Goal: Task Accomplishment & Management: Use online tool/utility

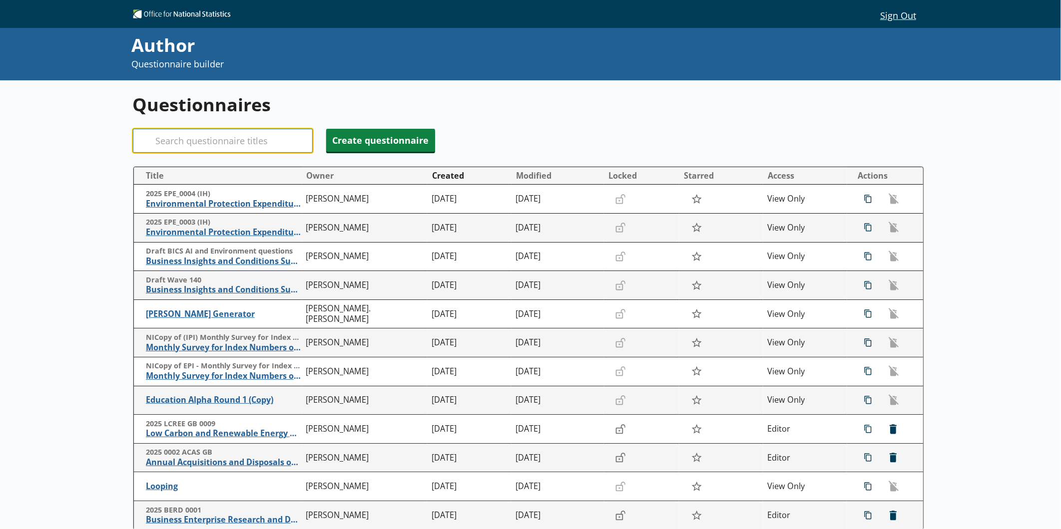
click at [231, 143] on input "Search" at bounding box center [223, 141] width 180 height 24
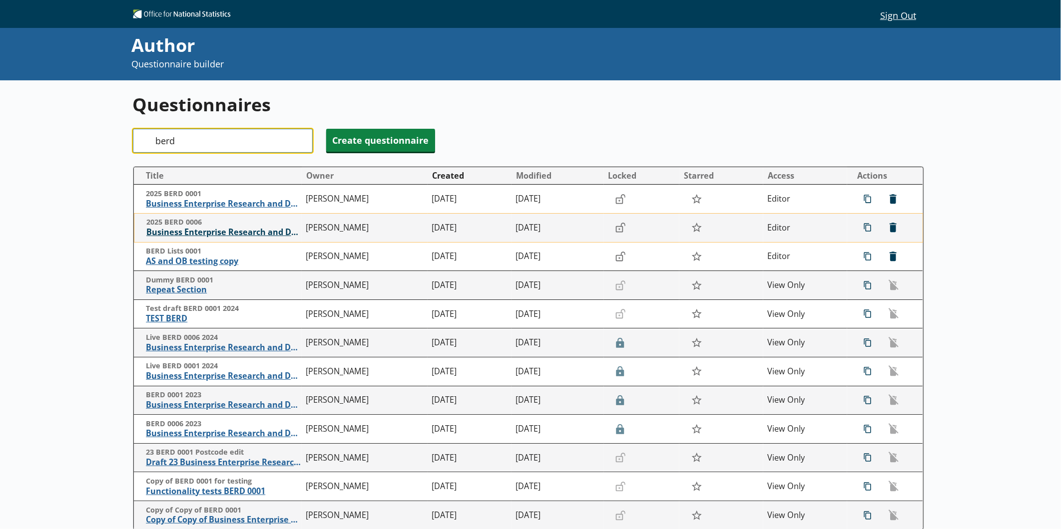
type input "berd"
click at [201, 231] on span "Business Enterprise Research and Development" at bounding box center [223, 232] width 155 height 10
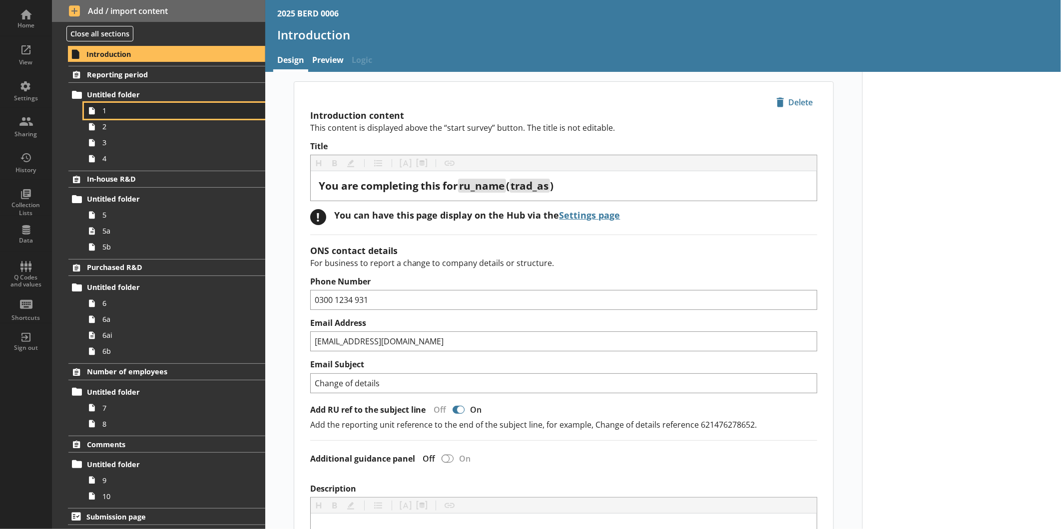
click at [99, 116] on icon at bounding box center [92, 111] width 16 height 16
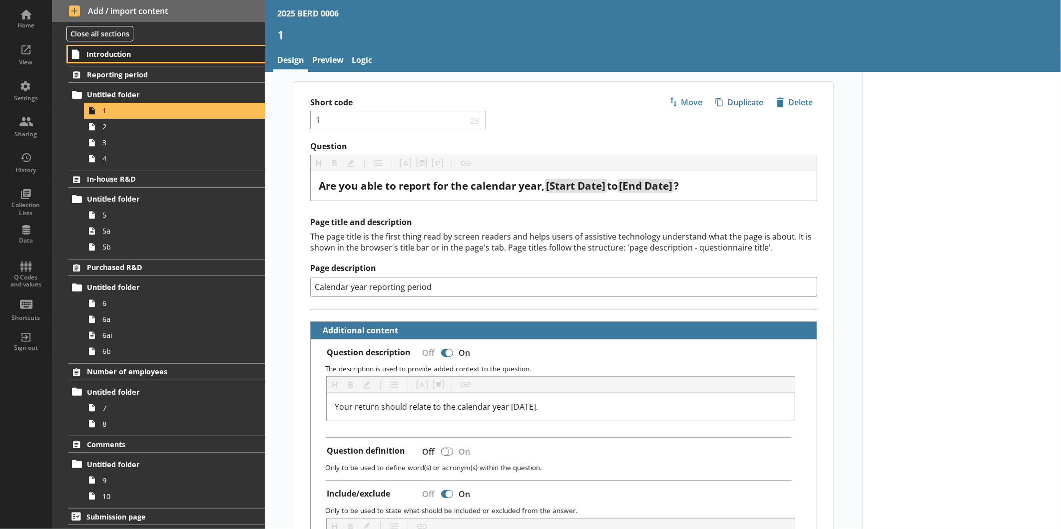
click at [102, 54] on span "Introduction" at bounding box center [157, 53] width 142 height 9
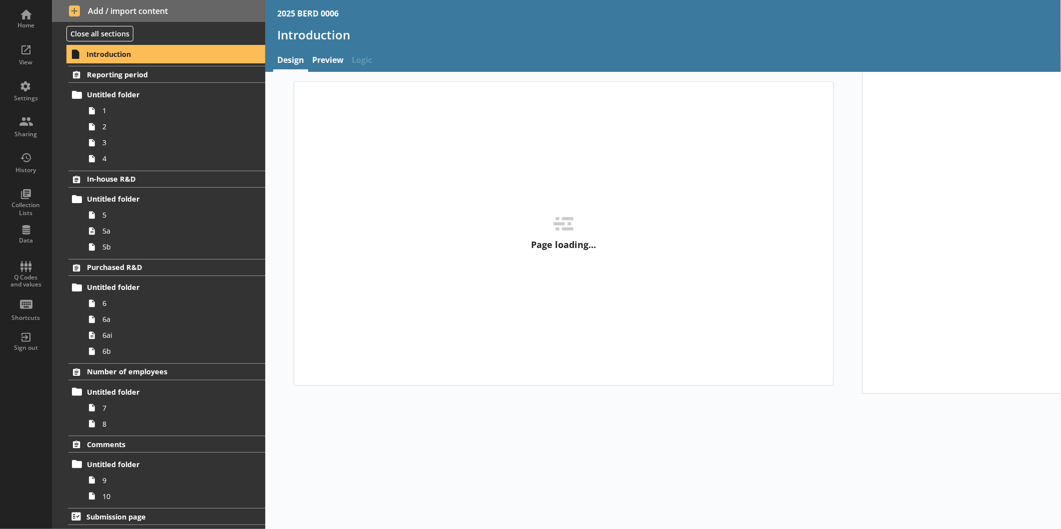
type textarea "x"
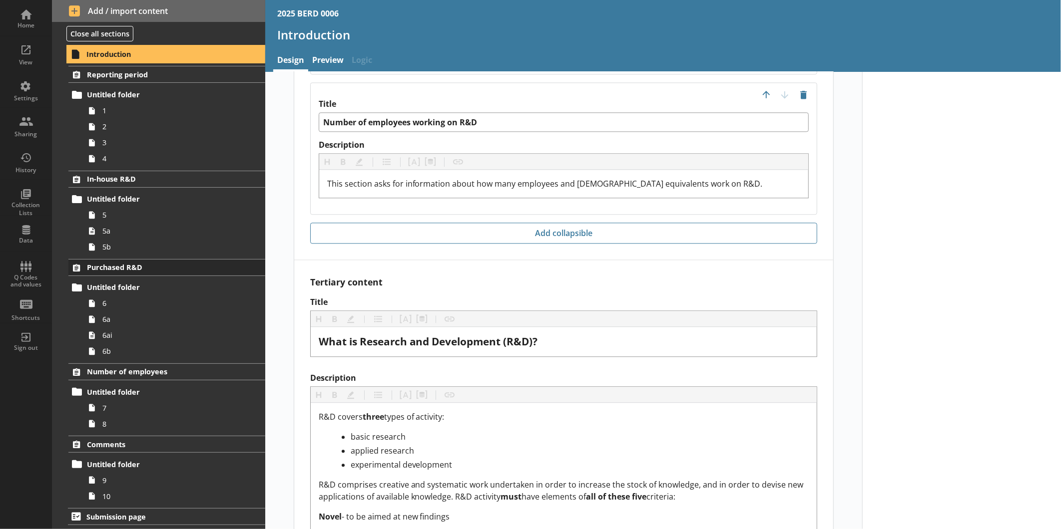
scroll to position [1554, 0]
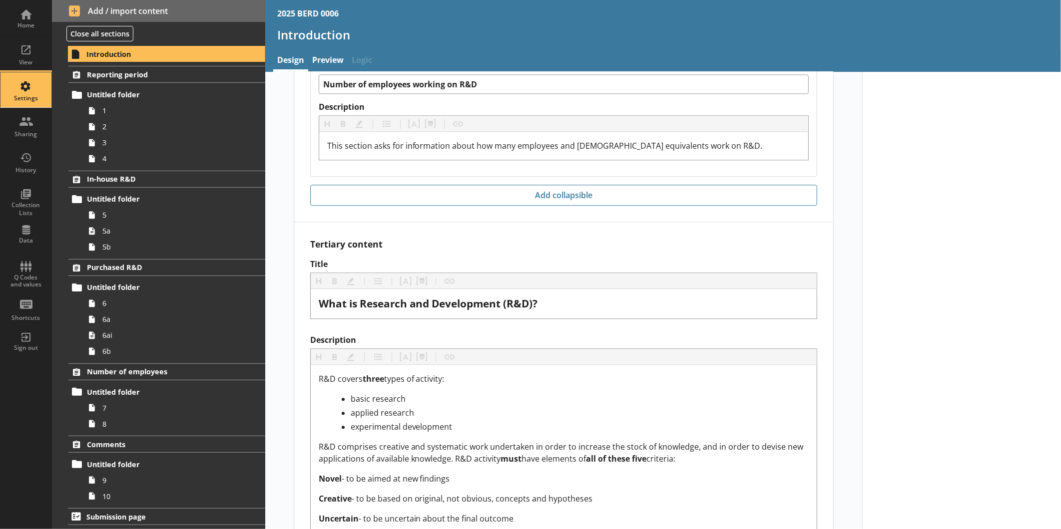
click at [28, 101] on div "Settings" at bounding box center [25, 98] width 35 height 8
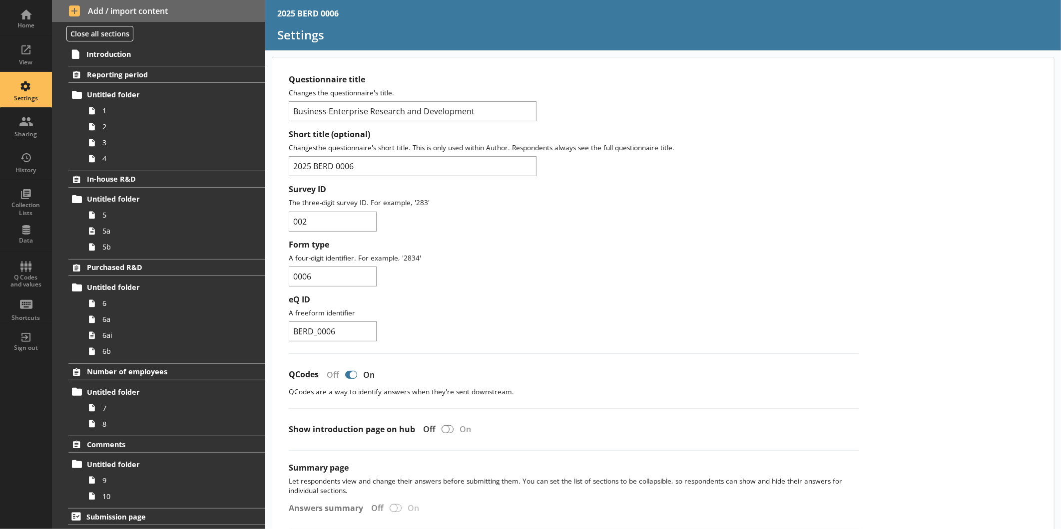
click at [108, 370] on span "Number of employees" at bounding box center [158, 371] width 142 height 9
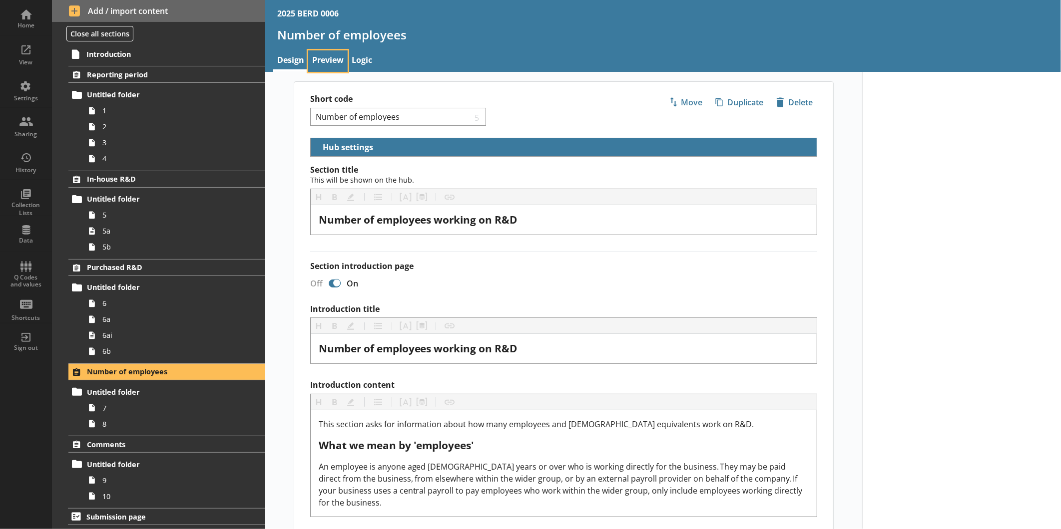
click at [317, 52] on link "Preview" at bounding box center [327, 60] width 39 height 21
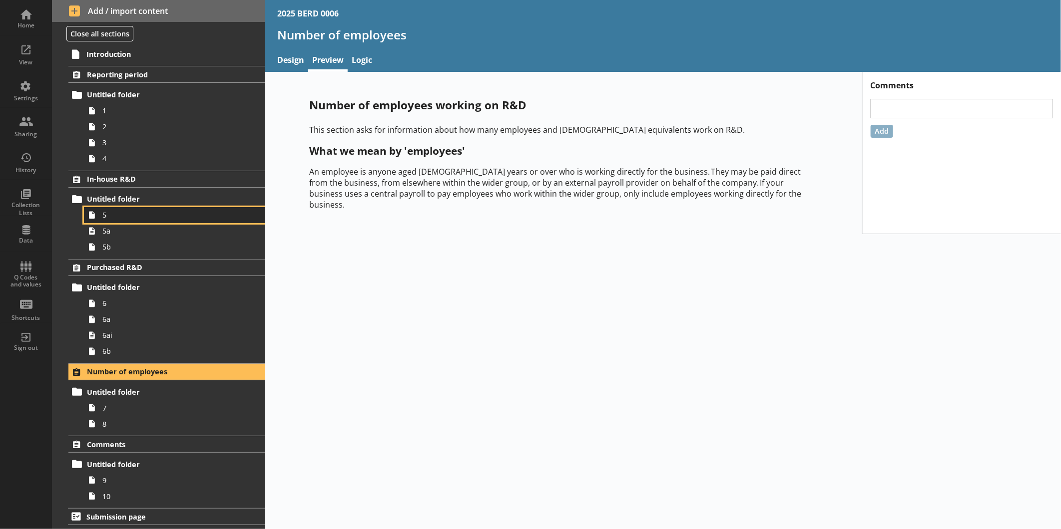
click at [146, 221] on link "5" at bounding box center [174, 215] width 181 height 16
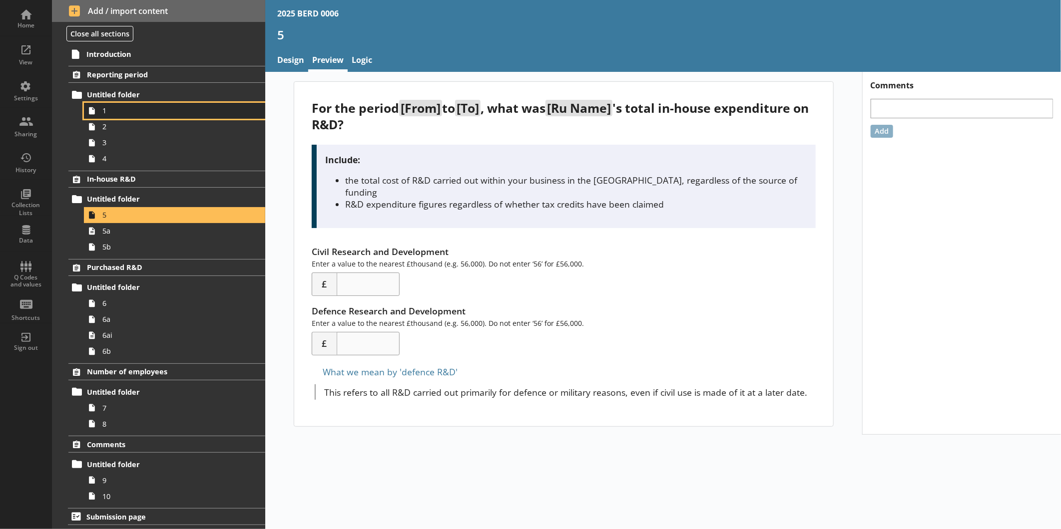
click at [123, 112] on span "1" at bounding box center [167, 110] width 130 height 9
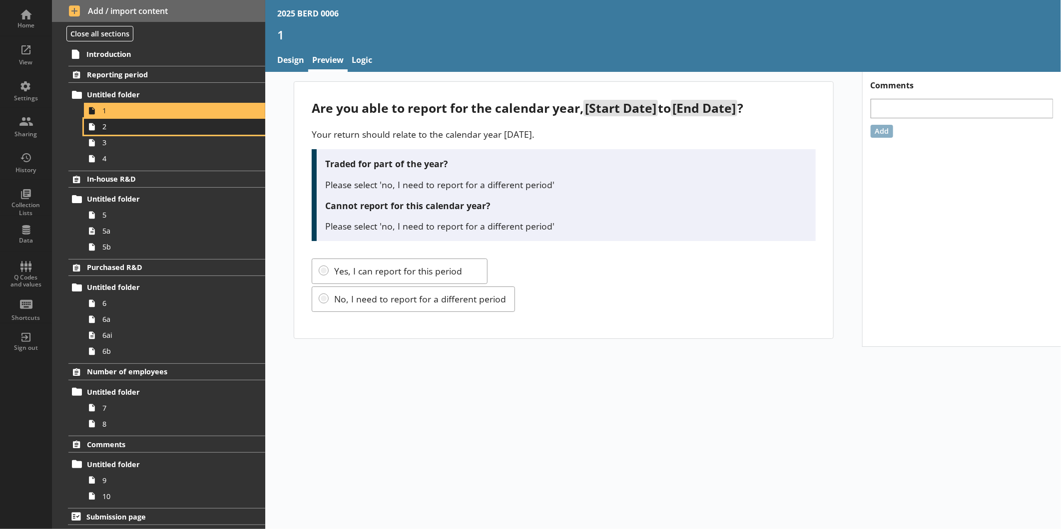
click at [84, 119] on link "2" at bounding box center [174, 127] width 181 height 16
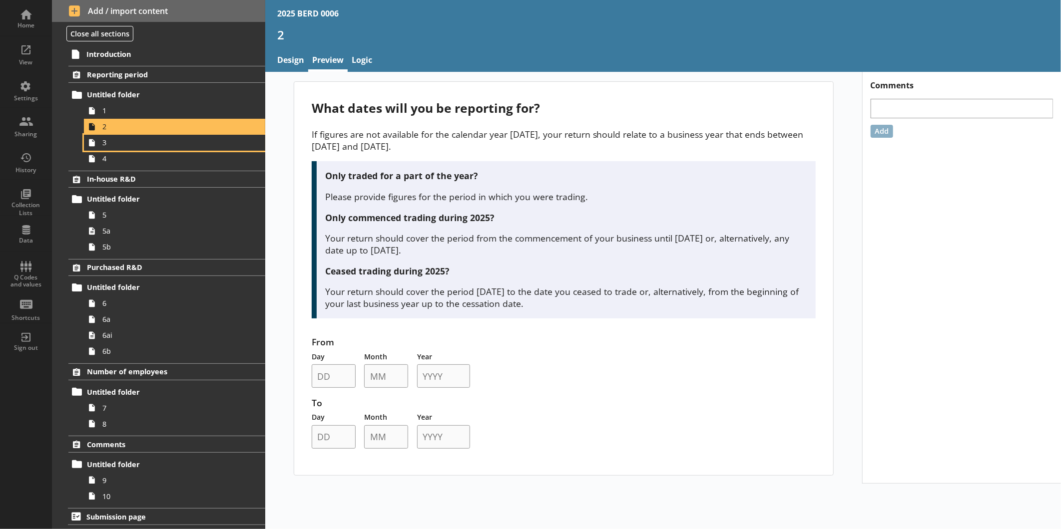
click at [84, 135] on link "3" at bounding box center [174, 143] width 181 height 16
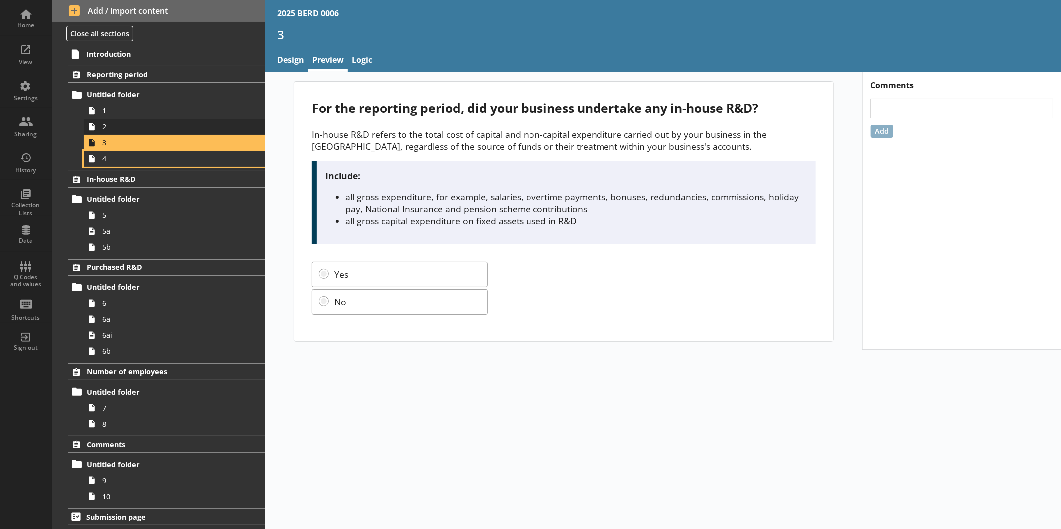
click at [84, 151] on link "4" at bounding box center [174, 159] width 181 height 16
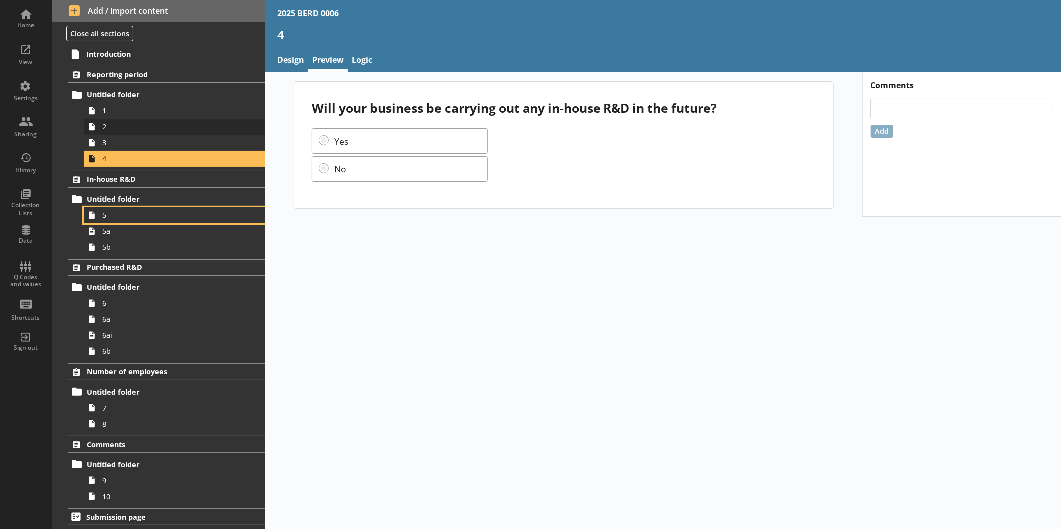
click at [84, 207] on link "5" at bounding box center [174, 215] width 181 height 16
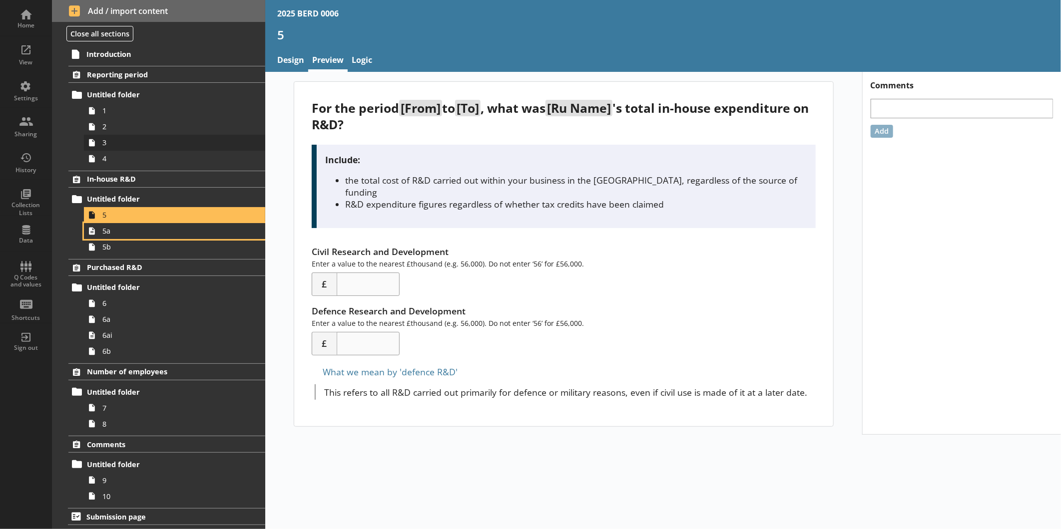
click at [84, 223] on link "5a" at bounding box center [174, 231] width 181 height 16
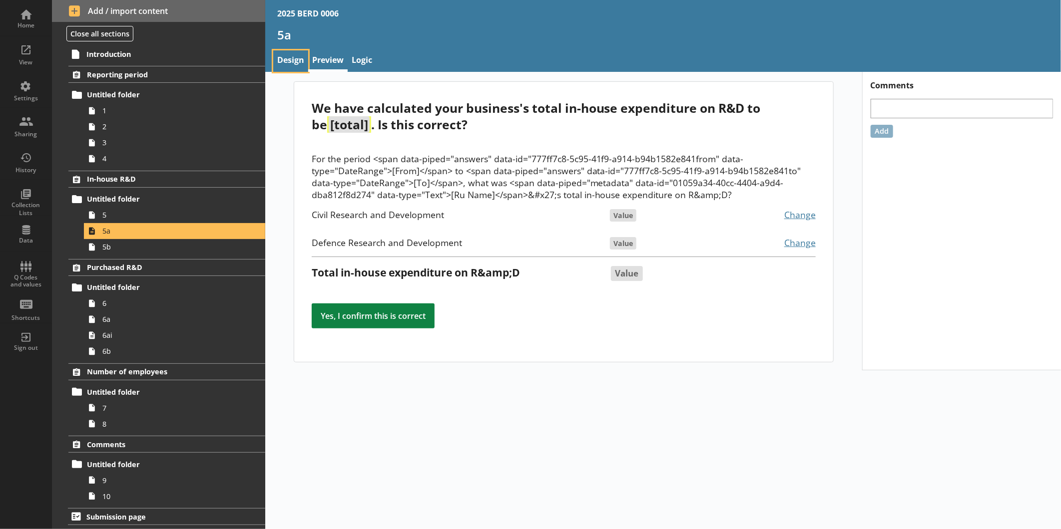
click at [302, 62] on link "Design" at bounding box center [290, 60] width 35 height 21
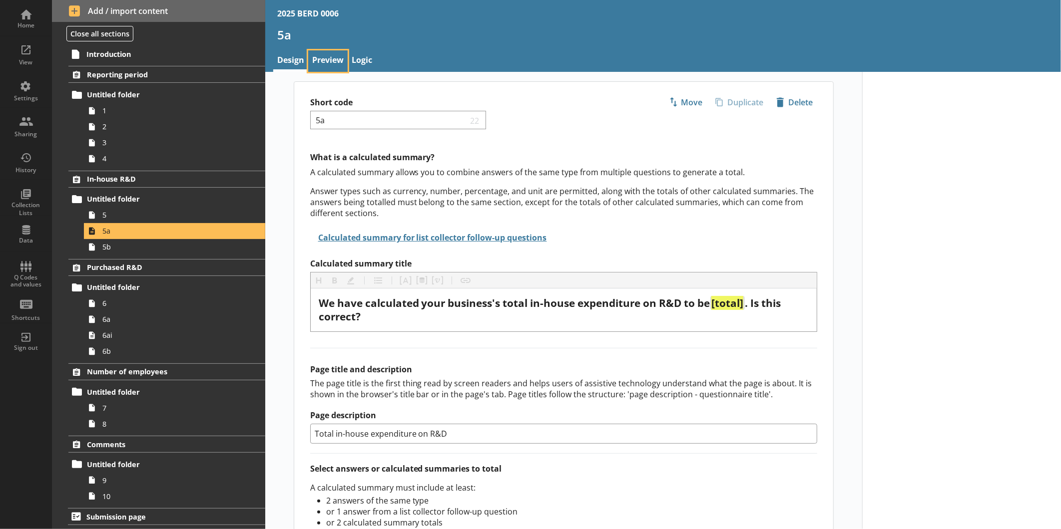
click at [322, 62] on link "Preview" at bounding box center [327, 60] width 39 height 21
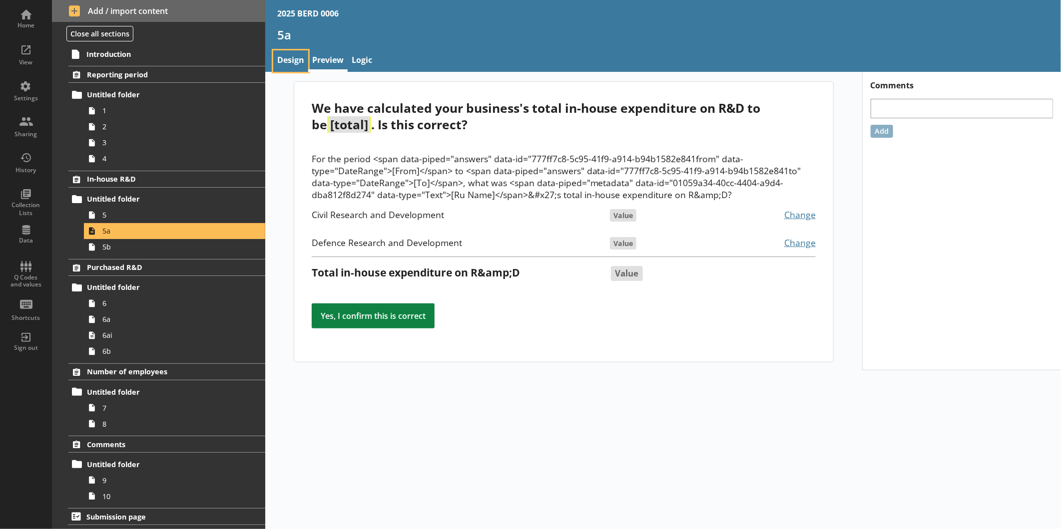
click at [290, 63] on link "Design" at bounding box center [290, 60] width 35 height 21
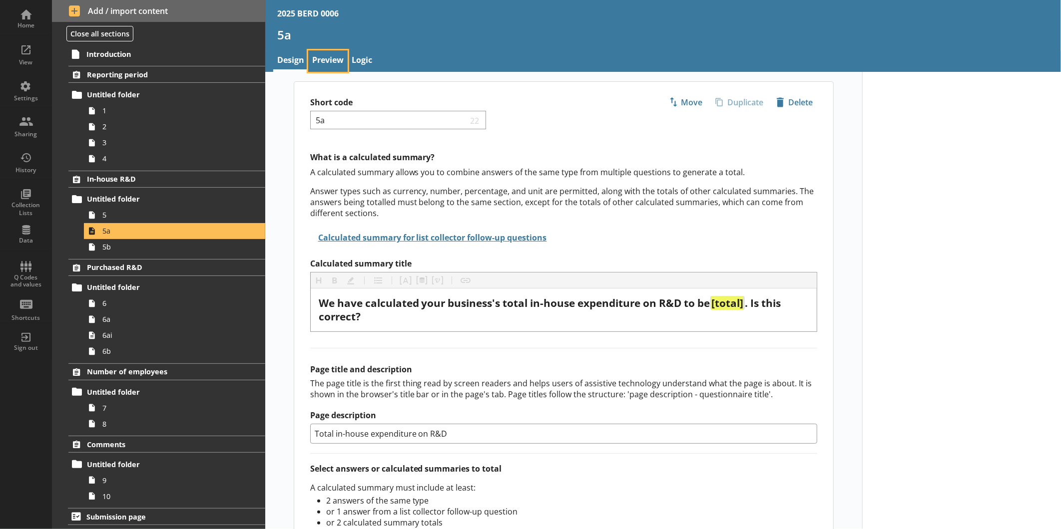
click at [322, 52] on link "Preview" at bounding box center [327, 60] width 39 height 21
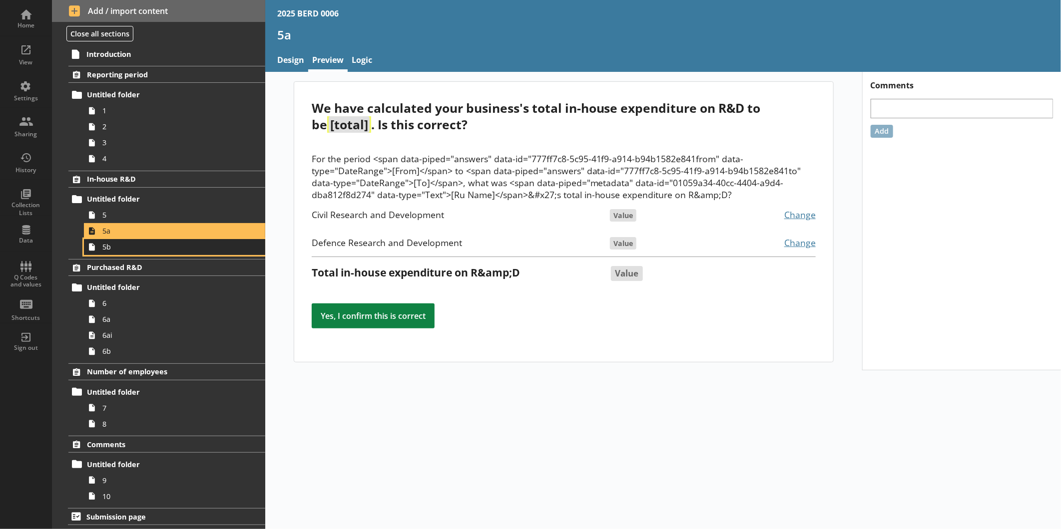
click at [130, 245] on span "5b" at bounding box center [167, 246] width 130 height 9
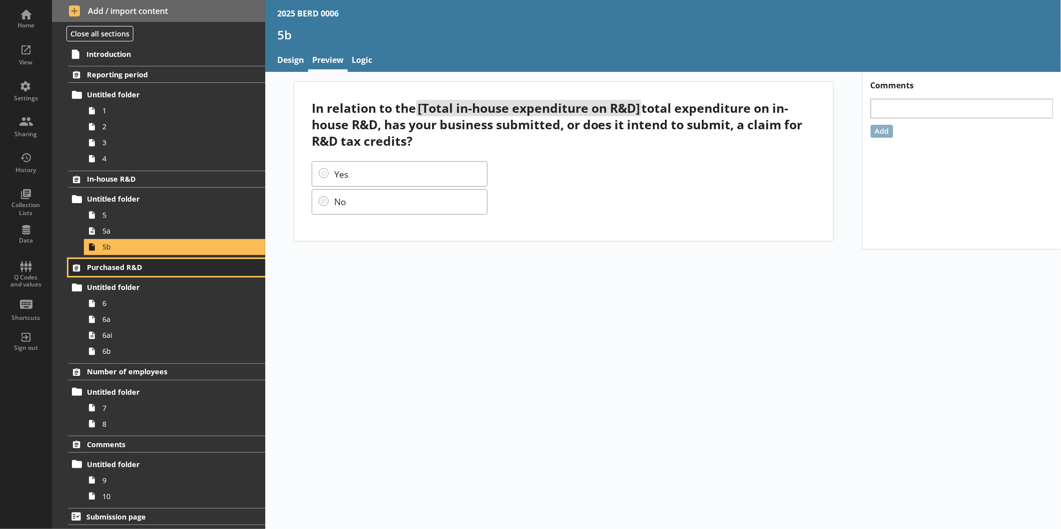
click at [141, 272] on span "Purchased R&D" at bounding box center [158, 267] width 142 height 9
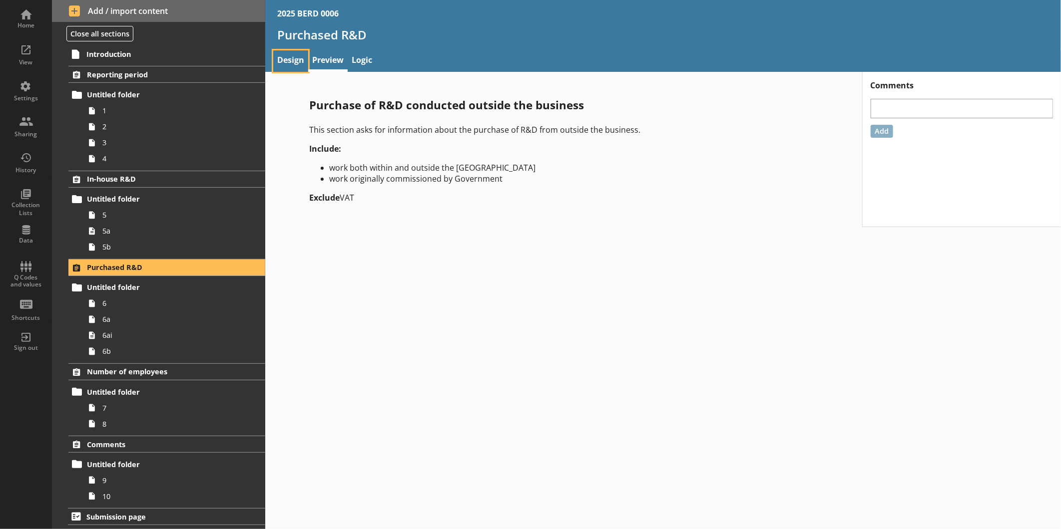
click at [301, 60] on link "Design" at bounding box center [290, 60] width 35 height 21
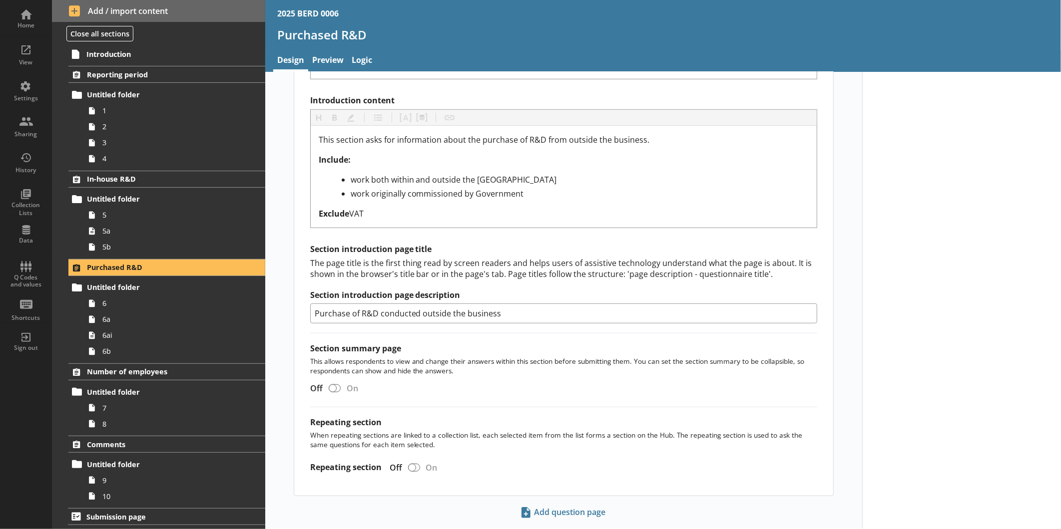
scroll to position [306, 0]
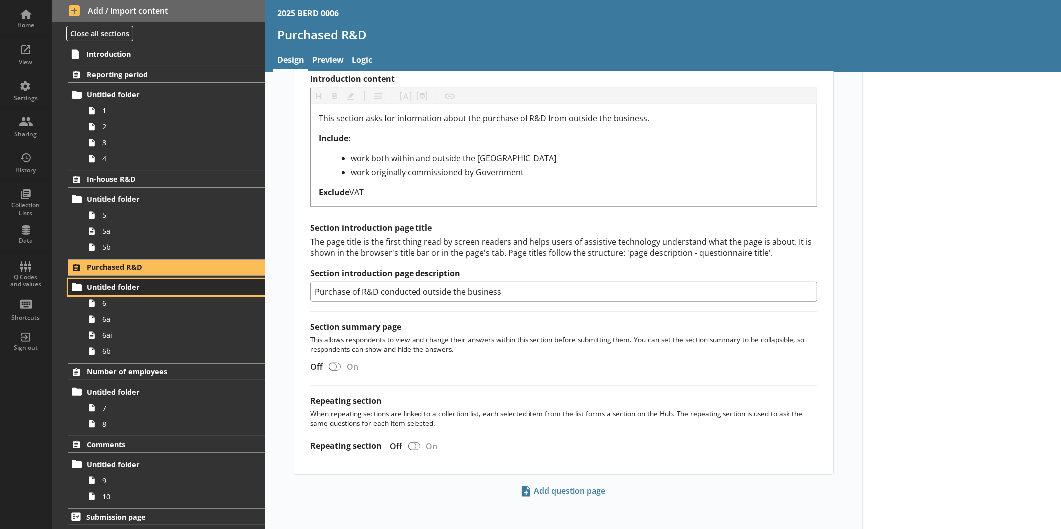
click at [153, 290] on span "Untitled folder" at bounding box center [158, 287] width 142 height 9
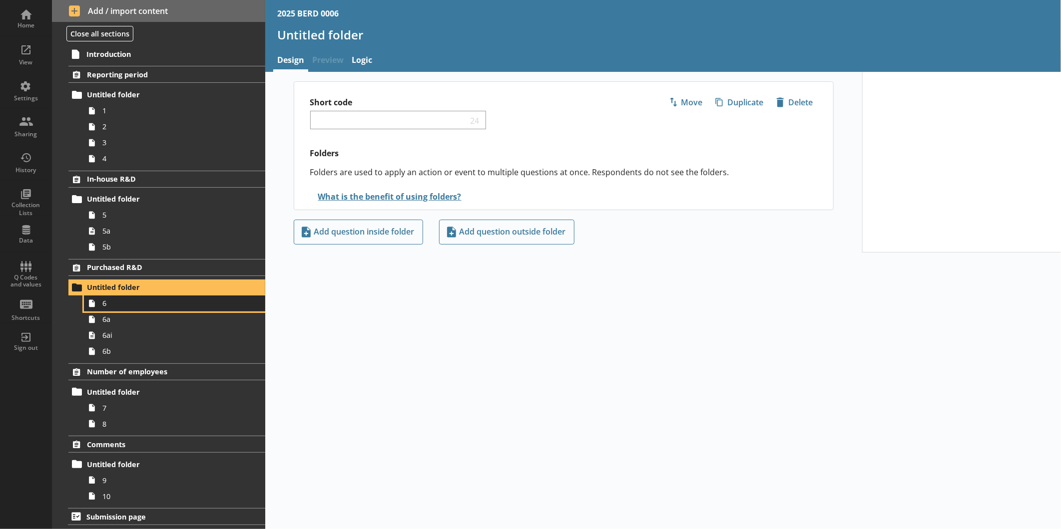
click at [144, 310] on link "6" at bounding box center [174, 304] width 181 height 16
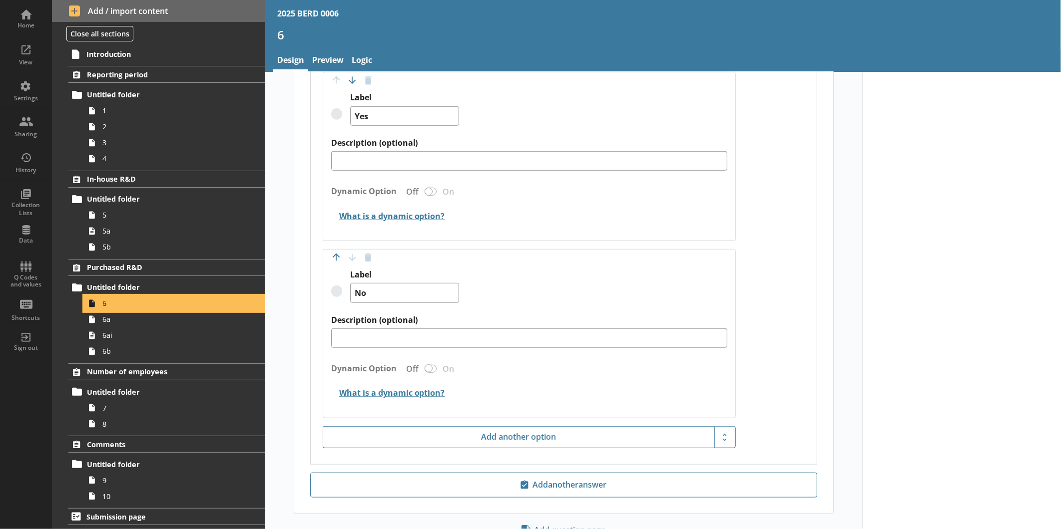
scroll to position [430, 0]
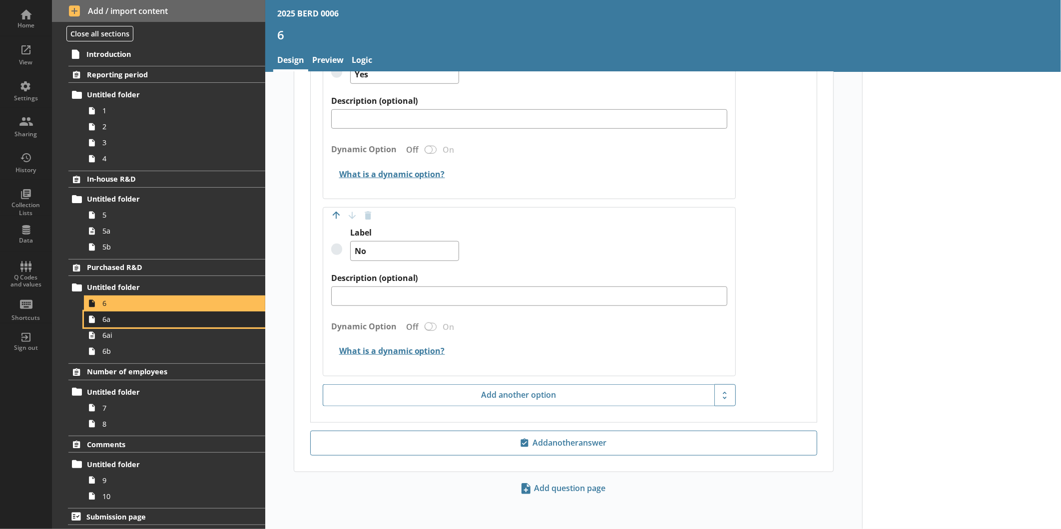
click at [118, 327] on link "6a" at bounding box center [174, 320] width 181 height 16
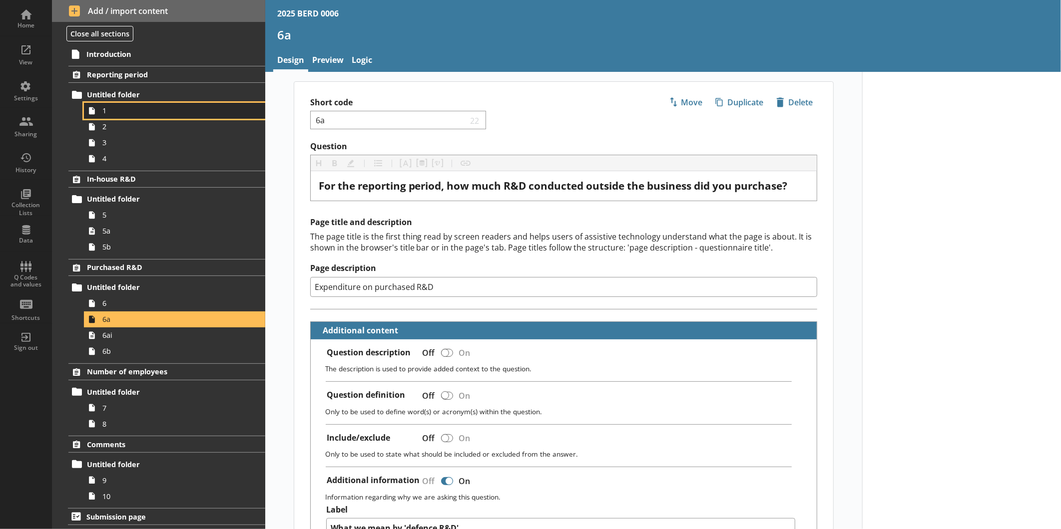
click at [119, 110] on span "1" at bounding box center [167, 110] width 130 height 9
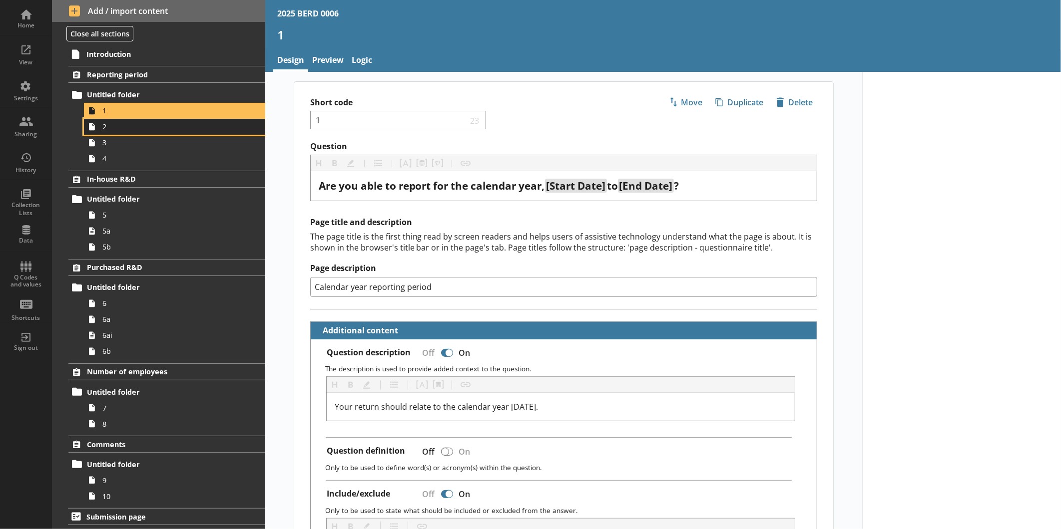
click at [136, 130] on span "2" at bounding box center [167, 126] width 130 height 9
type textarea "x"
select select "ref_p_end_date"
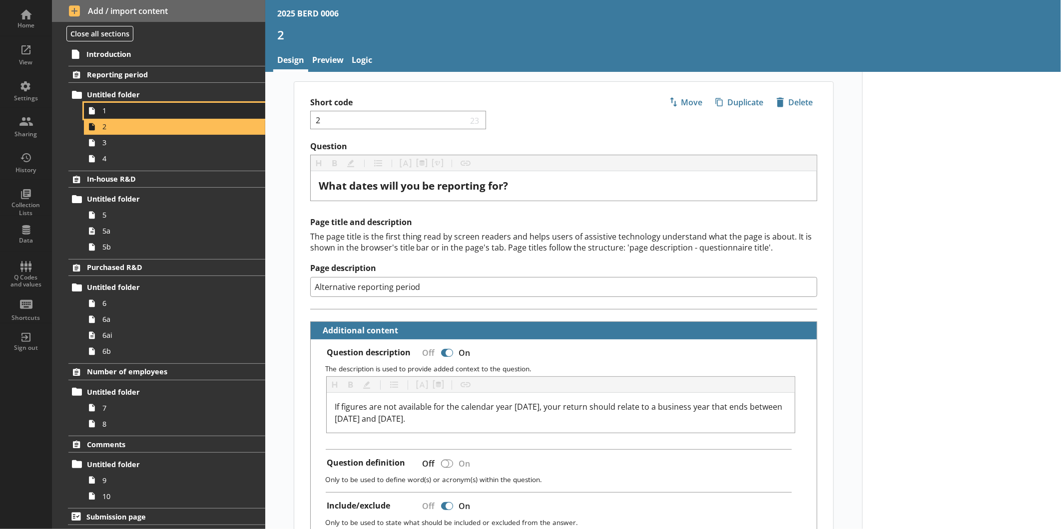
click at [140, 117] on link "1" at bounding box center [174, 111] width 181 height 16
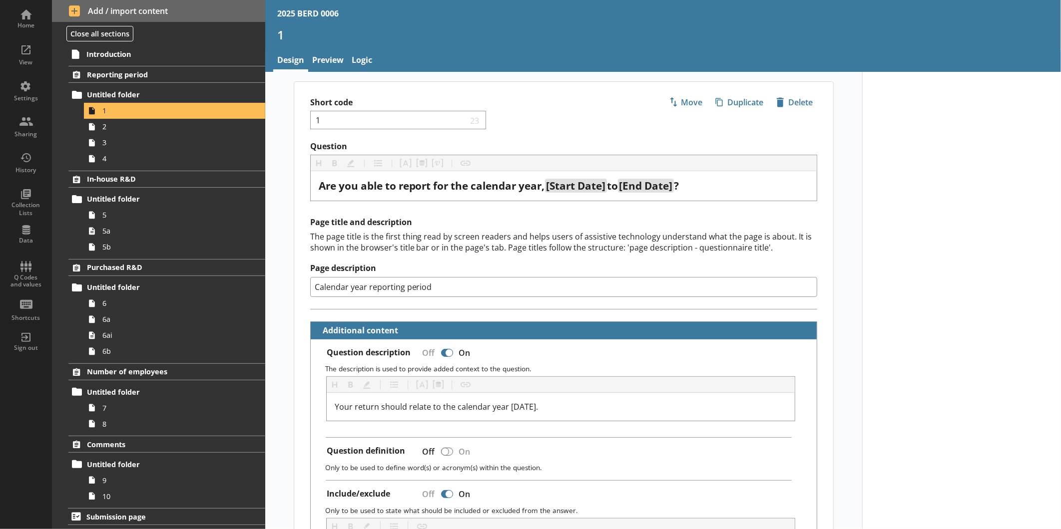
click at [323, 48] on div "1" at bounding box center [663, 38] width 796 height 23
click at [324, 52] on link "Preview" at bounding box center [327, 60] width 39 height 21
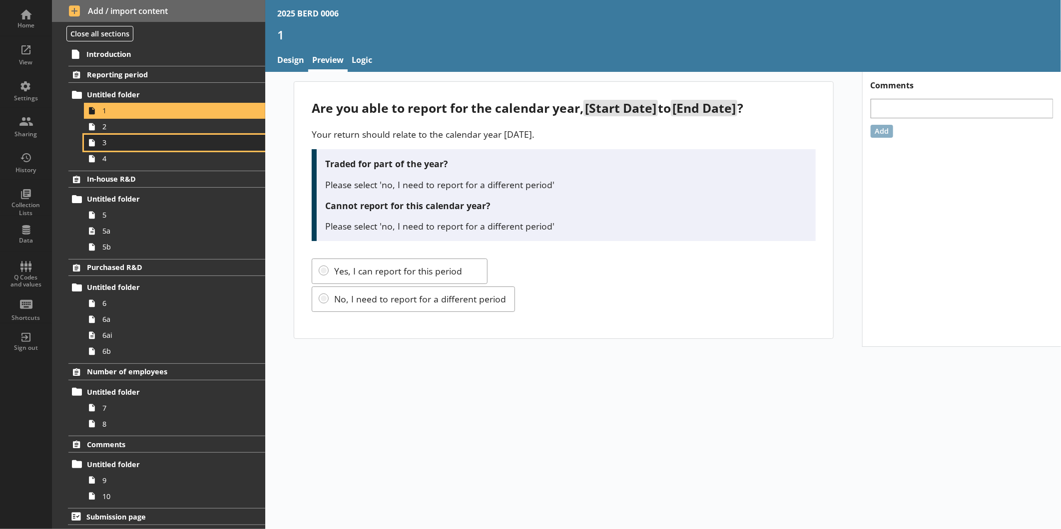
click at [143, 136] on link "3" at bounding box center [174, 143] width 181 height 16
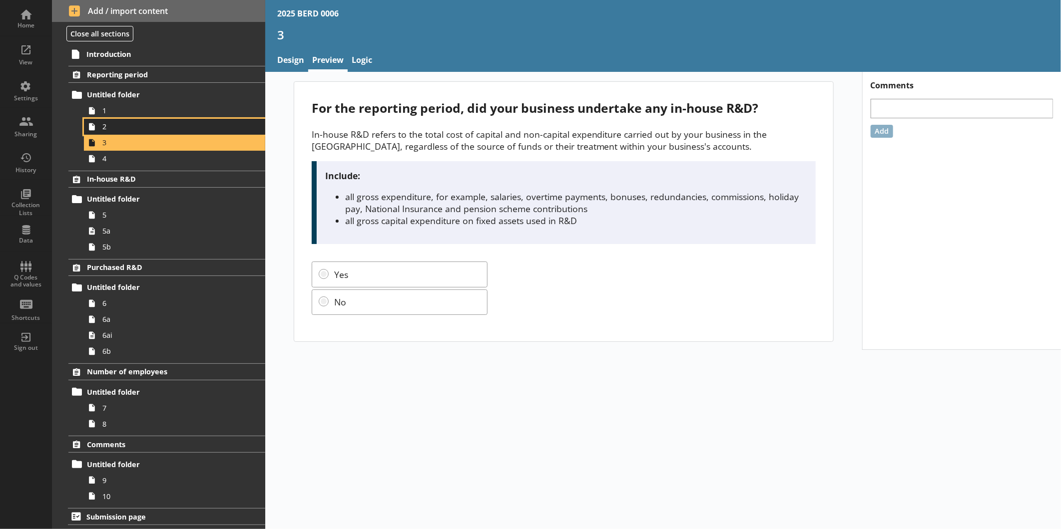
click at [146, 128] on span "2" at bounding box center [167, 126] width 130 height 9
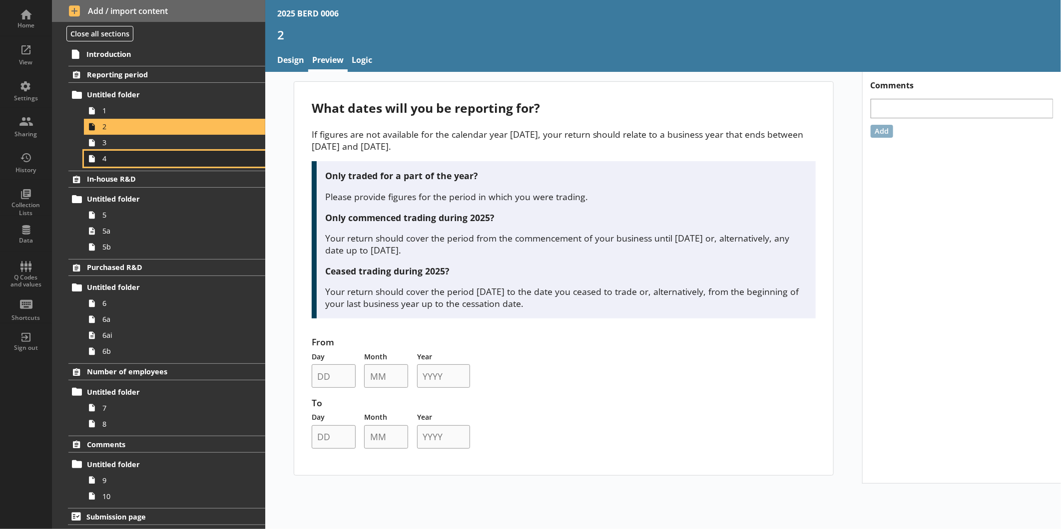
click at [141, 152] on link "4" at bounding box center [174, 159] width 181 height 16
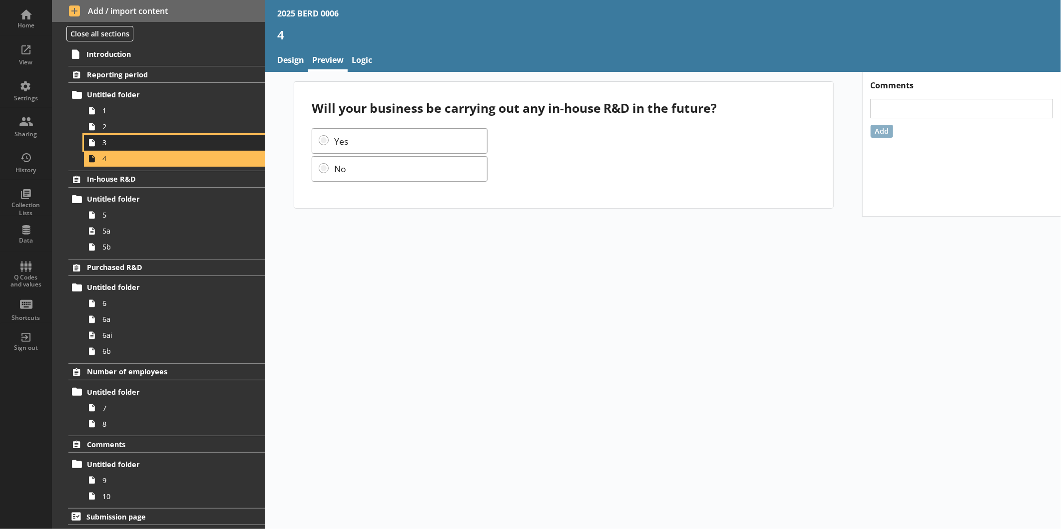
click at [141, 146] on span "3" at bounding box center [167, 142] width 130 height 9
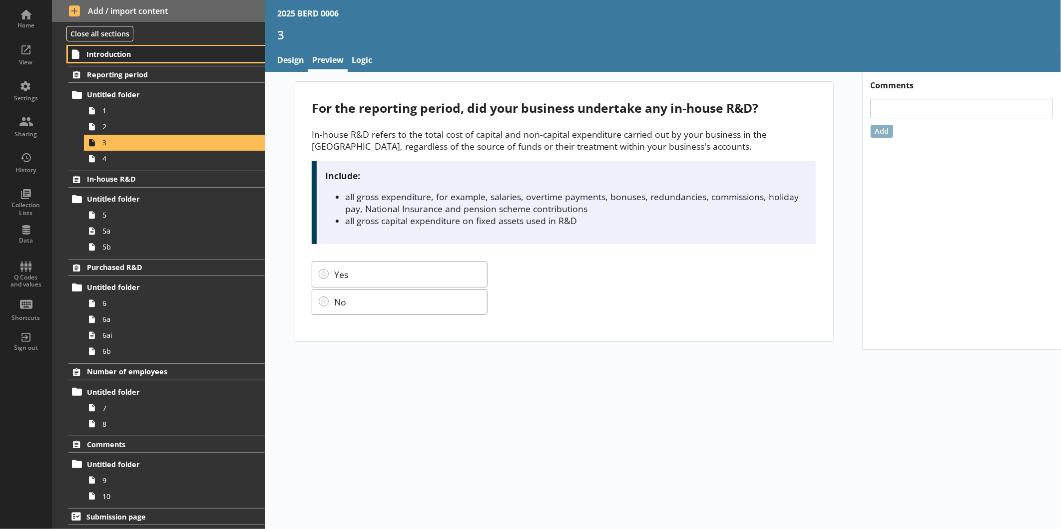
click at [128, 56] on span "Introduction" at bounding box center [157, 53] width 142 height 9
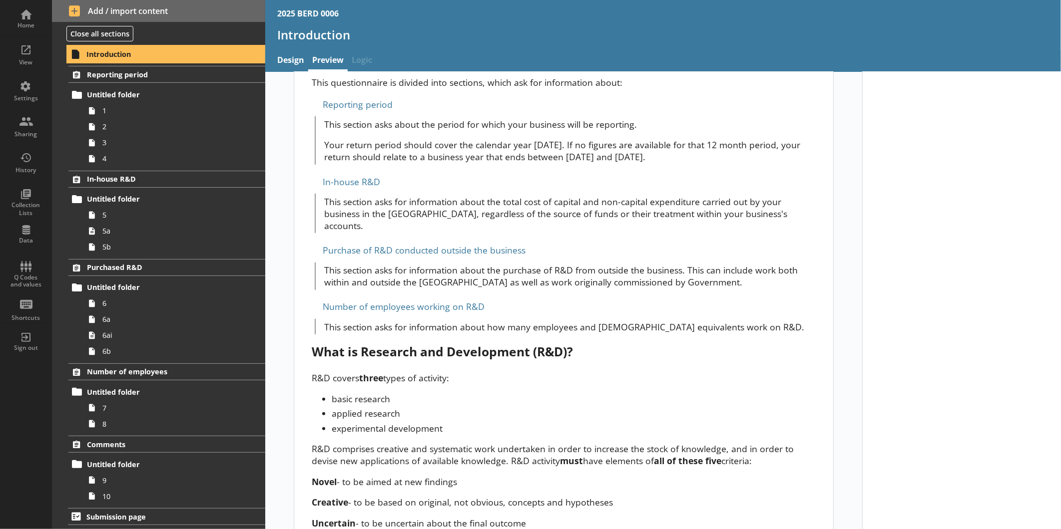
scroll to position [436, 0]
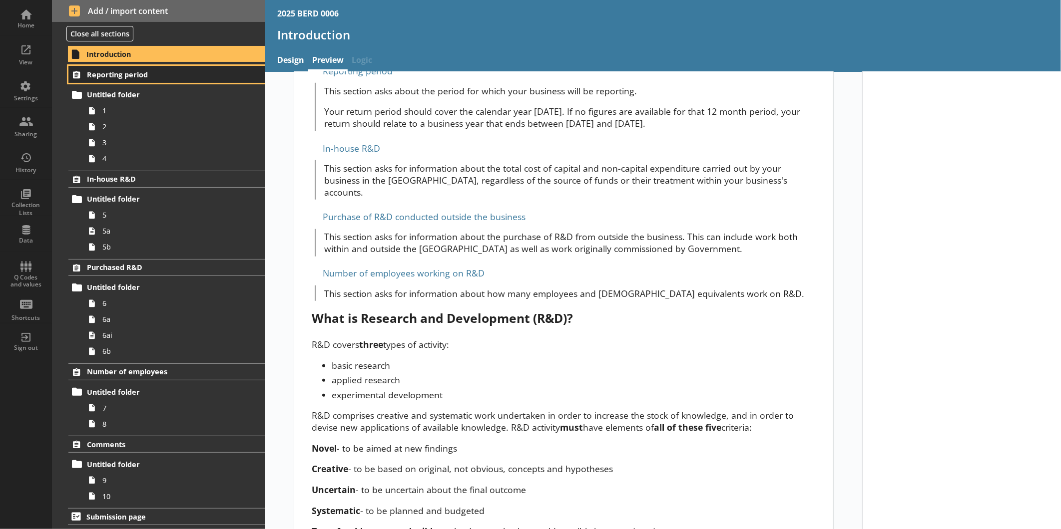
click at [134, 71] on span "Reporting period" at bounding box center [158, 74] width 142 height 9
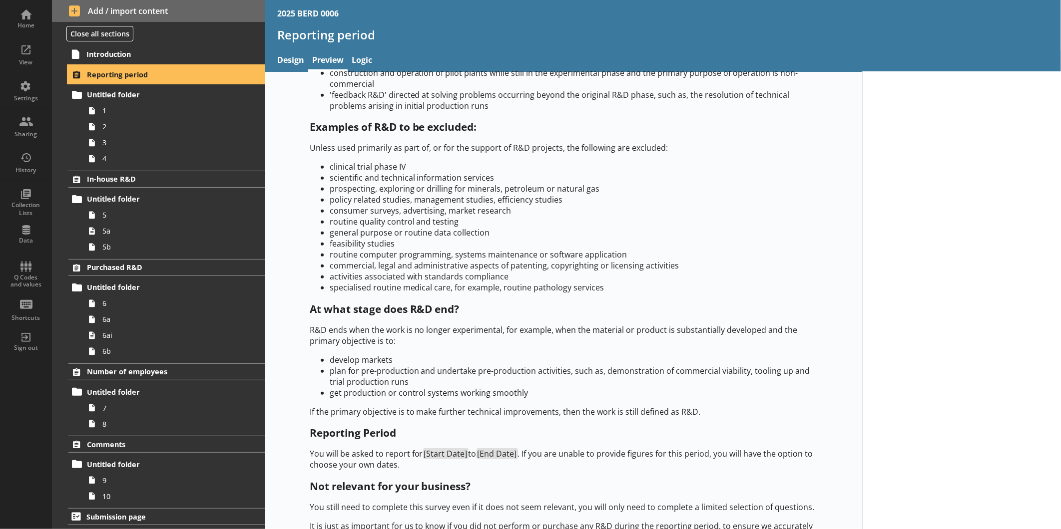
scroll to position [409, 0]
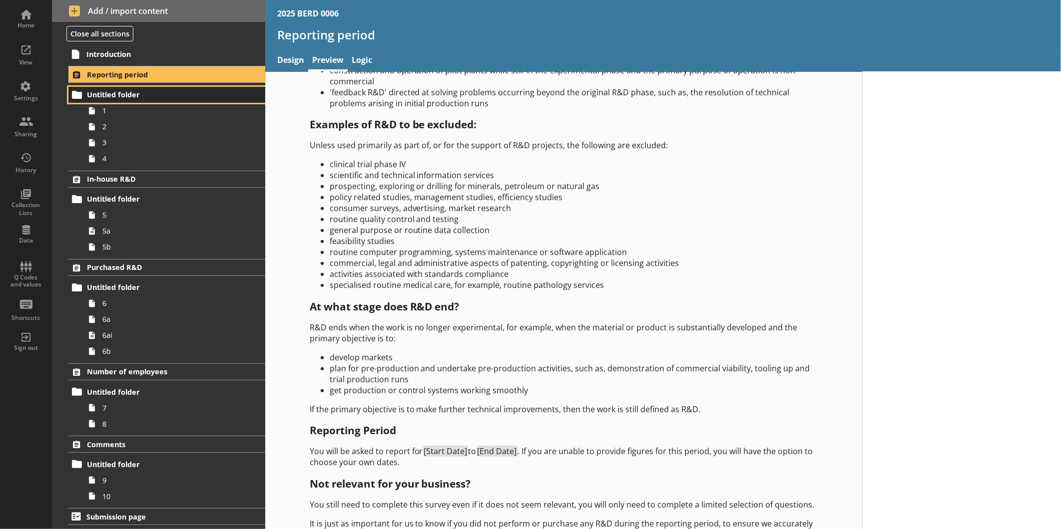
click at [153, 102] on link "Untitled folder" at bounding box center [166, 95] width 197 height 16
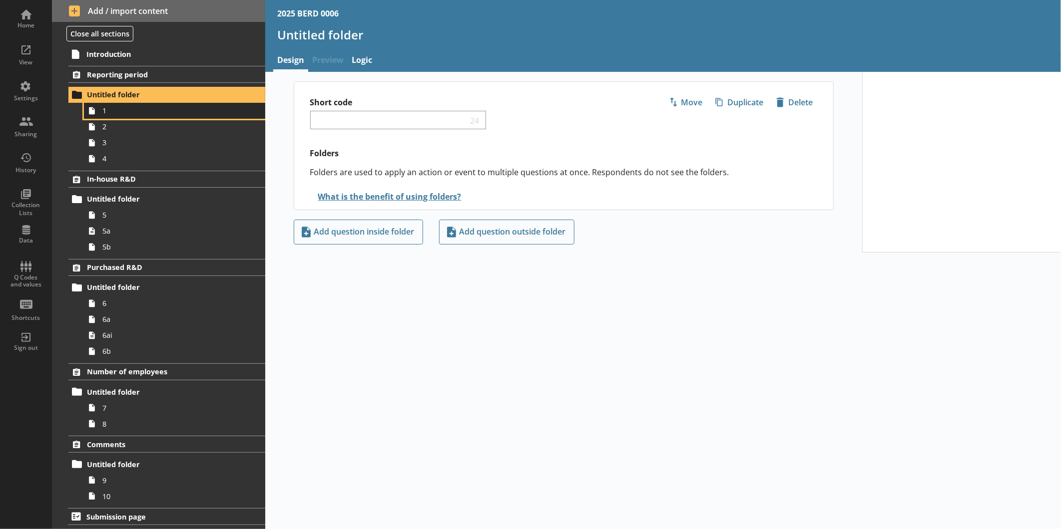
click at [118, 109] on span "1" at bounding box center [167, 110] width 130 height 9
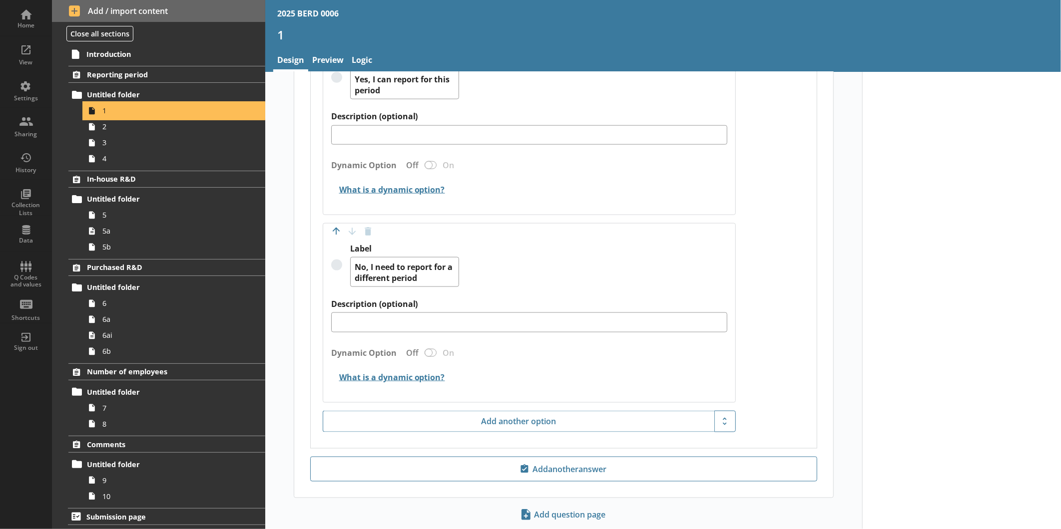
scroll to position [783, 0]
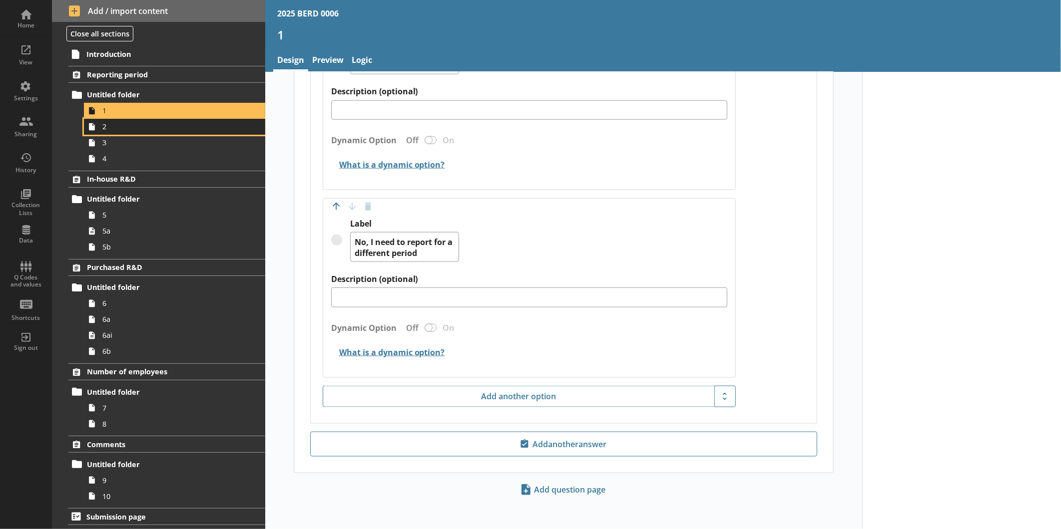
click at [130, 130] on span "2" at bounding box center [167, 126] width 130 height 9
type textarea "x"
select select "ref_p_end_date"
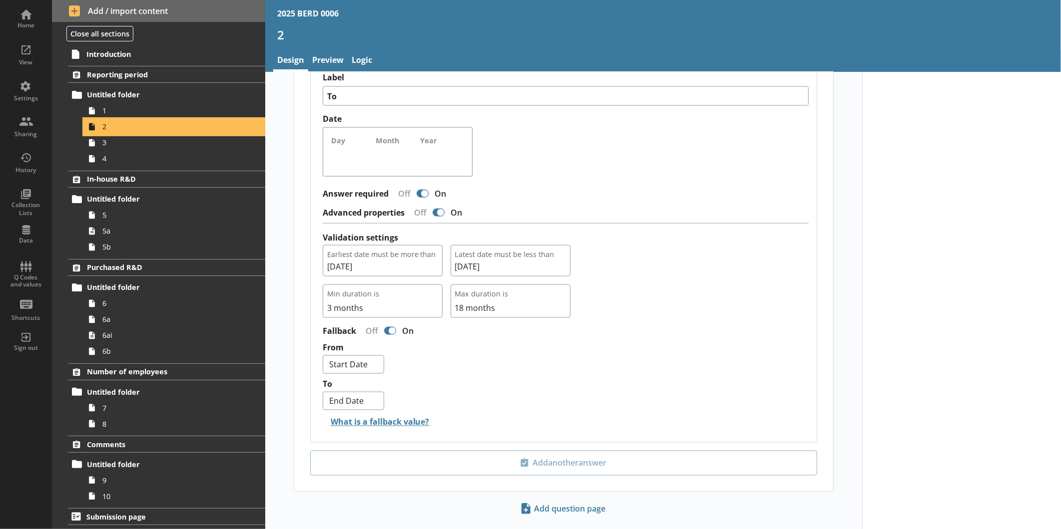
scroll to position [862, 0]
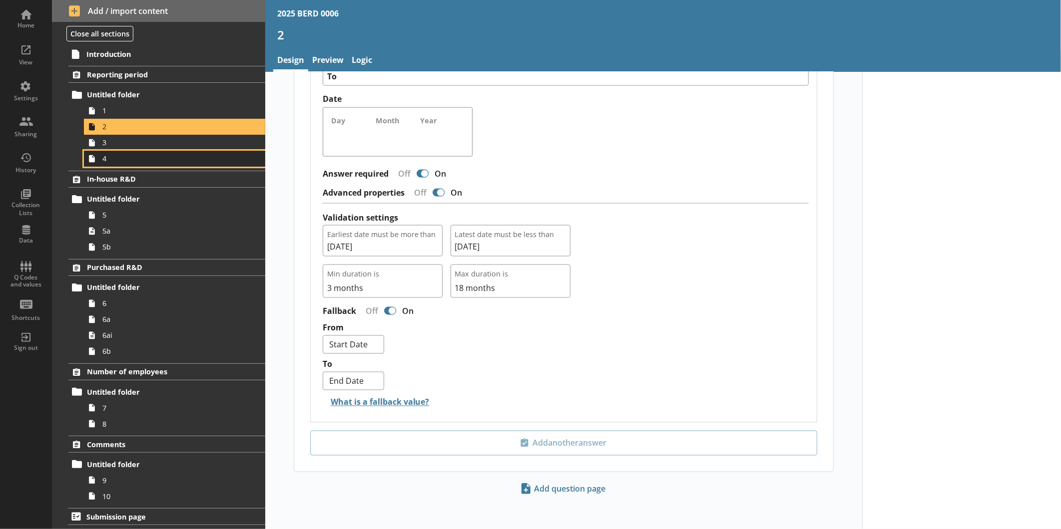
click at [142, 151] on link "4" at bounding box center [174, 159] width 181 height 16
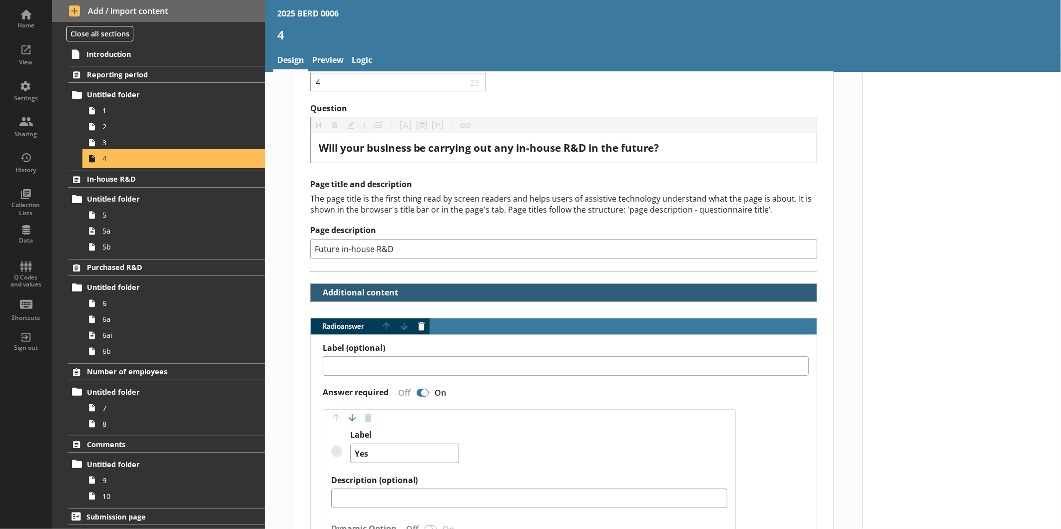
scroll to position [222, 0]
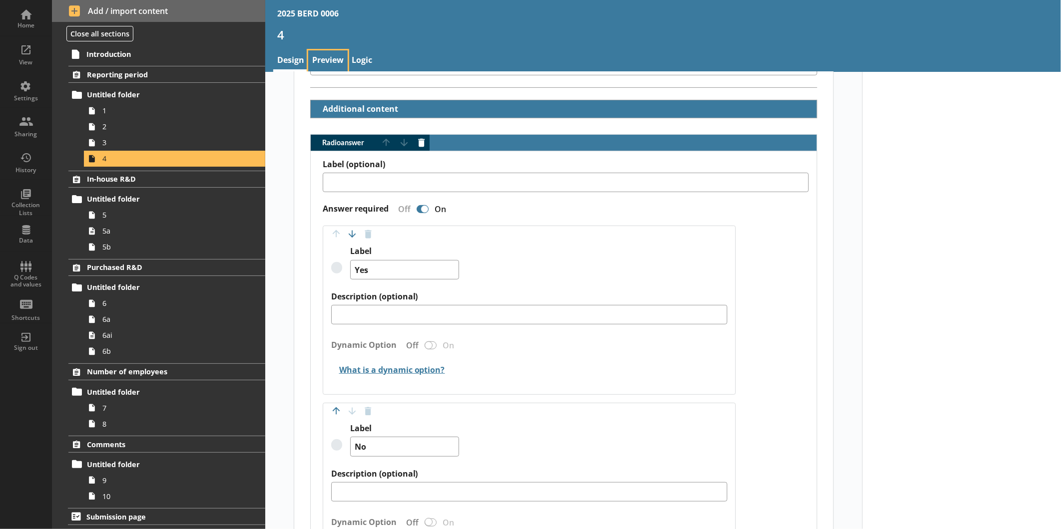
click at [312, 56] on link "Preview" at bounding box center [327, 60] width 39 height 21
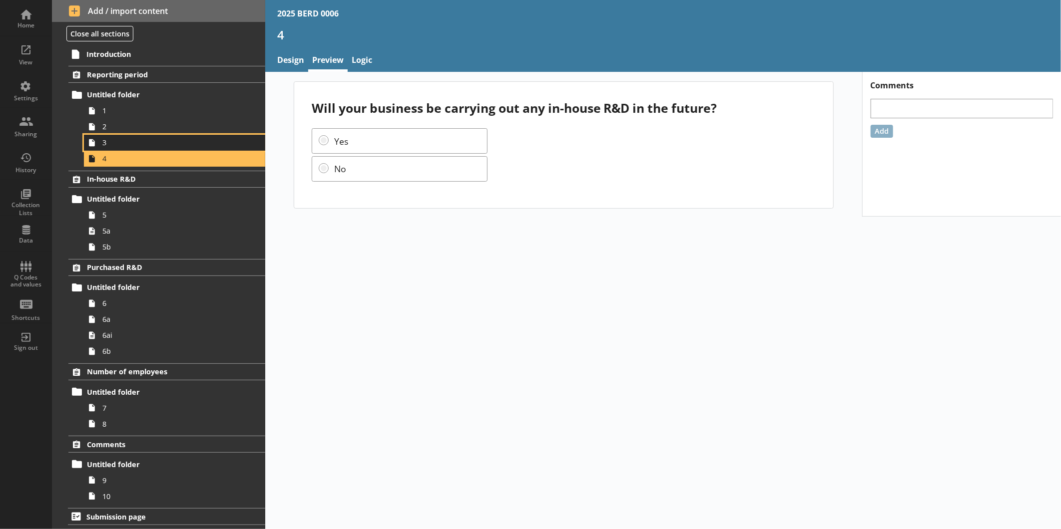
click at [112, 146] on span "3" at bounding box center [167, 142] width 130 height 9
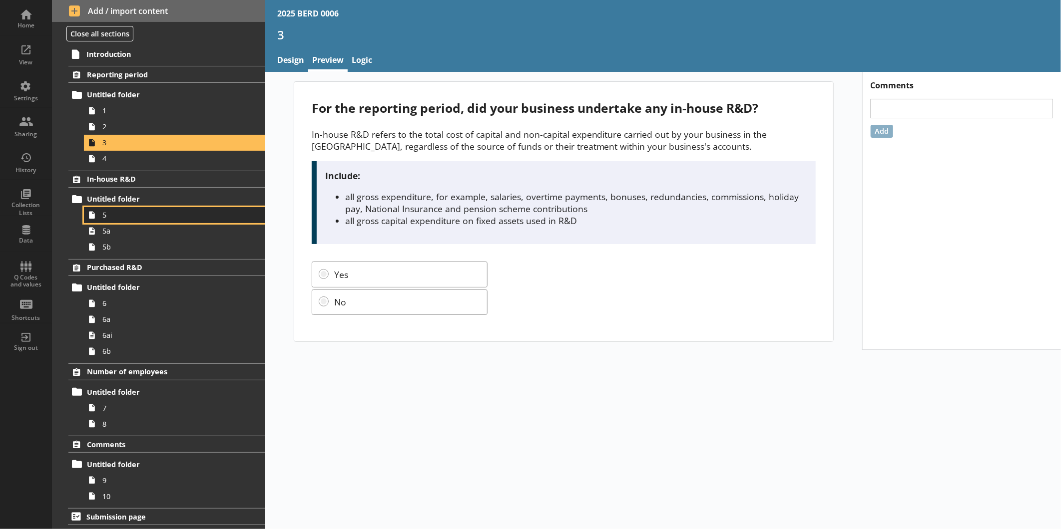
click at [151, 208] on link "5" at bounding box center [174, 215] width 181 height 16
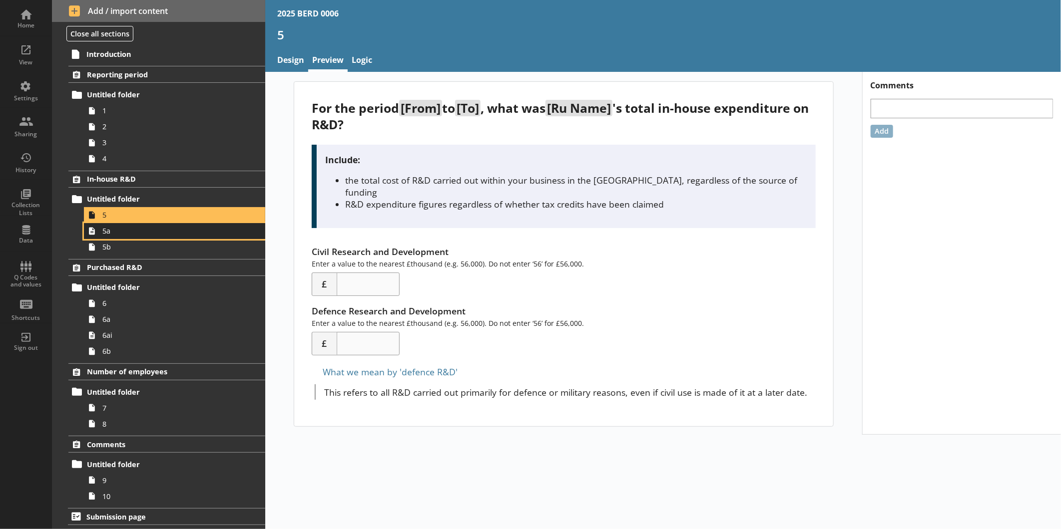
click at [173, 236] on link "5a" at bounding box center [174, 231] width 181 height 16
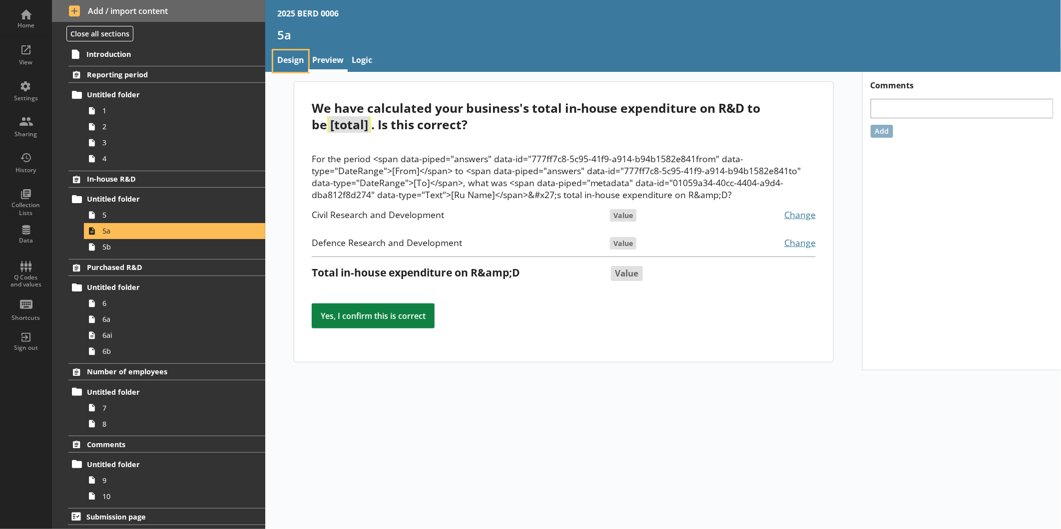
click at [304, 59] on link "Design" at bounding box center [290, 60] width 35 height 21
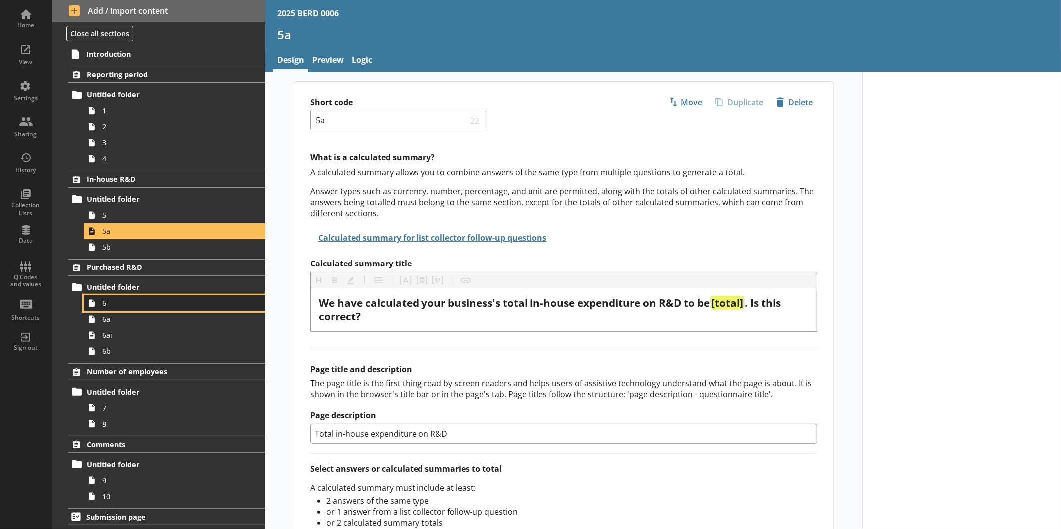
click at [146, 301] on span "6" at bounding box center [167, 303] width 130 height 9
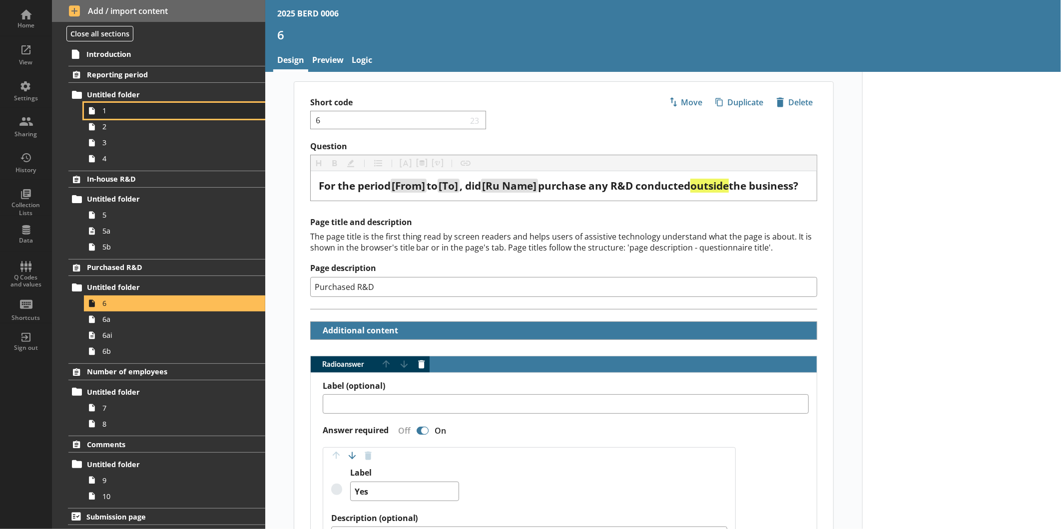
click at [128, 109] on span "1" at bounding box center [167, 110] width 130 height 9
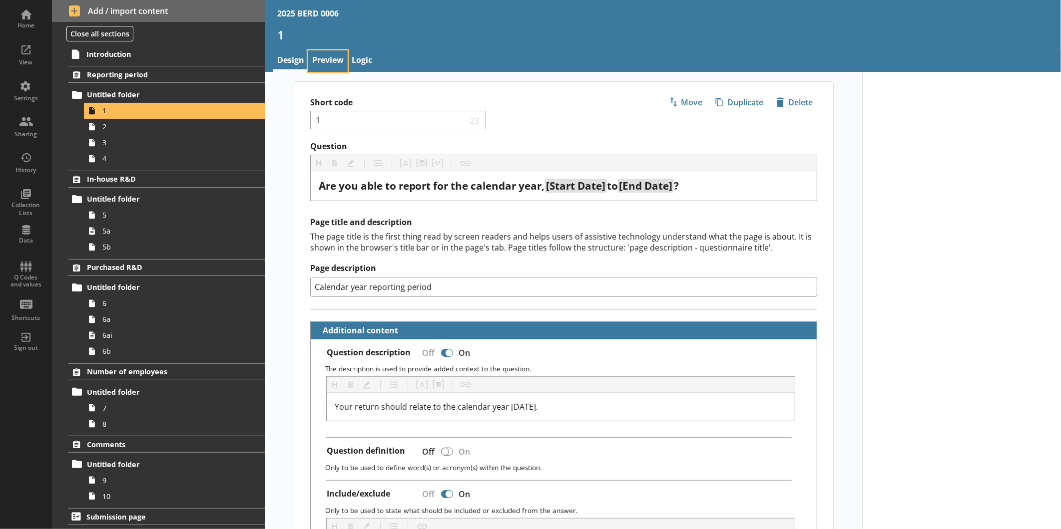
click at [321, 62] on link "Preview" at bounding box center [327, 60] width 39 height 21
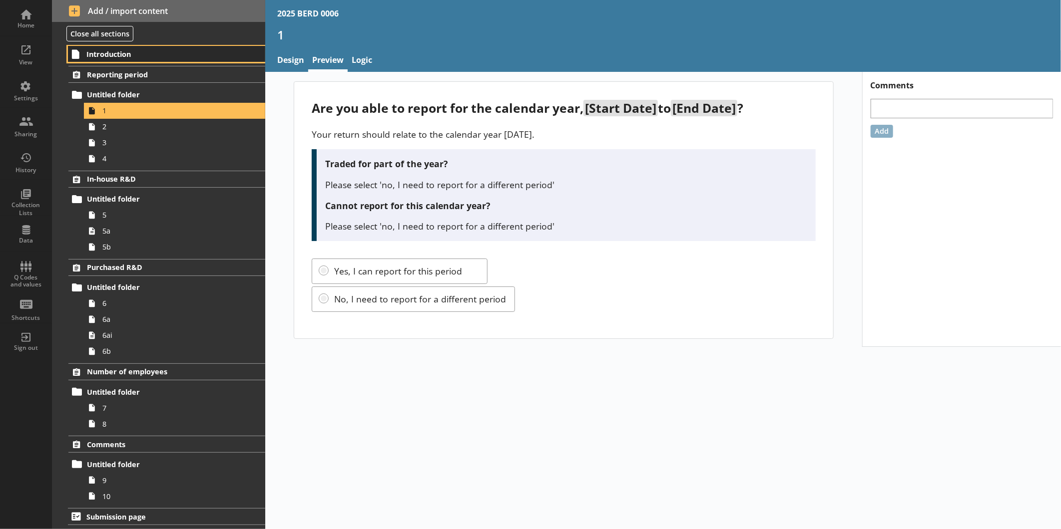
click at [145, 55] on span "Introduction" at bounding box center [157, 53] width 142 height 9
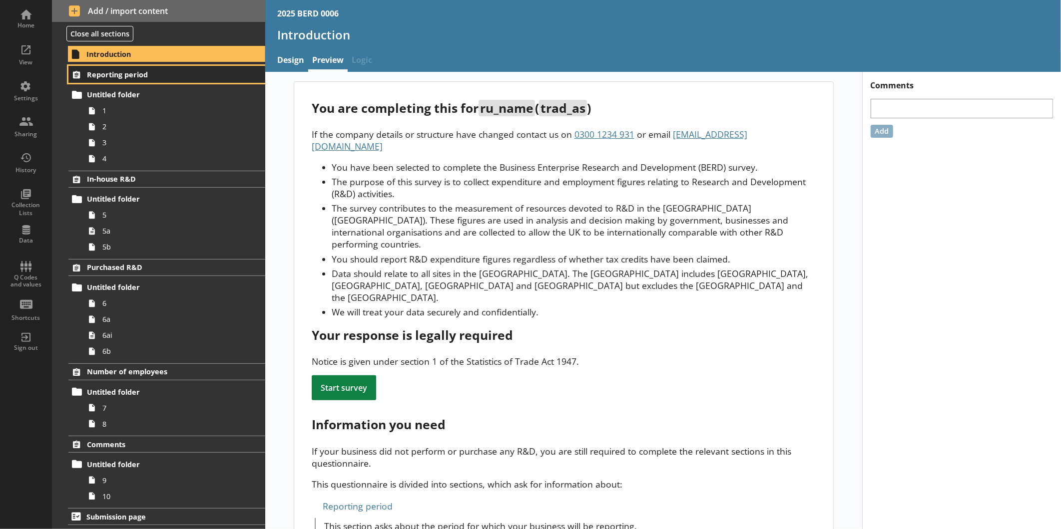
click at [127, 68] on link "Reporting period" at bounding box center [166, 74] width 197 height 17
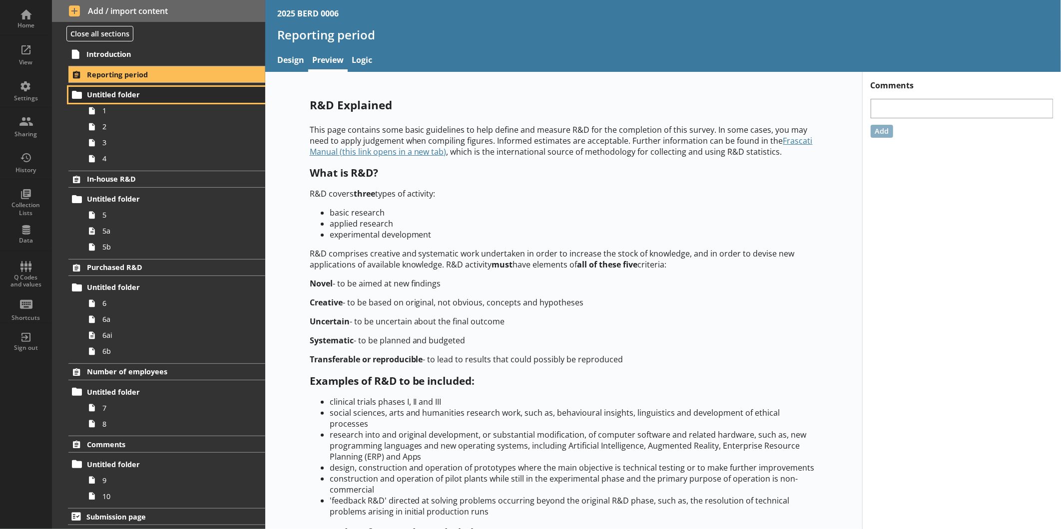
click at [141, 98] on span "Untitled folder" at bounding box center [158, 94] width 142 height 9
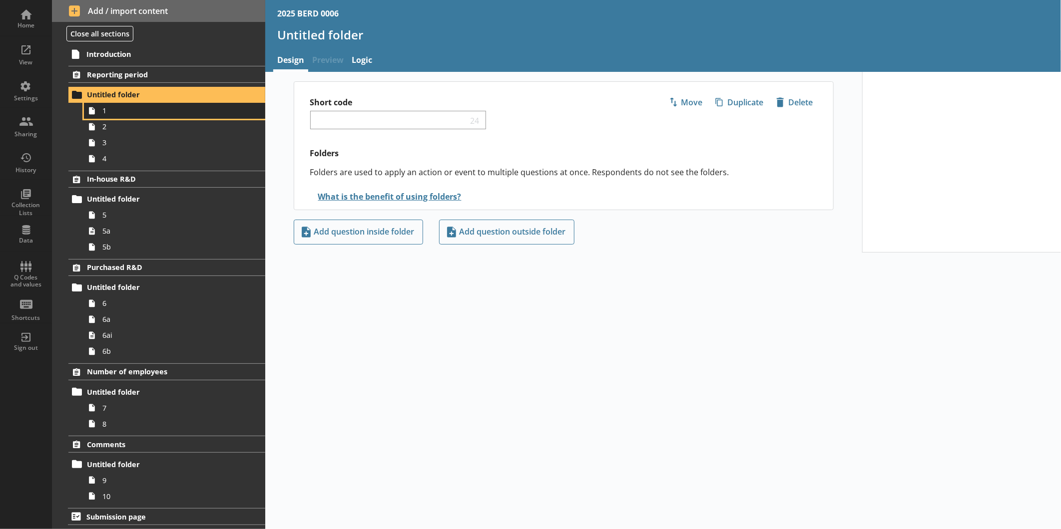
click at [134, 111] on span "1" at bounding box center [167, 110] width 130 height 9
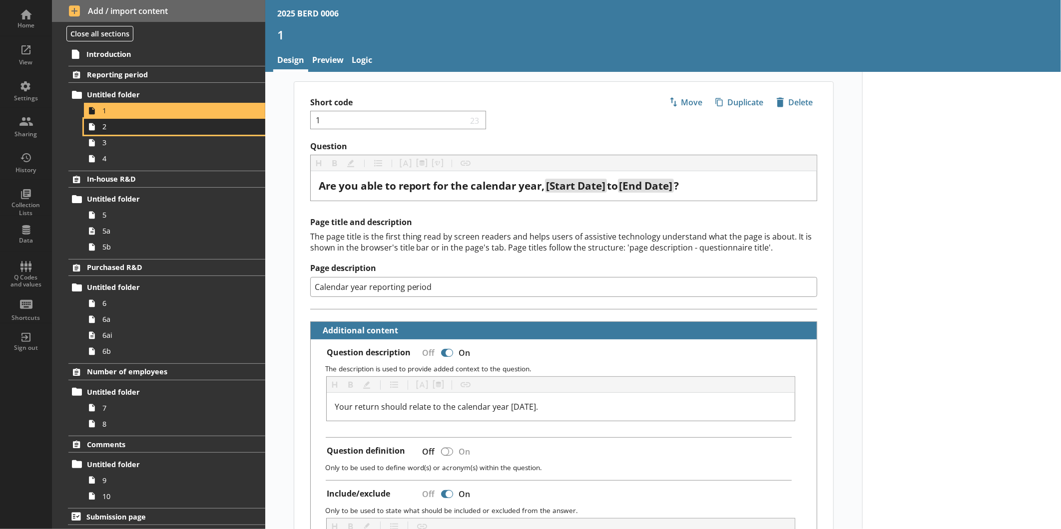
click at [133, 127] on span "2" at bounding box center [167, 126] width 130 height 9
type textarea "x"
select select "ref_p_end_date"
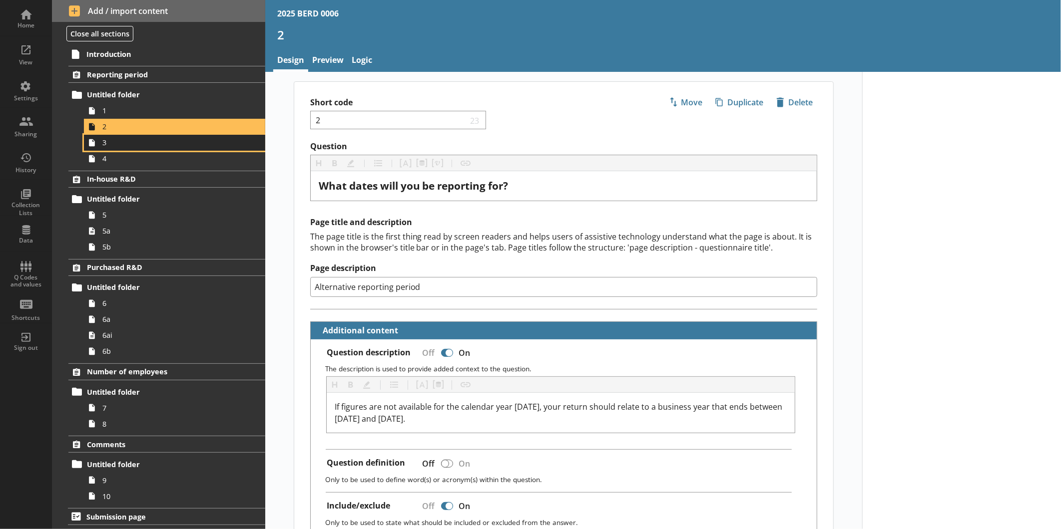
click at [135, 150] on link "3" at bounding box center [174, 143] width 181 height 16
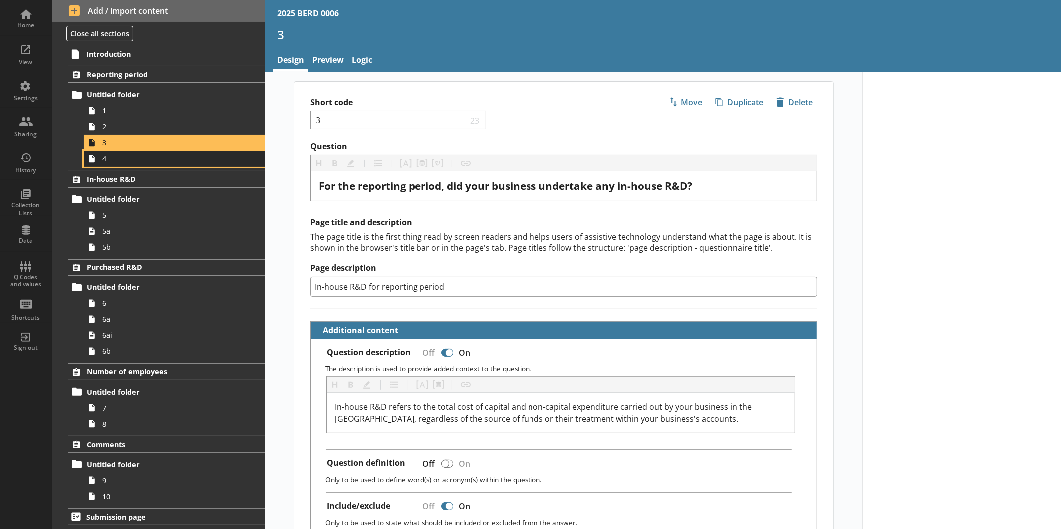
click at [135, 163] on span "4" at bounding box center [167, 158] width 130 height 9
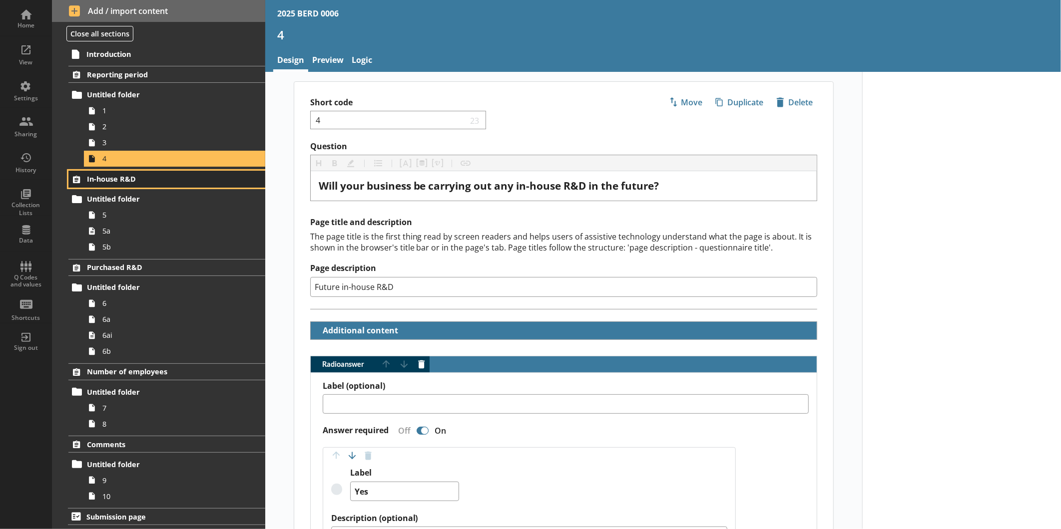
click at [137, 180] on span "In-house R&D" at bounding box center [158, 178] width 142 height 9
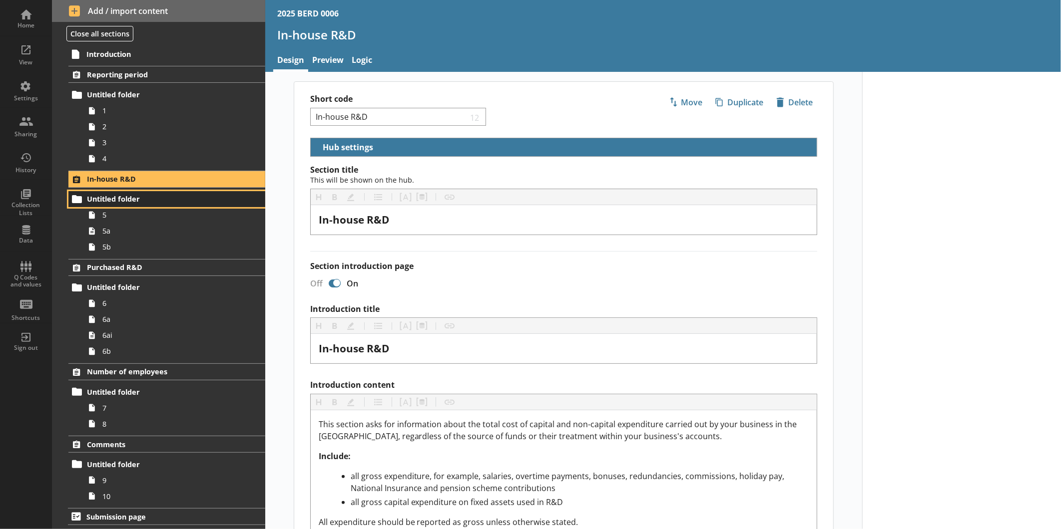
click at [140, 196] on span "Untitled folder" at bounding box center [158, 198] width 142 height 9
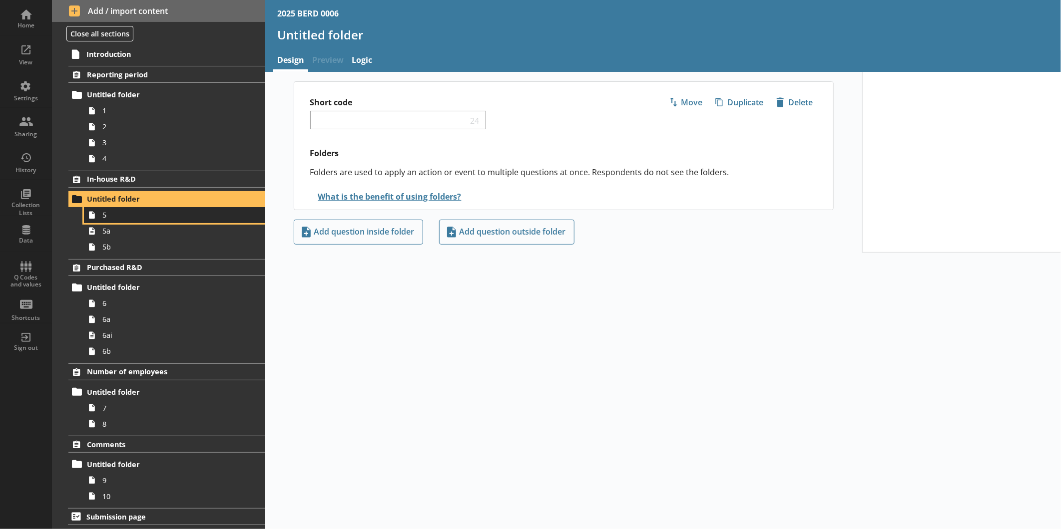
click at [143, 211] on span "5" at bounding box center [167, 214] width 130 height 9
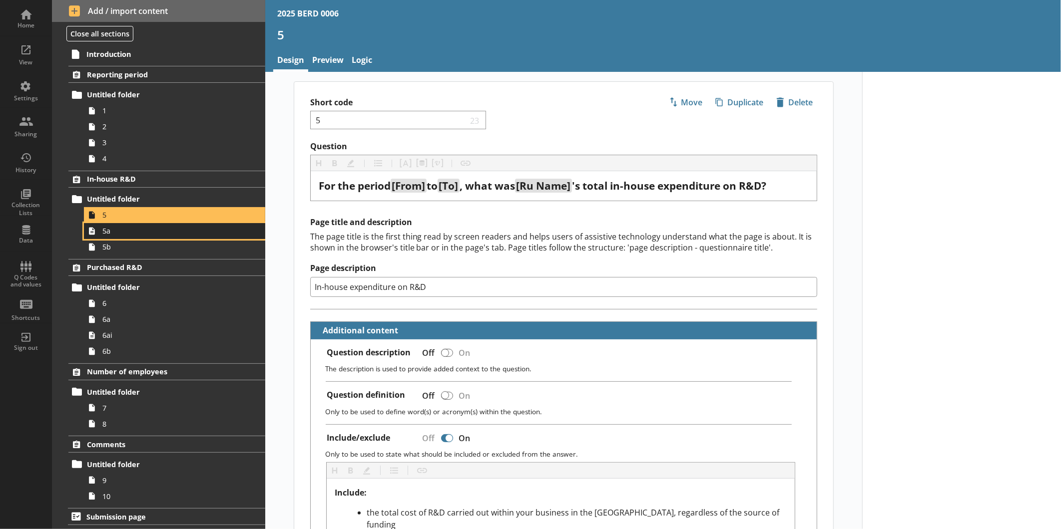
click at [143, 224] on link "5a" at bounding box center [174, 231] width 181 height 16
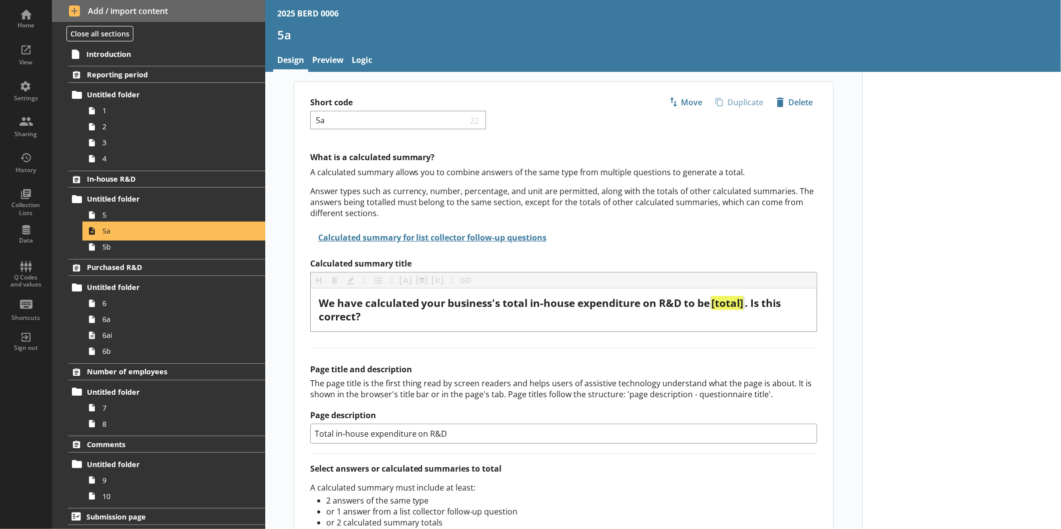
click at [143, 237] on link "5a" at bounding box center [174, 231] width 181 height 16
click at [142, 242] on span "5b" at bounding box center [167, 246] width 130 height 9
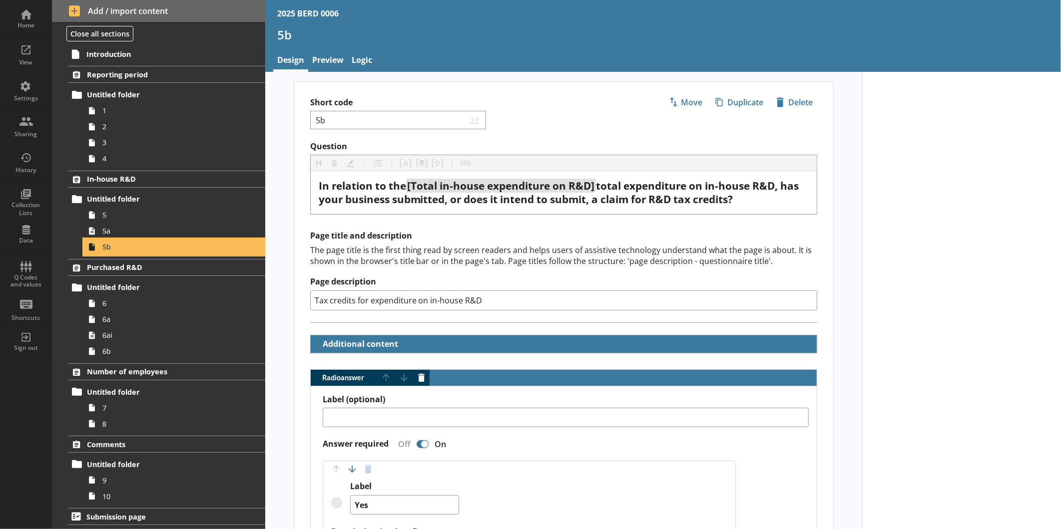
scroll to position [0, 0]
click at [143, 266] on span "Purchased R&D" at bounding box center [158, 267] width 142 height 9
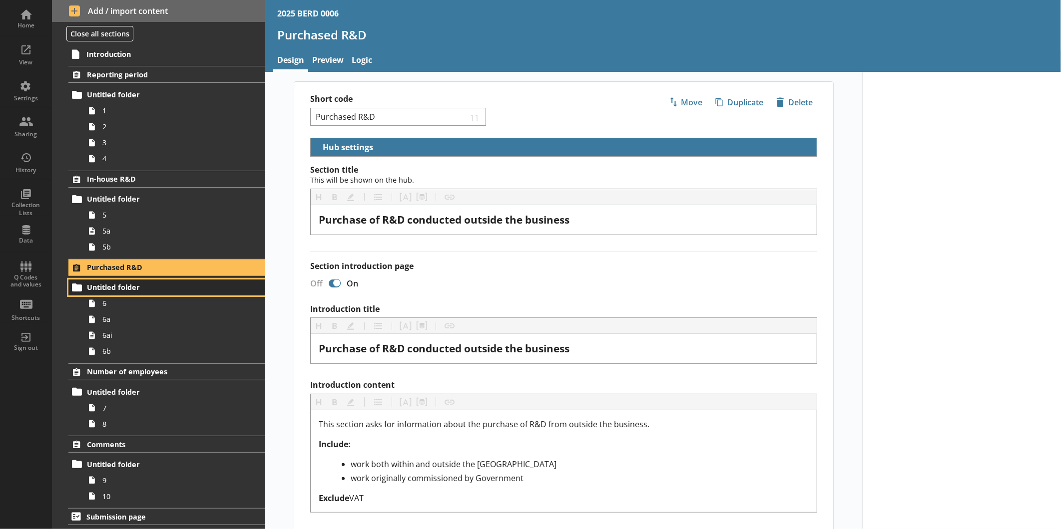
click at [151, 286] on span "Untitled folder" at bounding box center [158, 287] width 142 height 9
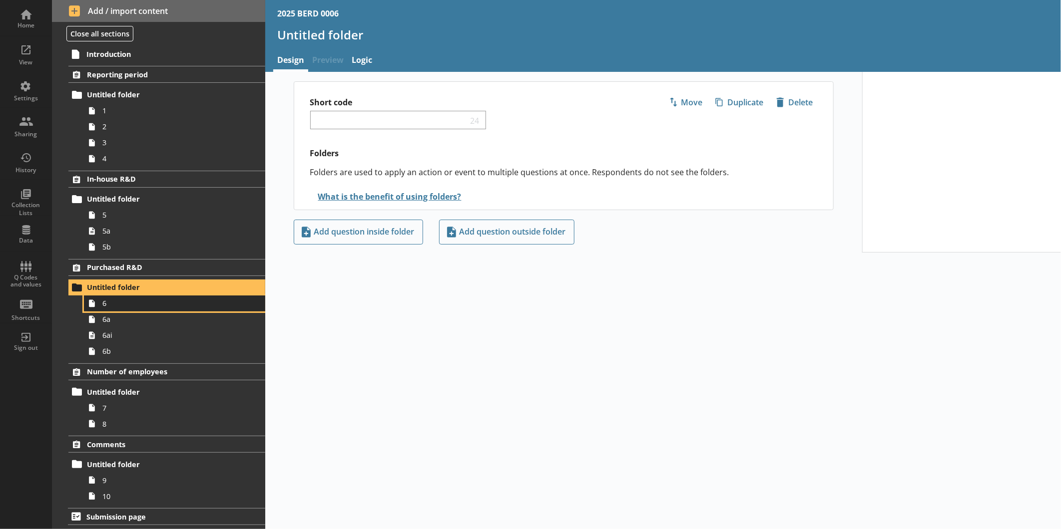
click at [150, 304] on span "6" at bounding box center [167, 303] width 130 height 9
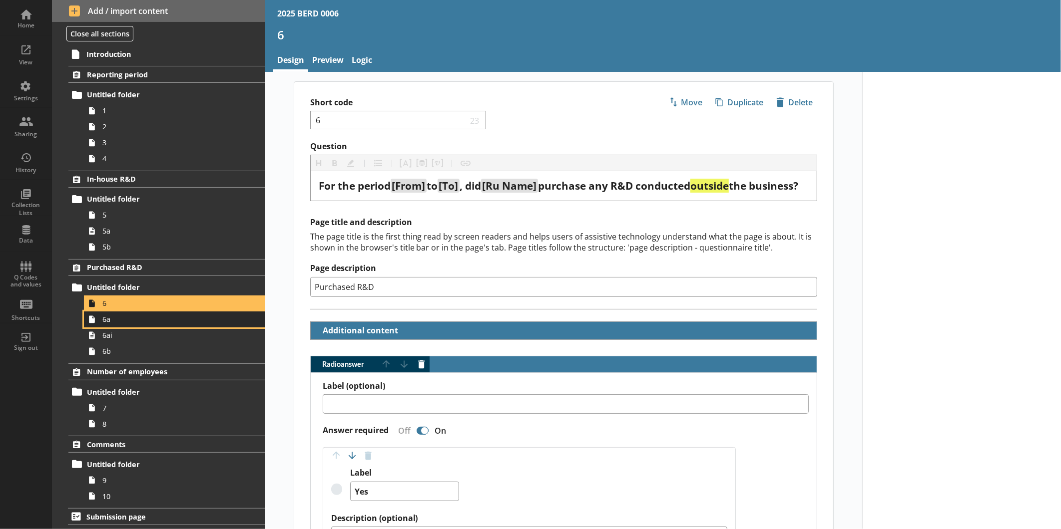
click at [137, 320] on span "6a" at bounding box center [167, 319] width 130 height 9
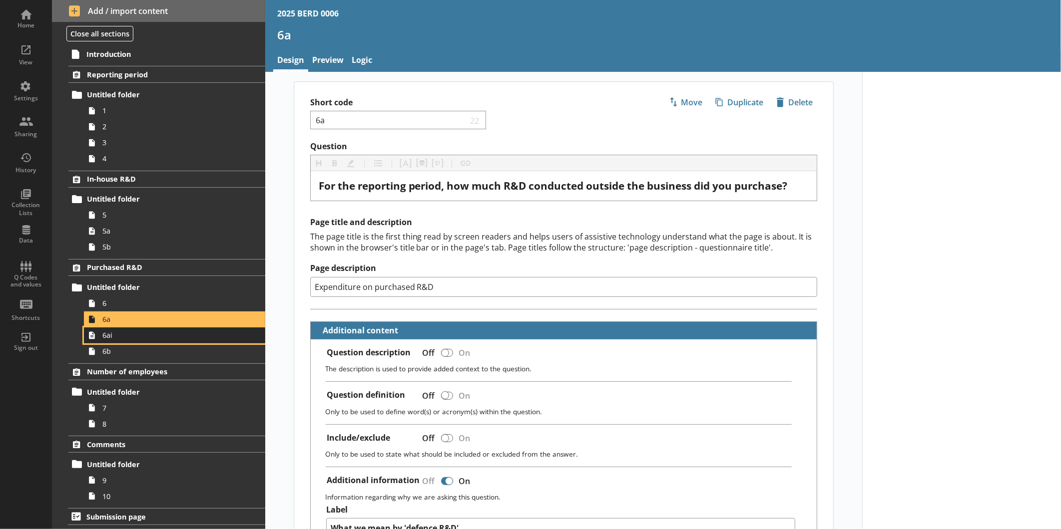
click at [130, 341] on link "6ai" at bounding box center [174, 336] width 181 height 16
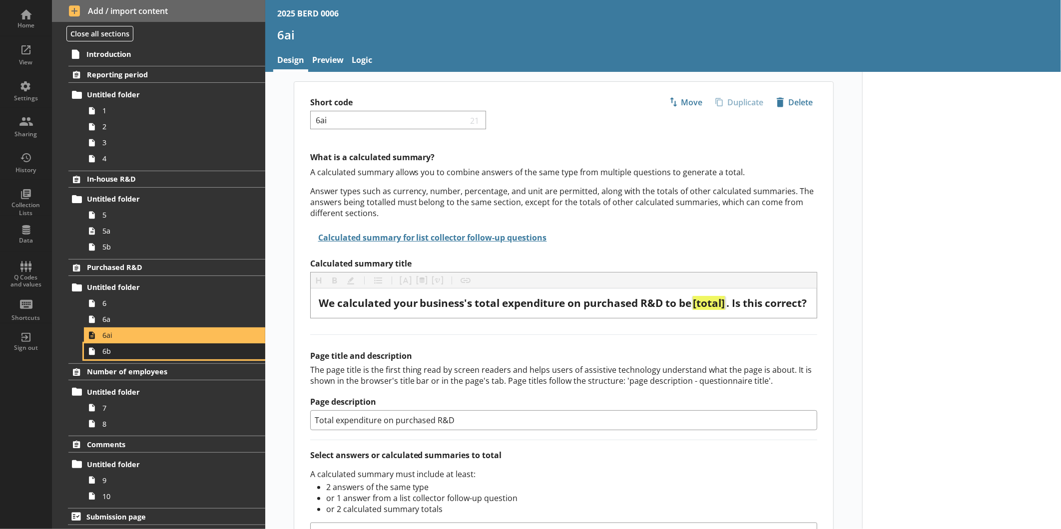
click at [137, 352] on span "6b" at bounding box center [167, 351] width 130 height 9
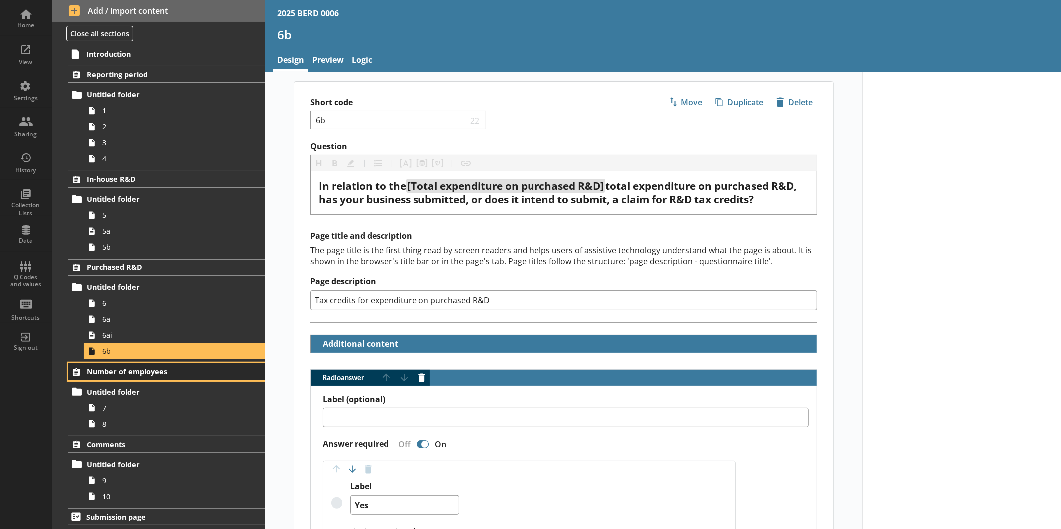
click at [144, 372] on span "Number of employees" at bounding box center [158, 371] width 142 height 9
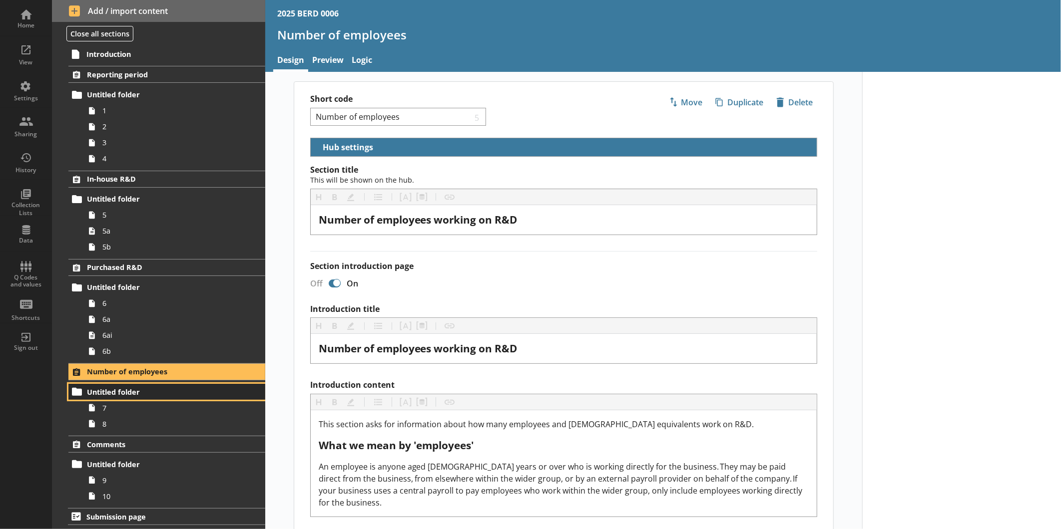
click at [132, 392] on span "Untitled folder" at bounding box center [158, 392] width 142 height 9
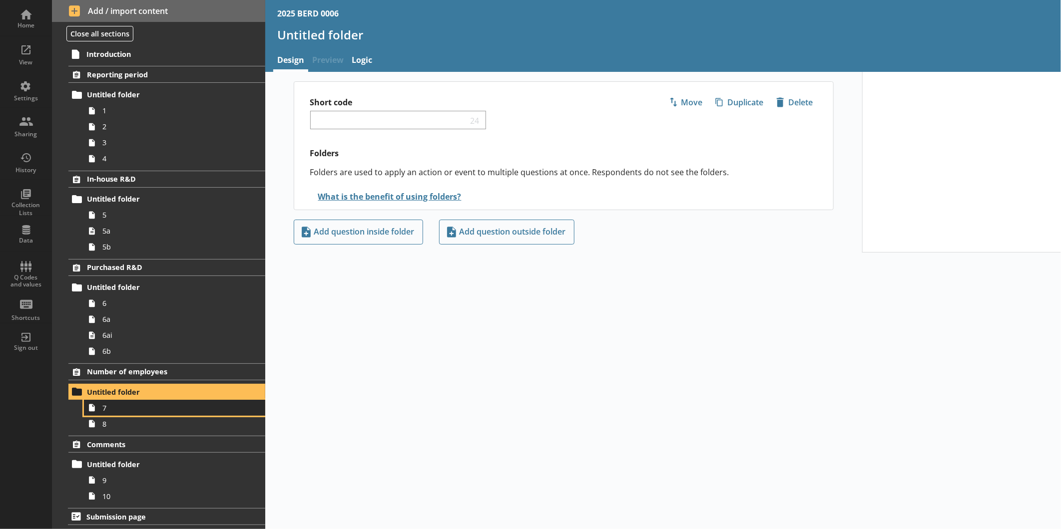
click at [142, 407] on span "7" at bounding box center [167, 408] width 130 height 9
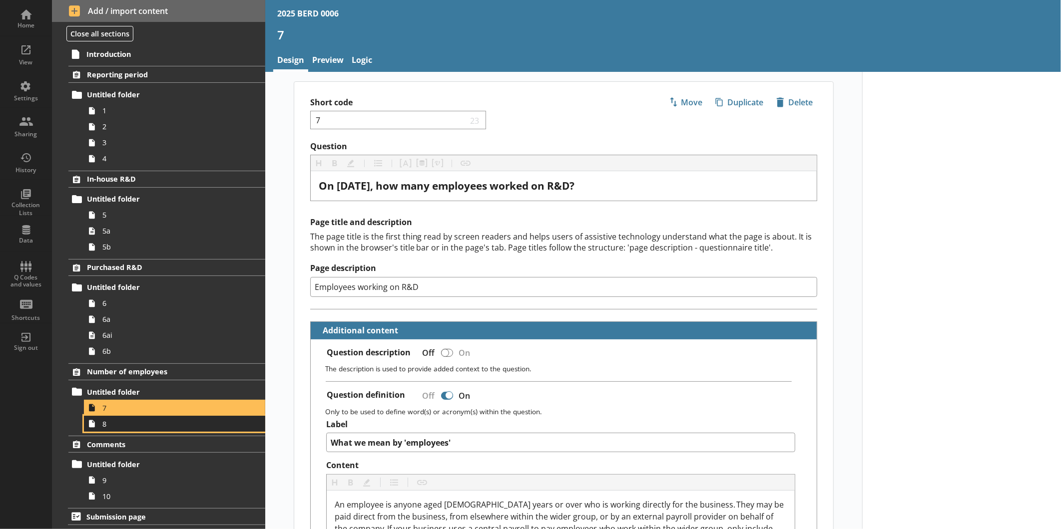
click at [143, 427] on span "8" at bounding box center [167, 424] width 130 height 9
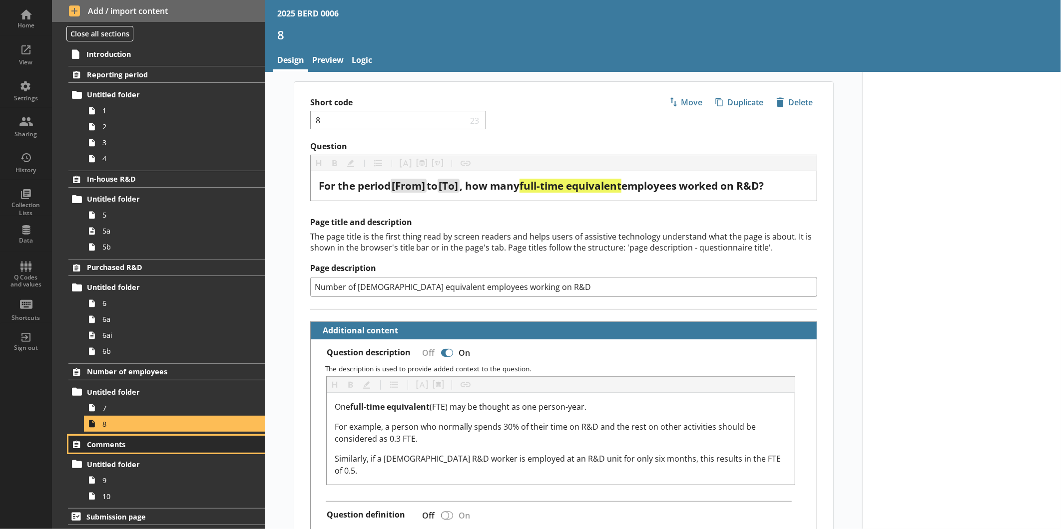
click at [152, 451] on link "Comments" at bounding box center [166, 444] width 197 height 17
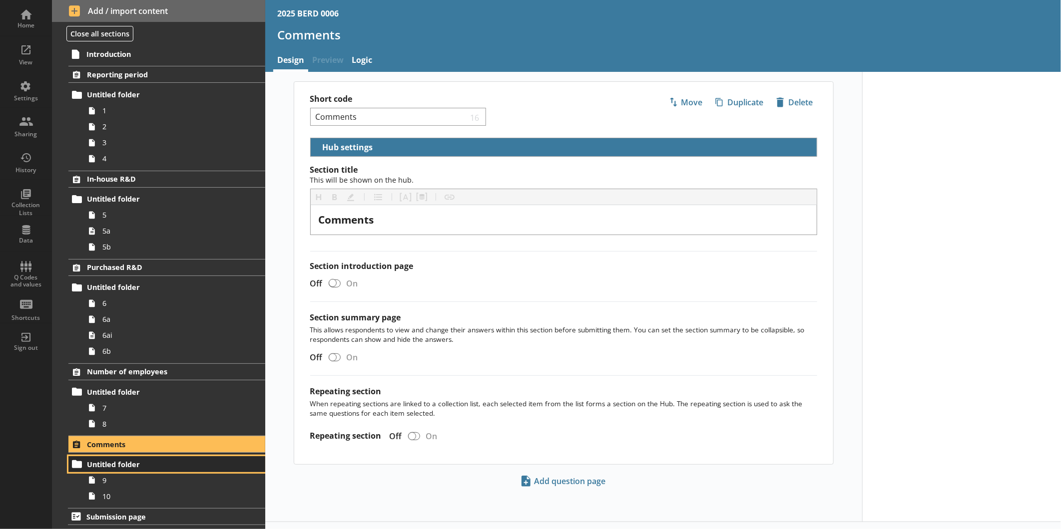
click at [158, 468] on span "Untitled folder" at bounding box center [158, 464] width 142 height 9
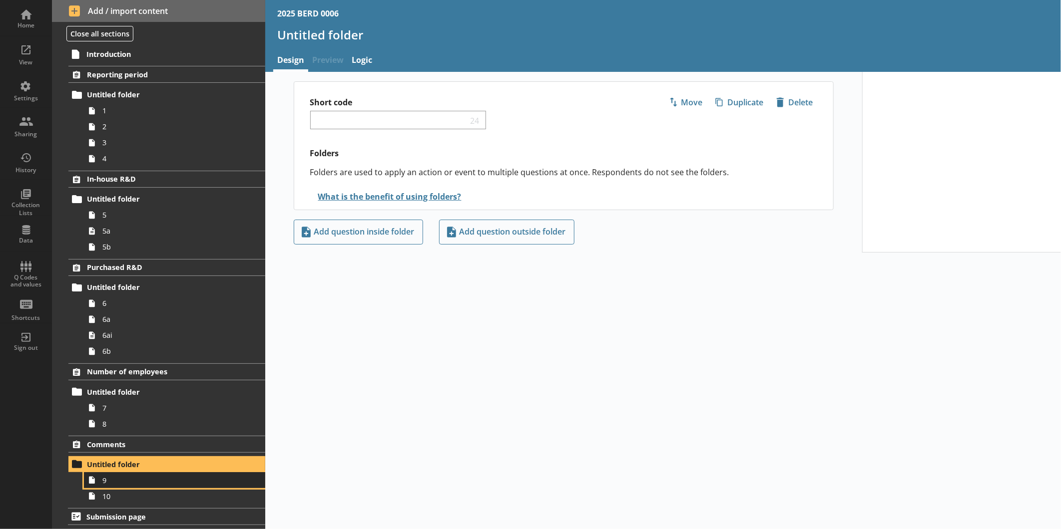
click at [159, 478] on span "9" at bounding box center [167, 480] width 130 height 9
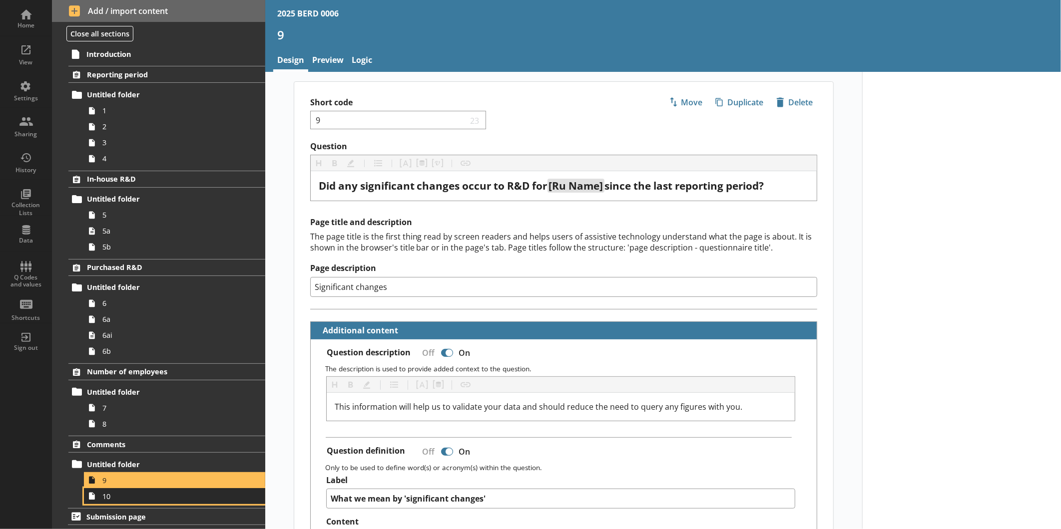
click at [140, 497] on span "10" at bounding box center [167, 496] width 130 height 9
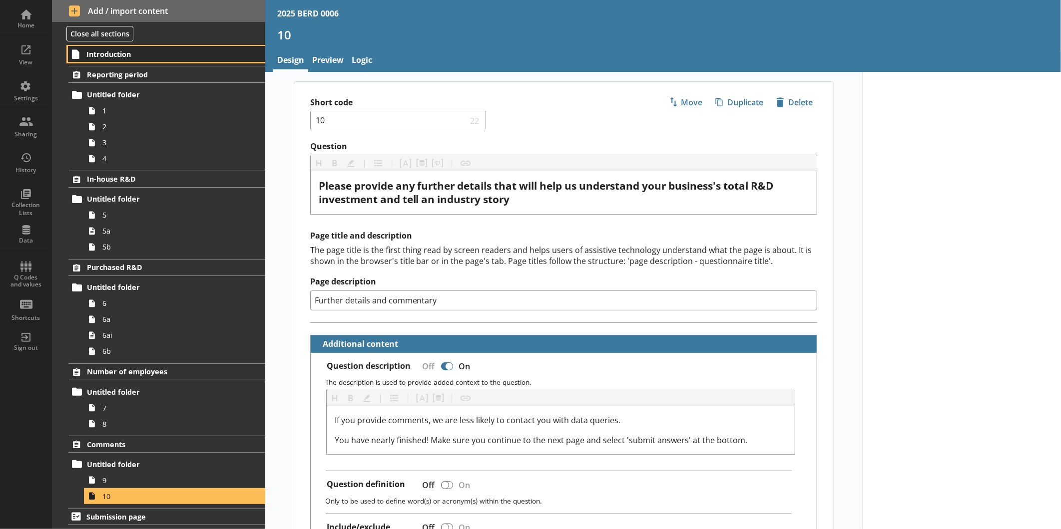
click at [127, 57] on span "Introduction" at bounding box center [157, 53] width 142 height 9
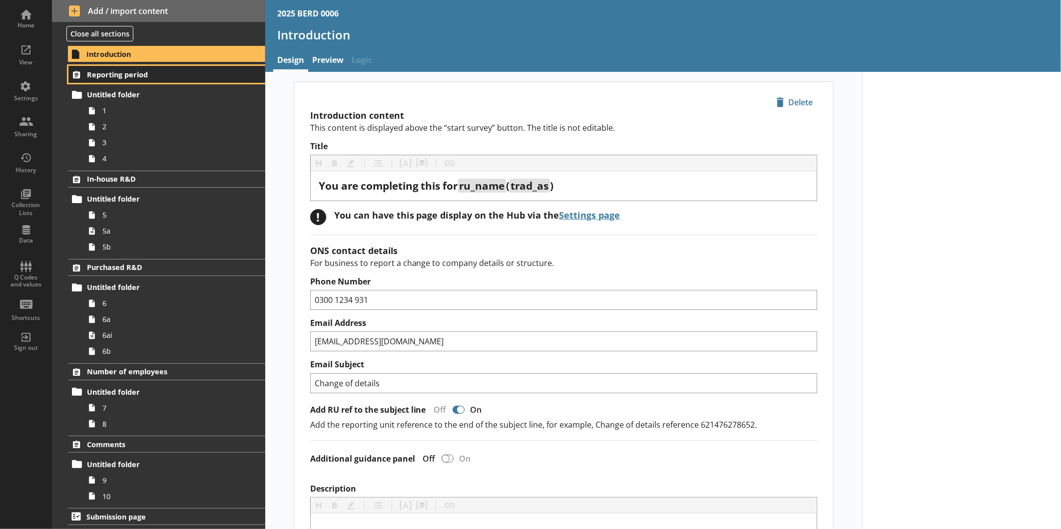
click at [115, 78] on span "Reporting period" at bounding box center [158, 74] width 142 height 9
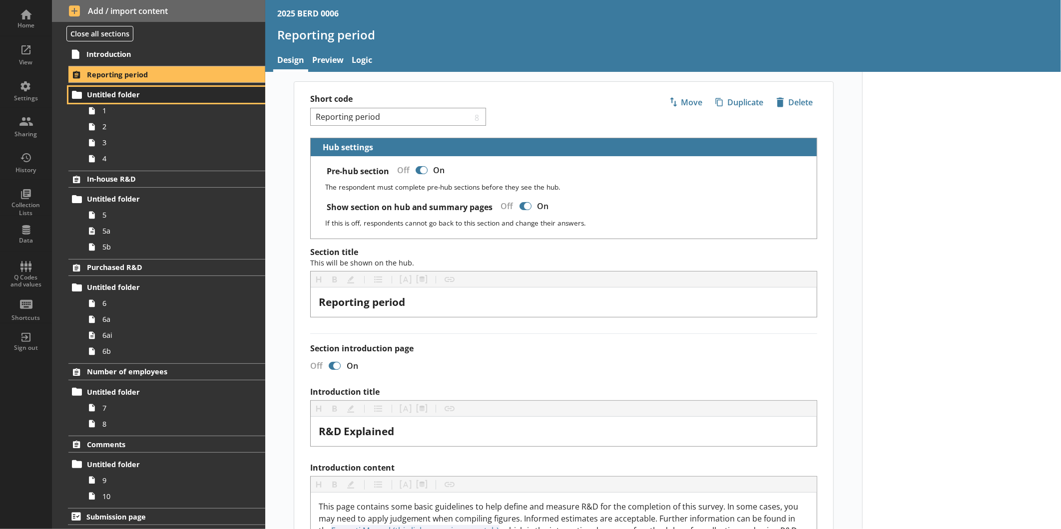
click at [121, 96] on span "Untitled folder" at bounding box center [158, 94] width 142 height 9
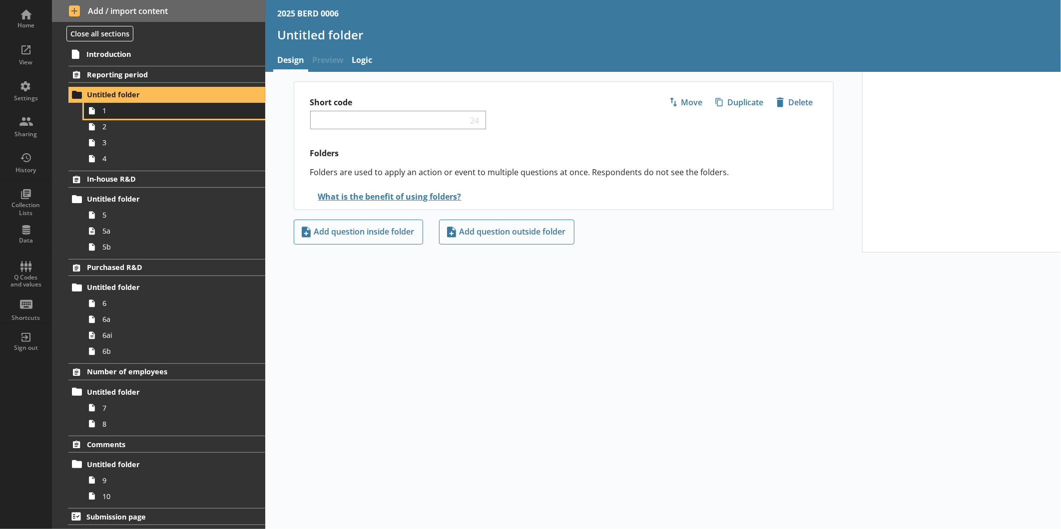
click at [121, 106] on span "1" at bounding box center [167, 110] width 130 height 9
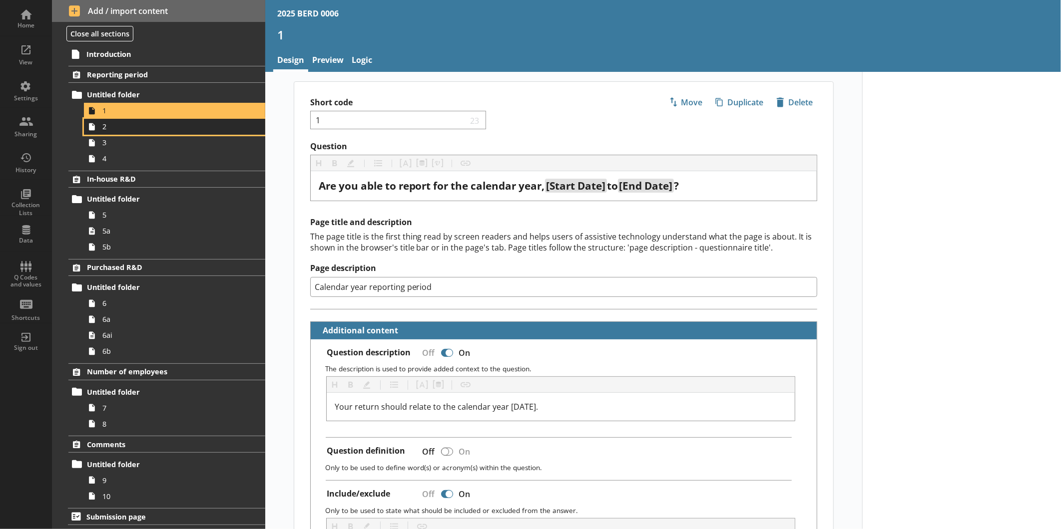
click at [126, 126] on span "2" at bounding box center [167, 126] width 130 height 9
type textarea "x"
select select "ref_p_end_date"
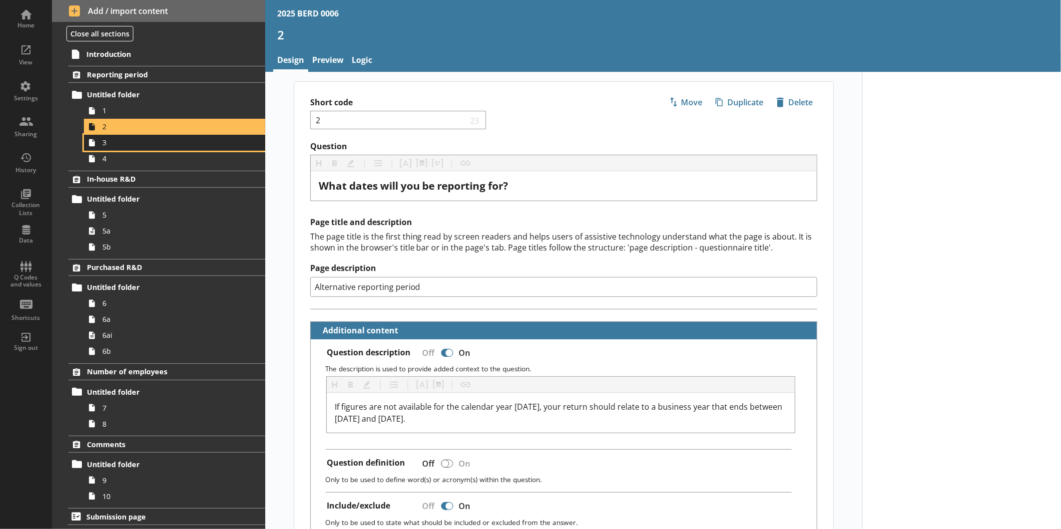
click at [131, 141] on span "3" at bounding box center [167, 142] width 130 height 9
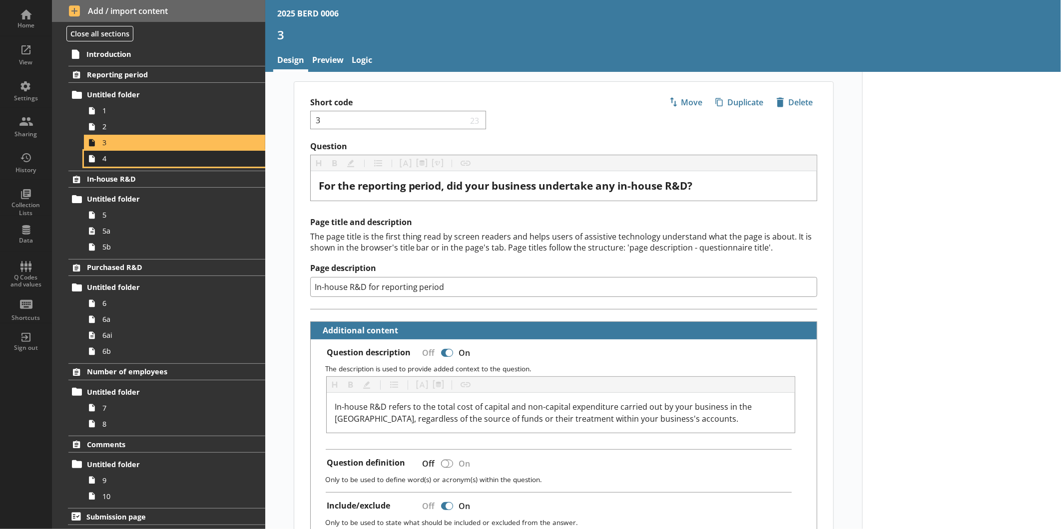
click at [135, 160] on span "4" at bounding box center [167, 158] width 130 height 9
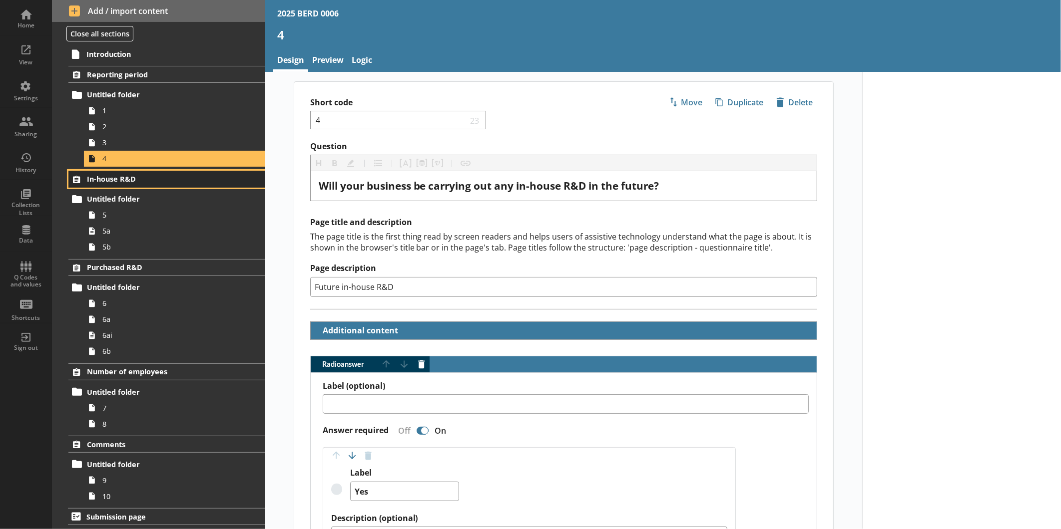
click at [138, 181] on span "In-house R&D" at bounding box center [158, 178] width 142 height 9
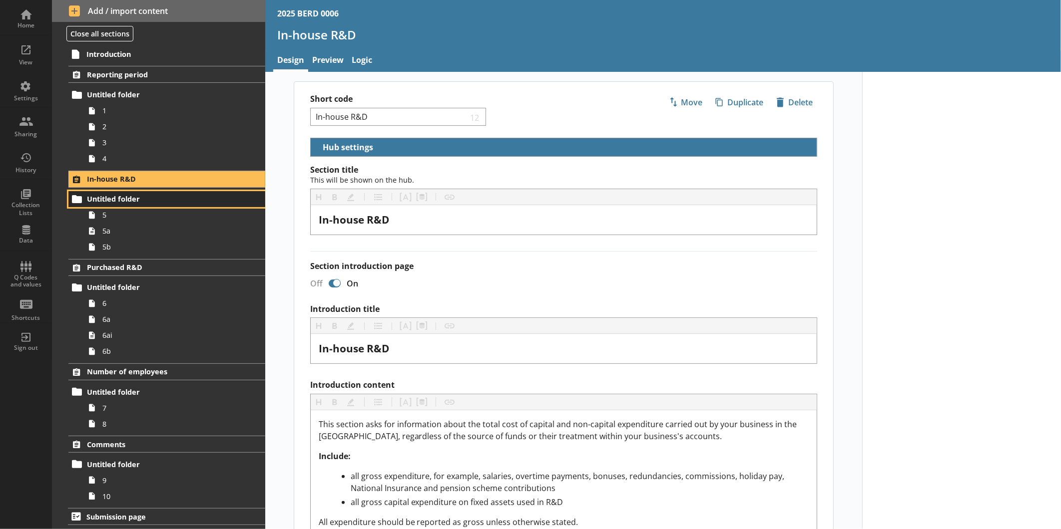
click at [140, 196] on span "Untitled folder" at bounding box center [158, 198] width 142 height 9
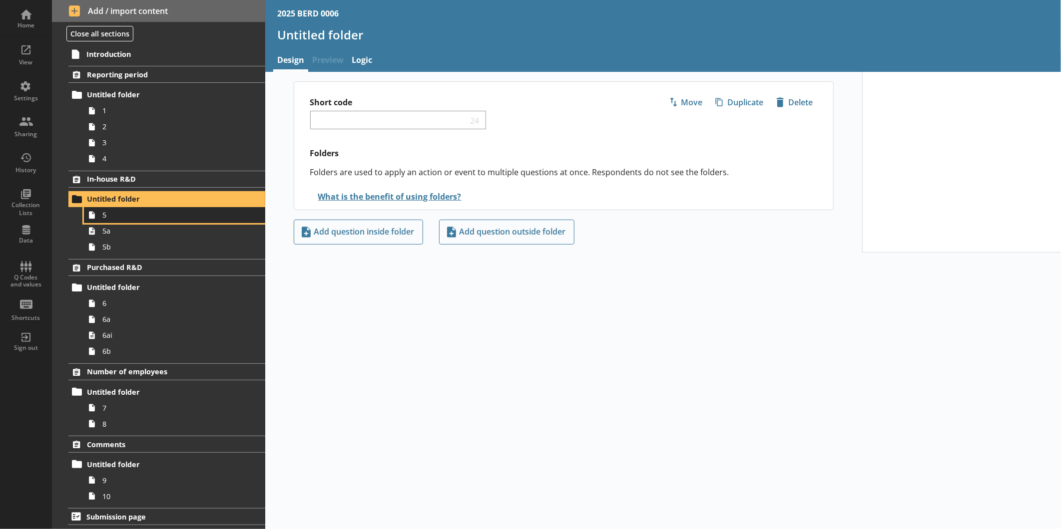
click at [143, 217] on span "5" at bounding box center [167, 214] width 130 height 9
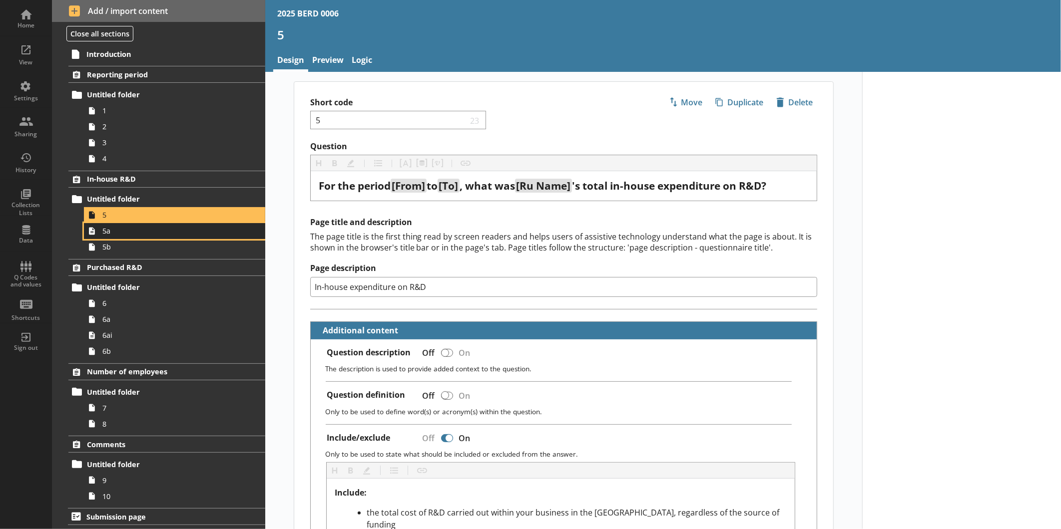
click at [143, 229] on span "5a" at bounding box center [167, 230] width 130 height 9
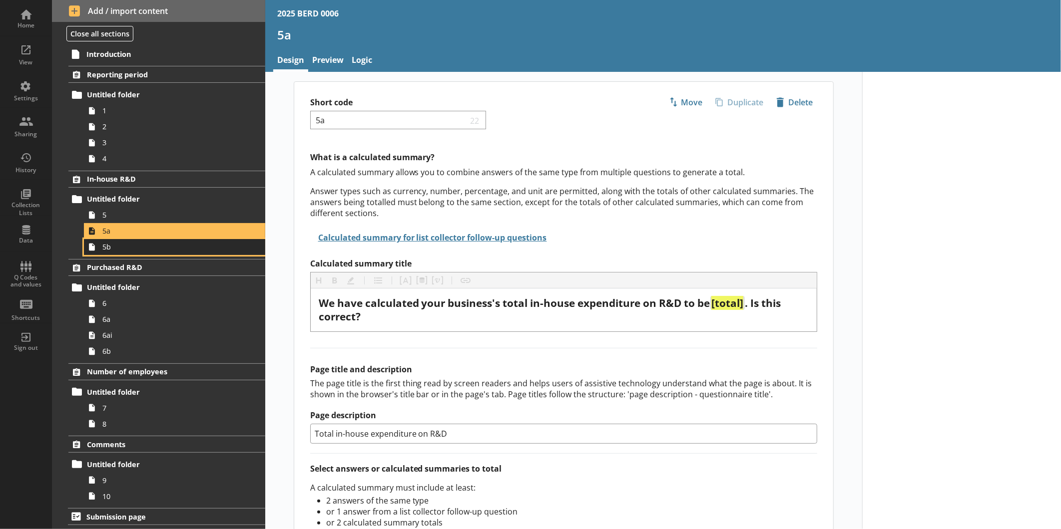
click at [144, 245] on span "5b" at bounding box center [167, 246] width 130 height 9
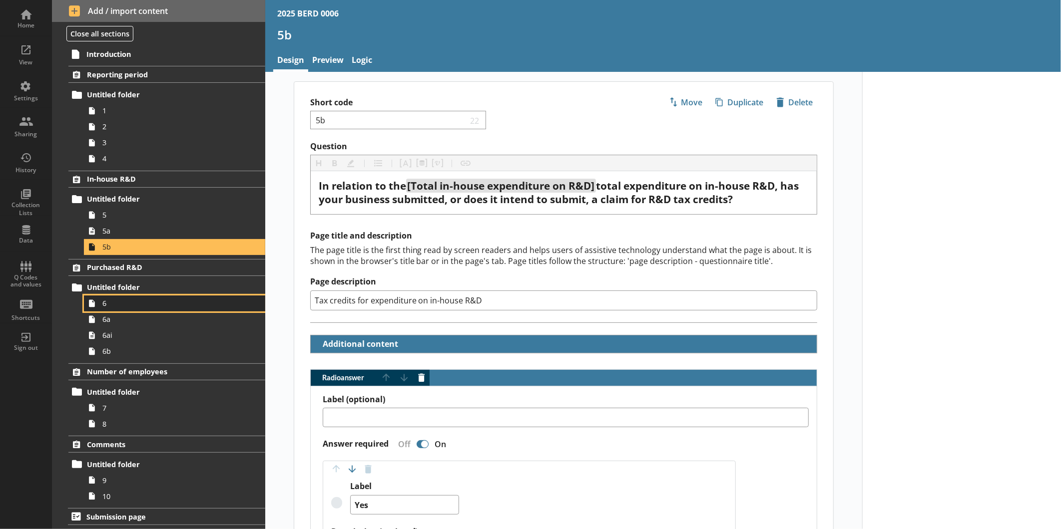
click at [120, 306] on span "6" at bounding box center [167, 303] width 130 height 9
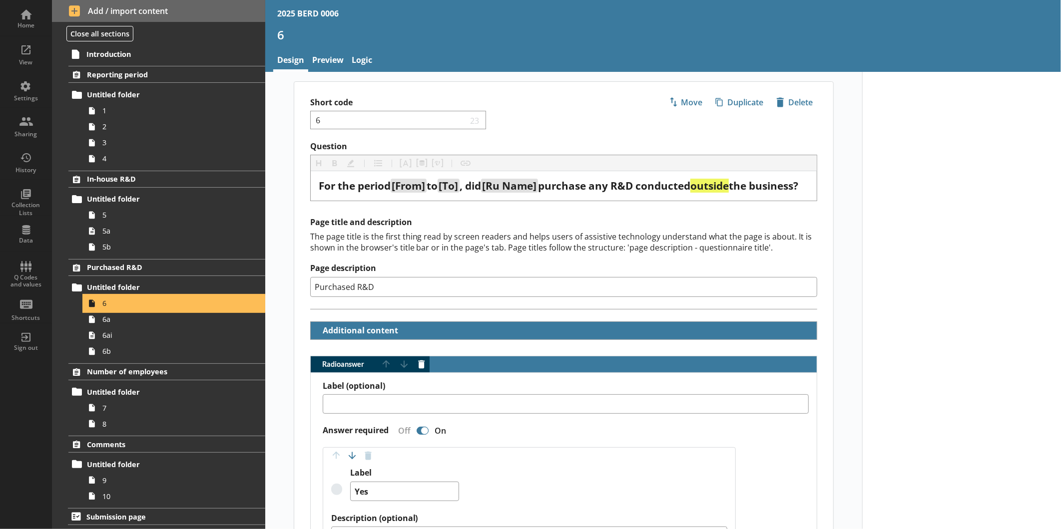
scroll to position [0, 0]
drag, startPoint x: 123, startPoint y: 321, endPoint x: 129, endPoint y: 327, distance: 8.5
click at [128, 326] on ol "Reporting period Untitled folder 1 2 3 4 In-house R&D Untitled folder 5 5a 5b P…" at bounding box center [158, 285] width 213 height 439
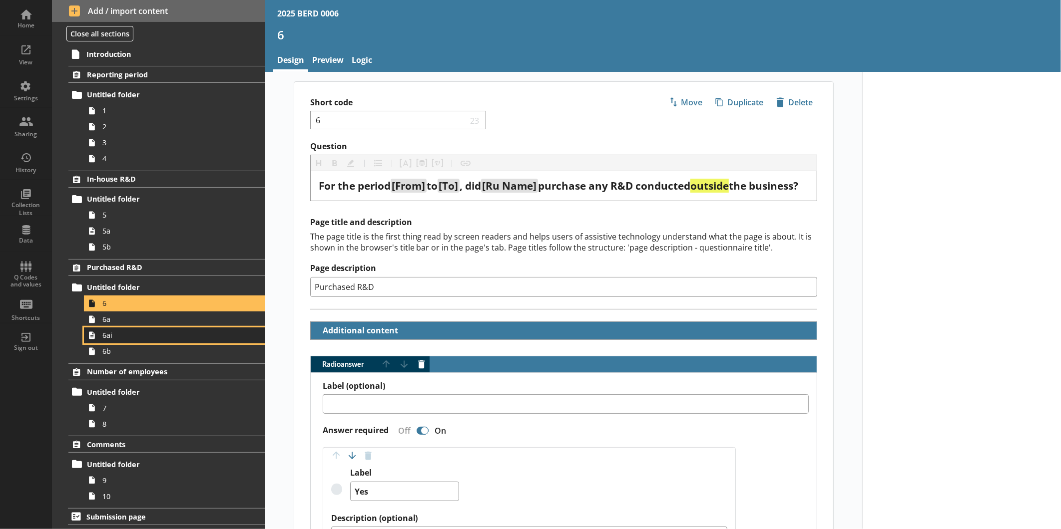
click at [129, 328] on link "6ai" at bounding box center [174, 336] width 181 height 16
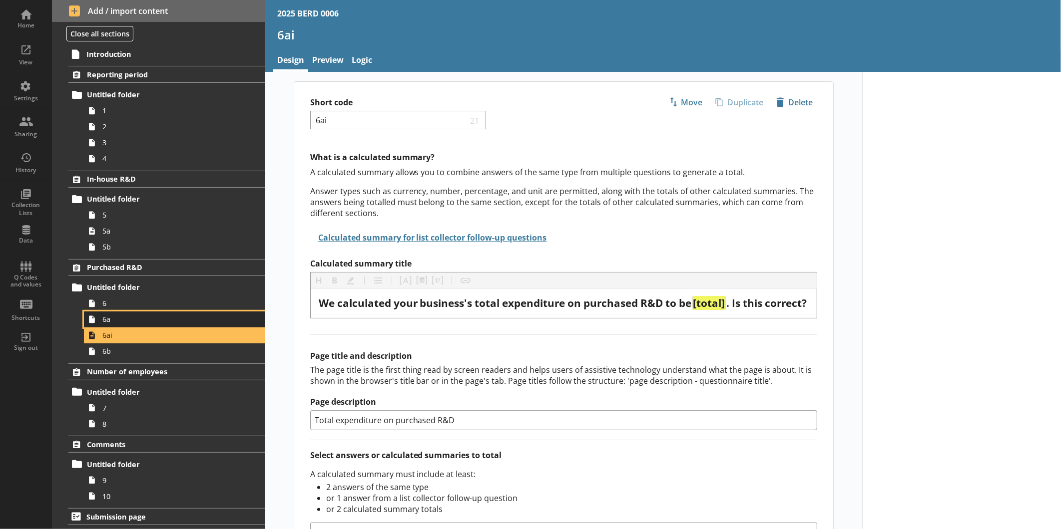
click at [129, 323] on span "6a" at bounding box center [167, 319] width 130 height 9
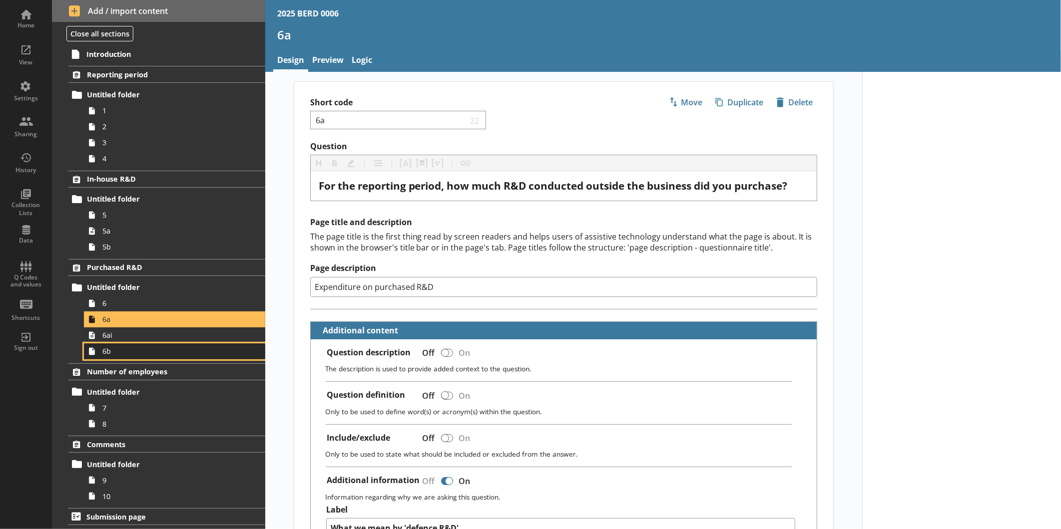
click at [135, 353] on span "6b" at bounding box center [167, 351] width 130 height 9
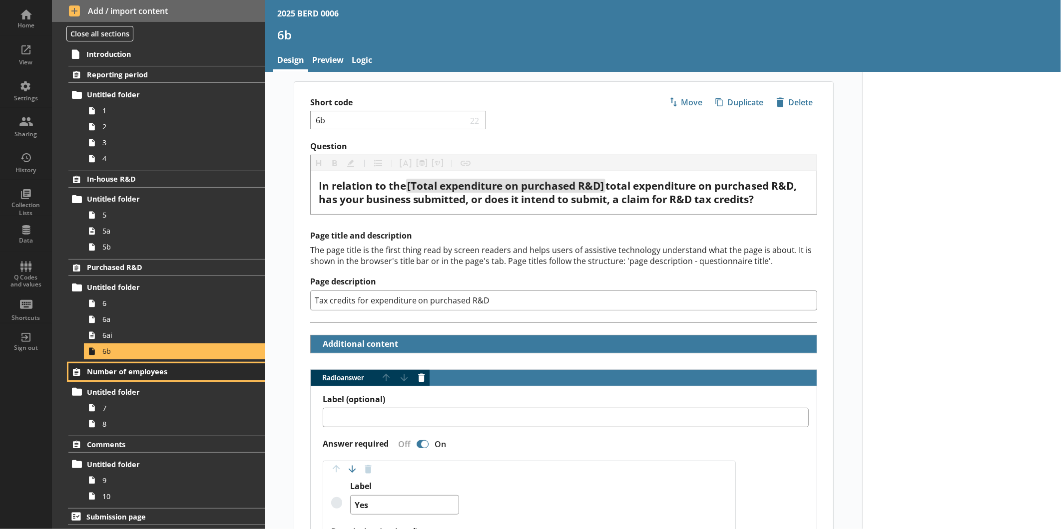
click at [131, 377] on span "Number of employees" at bounding box center [158, 371] width 142 height 9
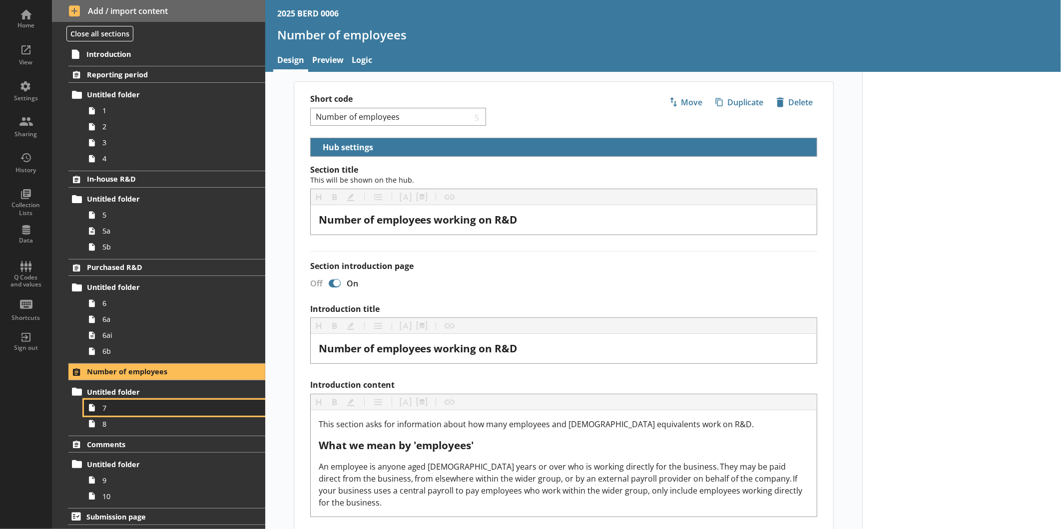
click at [117, 410] on span "7" at bounding box center [167, 408] width 130 height 9
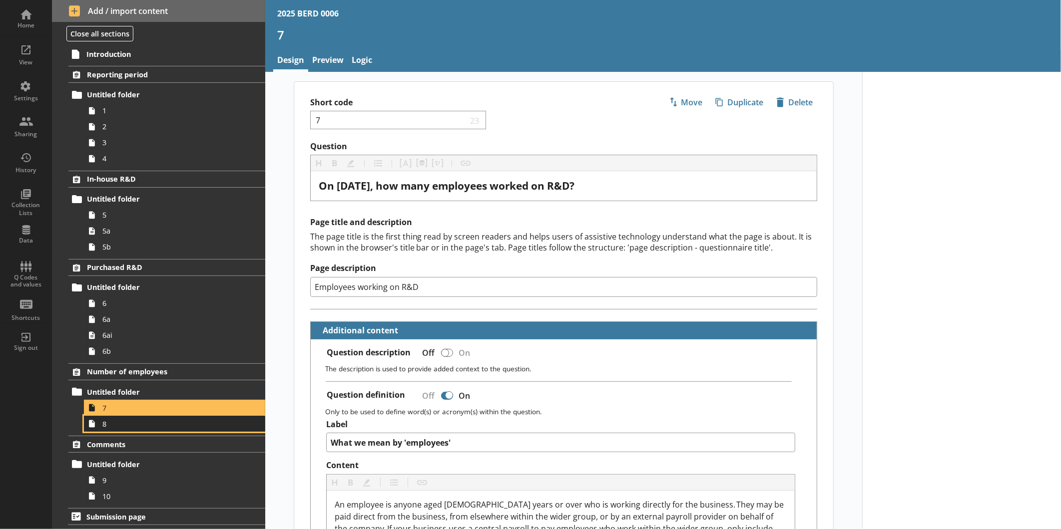
click at [120, 420] on span "8" at bounding box center [167, 424] width 130 height 9
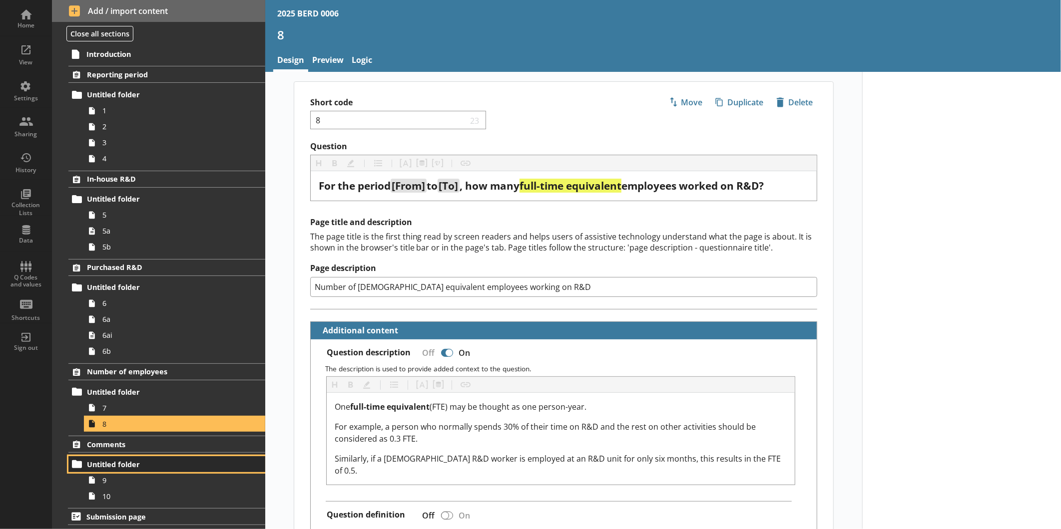
click at [121, 472] on link "Untitled folder" at bounding box center [166, 465] width 197 height 16
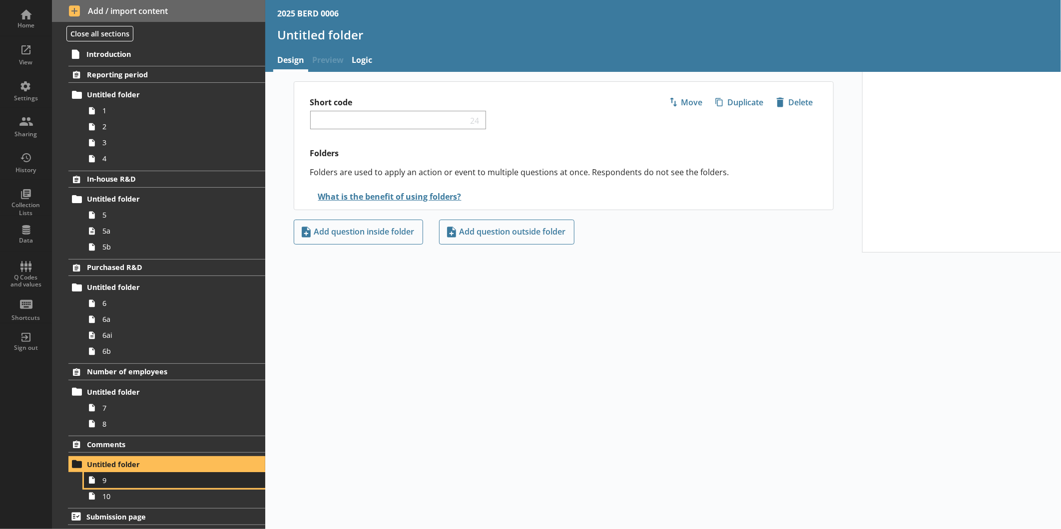
click at [124, 483] on span "9" at bounding box center [167, 480] width 130 height 9
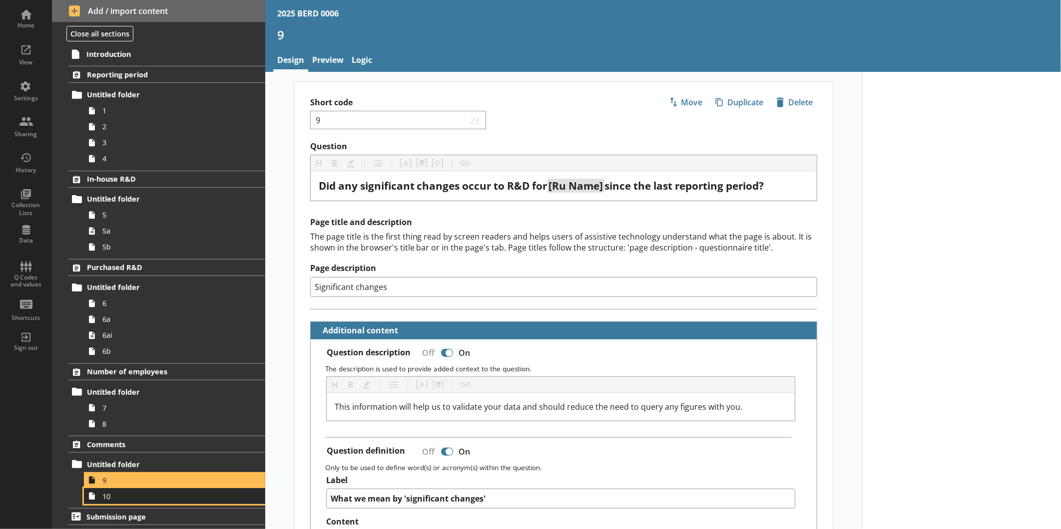
click at [126, 500] on span "10" at bounding box center [167, 496] width 130 height 9
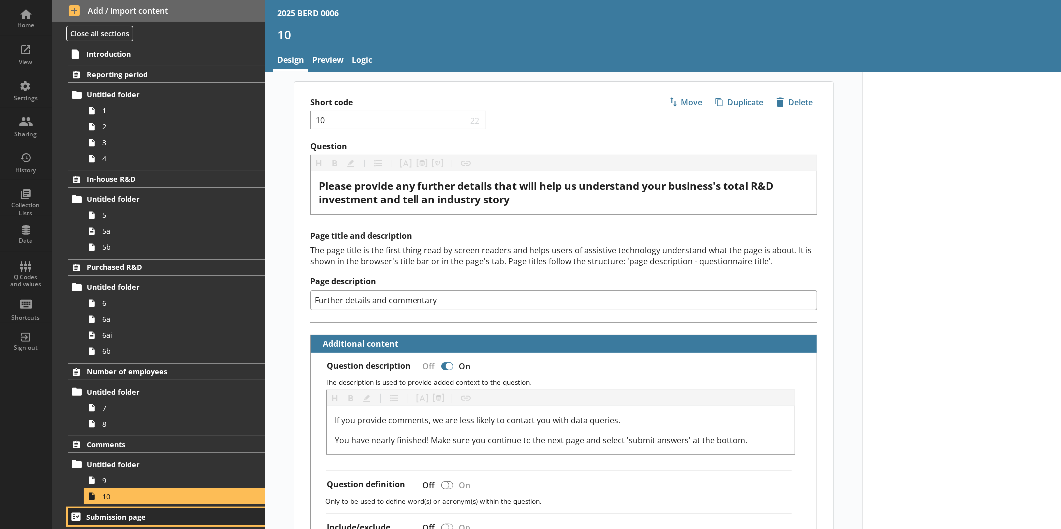
click at [139, 512] on span "Submission page" at bounding box center [157, 516] width 142 height 9
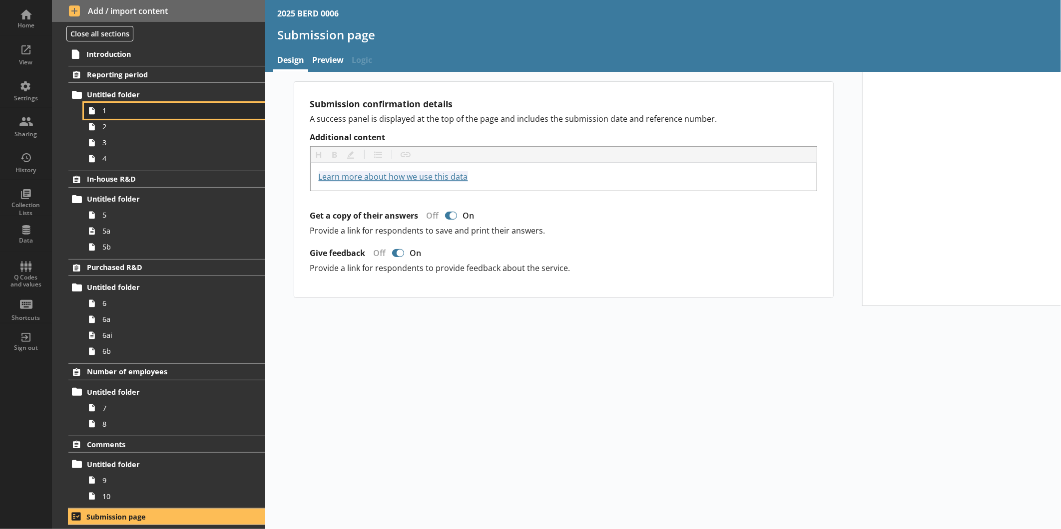
click at [125, 105] on link "1" at bounding box center [174, 111] width 181 height 16
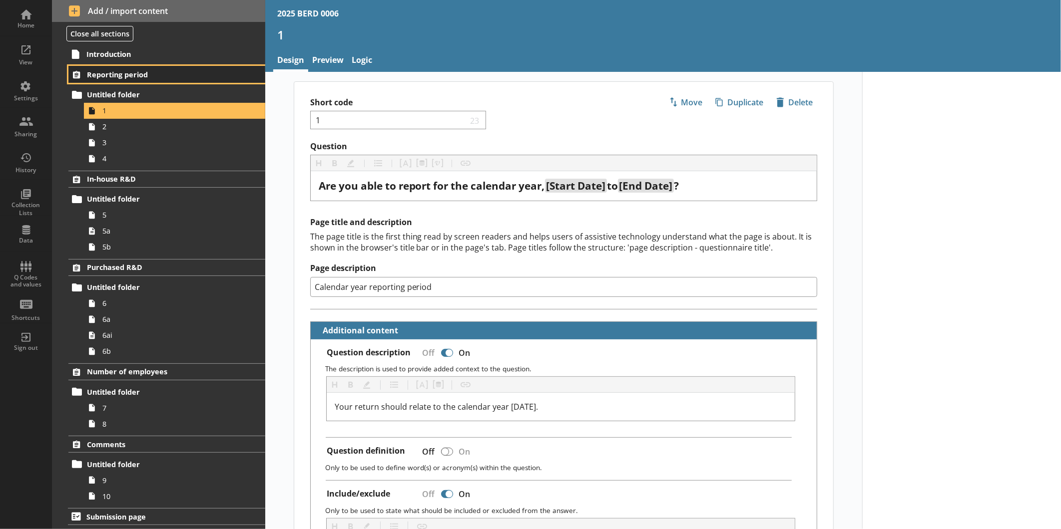
click at [132, 72] on span "Reporting period" at bounding box center [158, 74] width 142 height 9
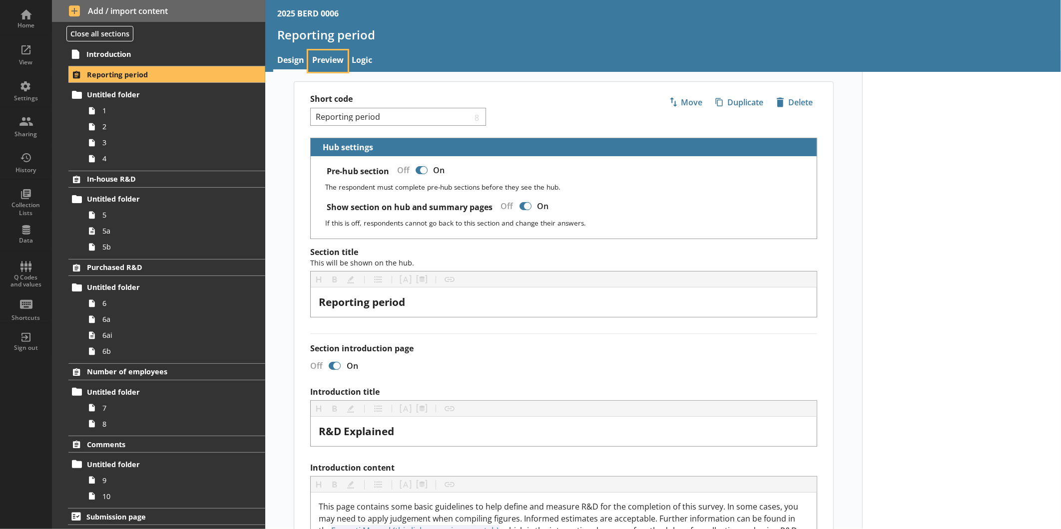
click at [330, 52] on link "Preview" at bounding box center [327, 60] width 39 height 21
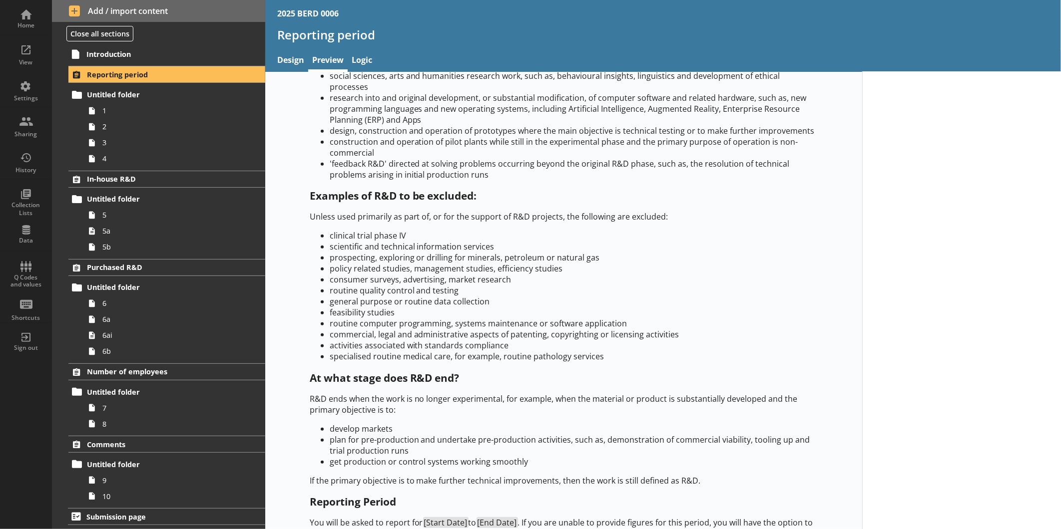
scroll to position [409, 0]
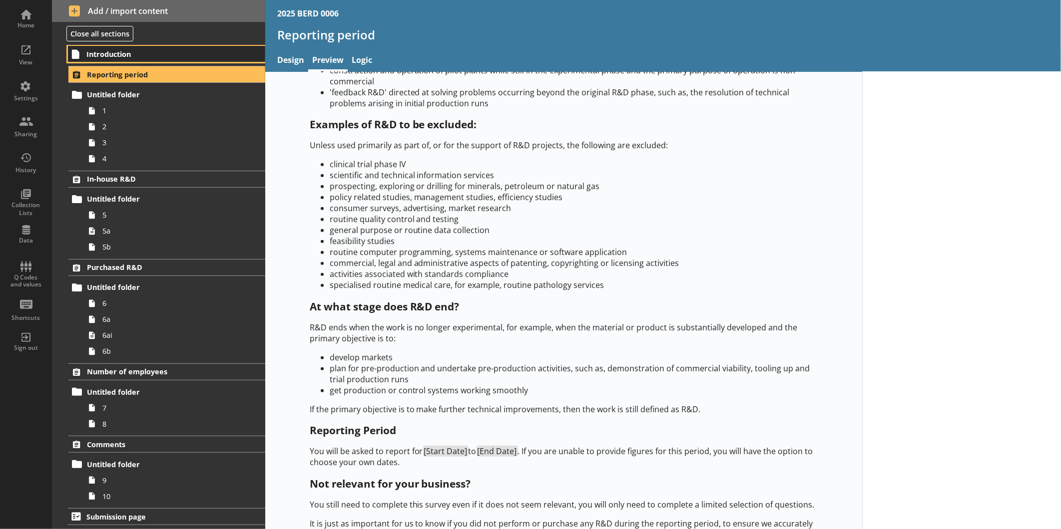
click at [126, 55] on span "Introduction" at bounding box center [157, 53] width 142 height 9
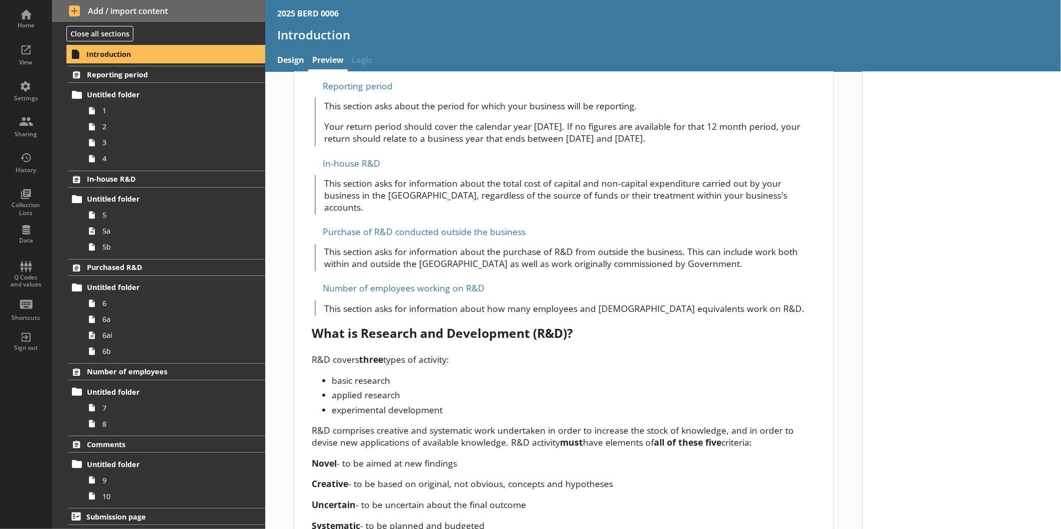
scroll to position [436, 0]
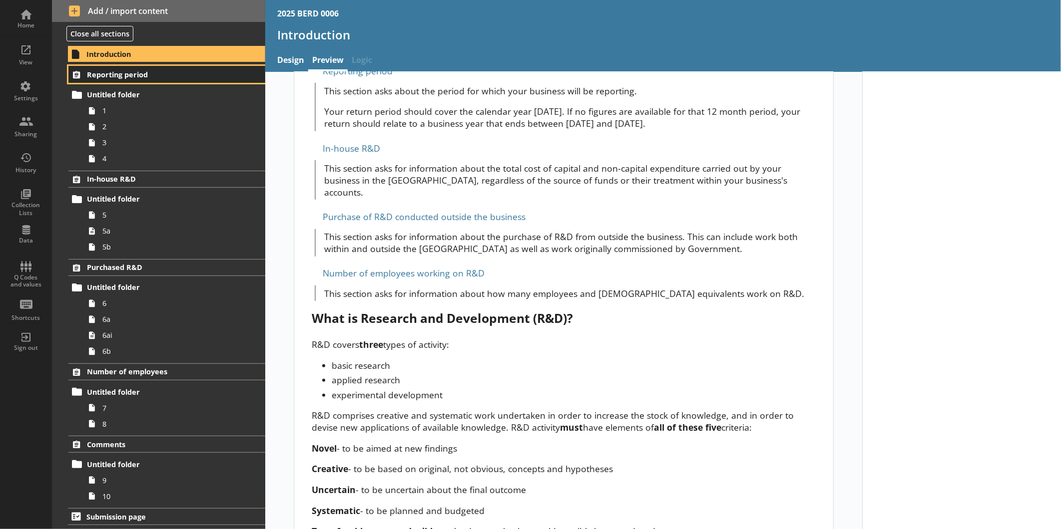
click at [132, 78] on span "Reporting period" at bounding box center [158, 74] width 142 height 9
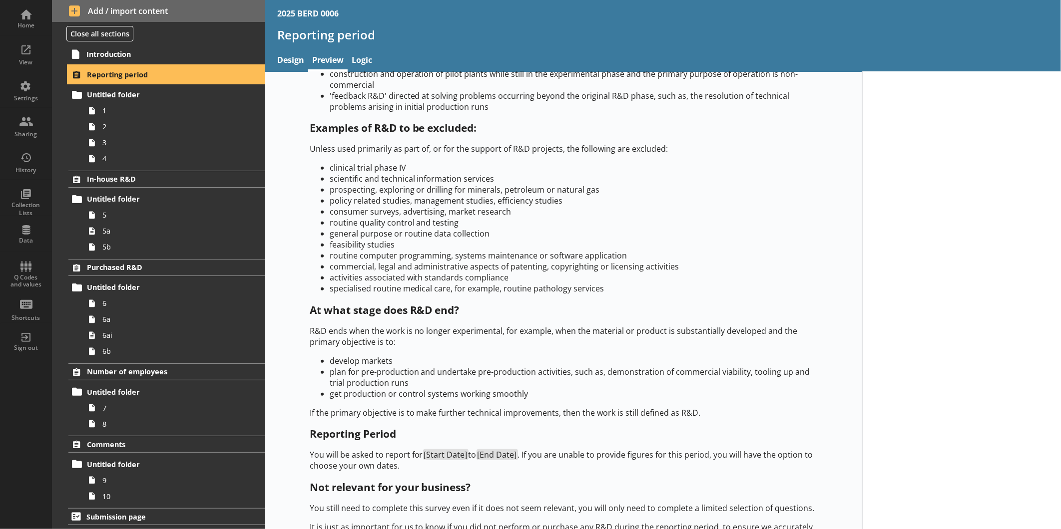
scroll to position [409, 0]
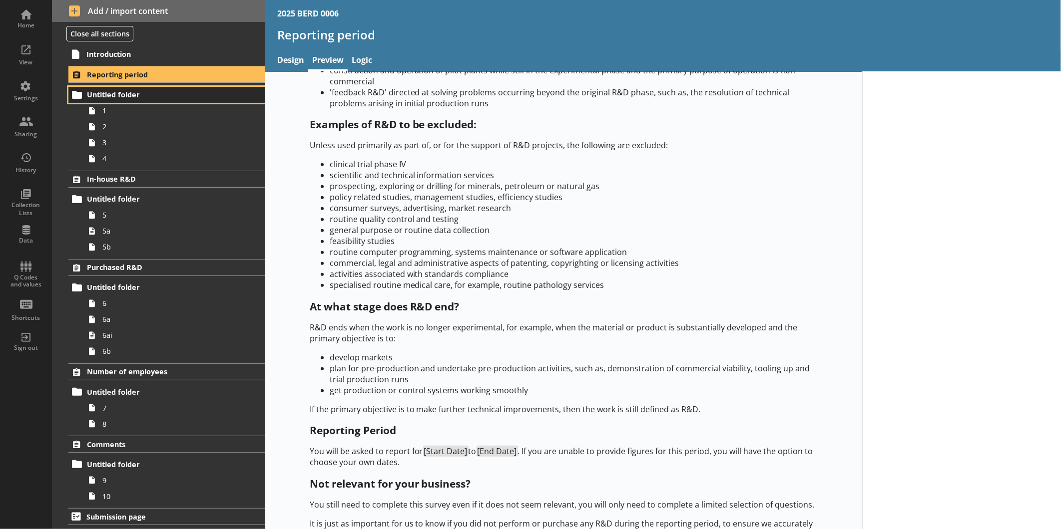
click at [143, 101] on link "Untitled folder" at bounding box center [166, 95] width 197 height 16
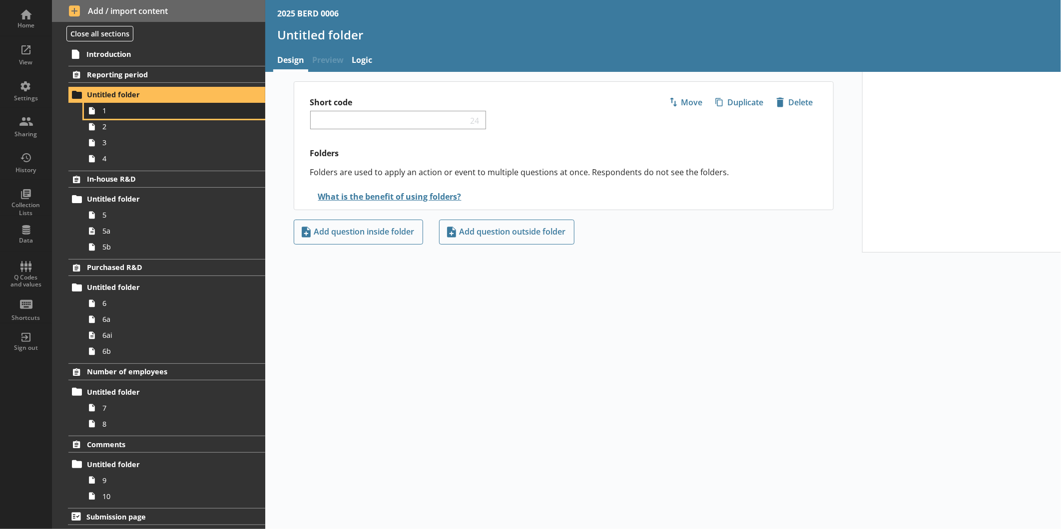
click at [135, 115] on span "1" at bounding box center [167, 110] width 130 height 9
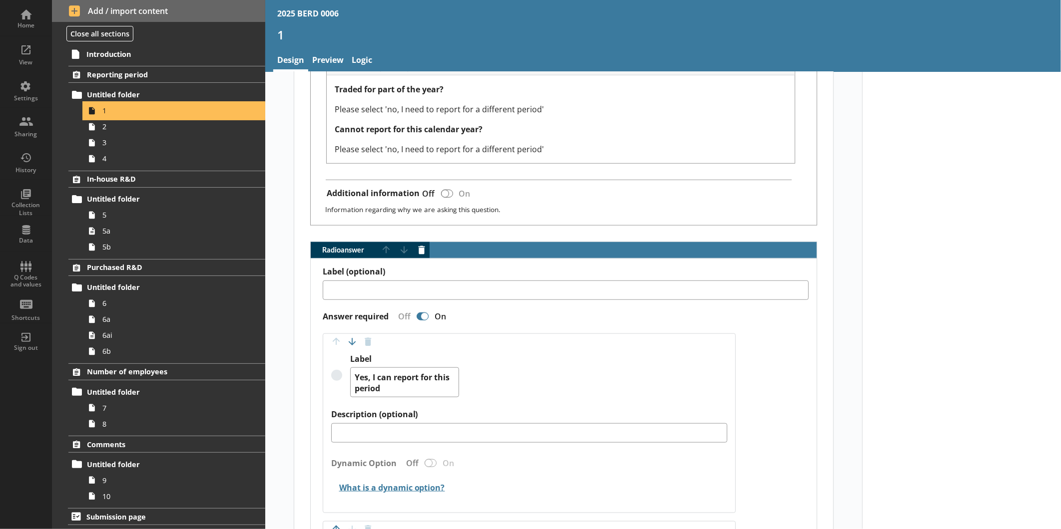
scroll to position [499, 0]
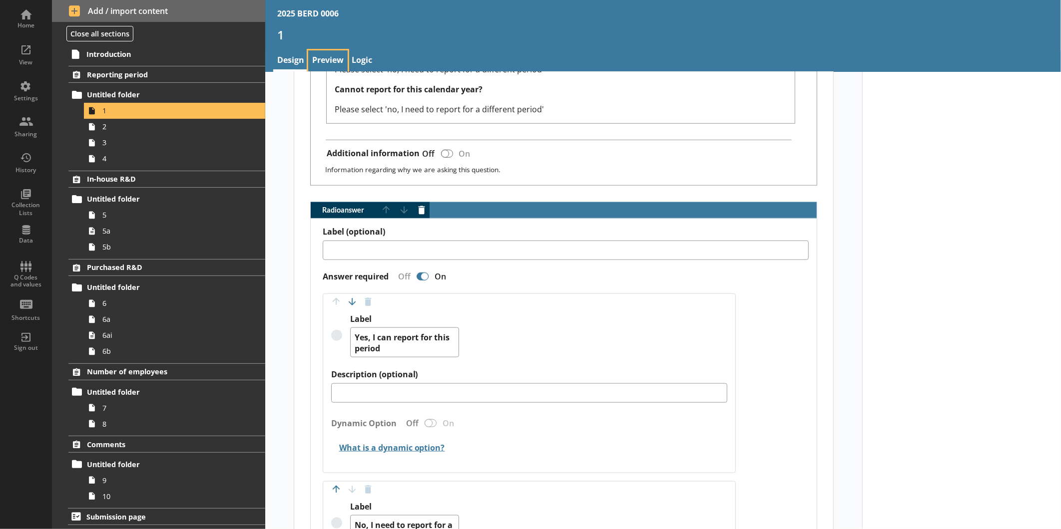
click at [340, 55] on link "Preview" at bounding box center [327, 60] width 39 height 21
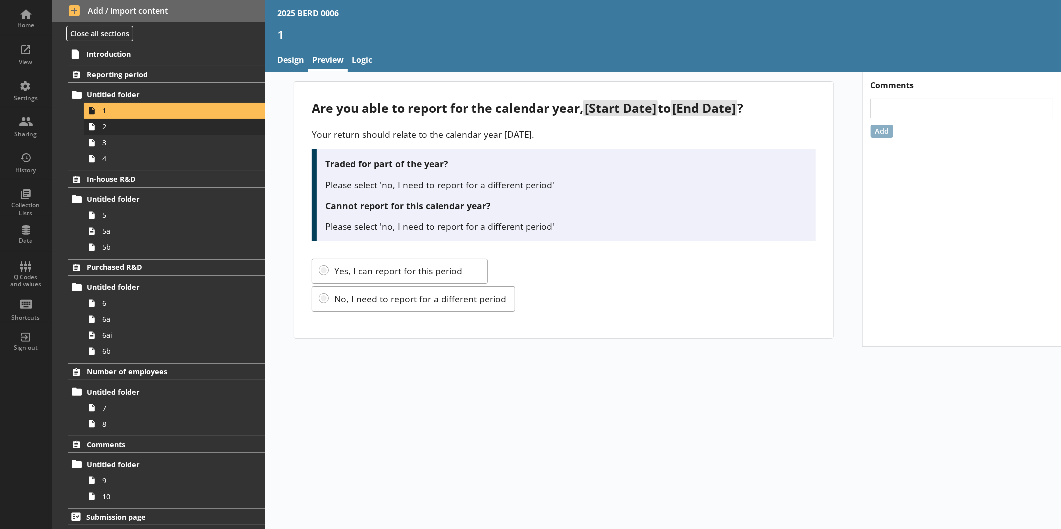
scroll to position [0, 0]
click at [178, 124] on span "2" at bounding box center [167, 126] width 130 height 9
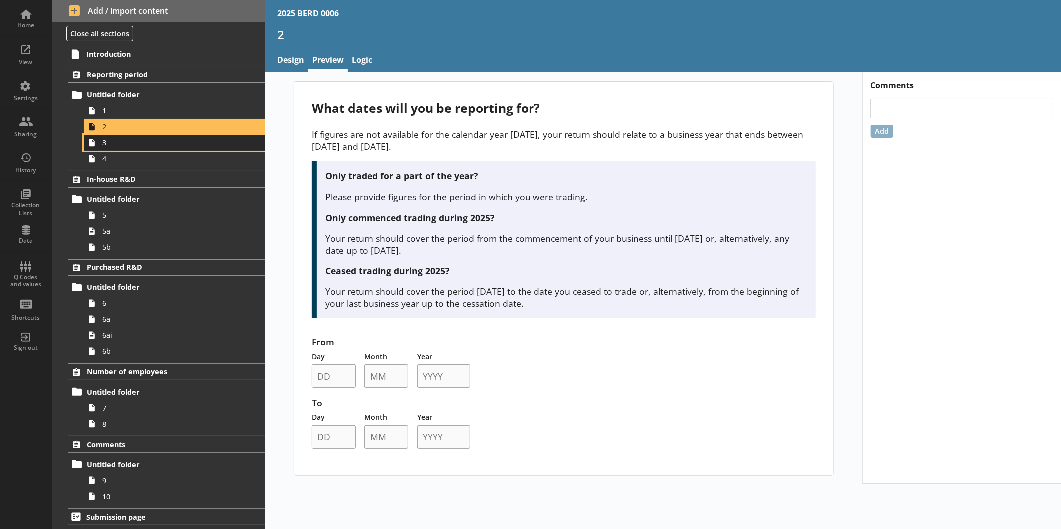
click at [151, 147] on link "3" at bounding box center [174, 143] width 181 height 16
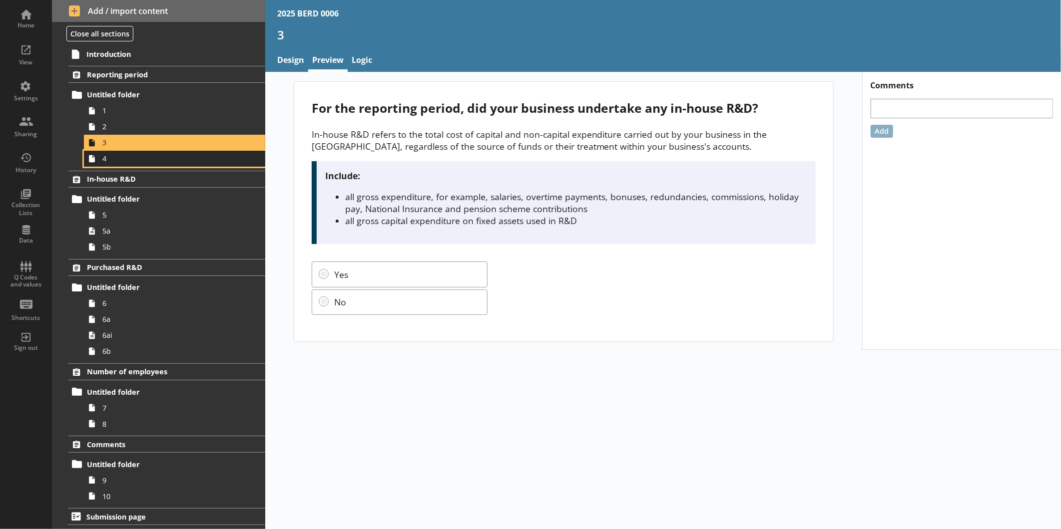
click at [152, 156] on span "4" at bounding box center [167, 158] width 130 height 9
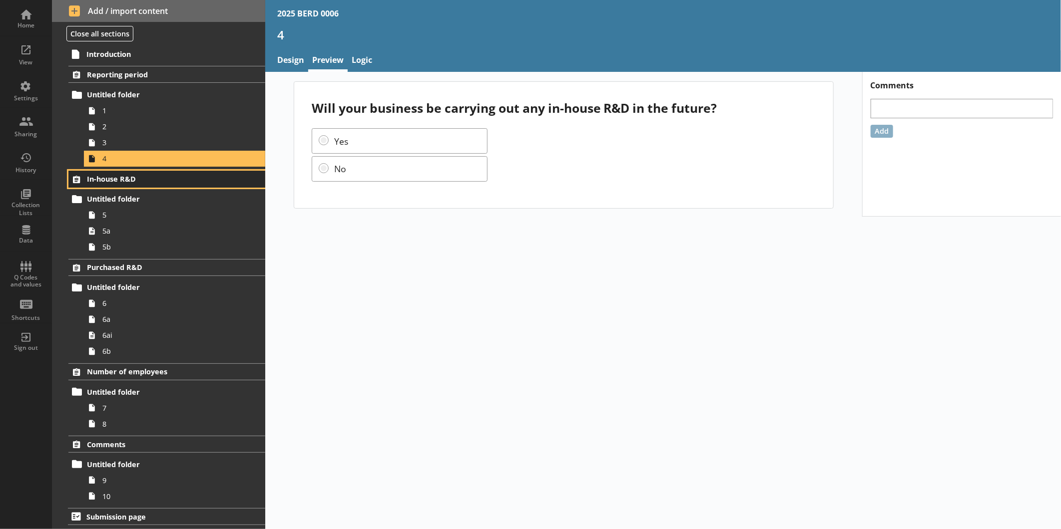
click at [151, 180] on span "In-house R&D" at bounding box center [158, 178] width 142 height 9
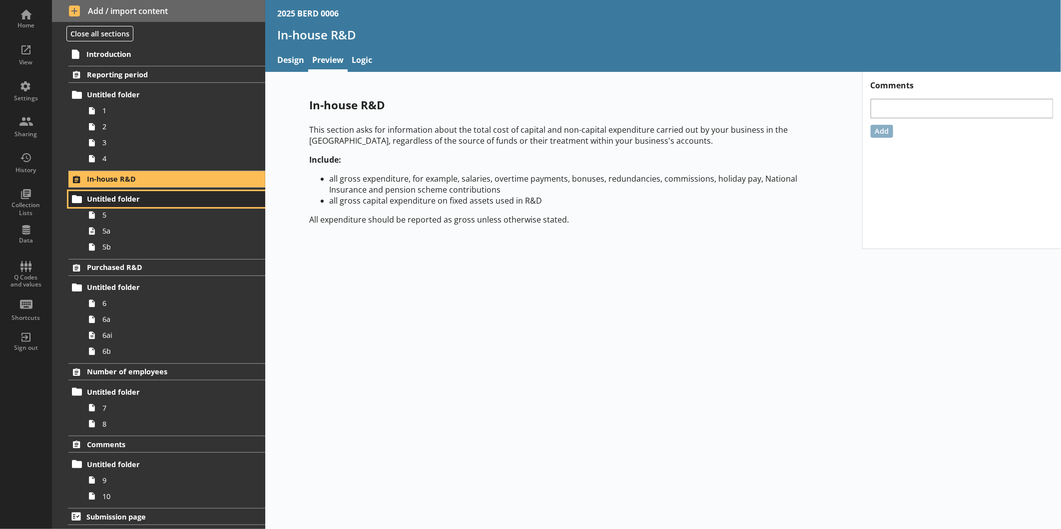
click at [155, 202] on span "Untitled folder" at bounding box center [158, 198] width 142 height 9
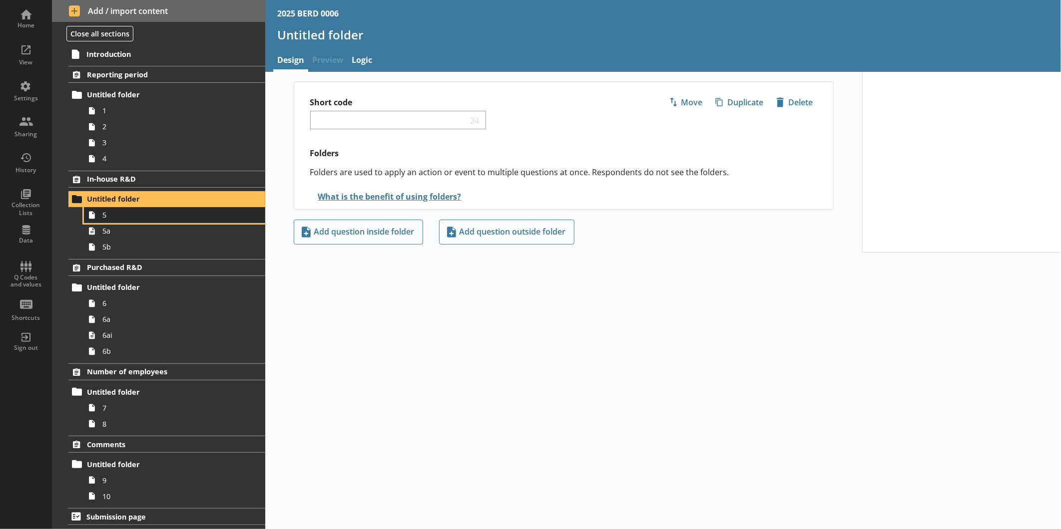
click at [144, 217] on span "5" at bounding box center [167, 214] width 130 height 9
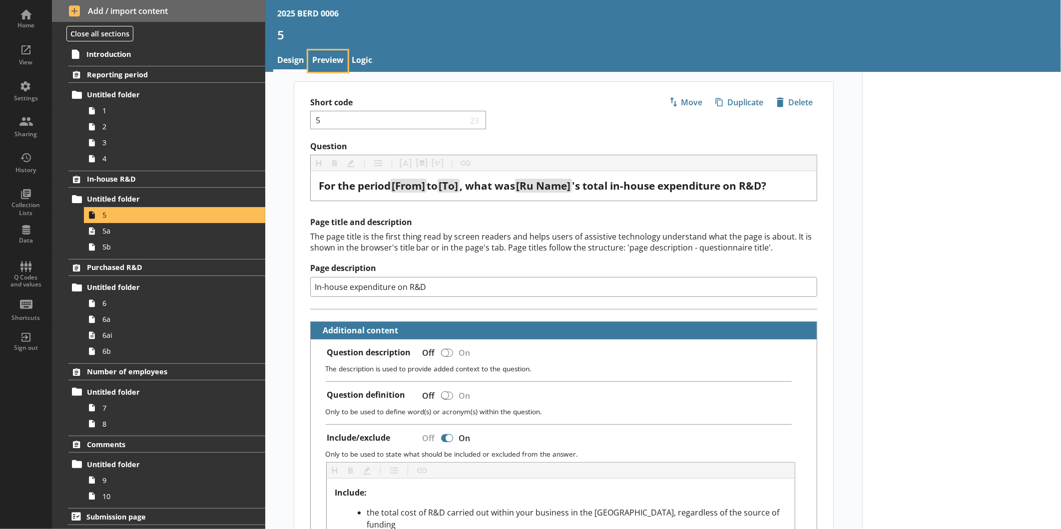
click at [327, 52] on link "Preview" at bounding box center [327, 60] width 39 height 21
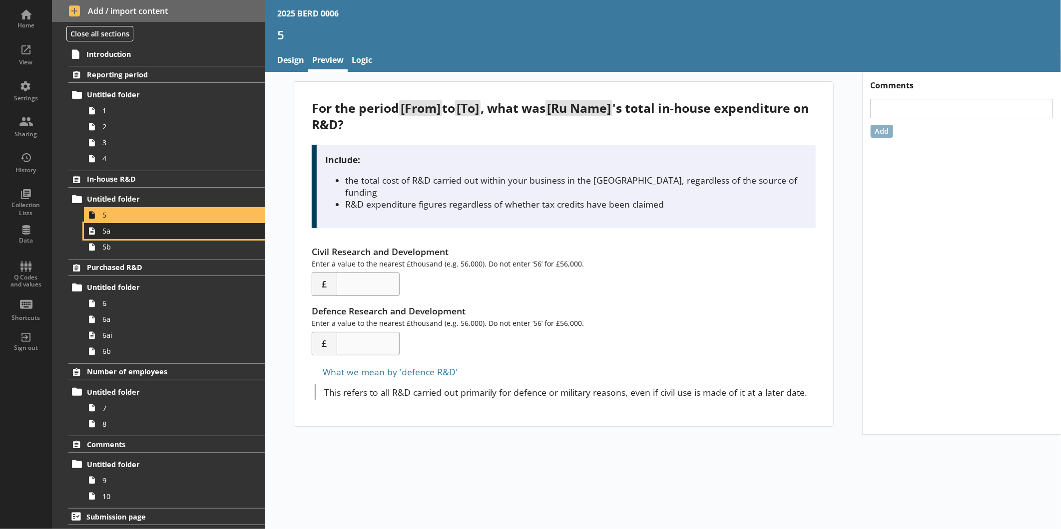
click at [143, 237] on link "5a" at bounding box center [174, 231] width 181 height 16
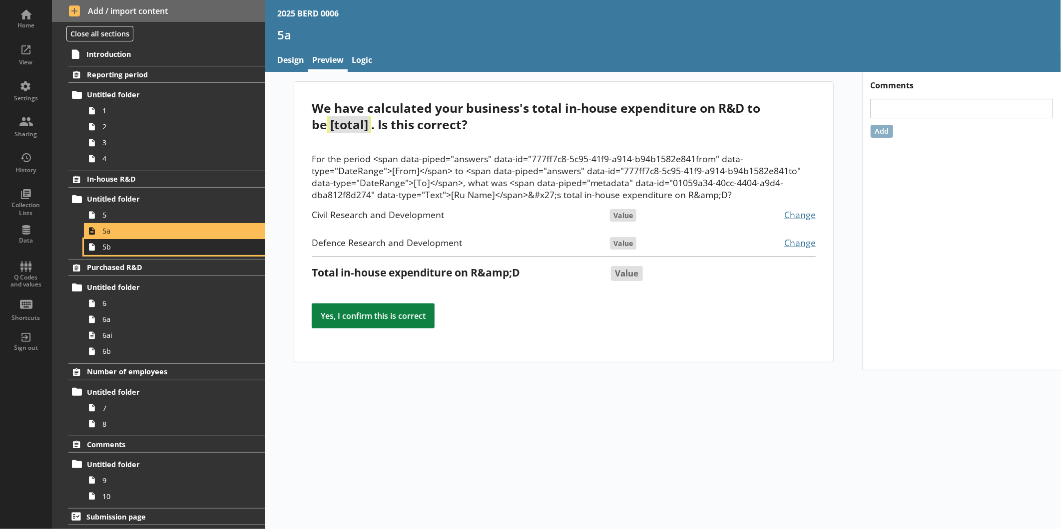
click at [159, 251] on span "5b" at bounding box center [167, 246] width 130 height 9
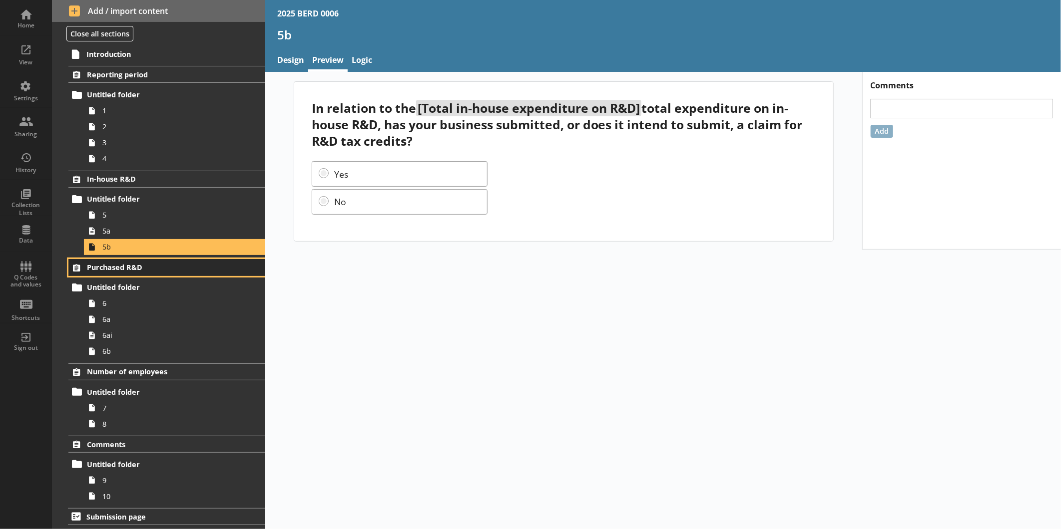
click at [135, 268] on span "Purchased R&D" at bounding box center [158, 267] width 142 height 9
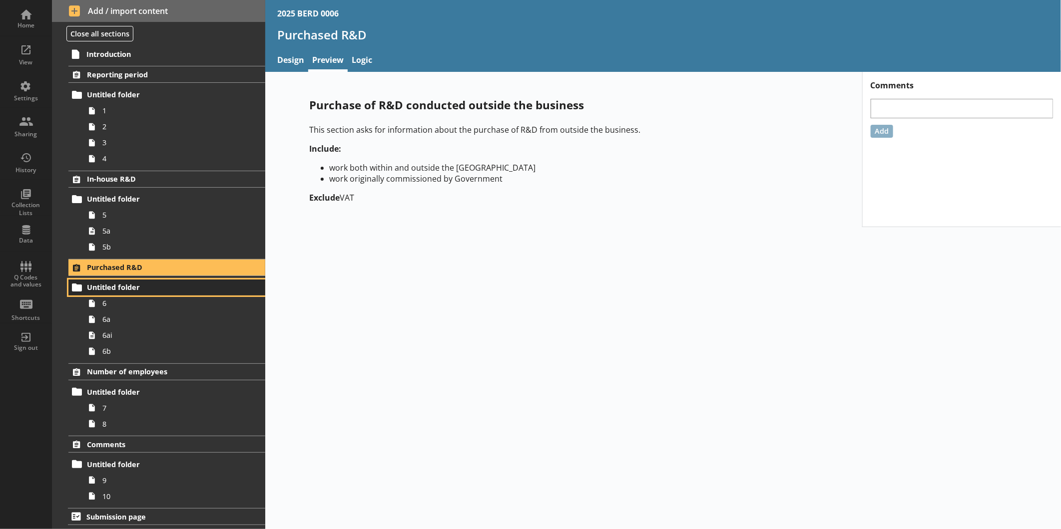
click at [140, 291] on span "Untitled folder" at bounding box center [158, 287] width 142 height 9
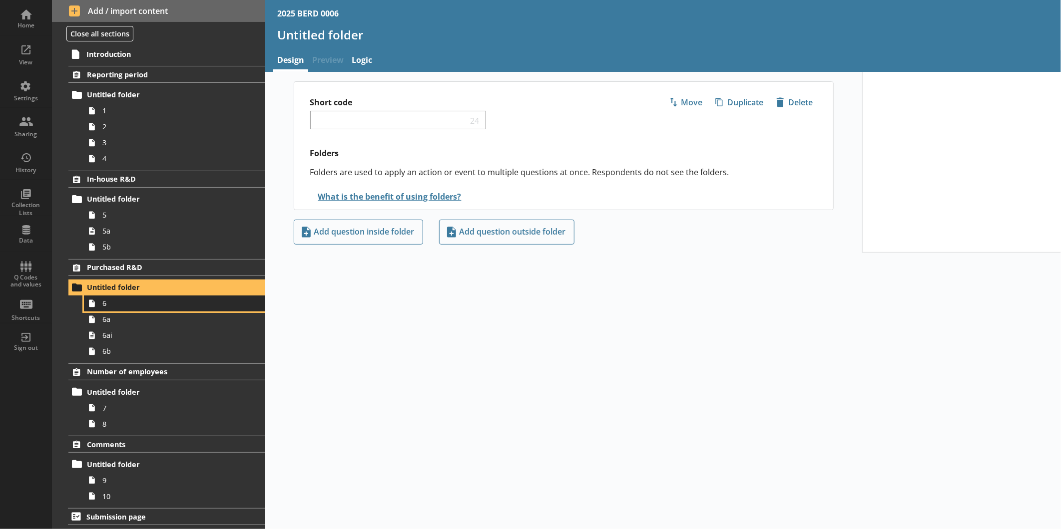
click at [143, 305] on span "6" at bounding box center [167, 303] width 130 height 9
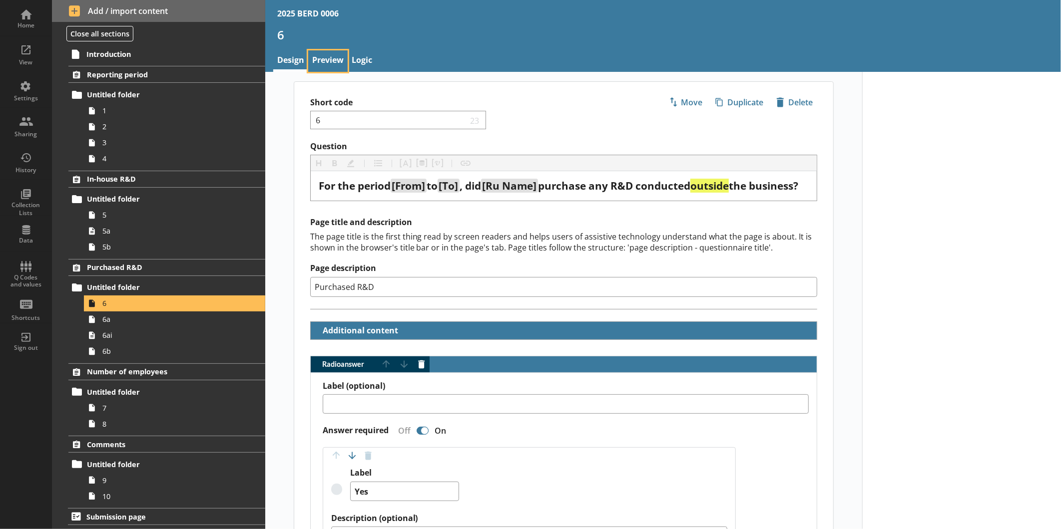
click at [335, 59] on link "Preview" at bounding box center [327, 60] width 39 height 21
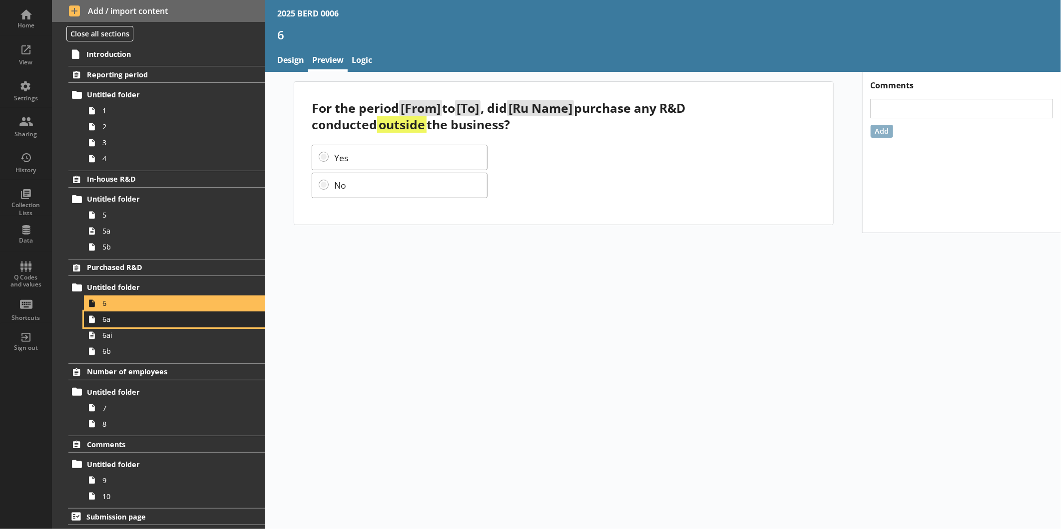
click at [156, 313] on link "6a" at bounding box center [174, 320] width 181 height 16
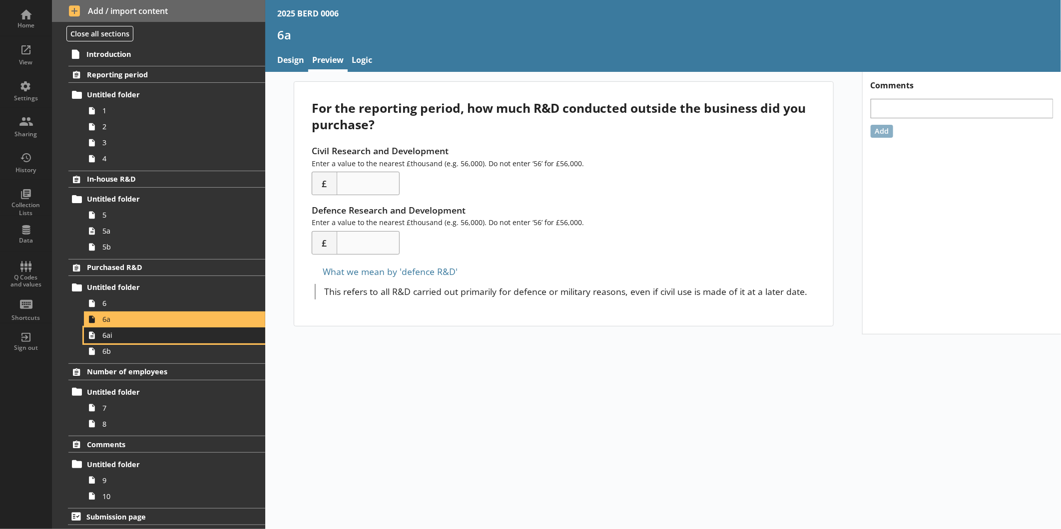
click at [140, 334] on span "6ai" at bounding box center [167, 335] width 130 height 9
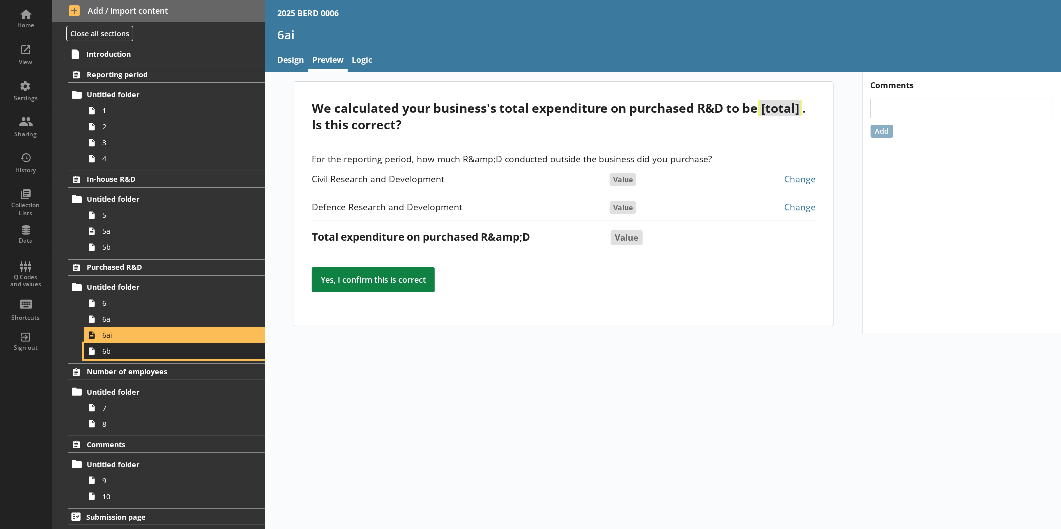
click at [141, 355] on span "6b" at bounding box center [167, 351] width 130 height 9
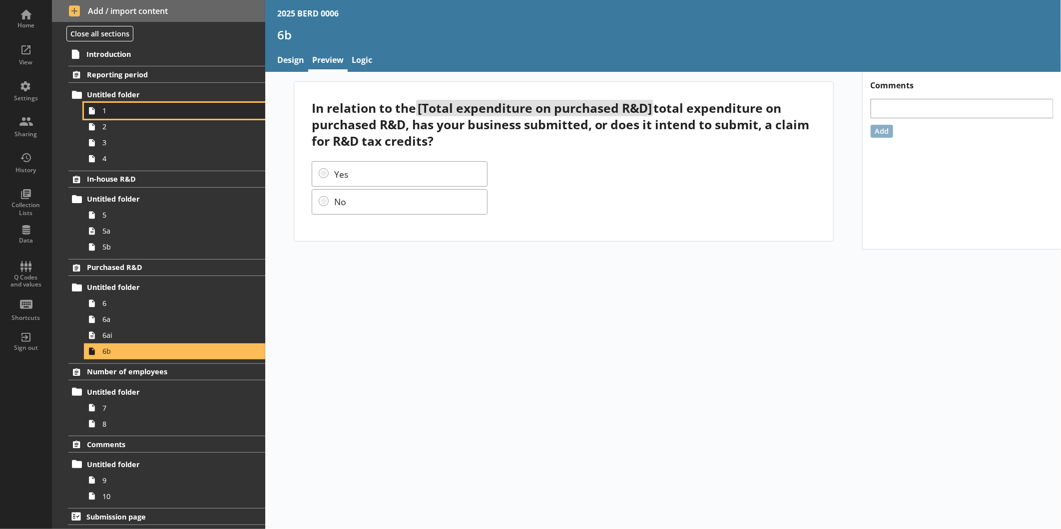
click at [151, 108] on span "1" at bounding box center [167, 110] width 130 height 9
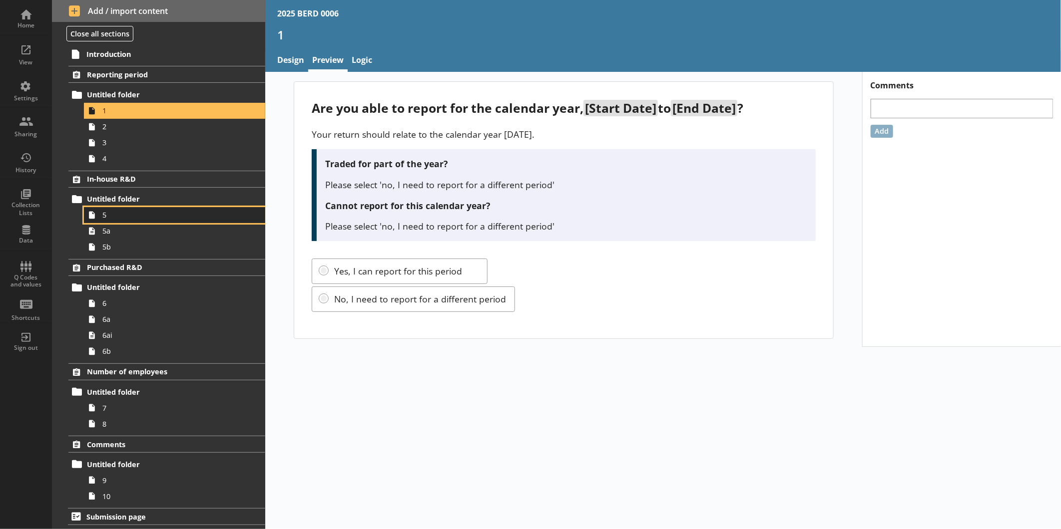
click at [112, 217] on span "5" at bounding box center [167, 214] width 130 height 9
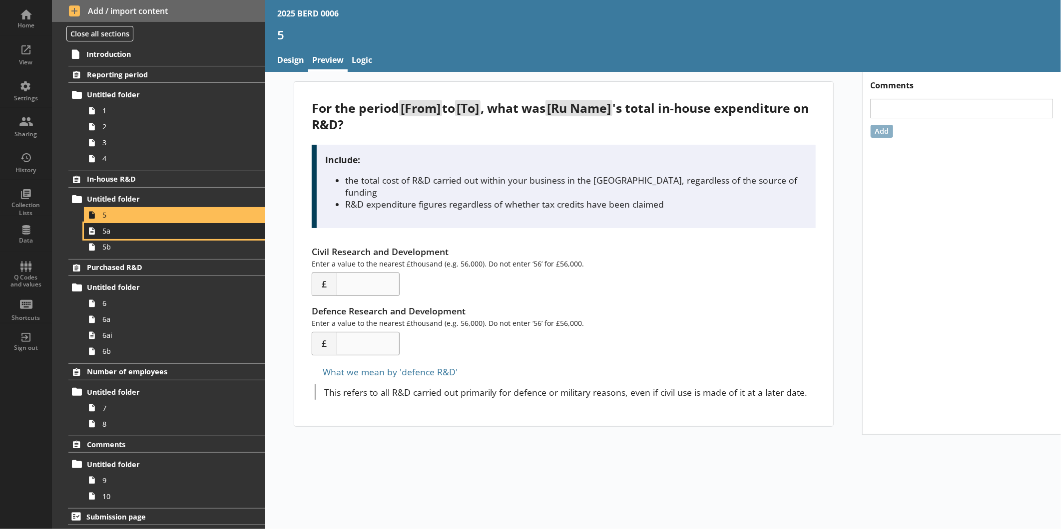
click at [140, 231] on span "5a" at bounding box center [167, 230] width 130 height 9
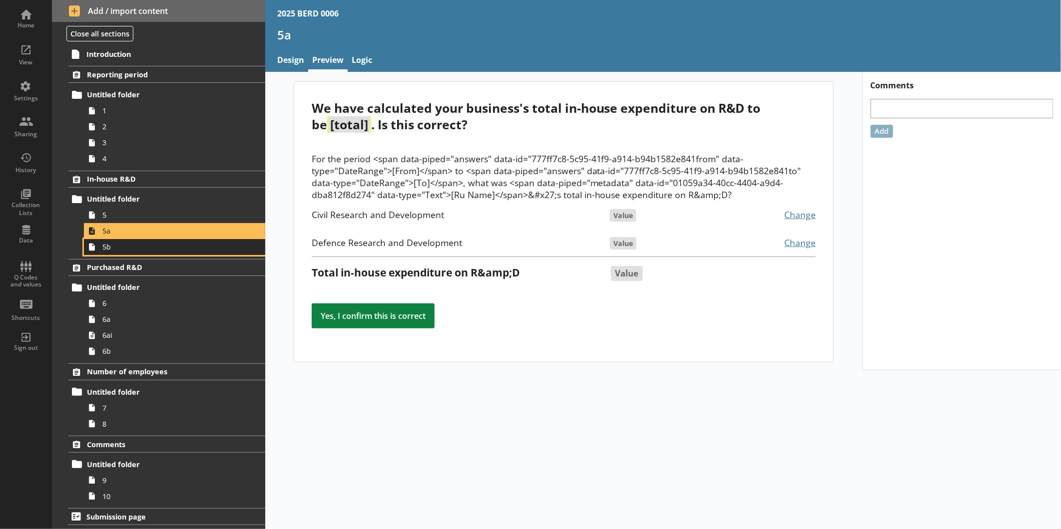
click at [135, 248] on span "5b" at bounding box center [167, 246] width 130 height 9
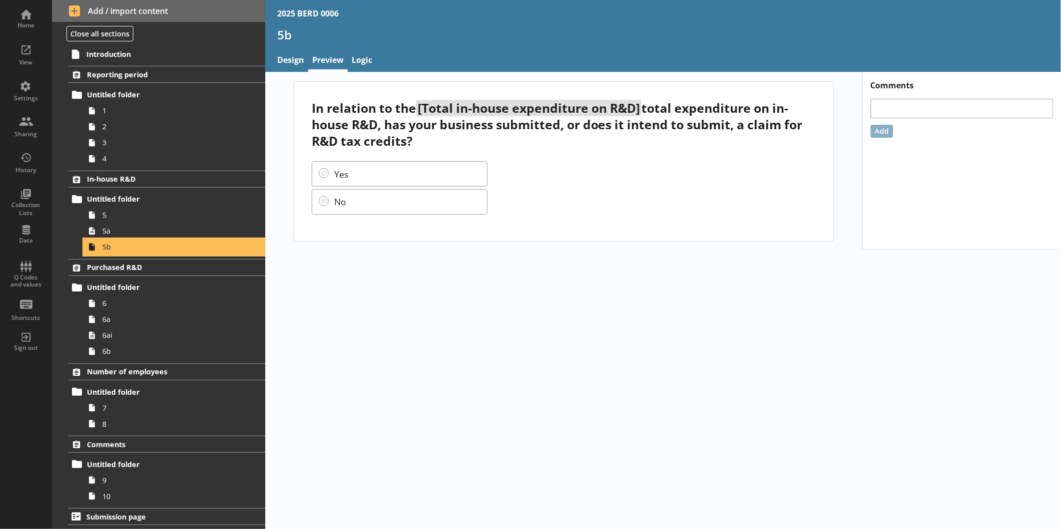
click at [132, 240] on link "5b" at bounding box center [174, 247] width 181 height 16
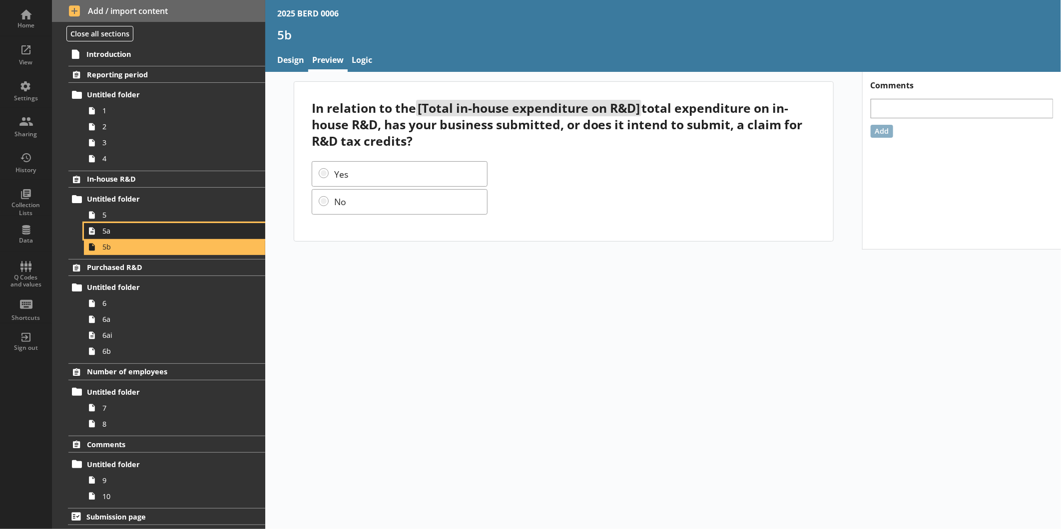
click at [132, 231] on span "5a" at bounding box center [167, 230] width 130 height 9
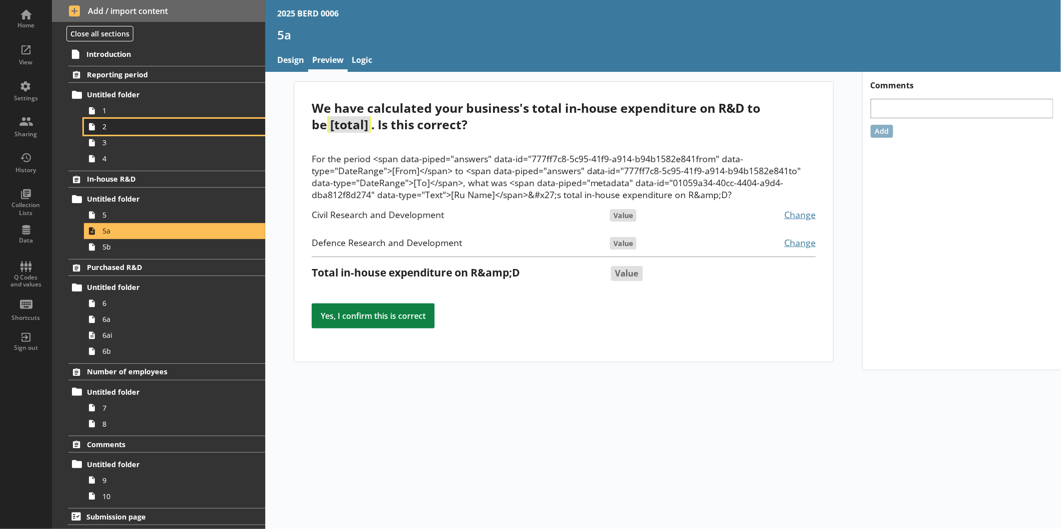
click at [127, 124] on span "2" at bounding box center [167, 126] width 130 height 9
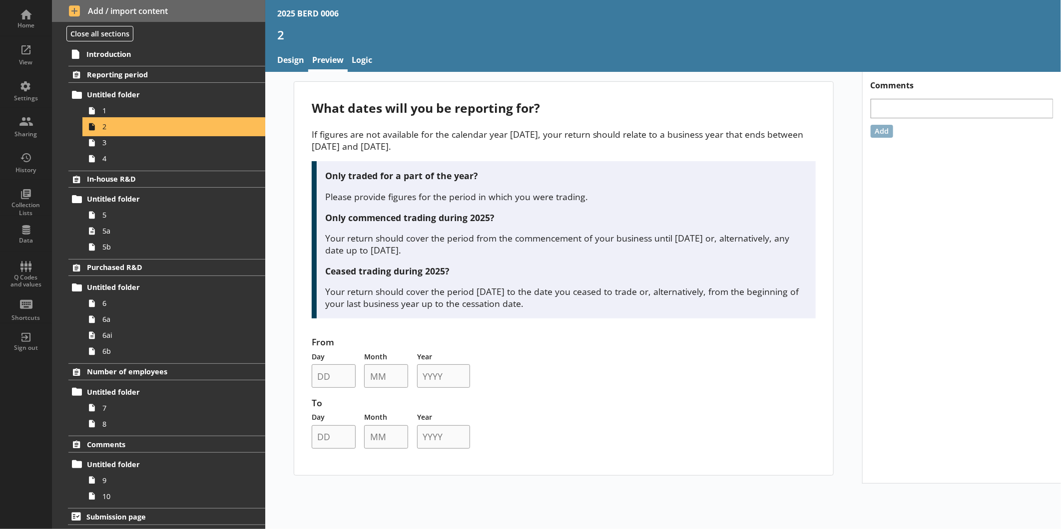
click at [127, 119] on link "2" at bounding box center [174, 127] width 181 height 16
click at [127, 112] on span "1" at bounding box center [167, 110] width 130 height 9
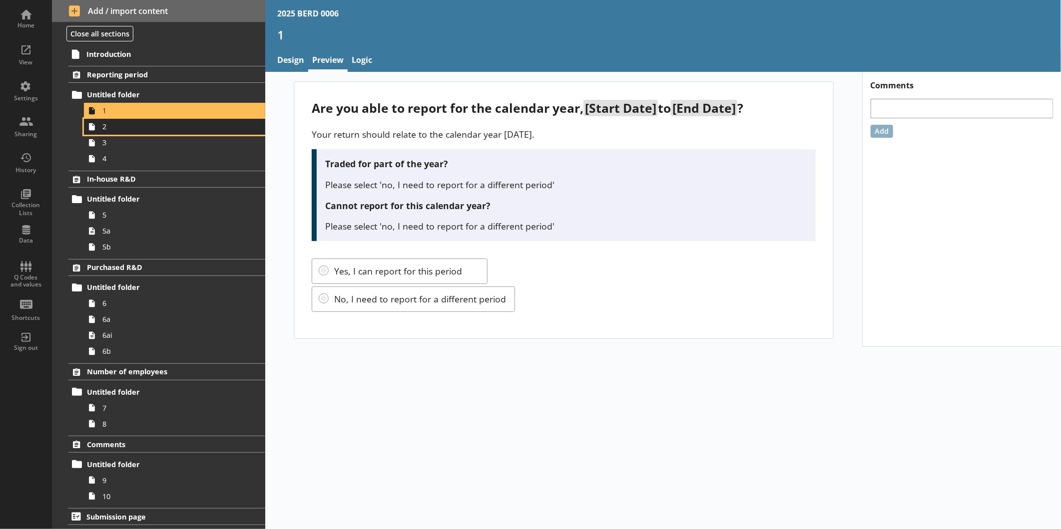
click at [132, 128] on span "2" at bounding box center [167, 126] width 130 height 9
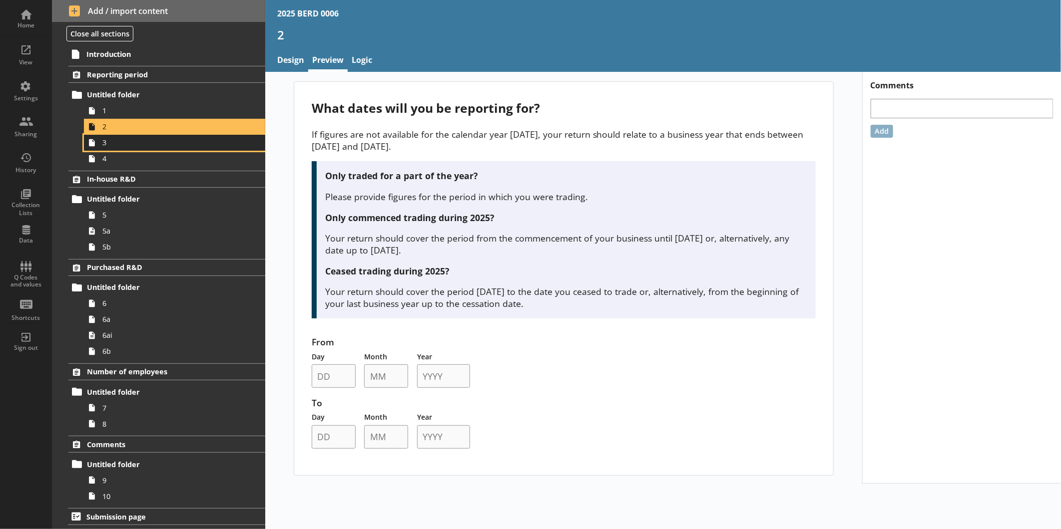
click at [133, 141] on span "3" at bounding box center [167, 142] width 130 height 9
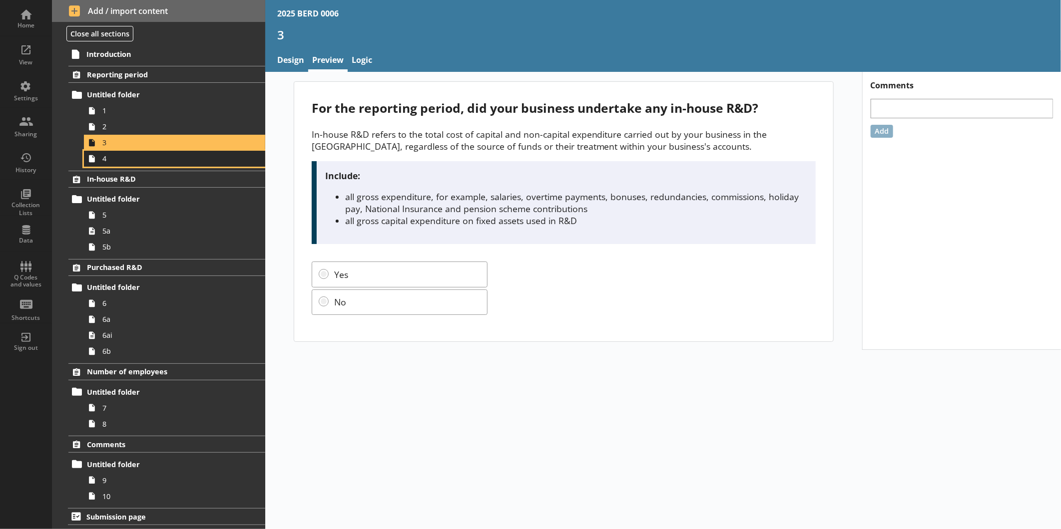
click at [133, 159] on span "4" at bounding box center [167, 158] width 130 height 9
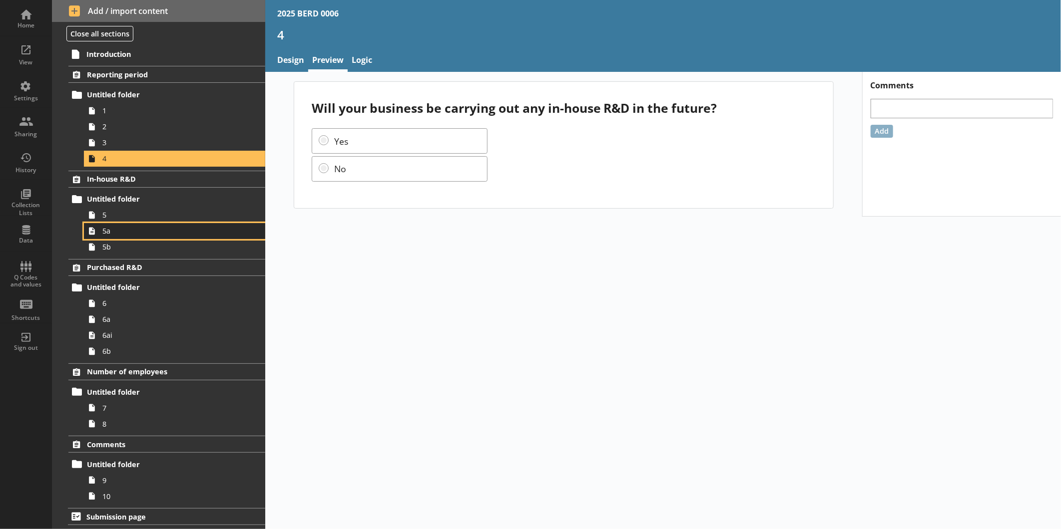
click at [122, 227] on span "5a" at bounding box center [167, 230] width 130 height 9
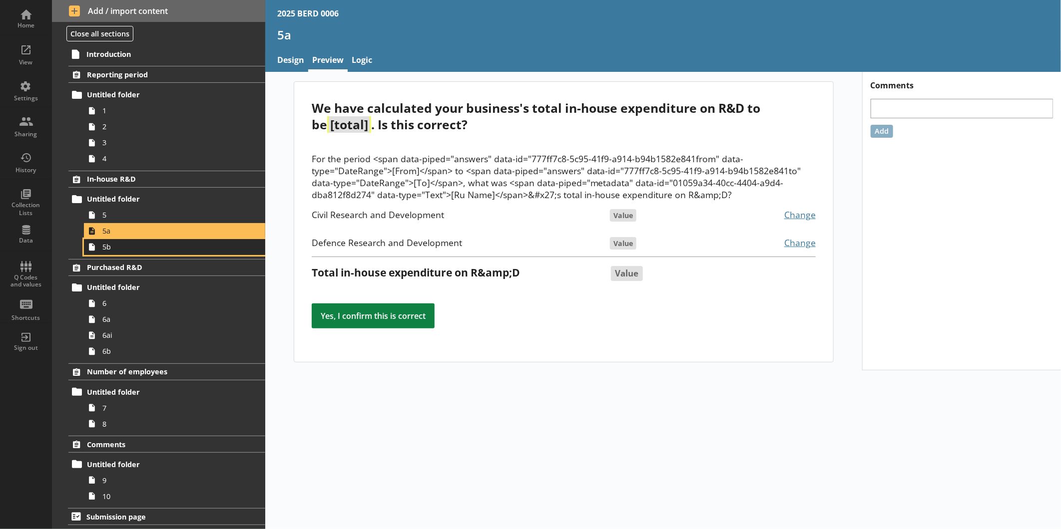
click at [122, 246] on span "5b" at bounding box center [167, 246] width 130 height 9
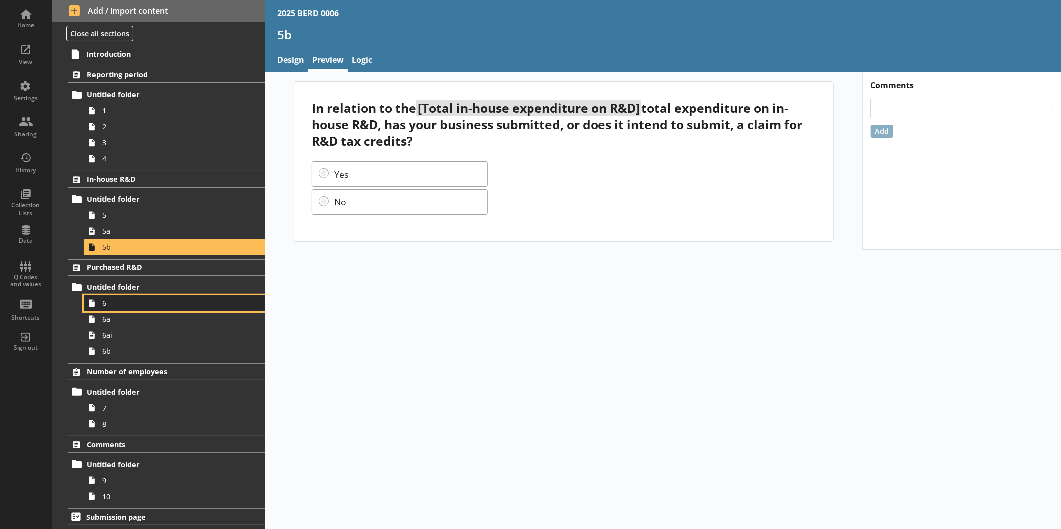
click at [122, 302] on span "6" at bounding box center [167, 303] width 130 height 9
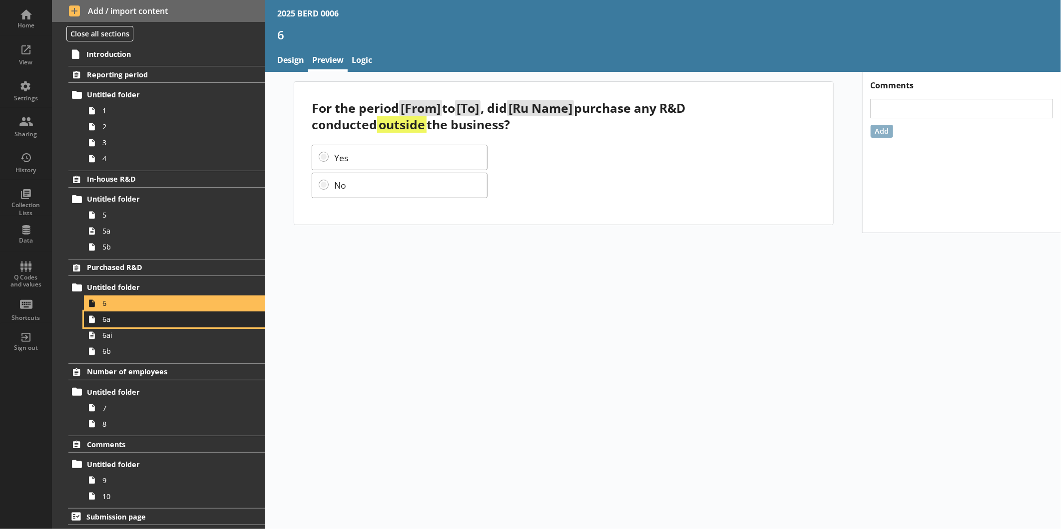
click at [123, 315] on span "6a" at bounding box center [167, 319] width 130 height 9
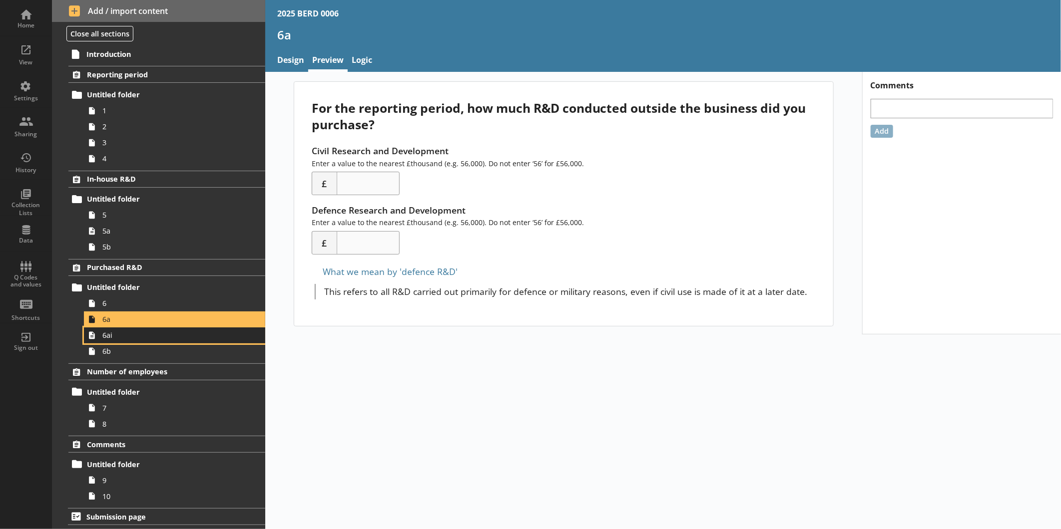
click at [125, 333] on span "6ai" at bounding box center [167, 335] width 130 height 9
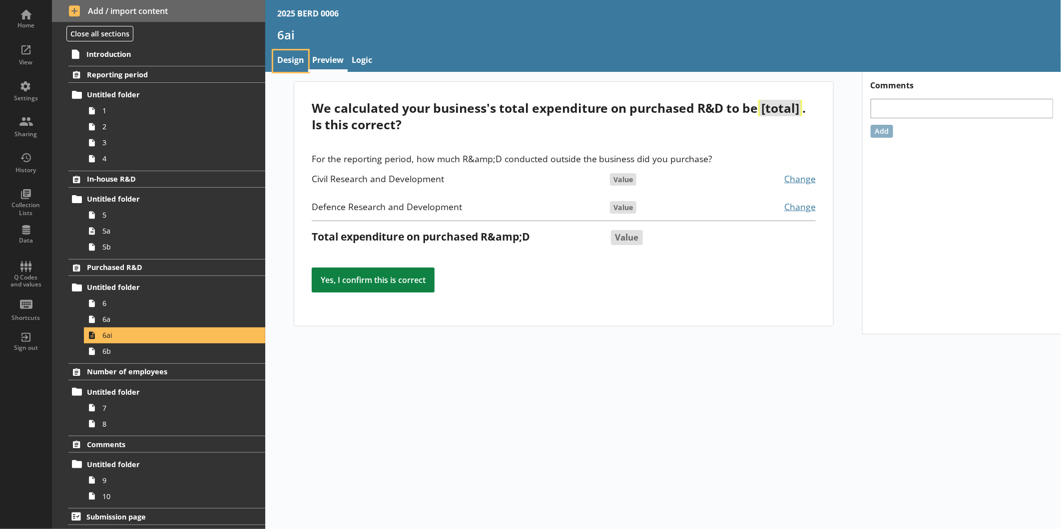
click at [298, 57] on link "Design" at bounding box center [290, 60] width 35 height 21
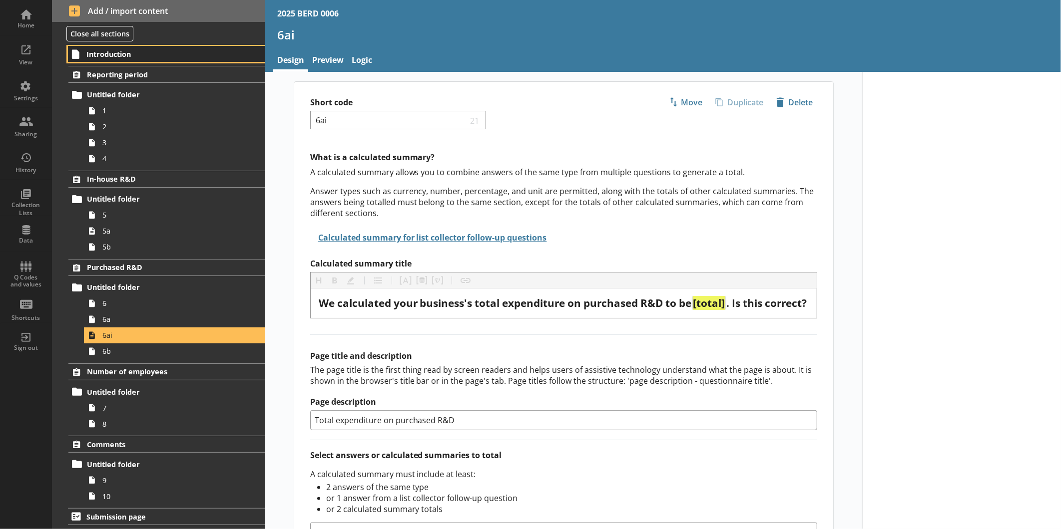
click at [99, 58] on span "Introduction" at bounding box center [157, 53] width 142 height 9
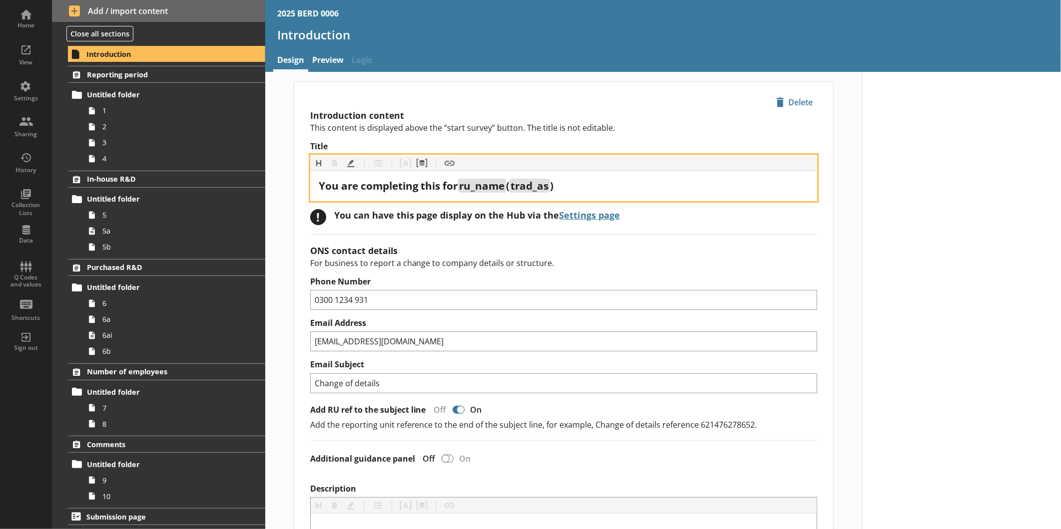
click at [487, 184] on span "ru_name" at bounding box center [481, 186] width 45 height 14
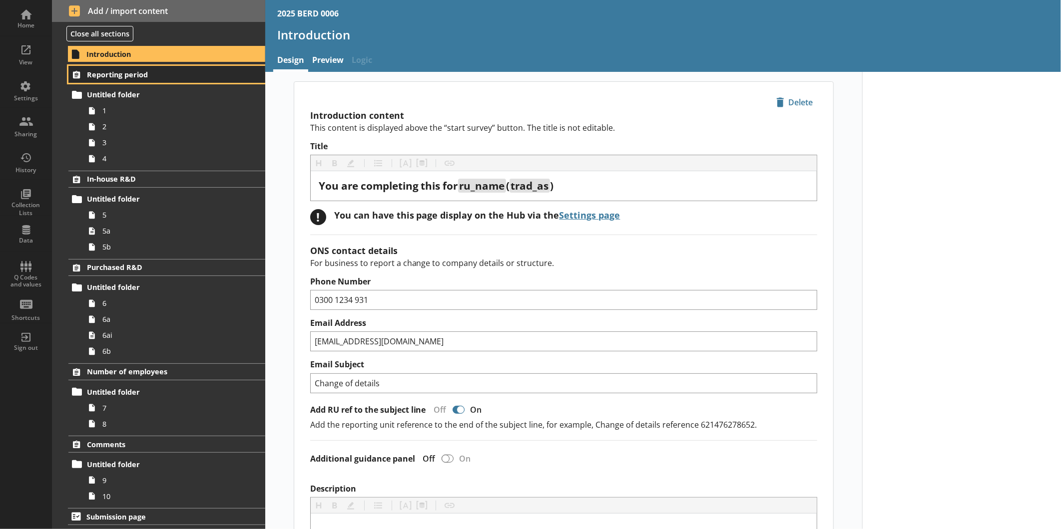
click at [132, 78] on span "Reporting period" at bounding box center [158, 74] width 142 height 9
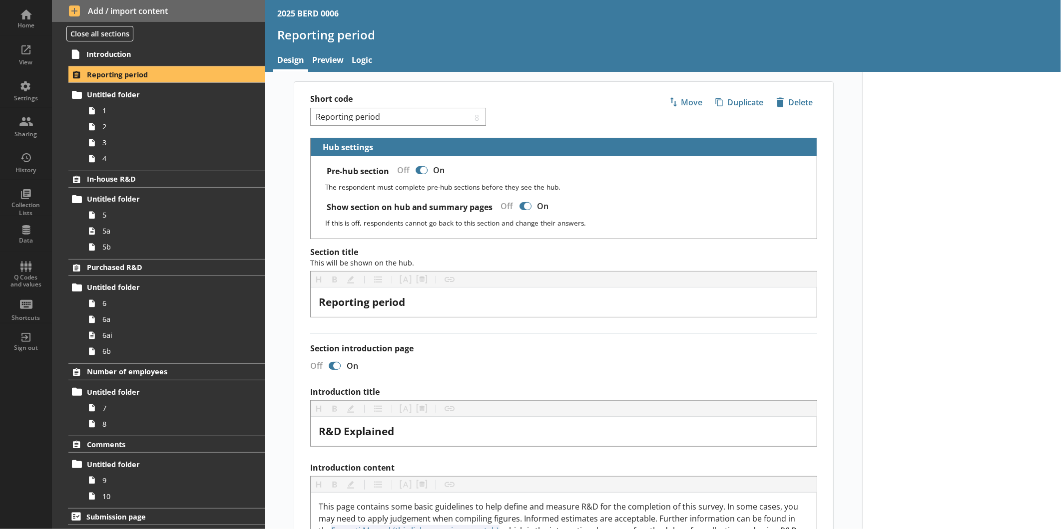
scroll to position [1237, 0]
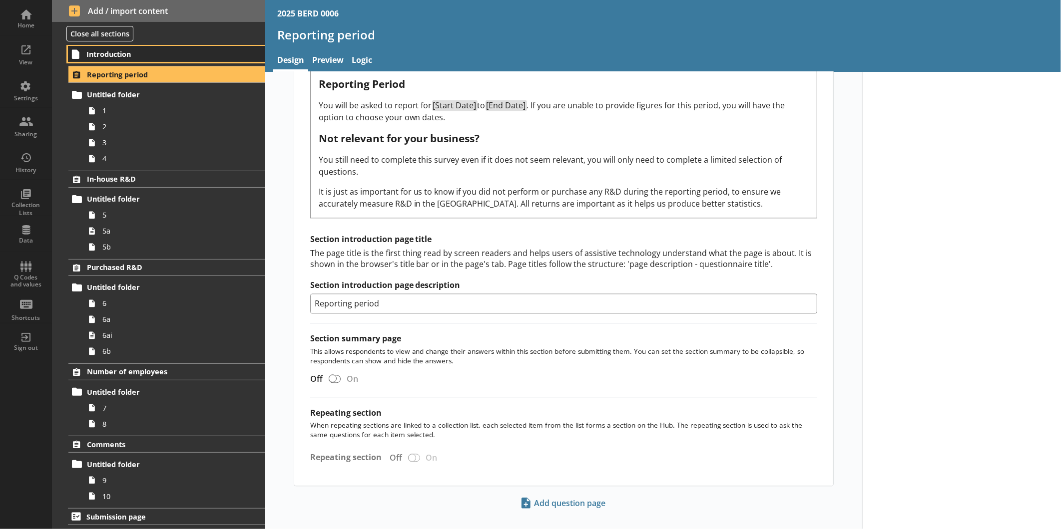
click at [136, 52] on span "Introduction" at bounding box center [157, 53] width 142 height 9
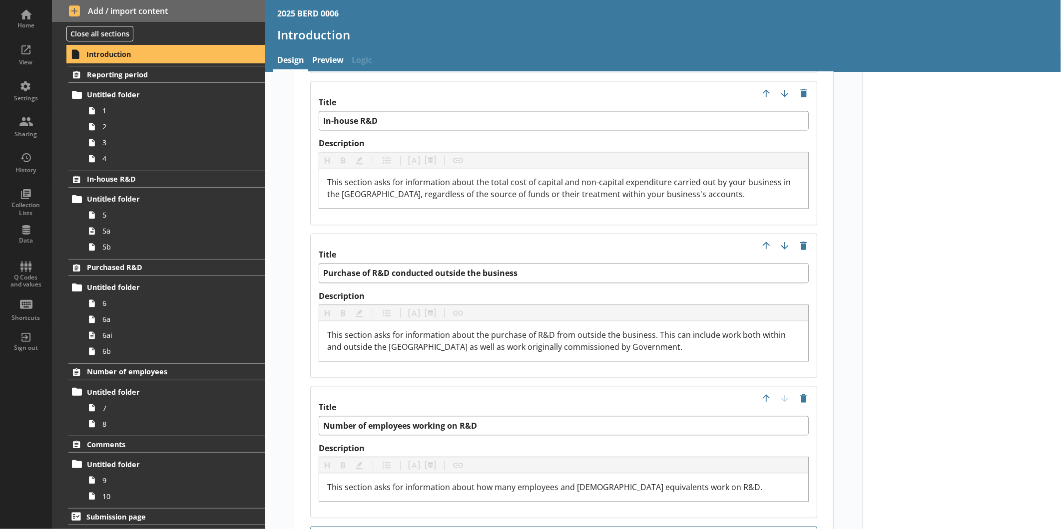
scroll to position [1221, 0]
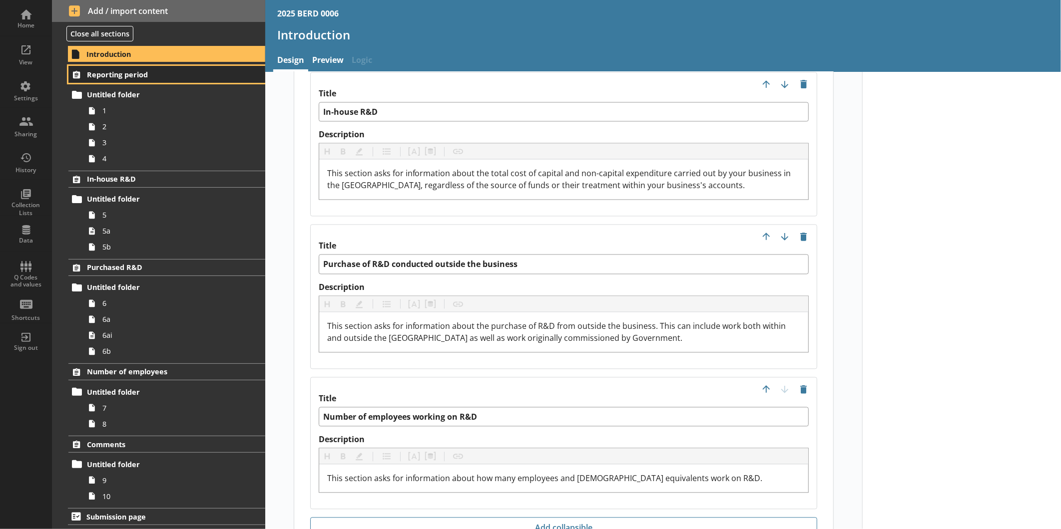
click at [167, 74] on span "Reporting period" at bounding box center [158, 74] width 142 height 9
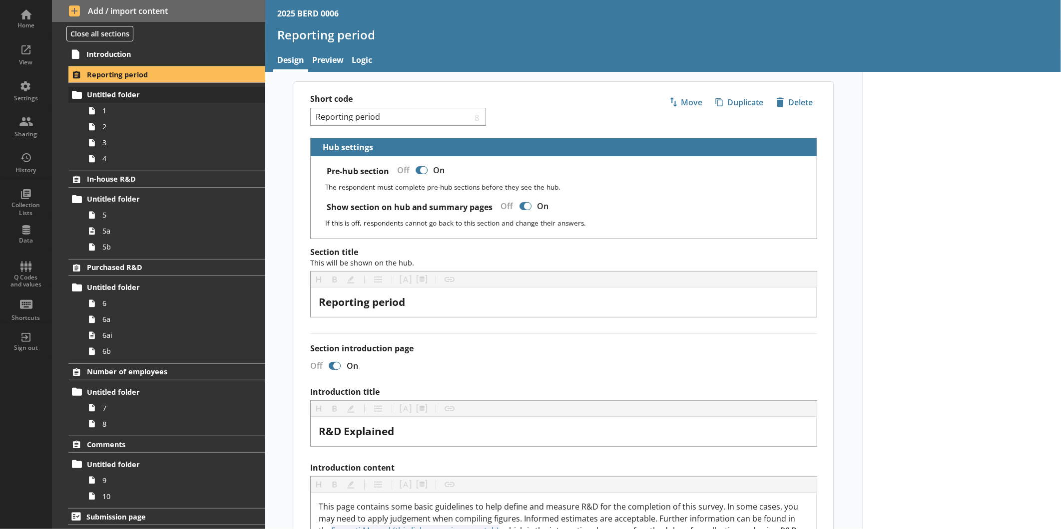
scroll to position [1237, 0]
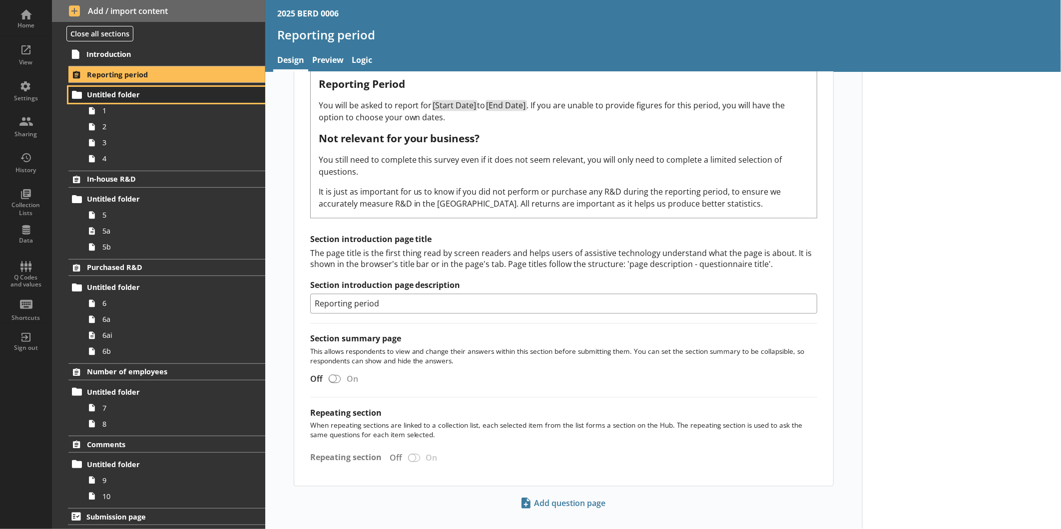
click at [162, 87] on link "Untitled folder" at bounding box center [166, 95] width 197 height 16
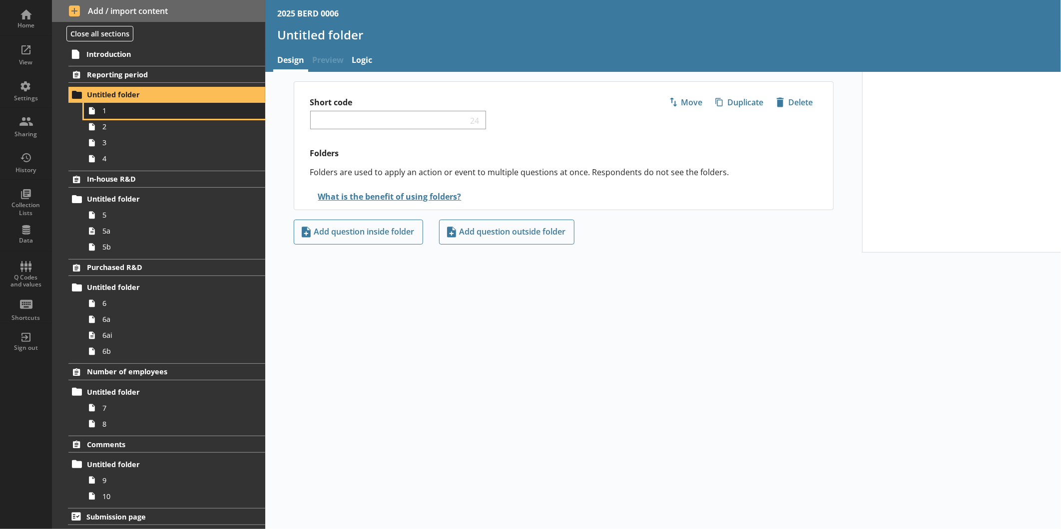
click at [136, 113] on span "1" at bounding box center [167, 110] width 130 height 9
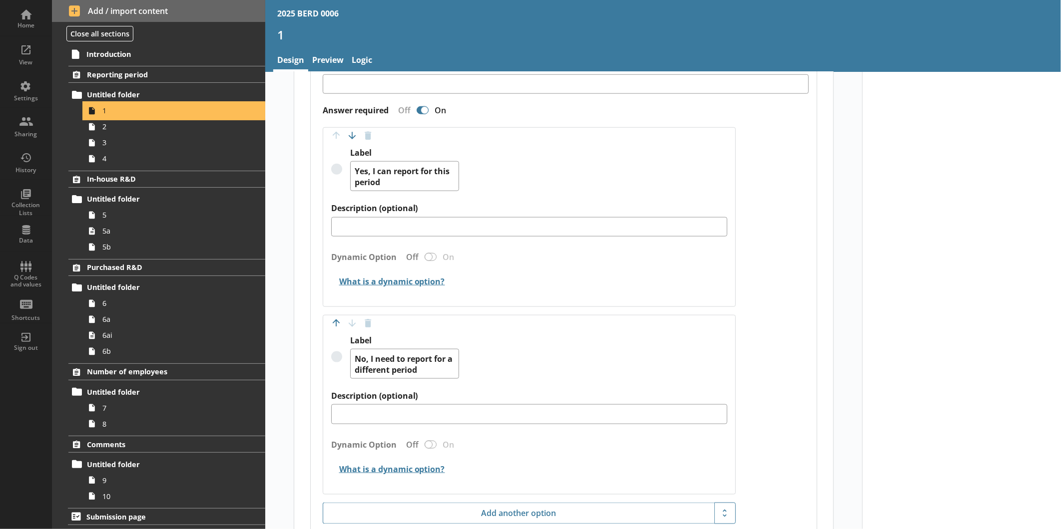
scroll to position [783, 0]
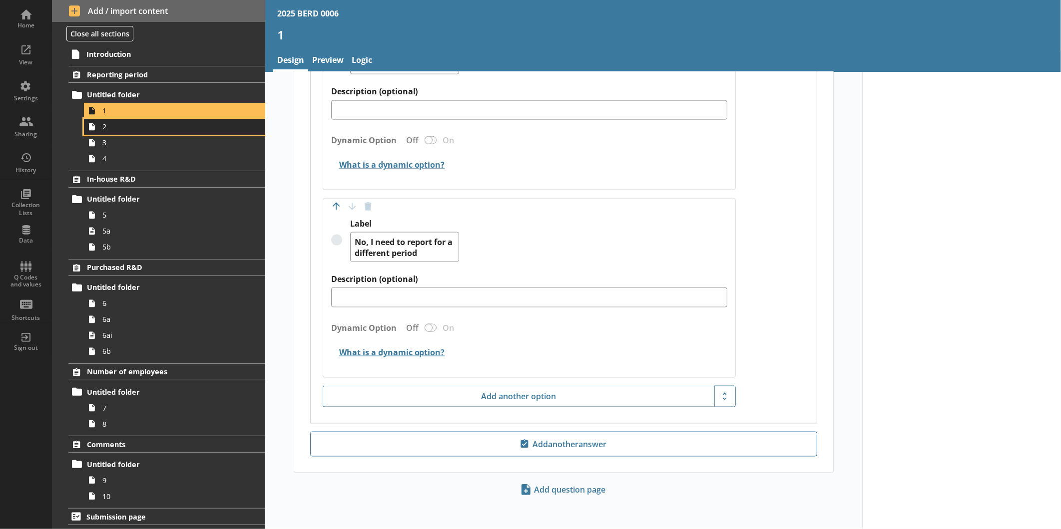
click at [165, 127] on span "2" at bounding box center [167, 126] width 130 height 9
type textarea "x"
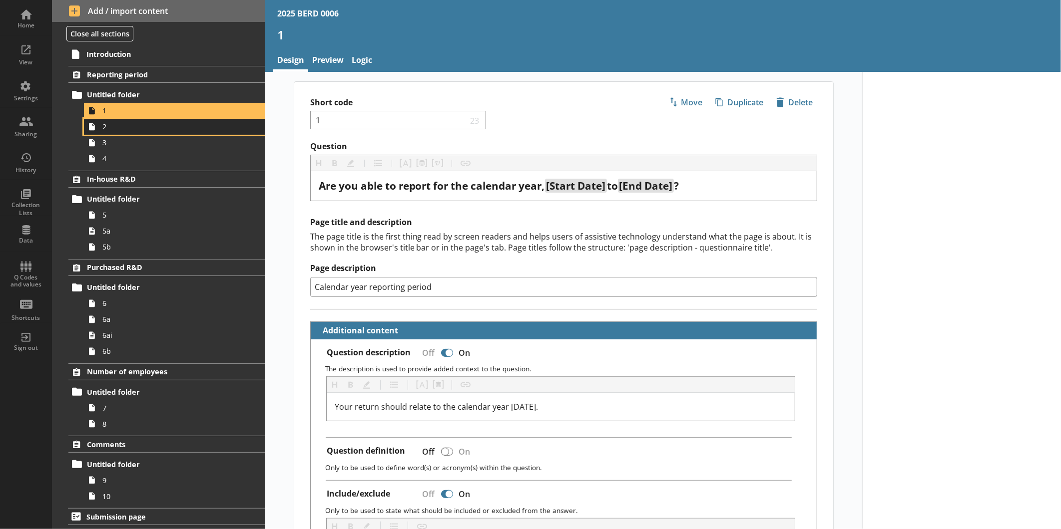
select select "ref_p_end_date"
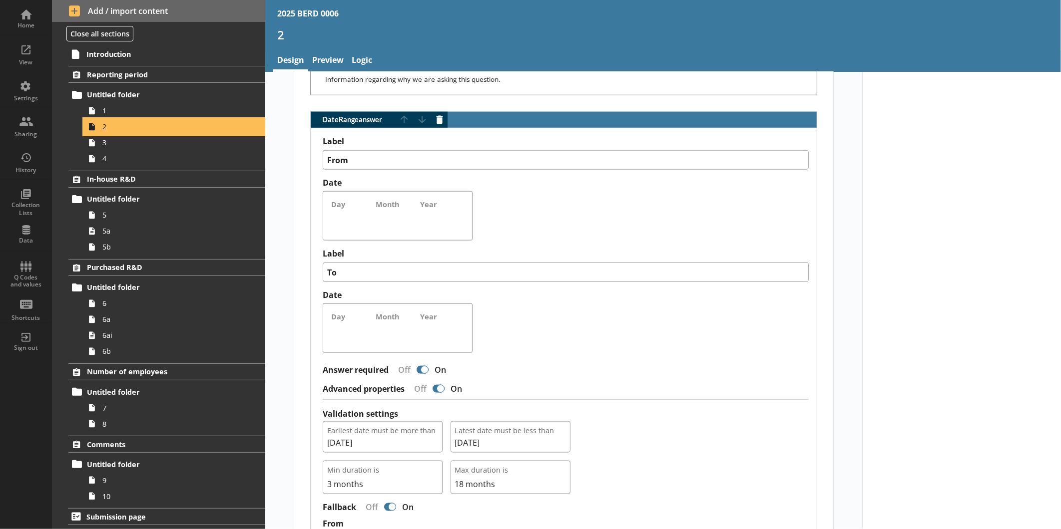
scroll to position [862, 0]
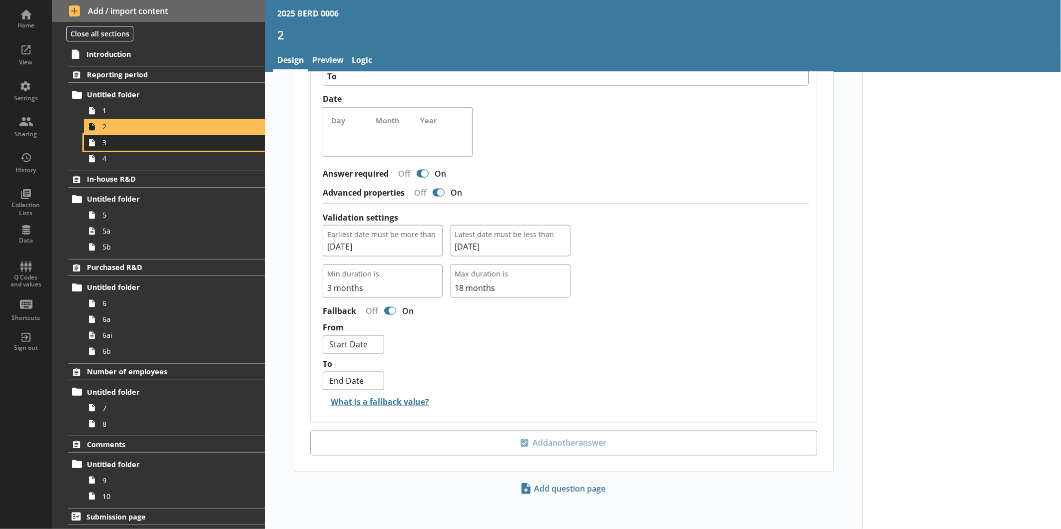
click at [126, 141] on span "3" at bounding box center [167, 142] width 130 height 9
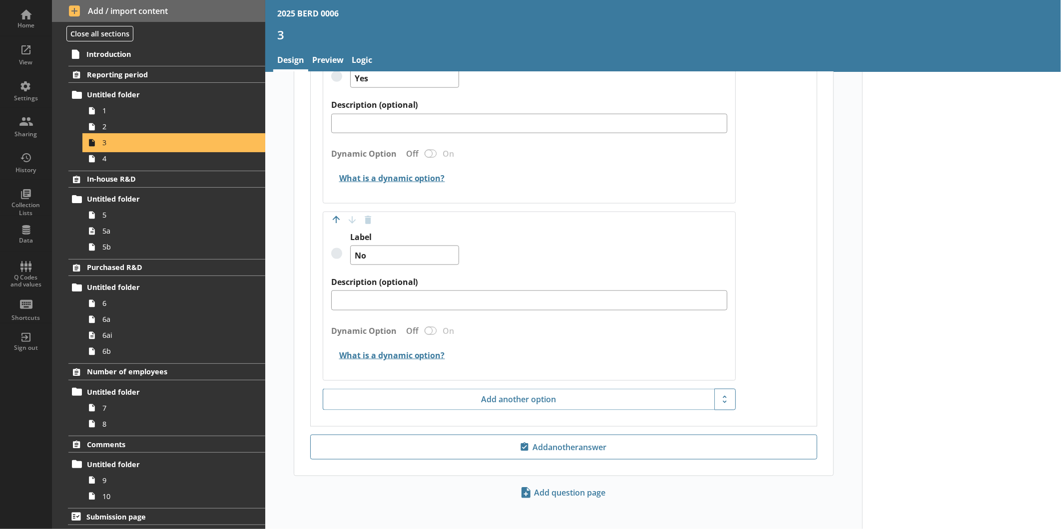
scroll to position [768, 0]
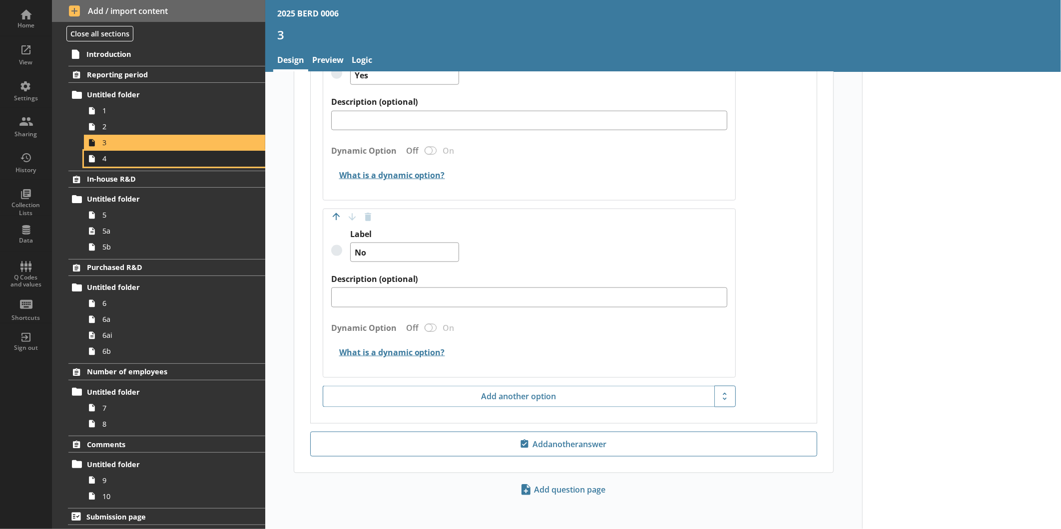
click at [172, 162] on span "4" at bounding box center [167, 158] width 130 height 9
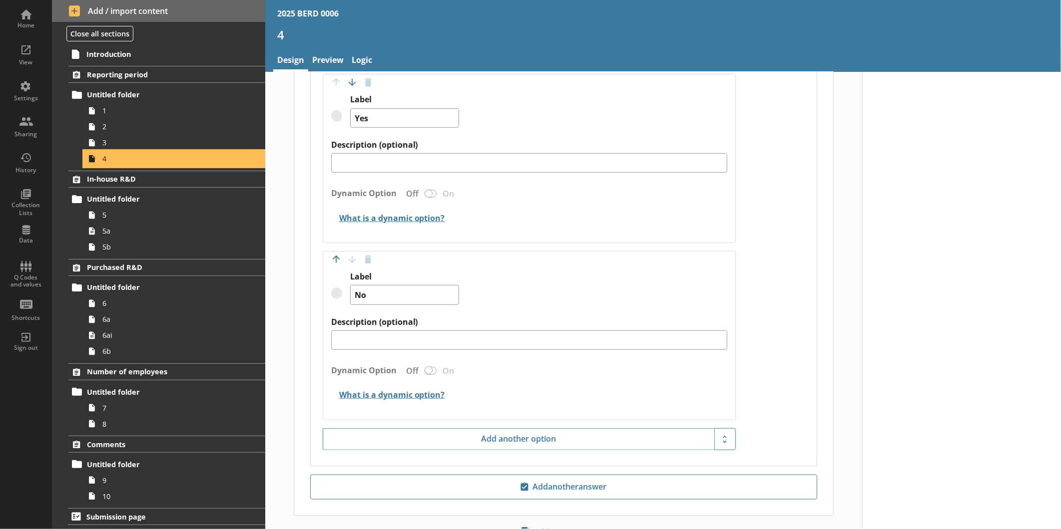
scroll to position [416, 0]
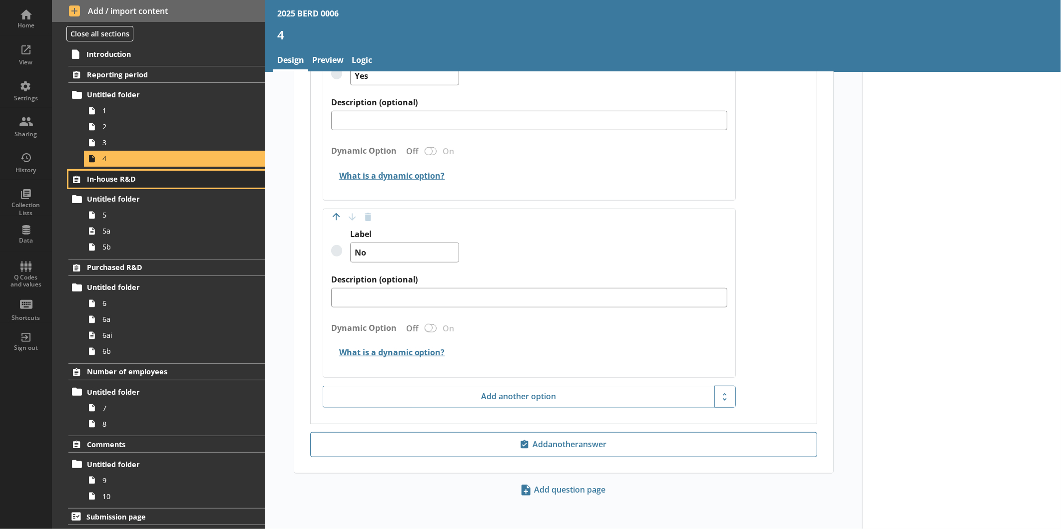
click at [141, 172] on link "In-house R&D" at bounding box center [166, 179] width 197 height 17
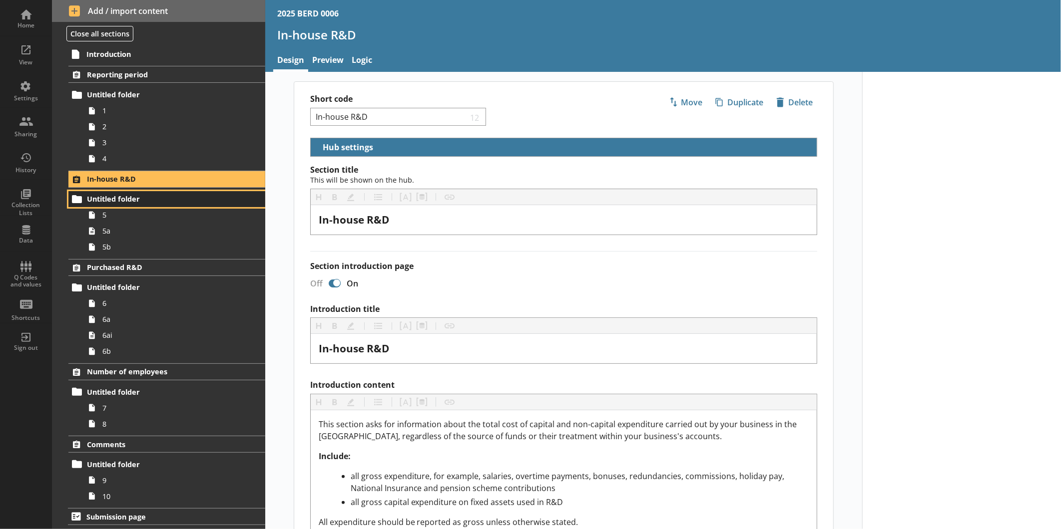
click at [157, 206] on link "Untitled folder" at bounding box center [166, 199] width 197 height 16
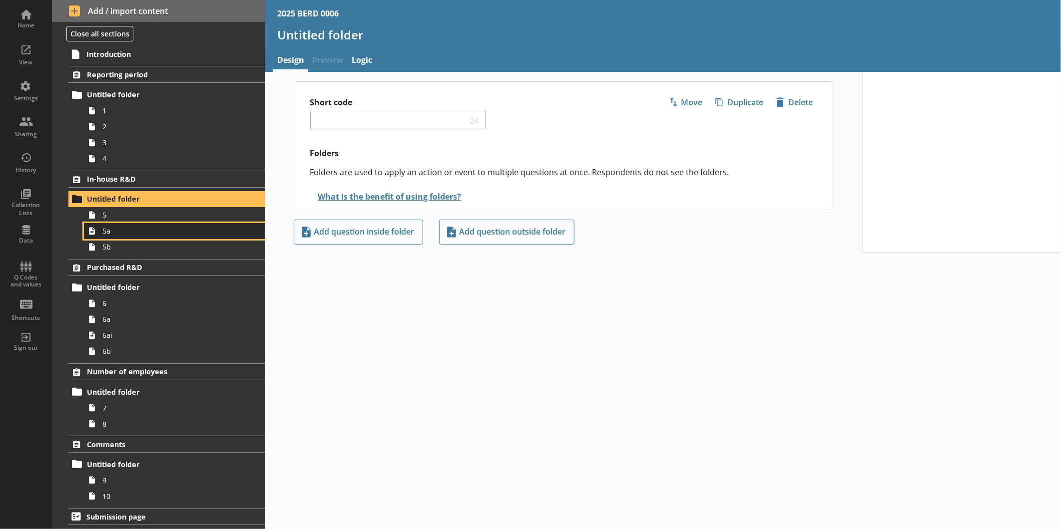
click at [202, 225] on link "5a" at bounding box center [174, 231] width 181 height 16
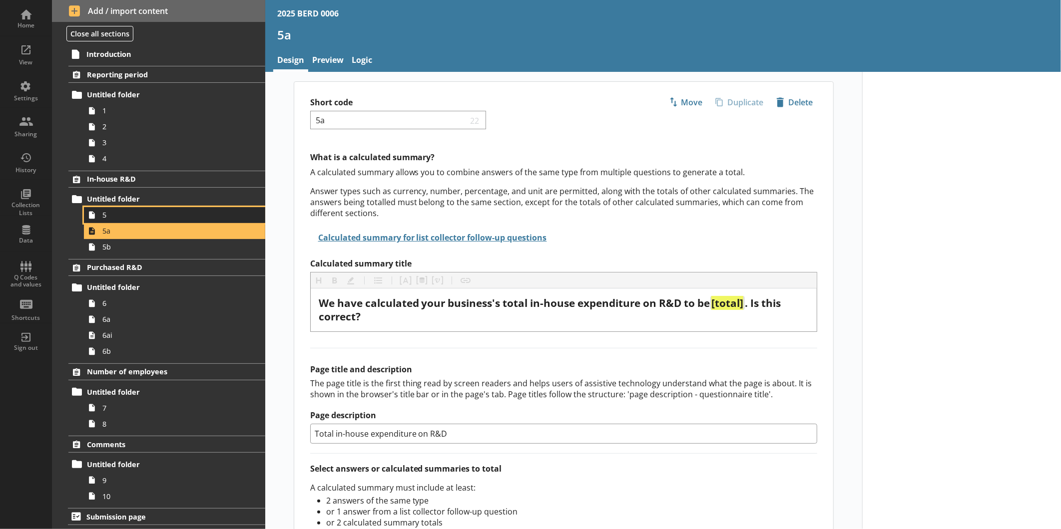
click at [206, 213] on span "5" at bounding box center [167, 214] width 130 height 9
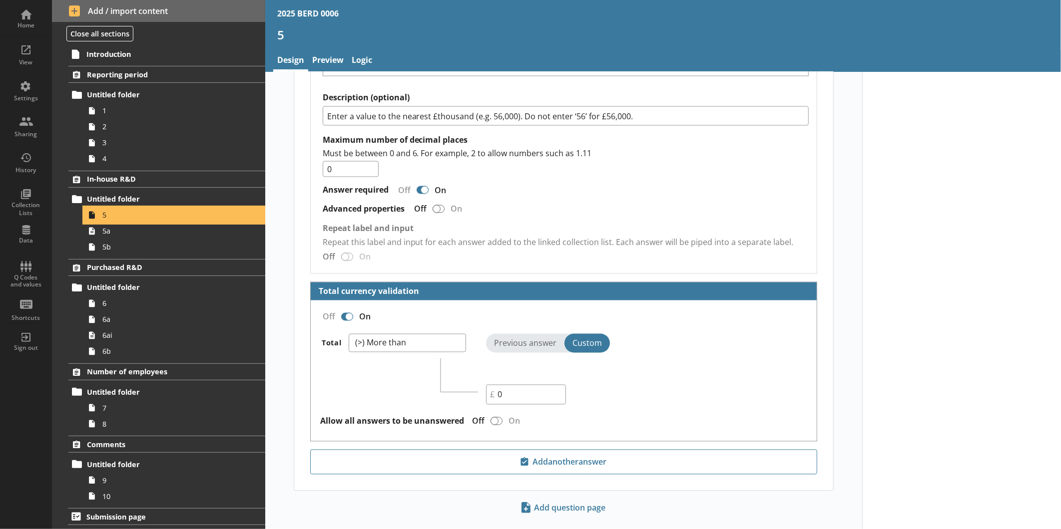
scroll to position [1057, 0]
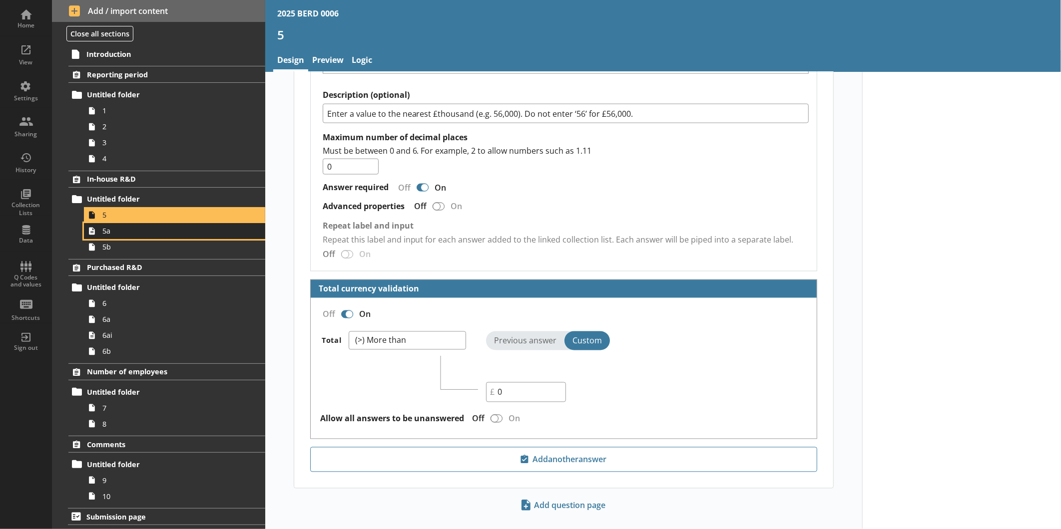
click at [187, 232] on span "5a" at bounding box center [167, 230] width 130 height 9
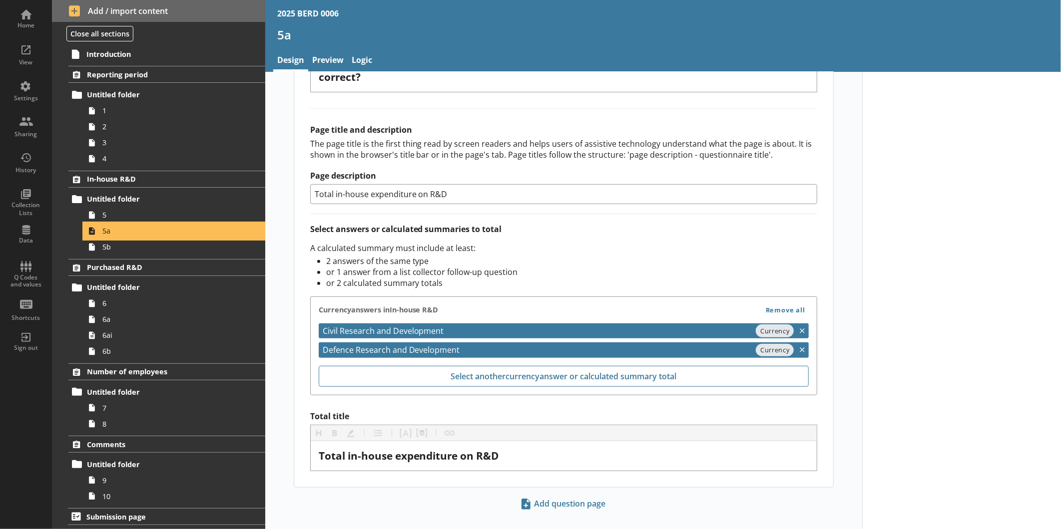
scroll to position [250, 0]
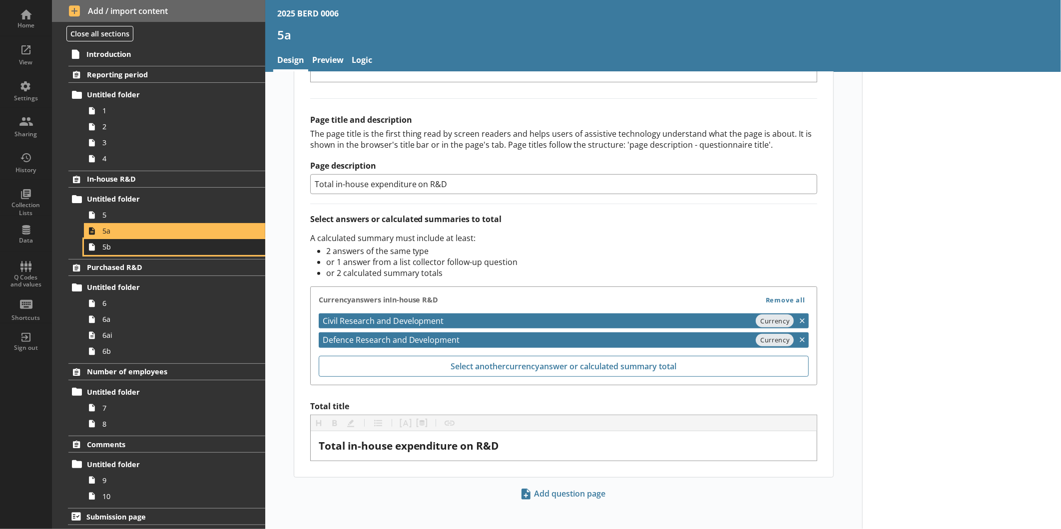
click at [130, 245] on span "5b" at bounding box center [167, 246] width 130 height 9
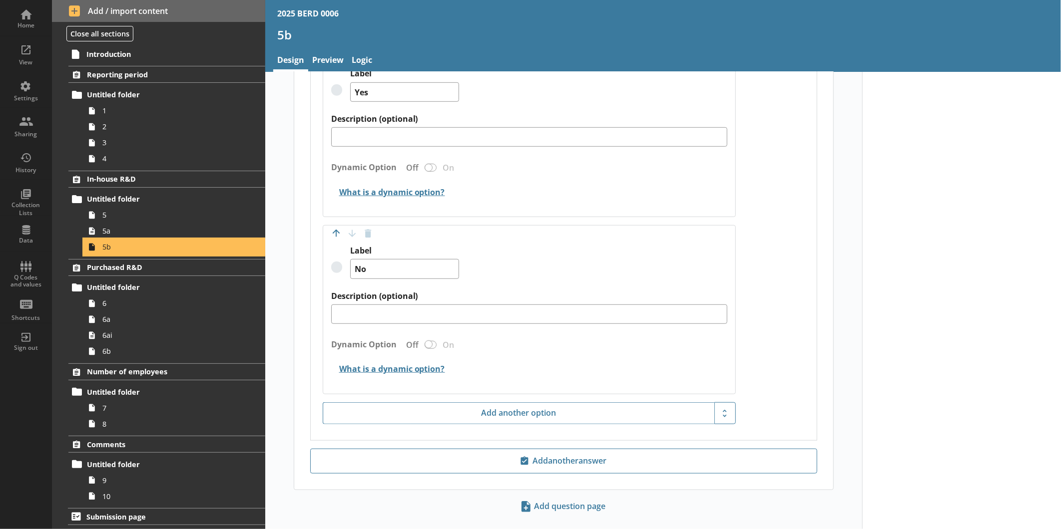
scroll to position [430, 0]
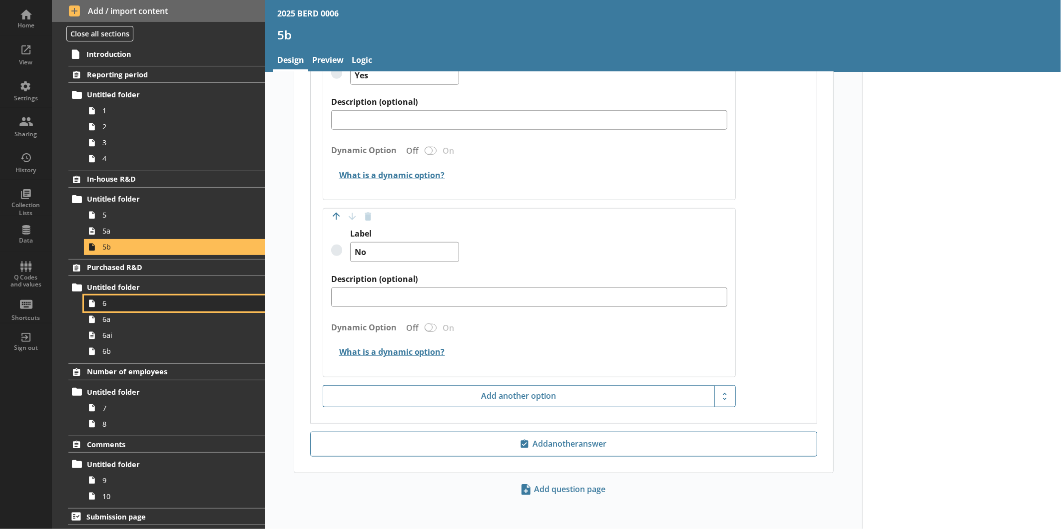
click at [165, 299] on span "6" at bounding box center [167, 303] width 130 height 9
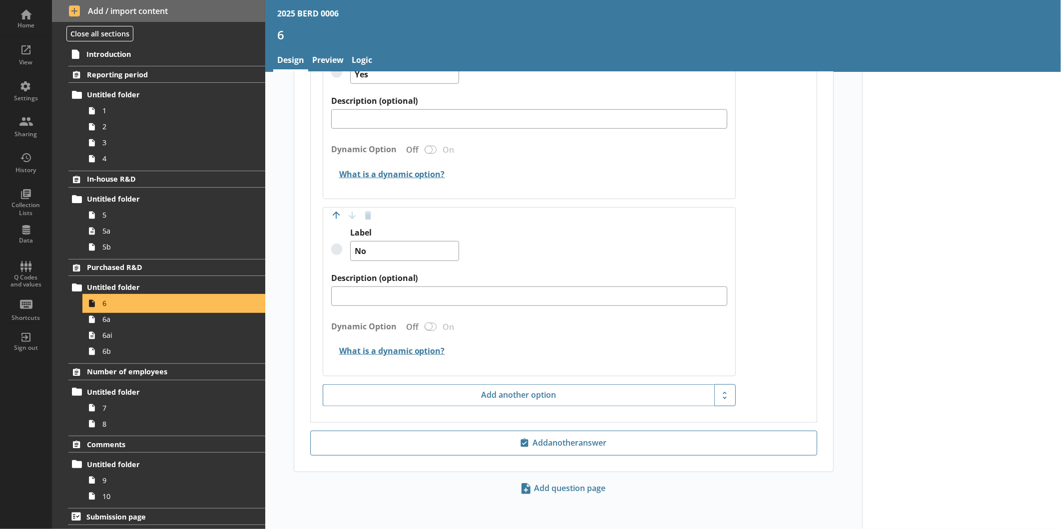
scroll to position [430, 0]
click at [132, 322] on span "6a" at bounding box center [167, 319] width 130 height 9
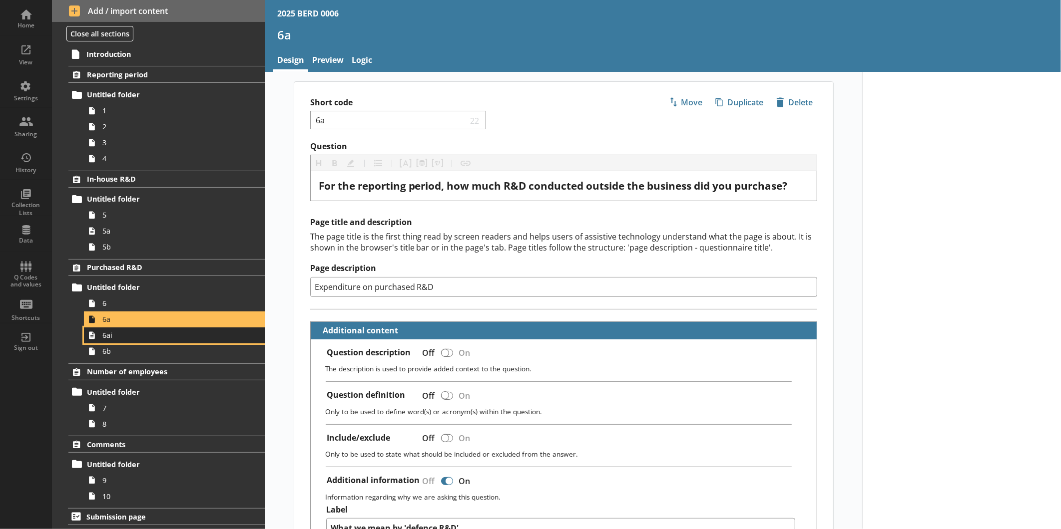
click at [167, 343] on link "6ai" at bounding box center [174, 336] width 181 height 16
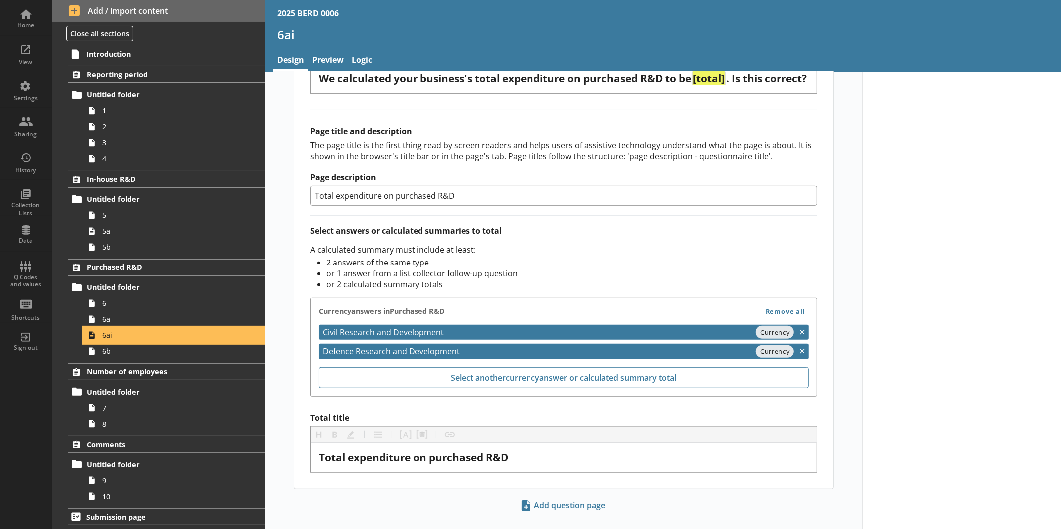
scroll to position [250, 0]
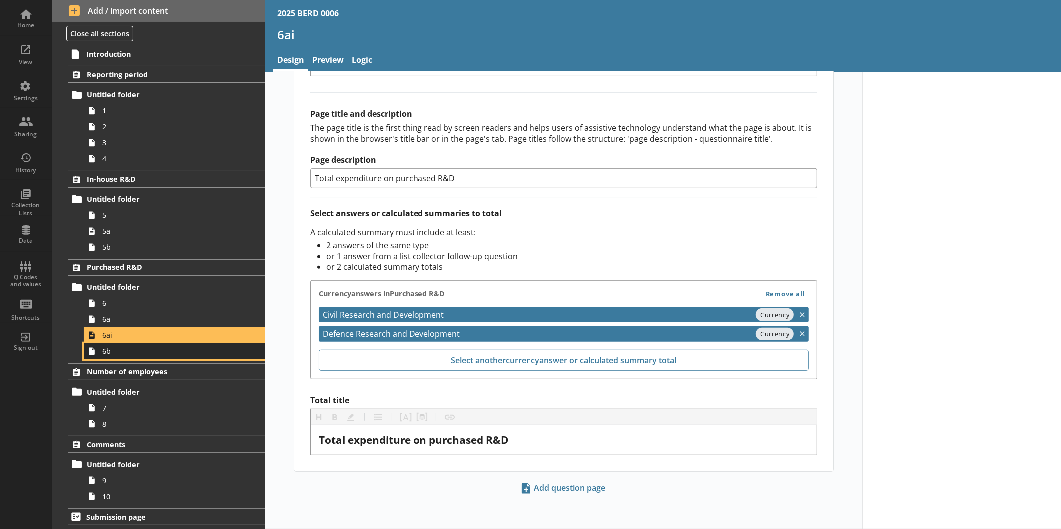
click at [201, 351] on span "6b" at bounding box center [167, 351] width 130 height 9
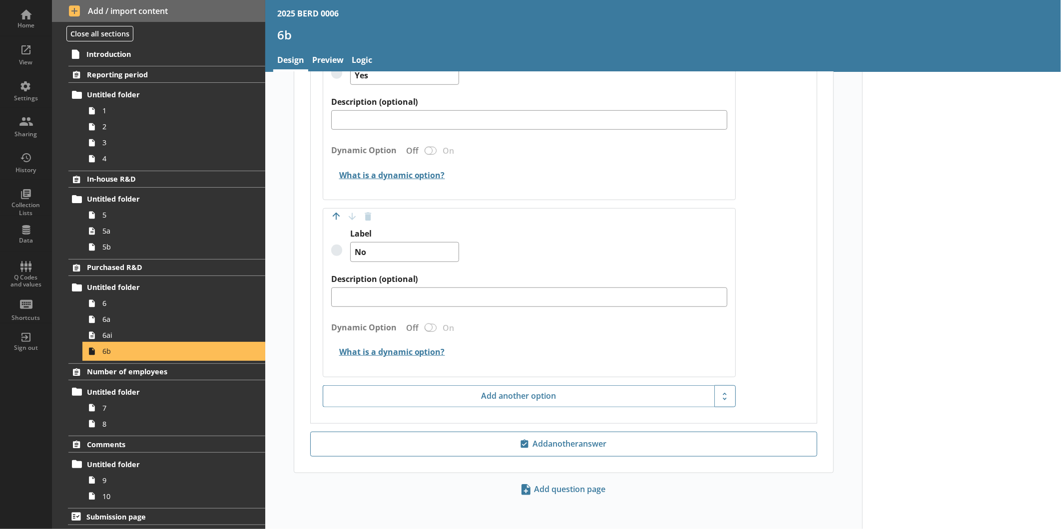
scroll to position [0, 0]
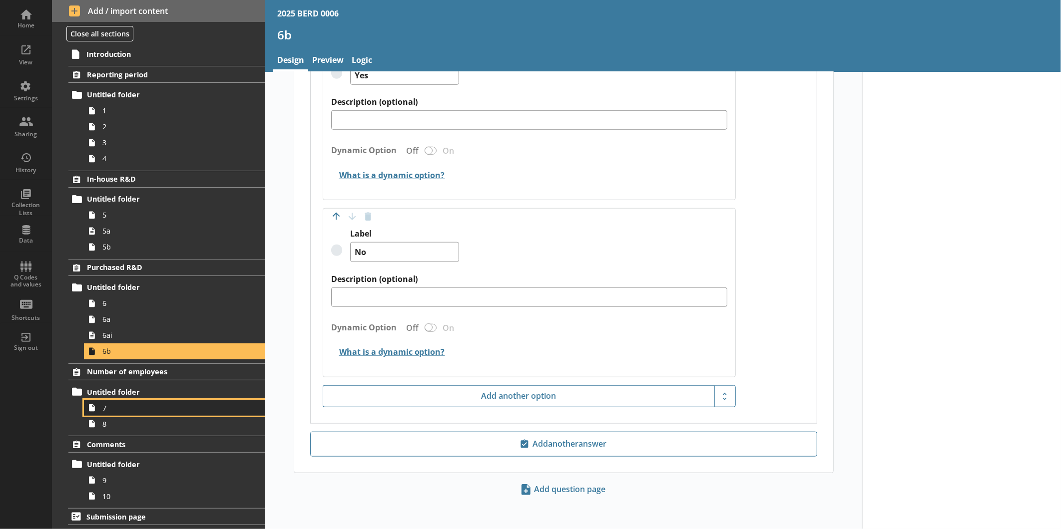
click at [131, 408] on span "7" at bounding box center [167, 408] width 130 height 9
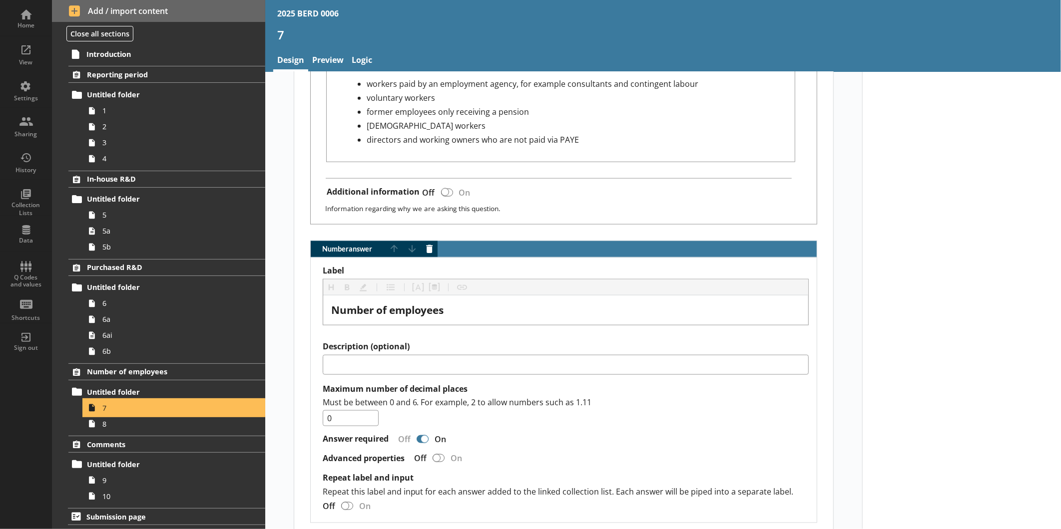
scroll to position [779, 0]
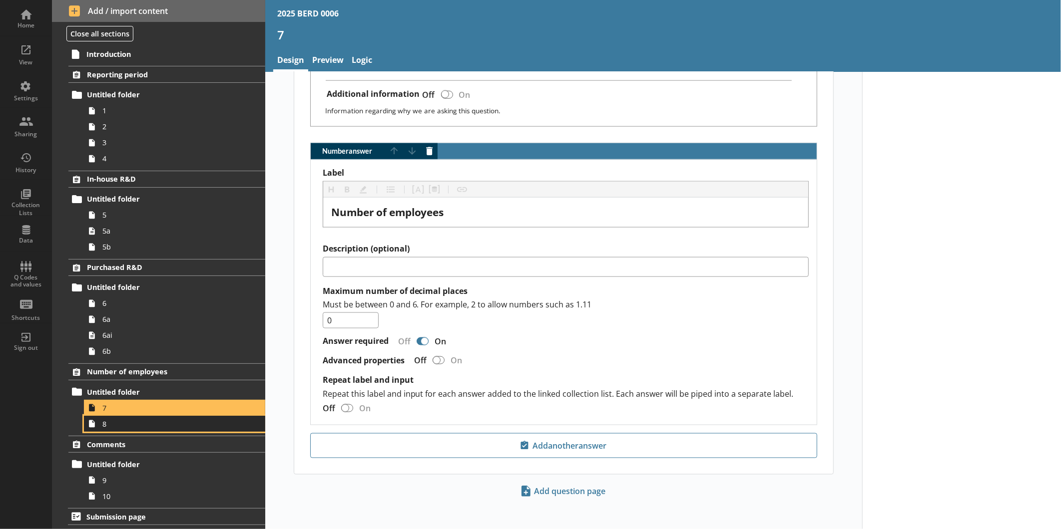
click at [173, 425] on span "8" at bounding box center [167, 424] width 130 height 9
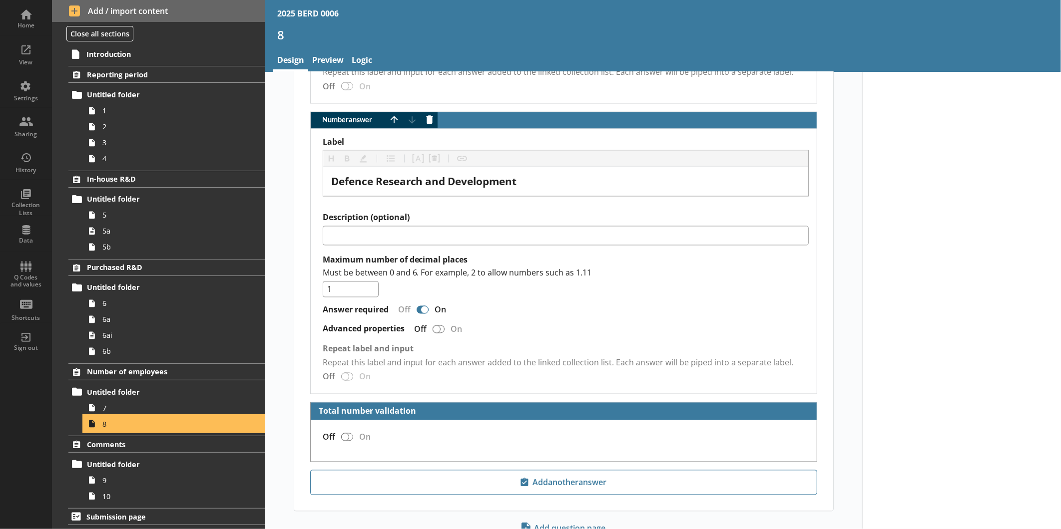
scroll to position [1098, 0]
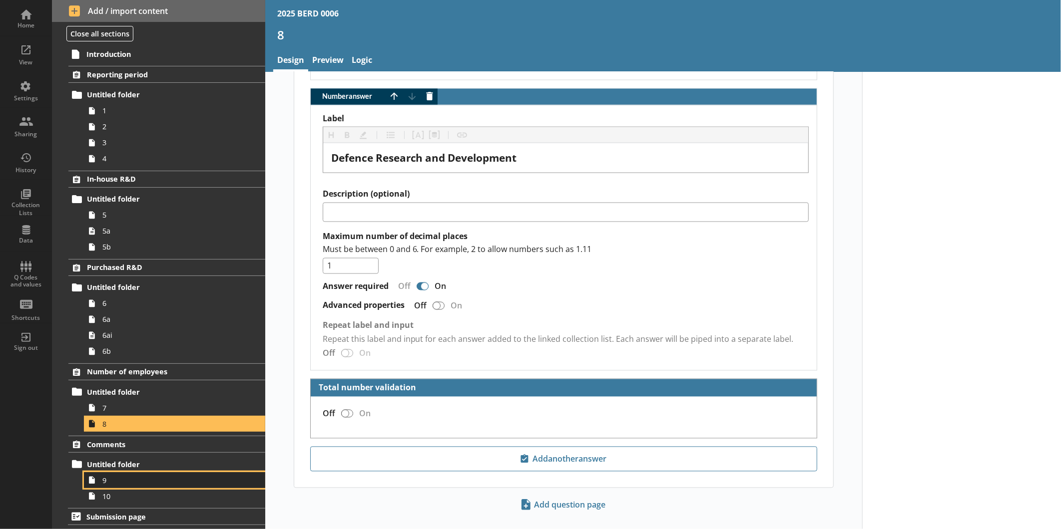
click at [147, 475] on link "9" at bounding box center [174, 481] width 181 height 16
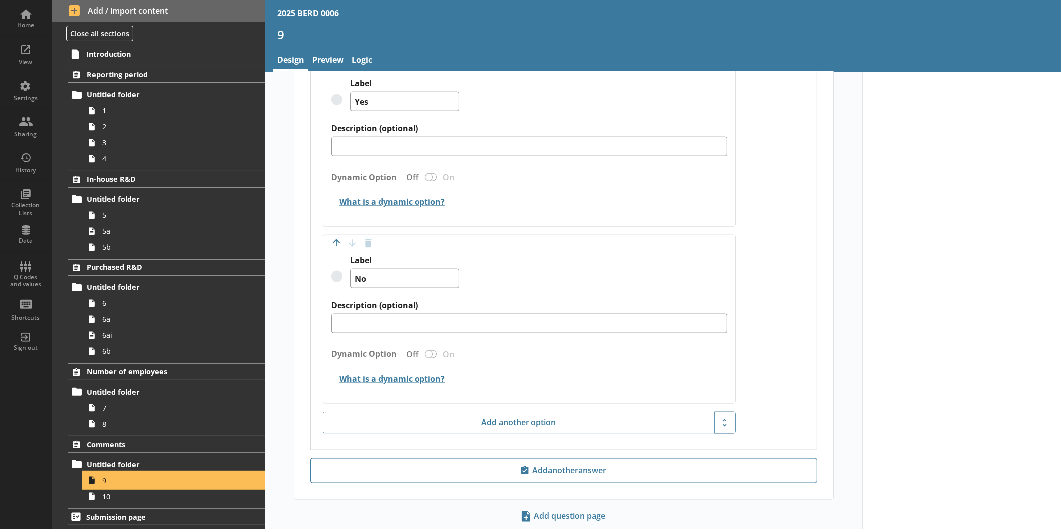
scroll to position [757, 0]
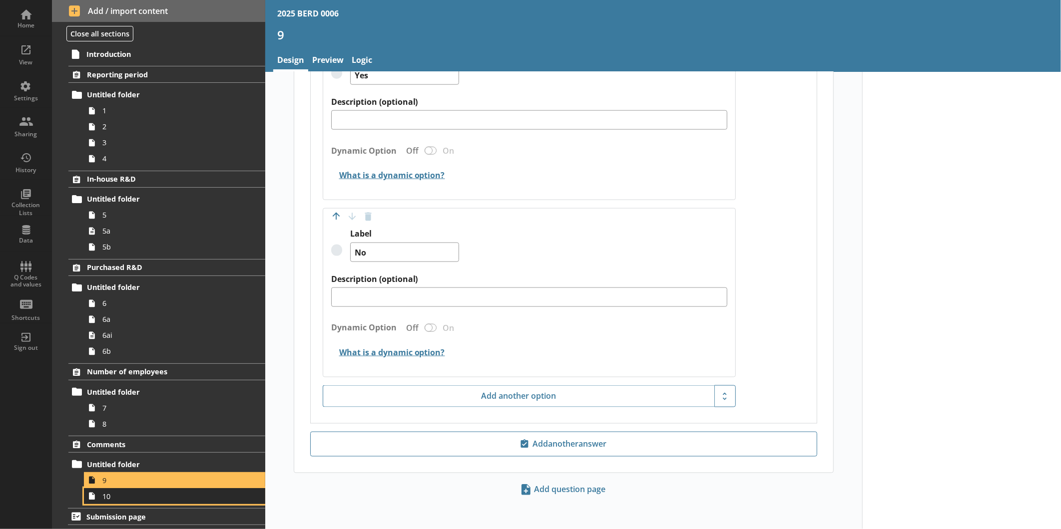
click at [150, 498] on span "10" at bounding box center [167, 496] width 130 height 9
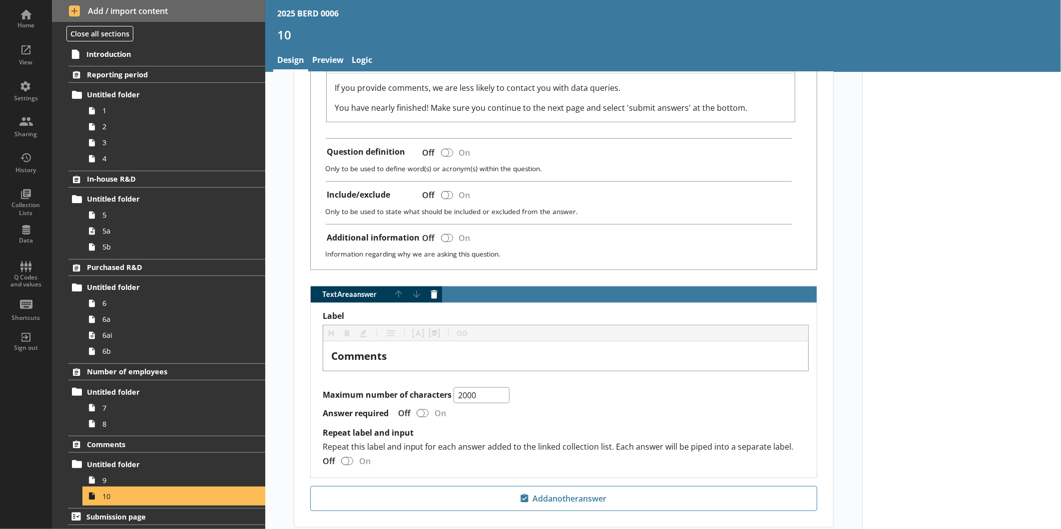
scroll to position [386, 0]
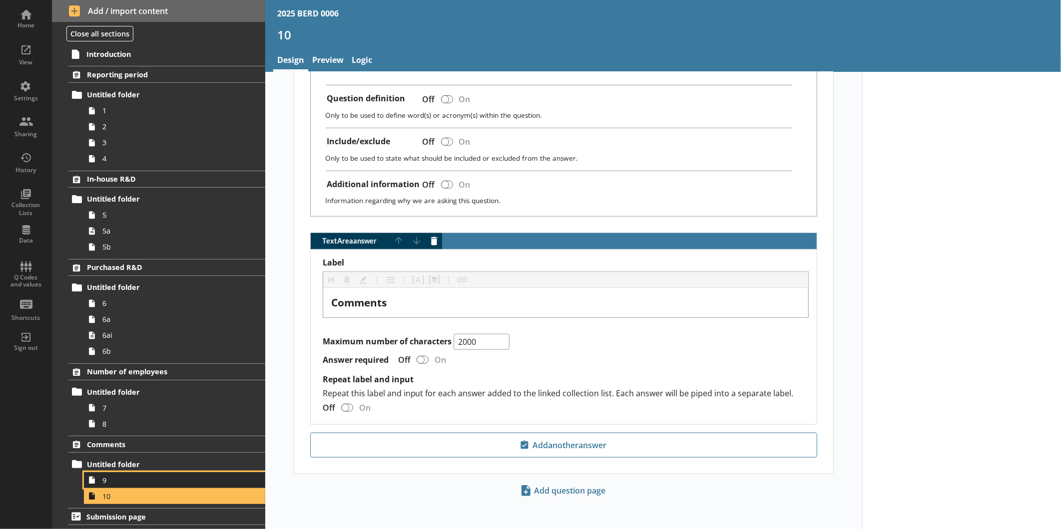
click at [138, 481] on span "9" at bounding box center [167, 480] width 130 height 9
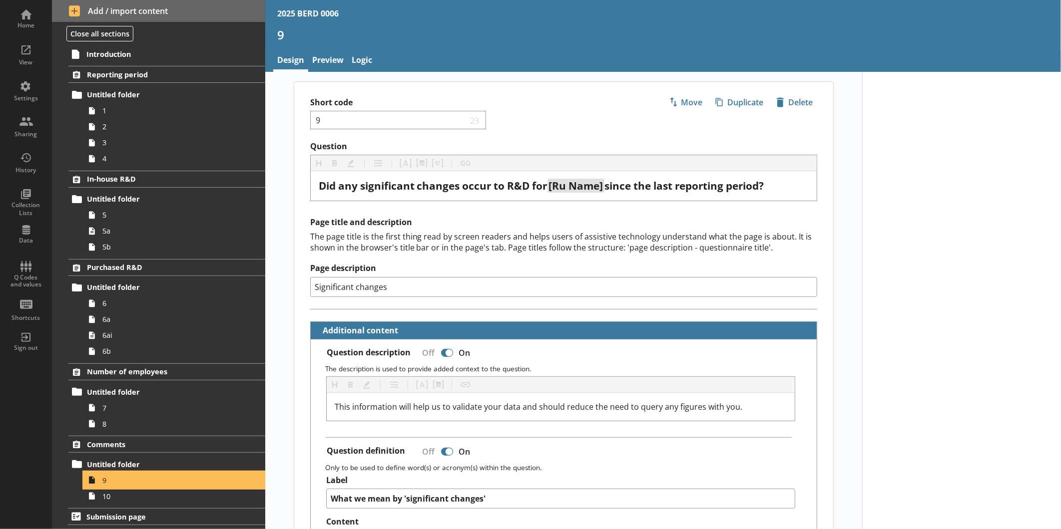
click at [135, 455] on div "Comments Untitled folder 9 10" at bounding box center [158, 470] width 213 height 68
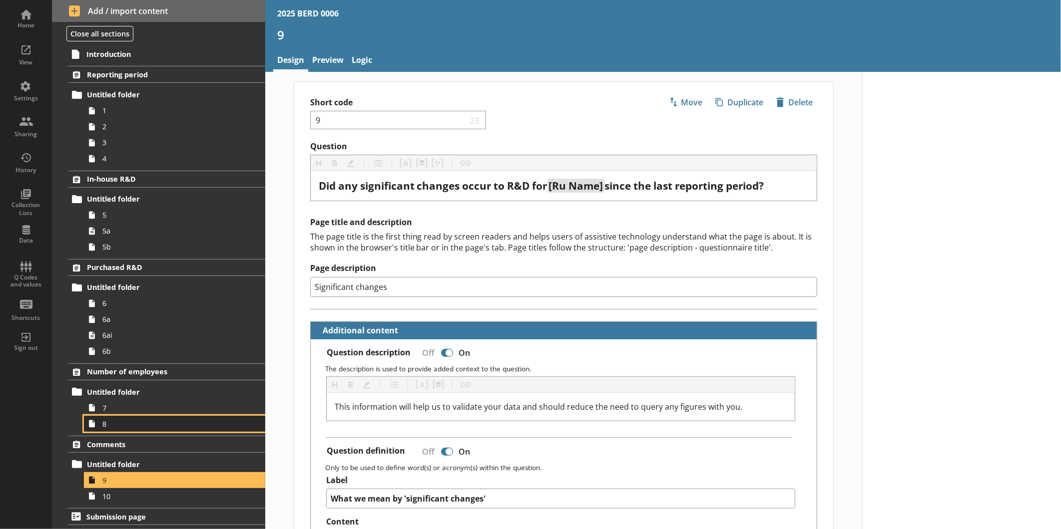
click at [139, 427] on span "8" at bounding box center [167, 424] width 130 height 9
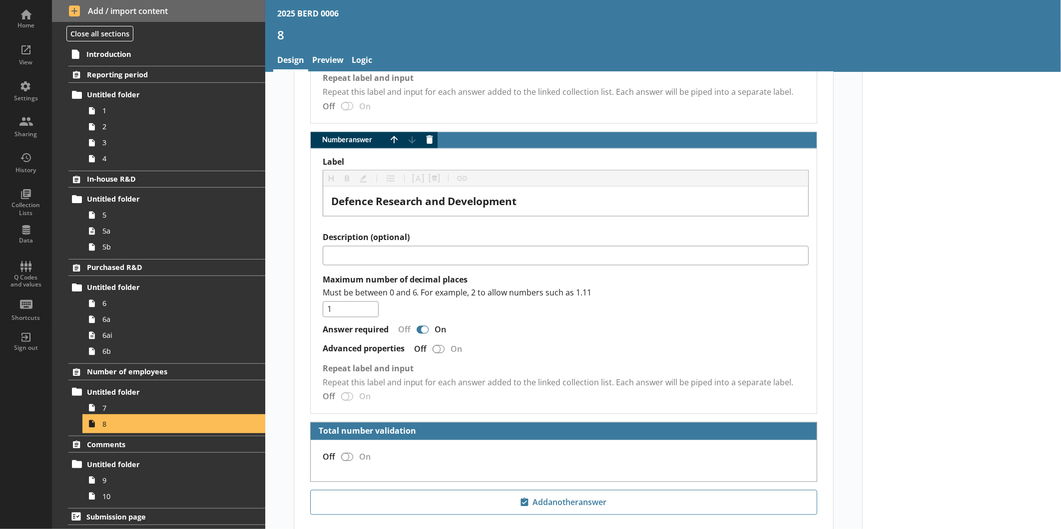
scroll to position [1098, 0]
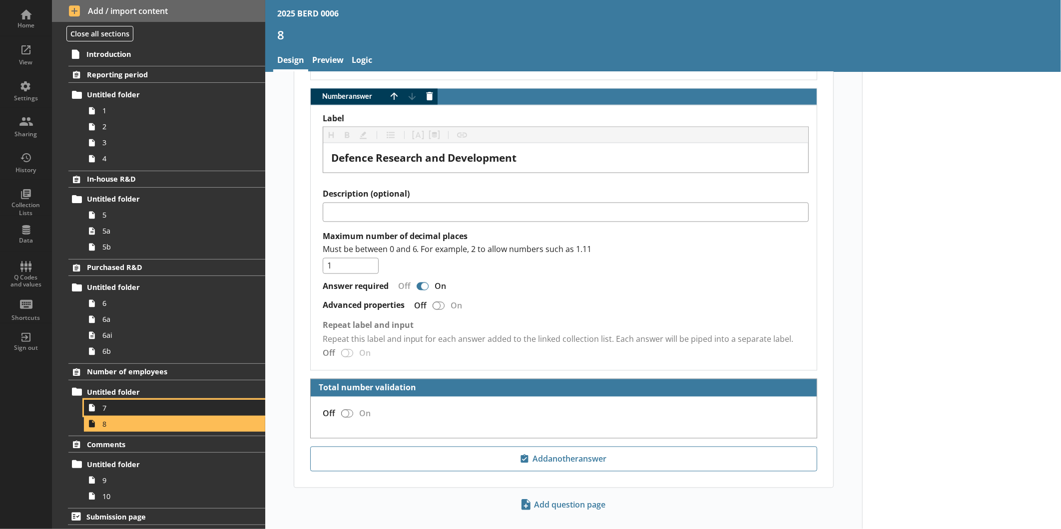
click at [159, 412] on span "7" at bounding box center [167, 408] width 130 height 9
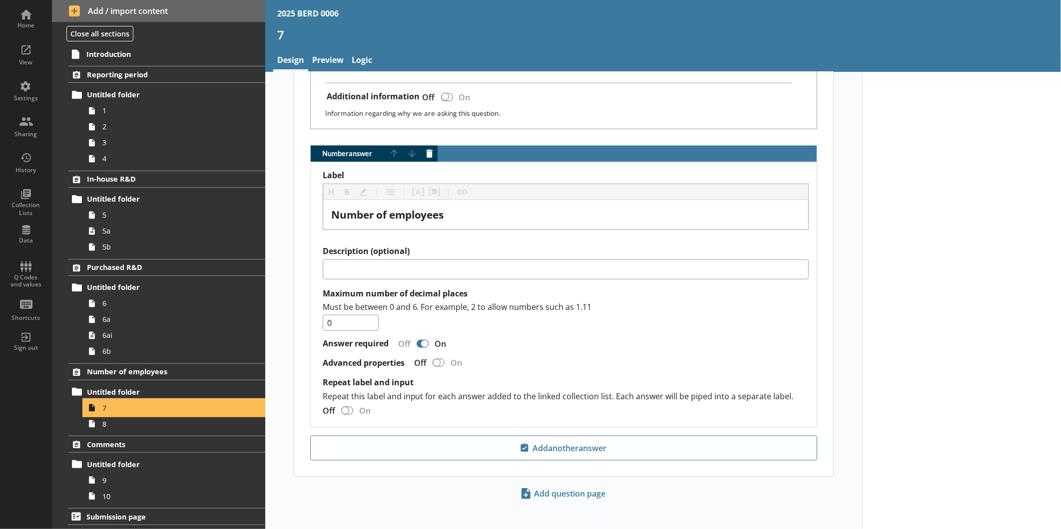
scroll to position [779, 0]
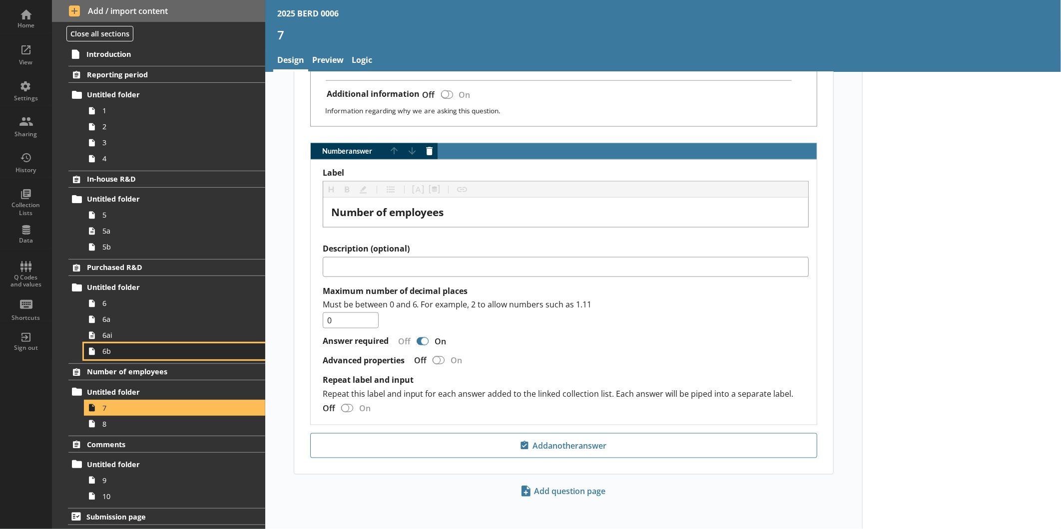
click at [126, 351] on span "6b" at bounding box center [167, 351] width 130 height 9
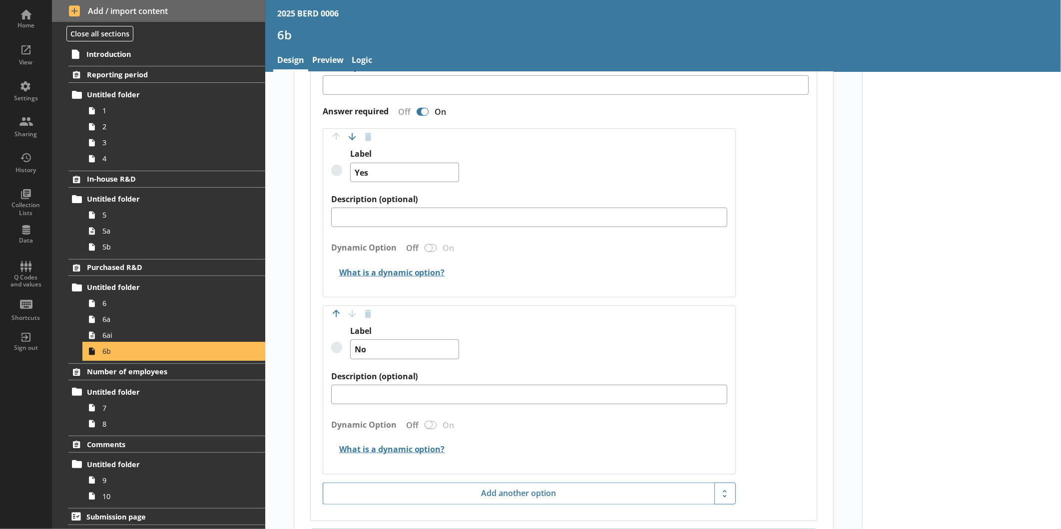
scroll to position [430, 0]
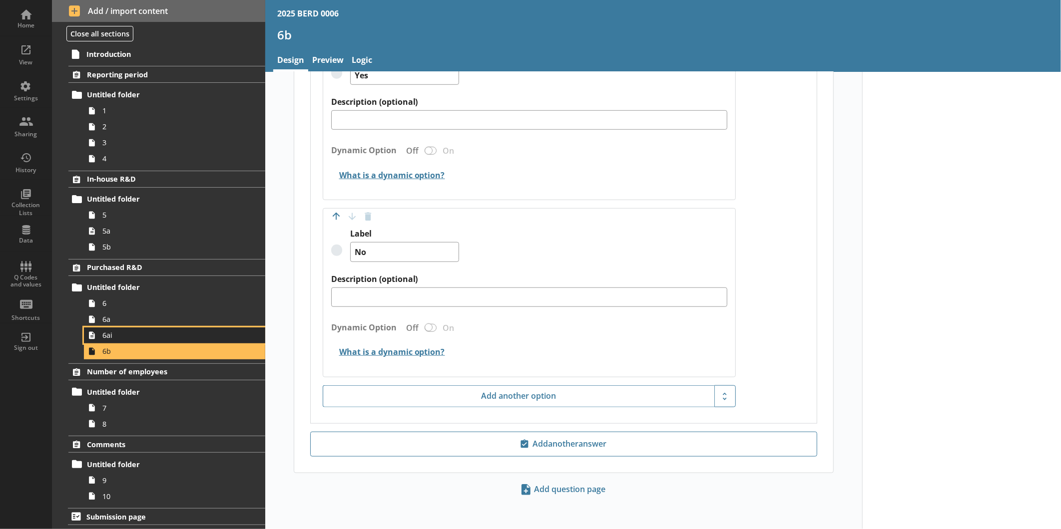
click at [150, 332] on span "6ai" at bounding box center [167, 335] width 130 height 9
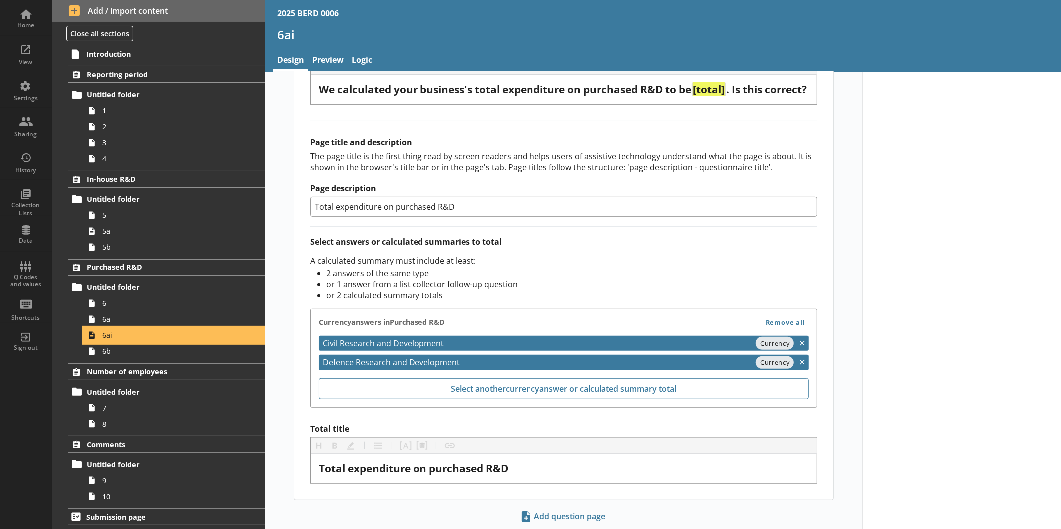
scroll to position [250, 0]
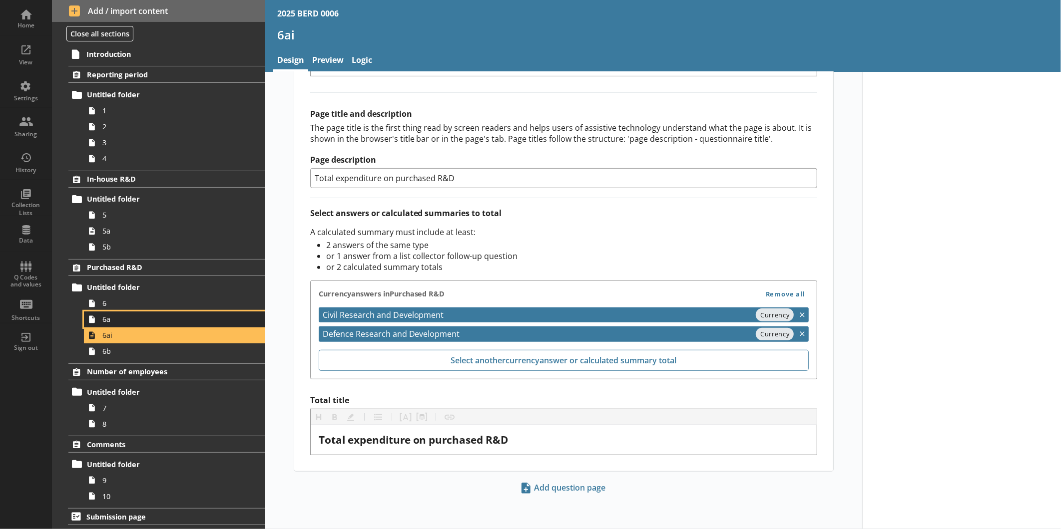
click at [143, 323] on span "6a" at bounding box center [167, 319] width 130 height 9
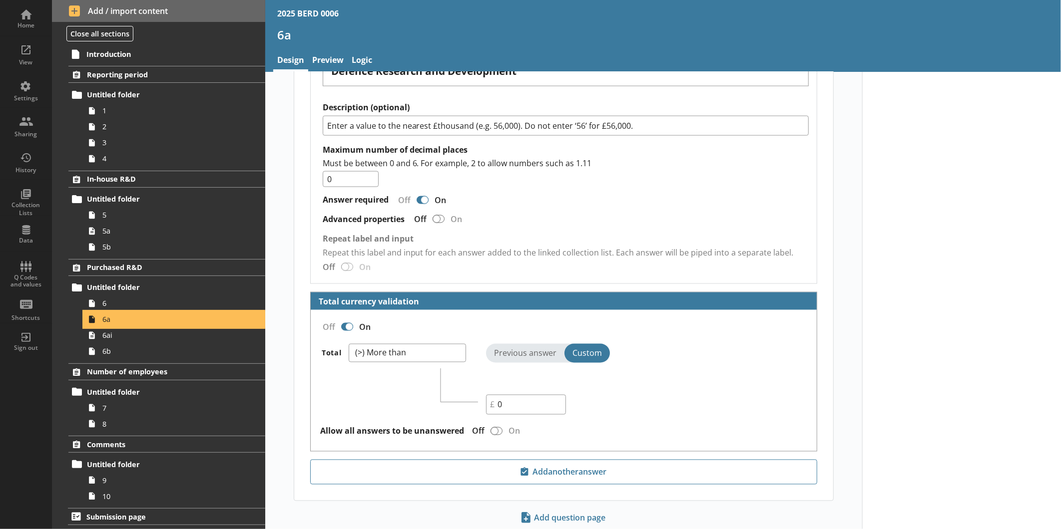
scroll to position [959, 0]
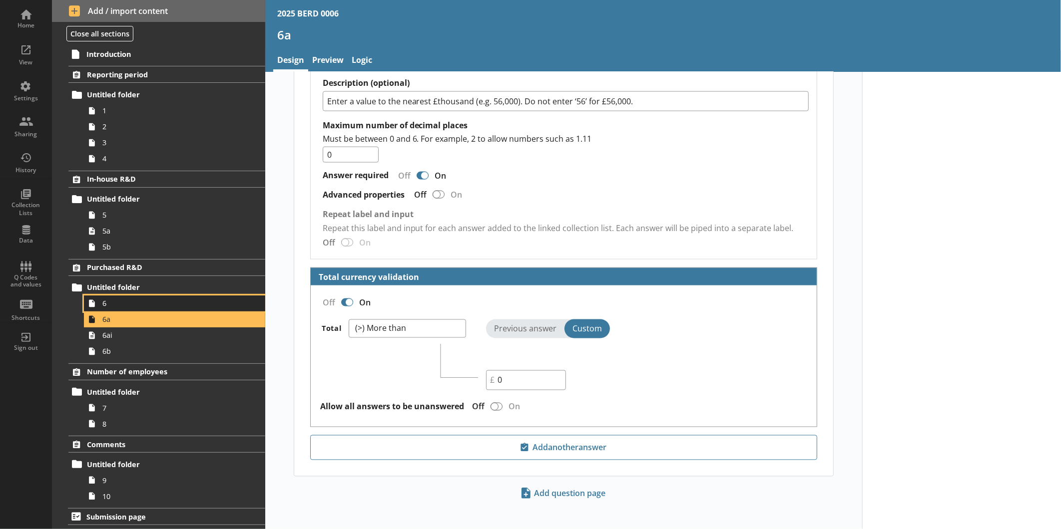
click at [127, 306] on span "6" at bounding box center [167, 303] width 130 height 9
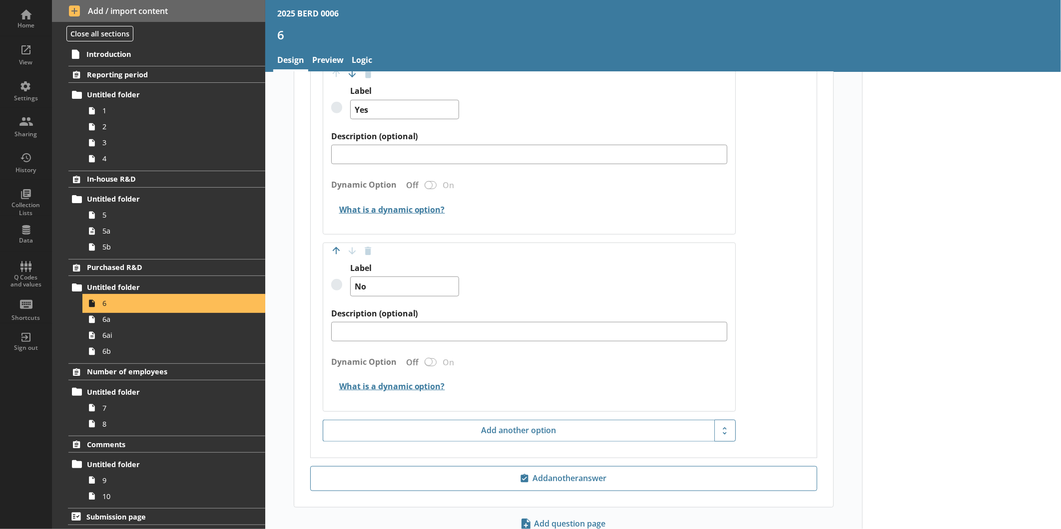
scroll to position [430, 0]
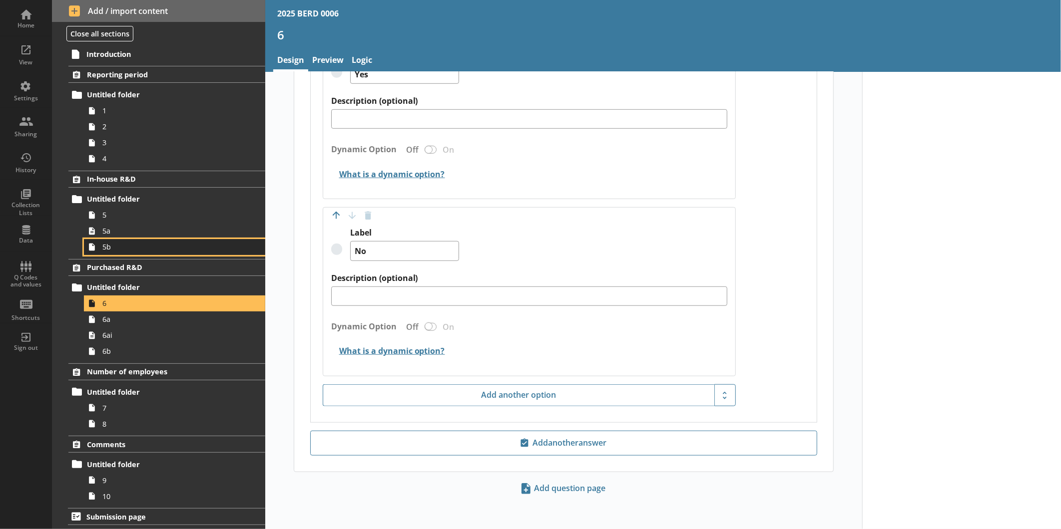
click at [189, 247] on span "5b" at bounding box center [167, 246] width 130 height 9
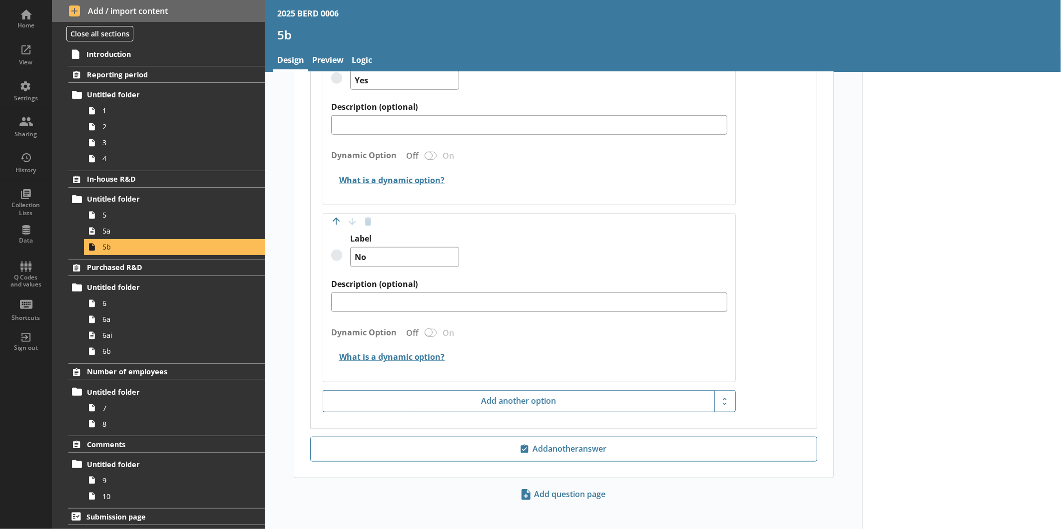
scroll to position [430, 0]
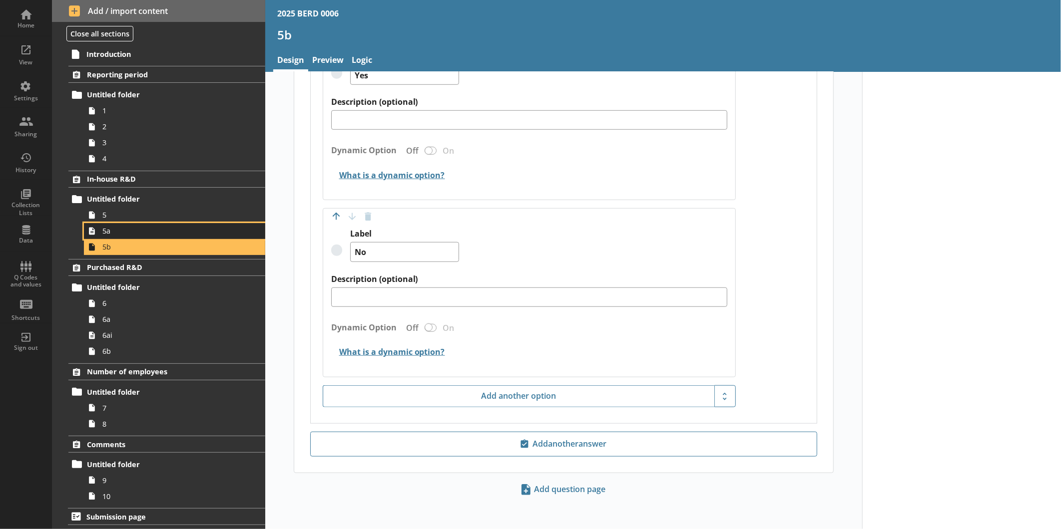
click at [137, 235] on span "5a" at bounding box center [167, 230] width 130 height 9
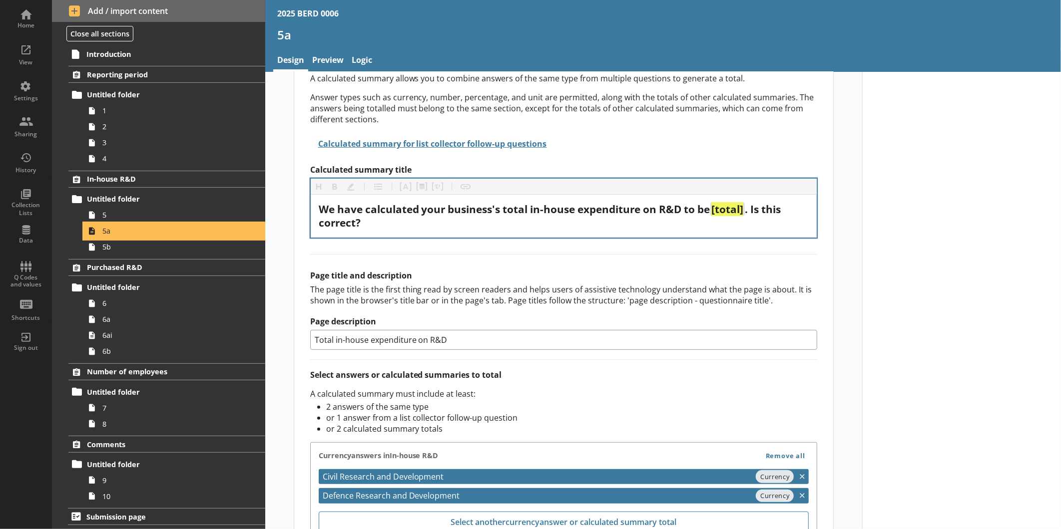
scroll to position [250, 0]
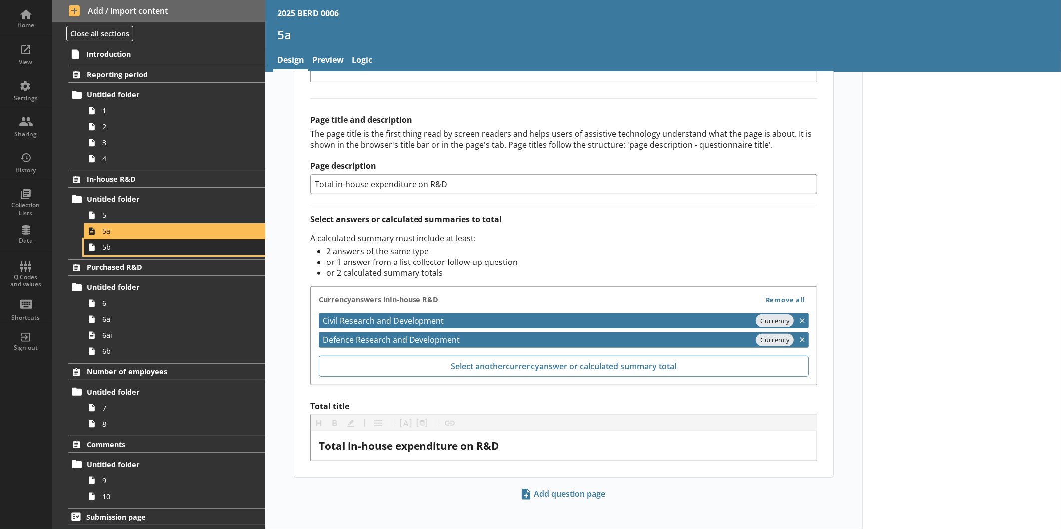
click at [116, 248] on span "5b" at bounding box center [167, 246] width 130 height 9
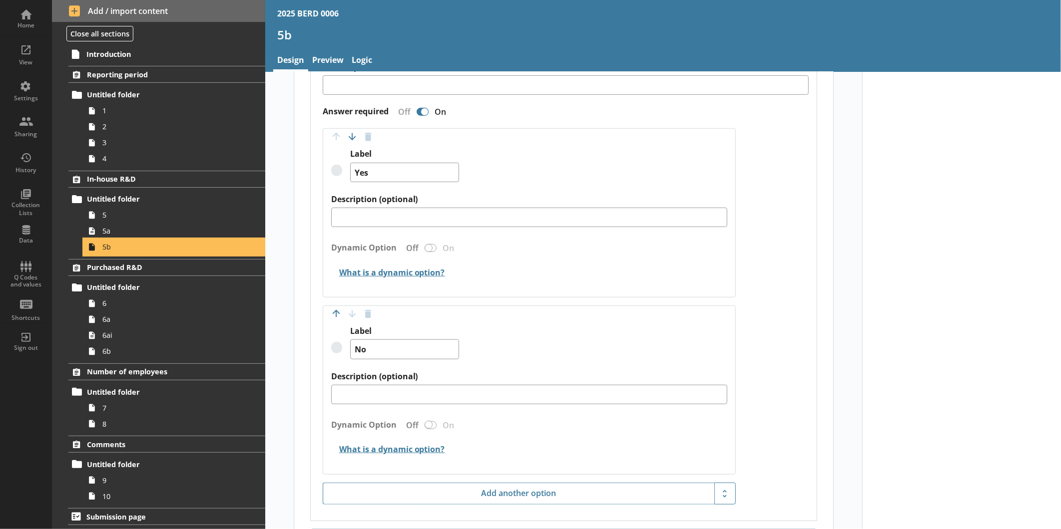
scroll to position [430, 0]
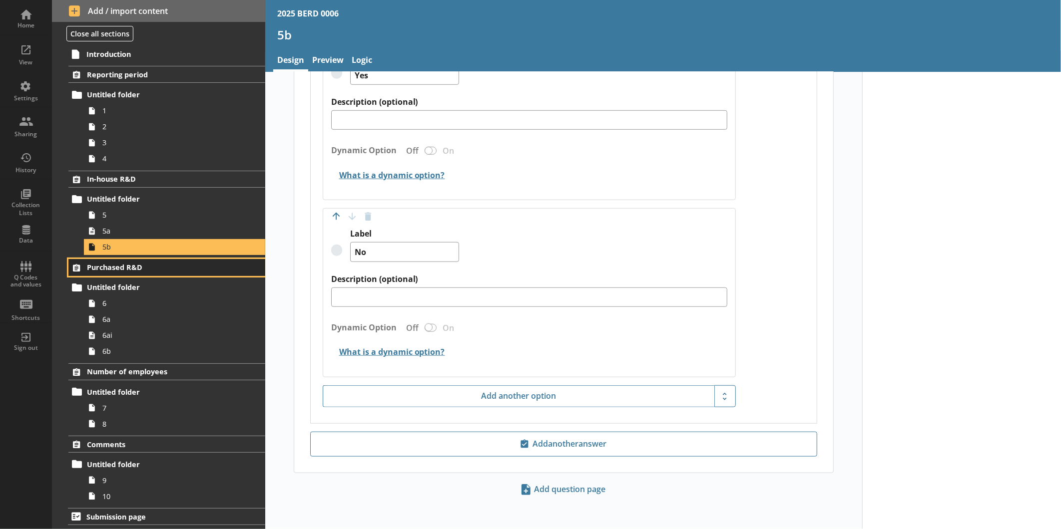
click at [111, 272] on link "Purchased R&D" at bounding box center [166, 267] width 197 height 17
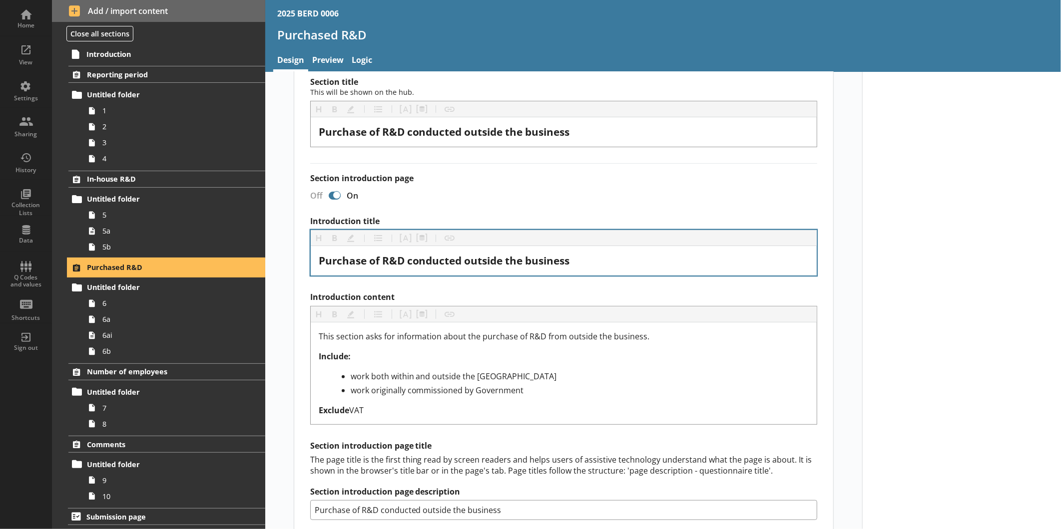
scroll to position [84, 0]
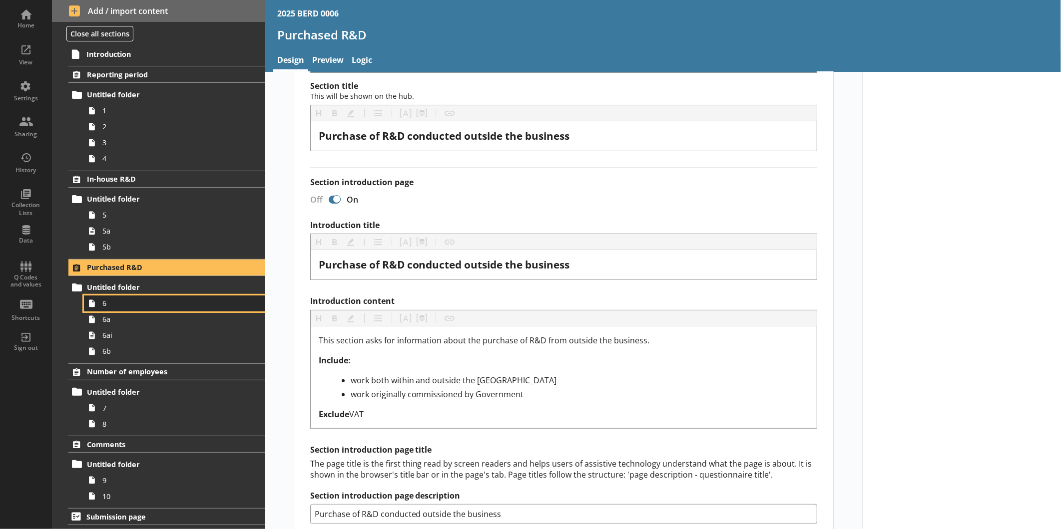
click at [122, 301] on span "6" at bounding box center [167, 303] width 130 height 9
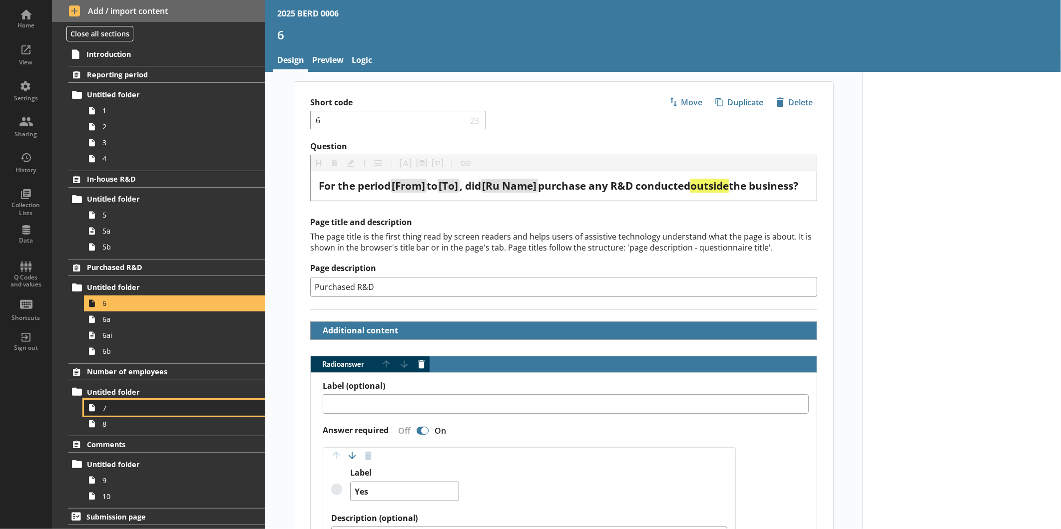
click at [132, 413] on link "7" at bounding box center [174, 408] width 181 height 16
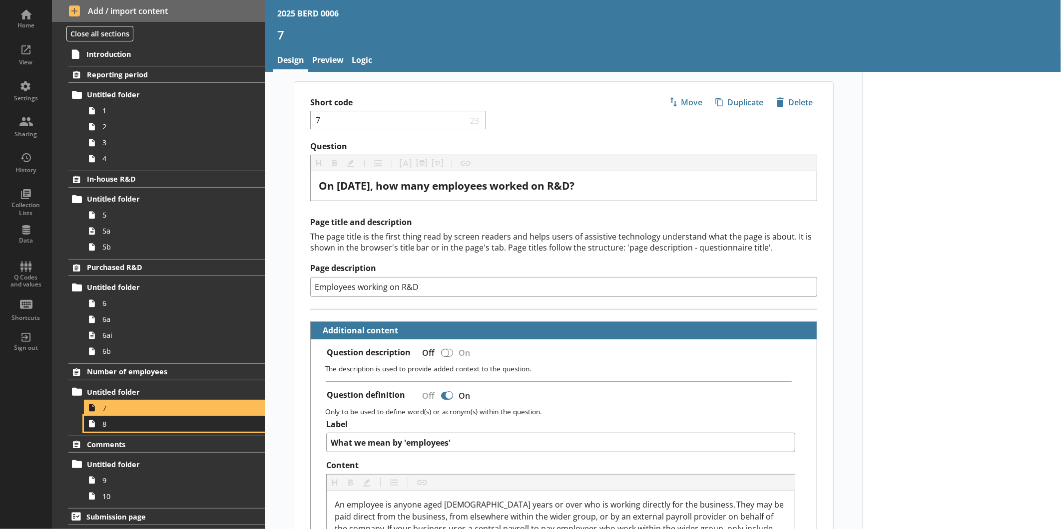
click at [153, 429] on span "8" at bounding box center [167, 424] width 130 height 9
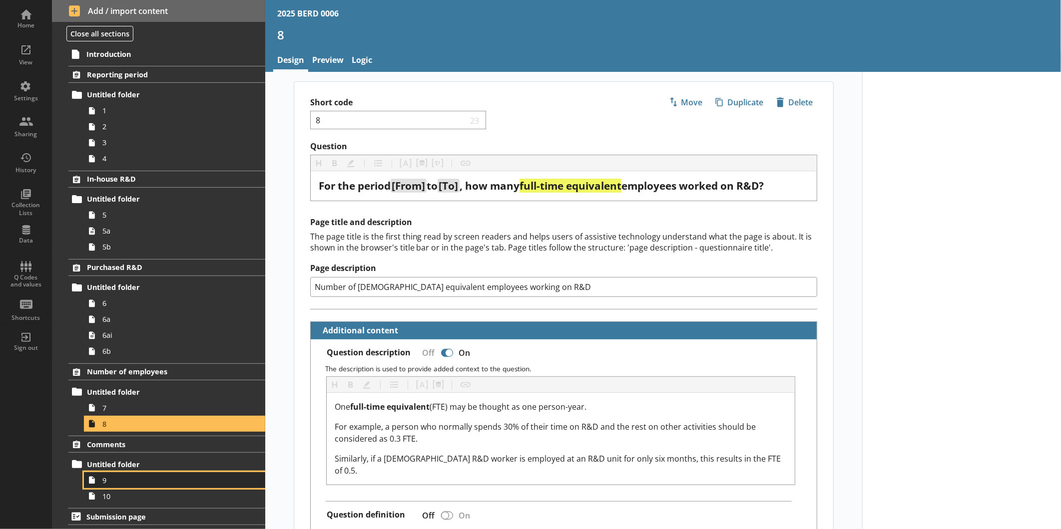
click at [143, 477] on span "9" at bounding box center [167, 480] width 130 height 9
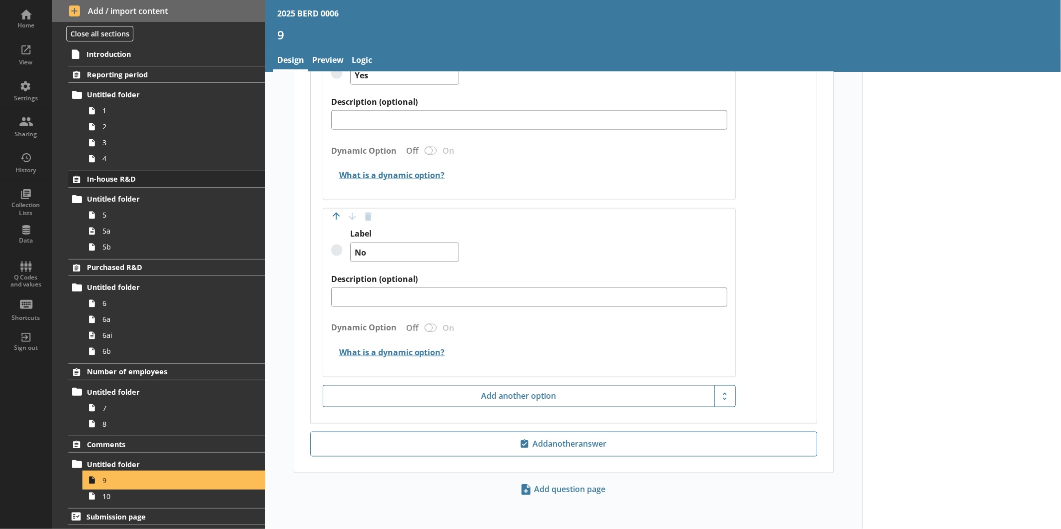
scroll to position [0, 0]
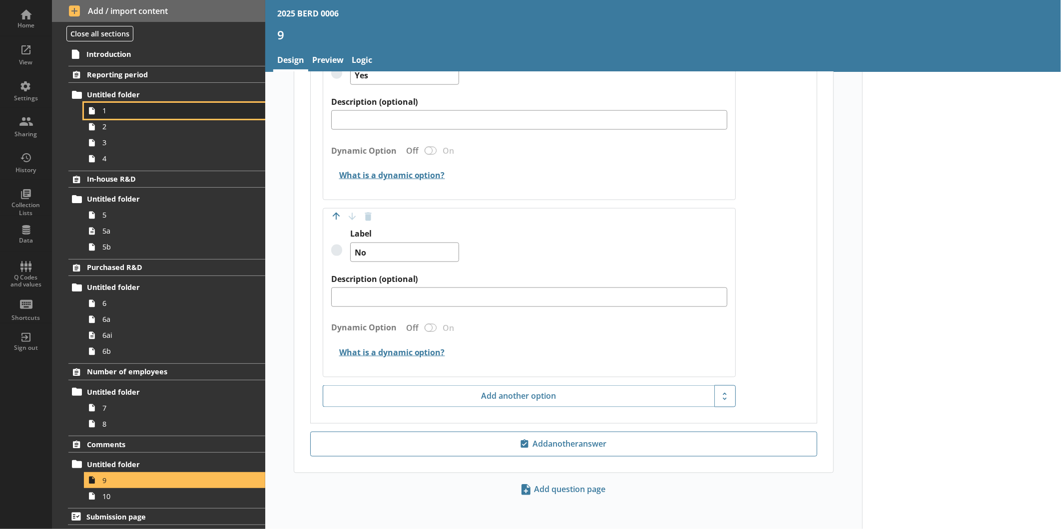
click at [165, 106] on span "1" at bounding box center [167, 110] width 130 height 9
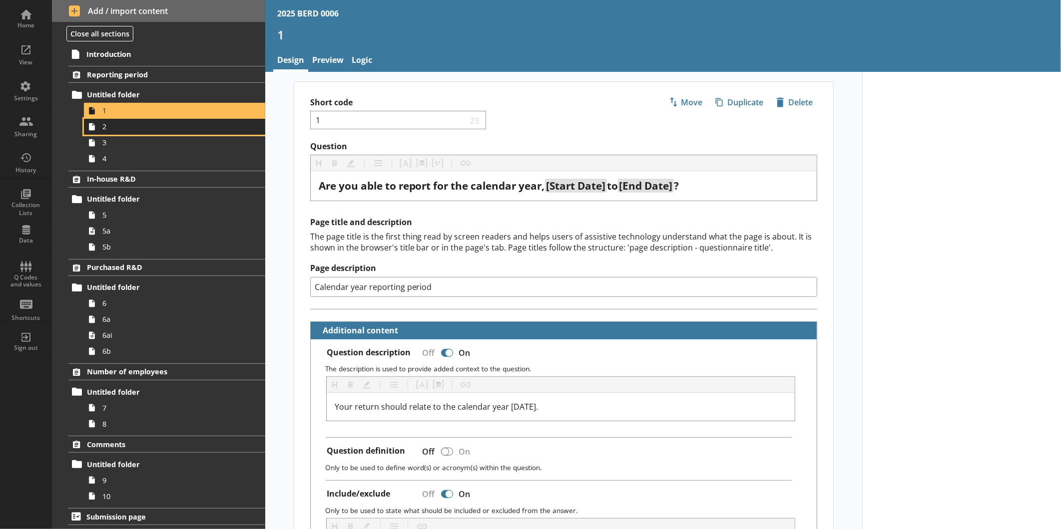
click at [89, 128] on icon at bounding box center [92, 126] width 6 height 7
type textarea "x"
select select "ref_p_end_date"
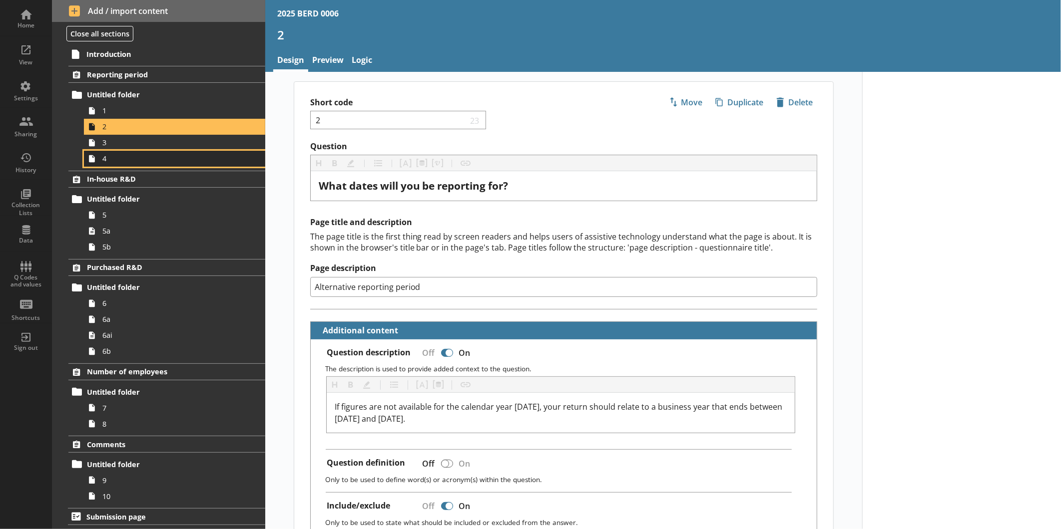
click at [137, 151] on link "4" at bounding box center [174, 159] width 181 height 16
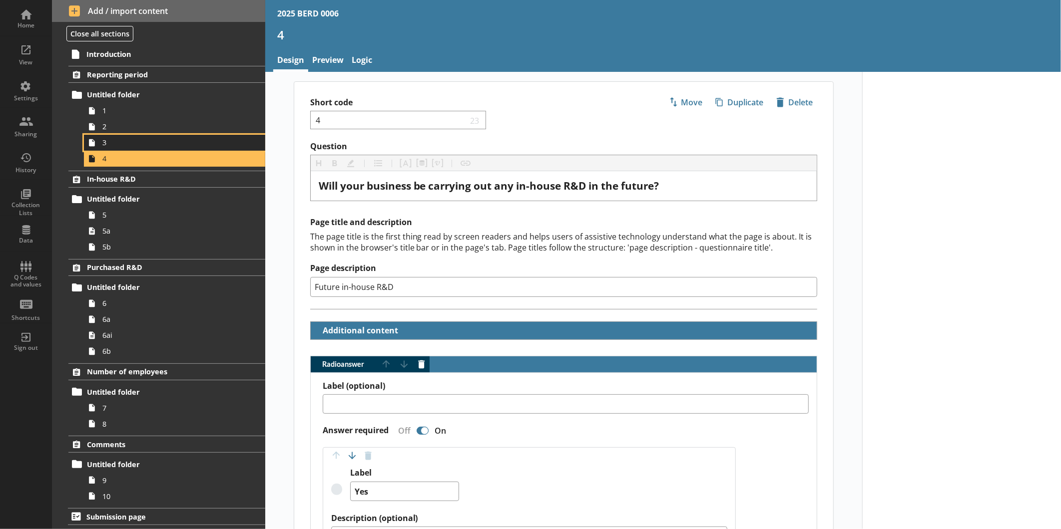
click at [165, 143] on span "3" at bounding box center [167, 142] width 130 height 9
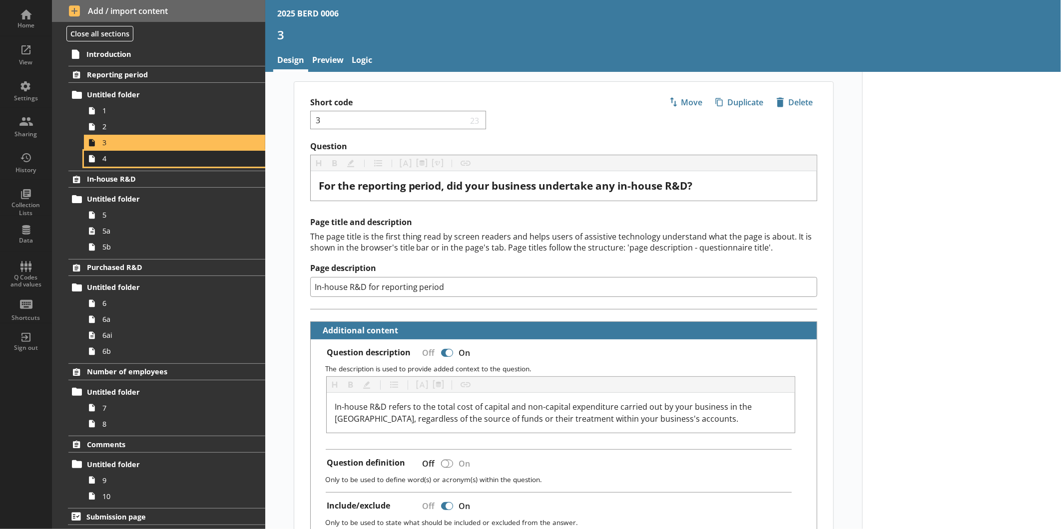
click at [115, 162] on span "4" at bounding box center [167, 158] width 130 height 9
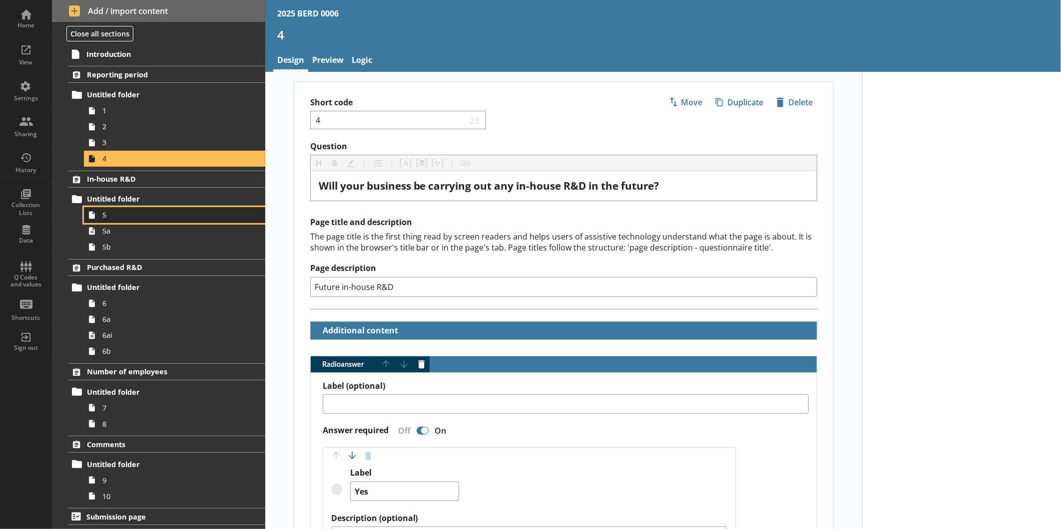
click at [125, 210] on span "5" at bounding box center [167, 214] width 130 height 9
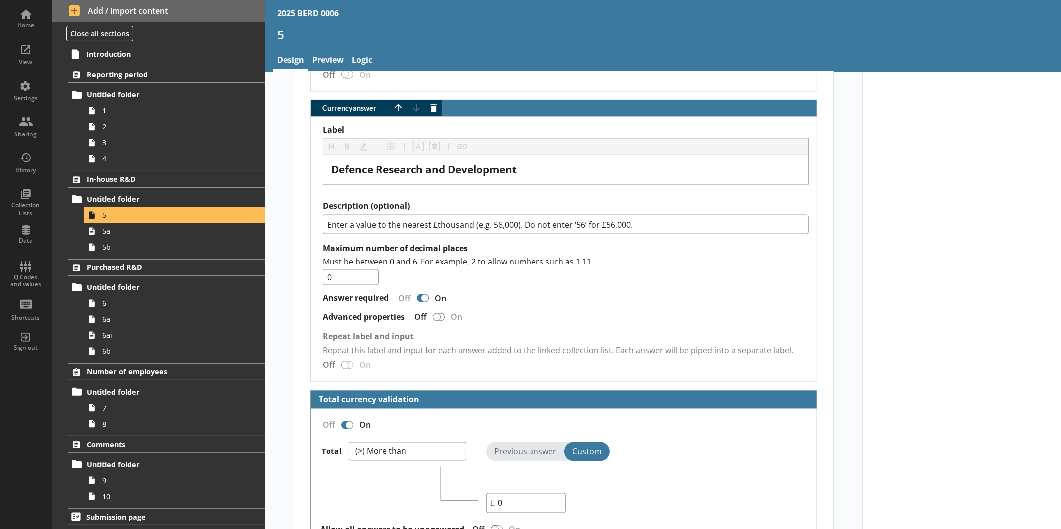
scroll to position [677, 0]
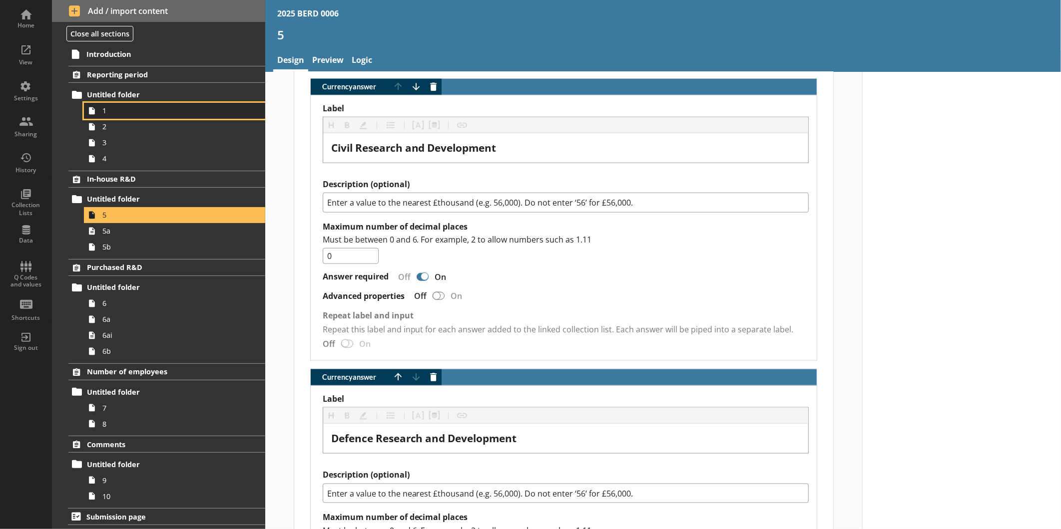
click at [105, 103] on link "1" at bounding box center [174, 111] width 181 height 16
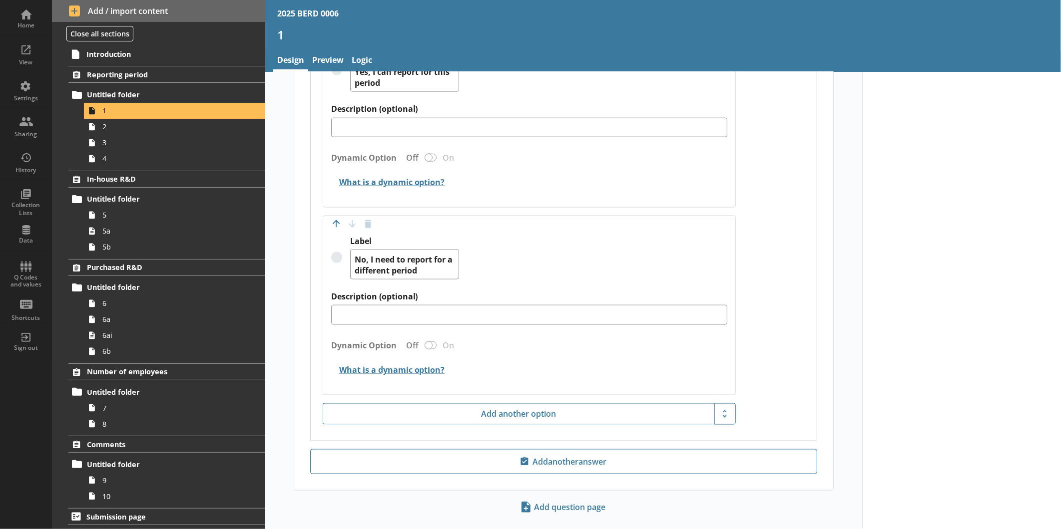
scroll to position [783, 0]
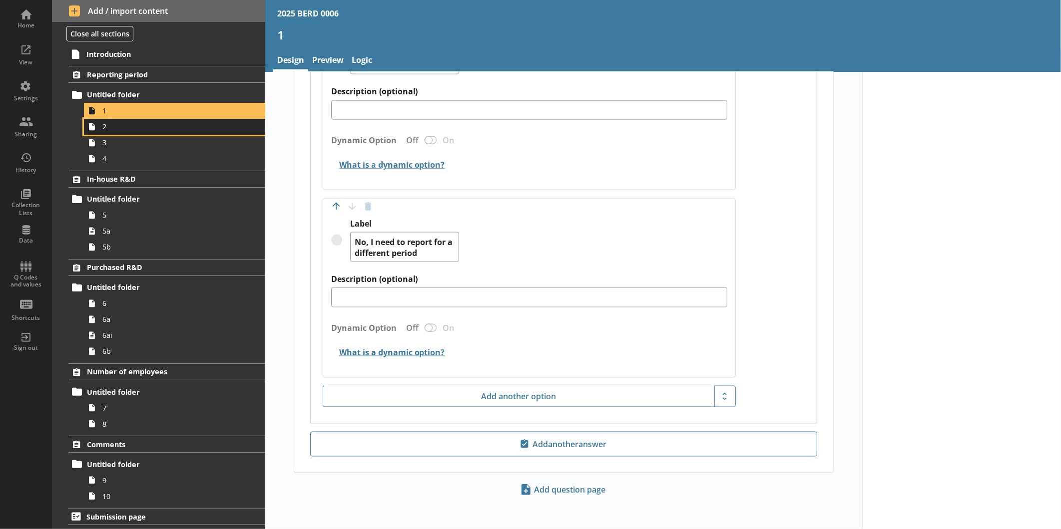
click at [105, 127] on span "2" at bounding box center [167, 126] width 130 height 9
type textarea "x"
select select "ref_p_end_date"
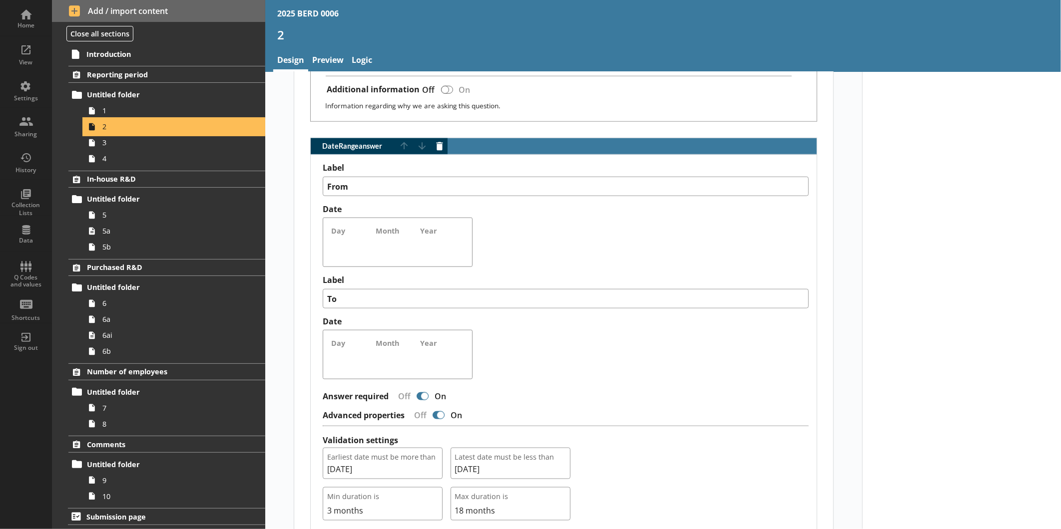
scroll to position [862, 0]
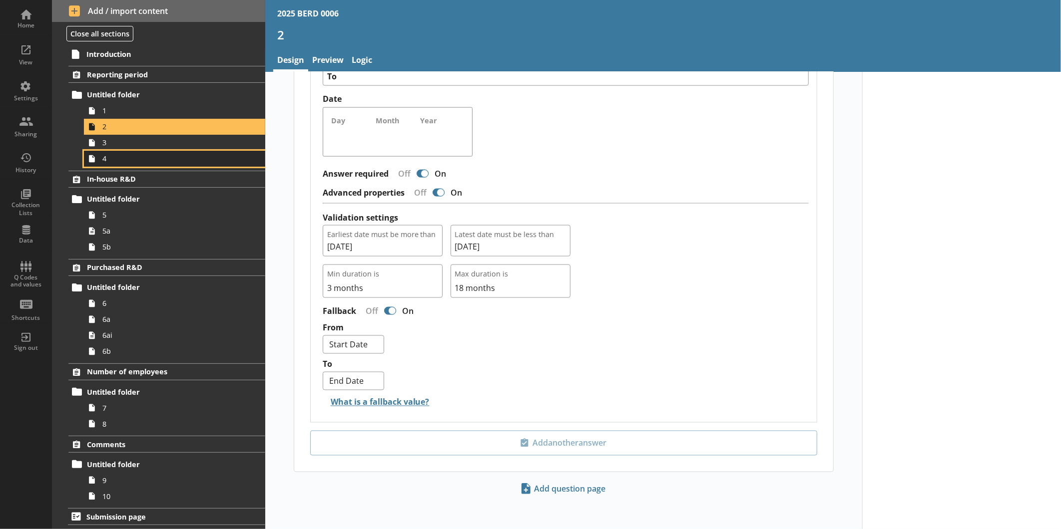
click at [156, 151] on link "4" at bounding box center [174, 159] width 181 height 16
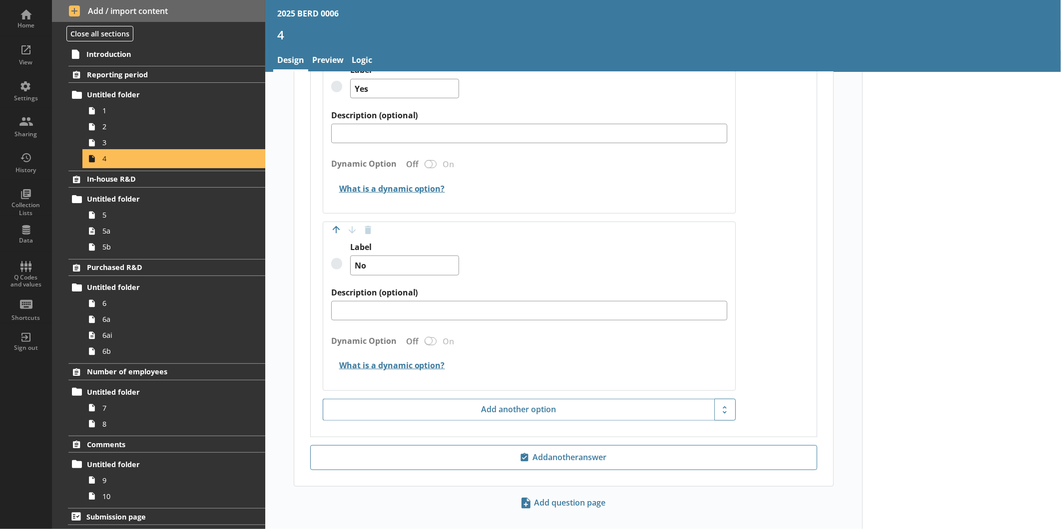
scroll to position [416, 0]
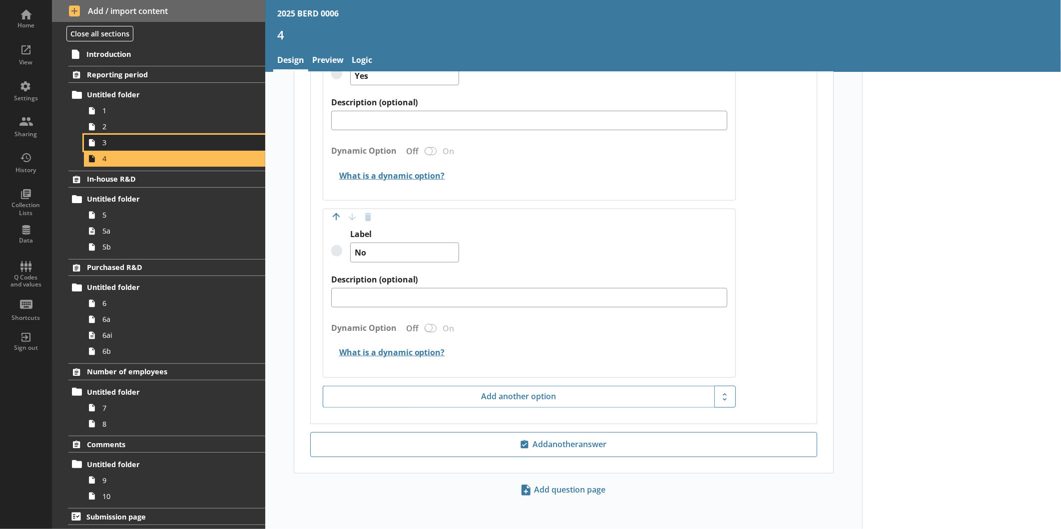
click at [147, 144] on span "3" at bounding box center [167, 142] width 130 height 9
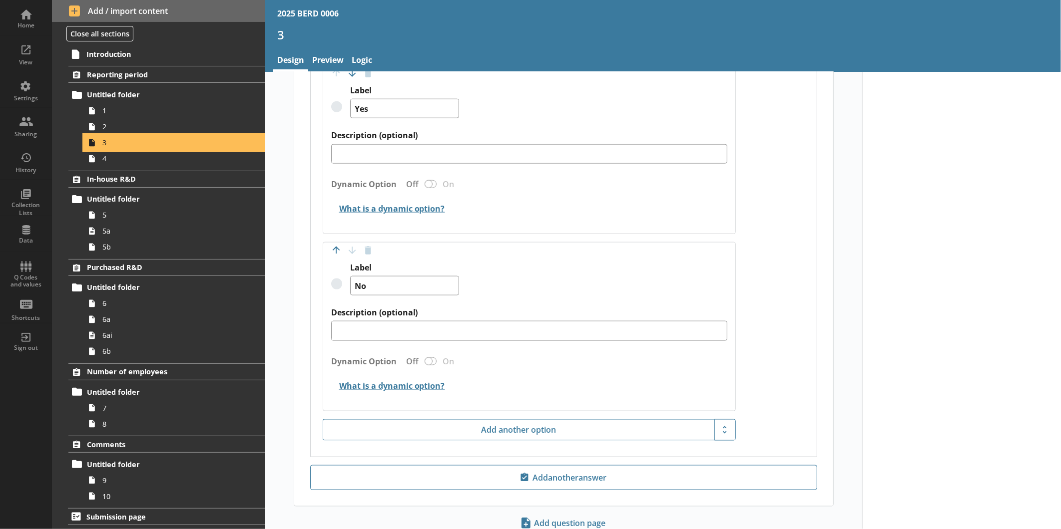
scroll to position [768, 0]
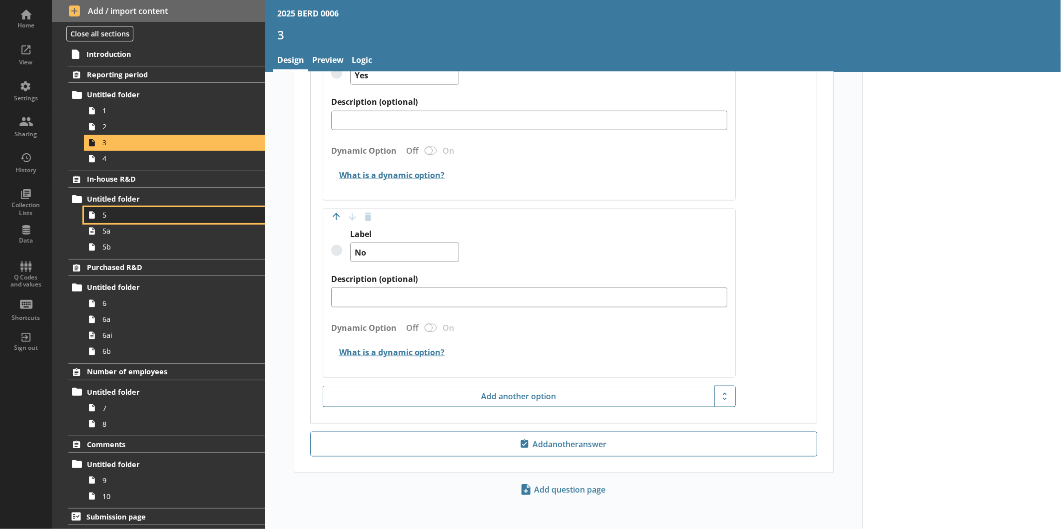
click at [144, 211] on span "5" at bounding box center [167, 214] width 130 height 9
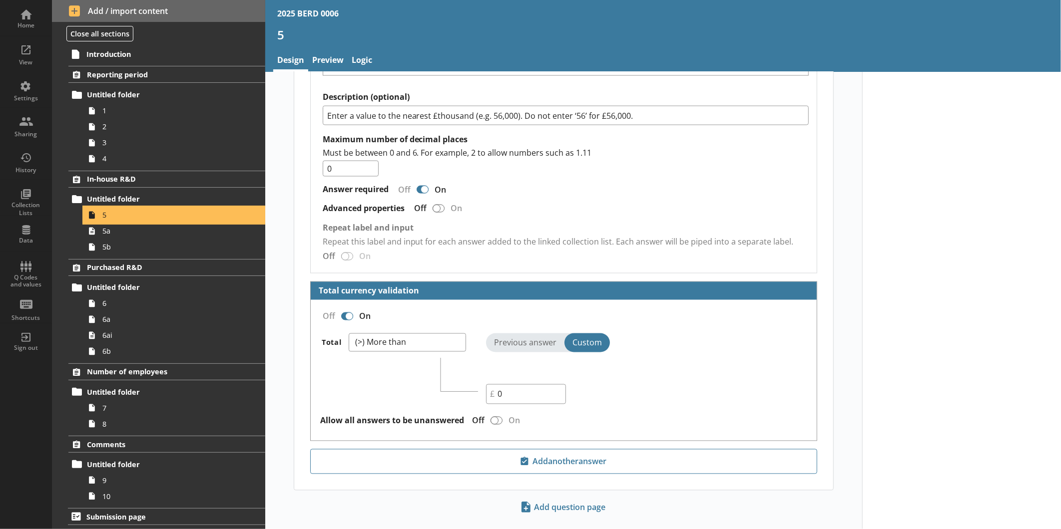
scroll to position [1057, 0]
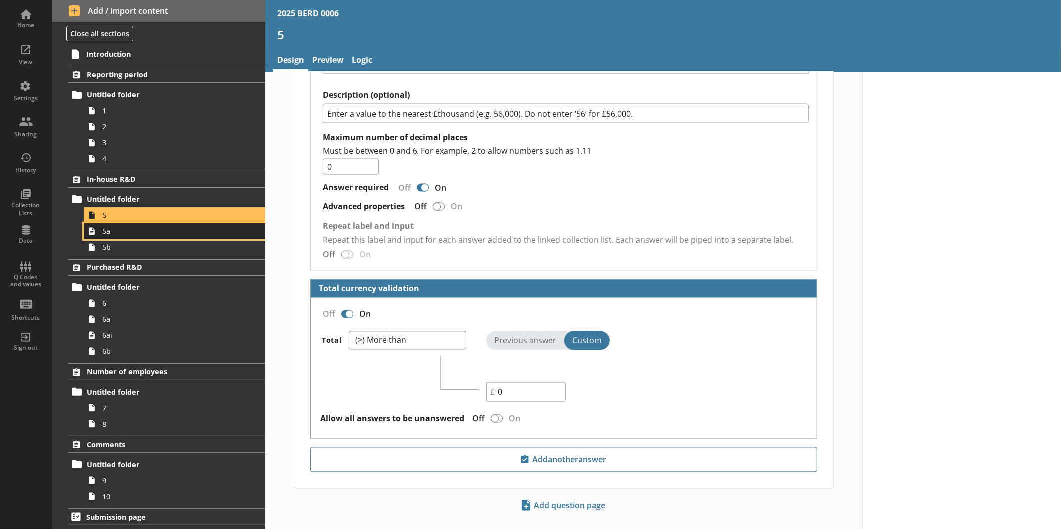
click at [160, 235] on span "5a" at bounding box center [167, 230] width 130 height 9
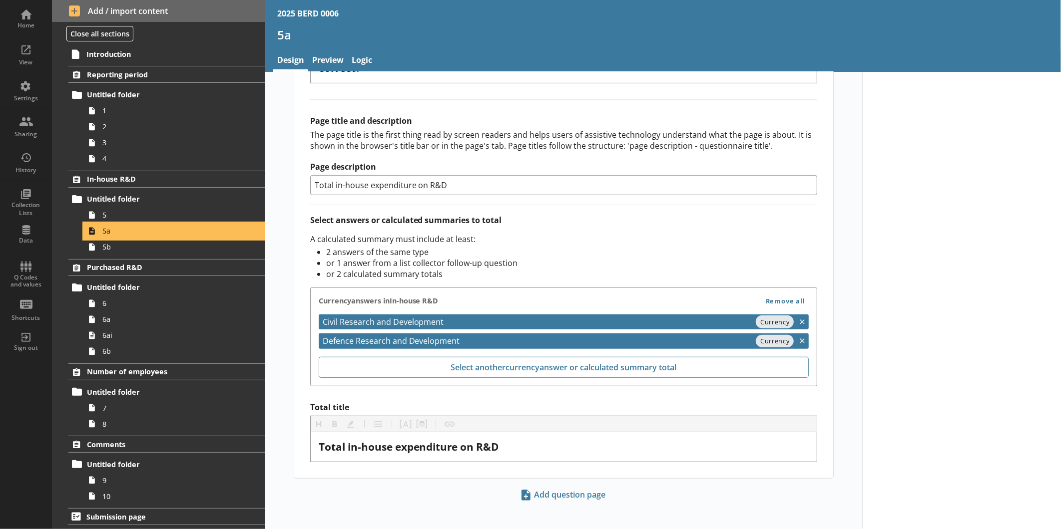
scroll to position [250, 0]
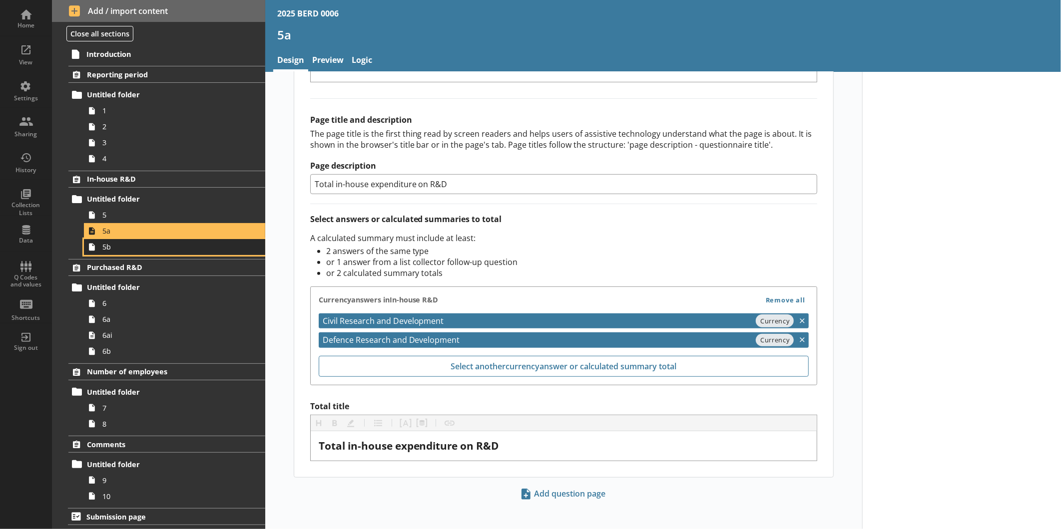
click at [144, 252] on link "5b" at bounding box center [174, 247] width 181 height 16
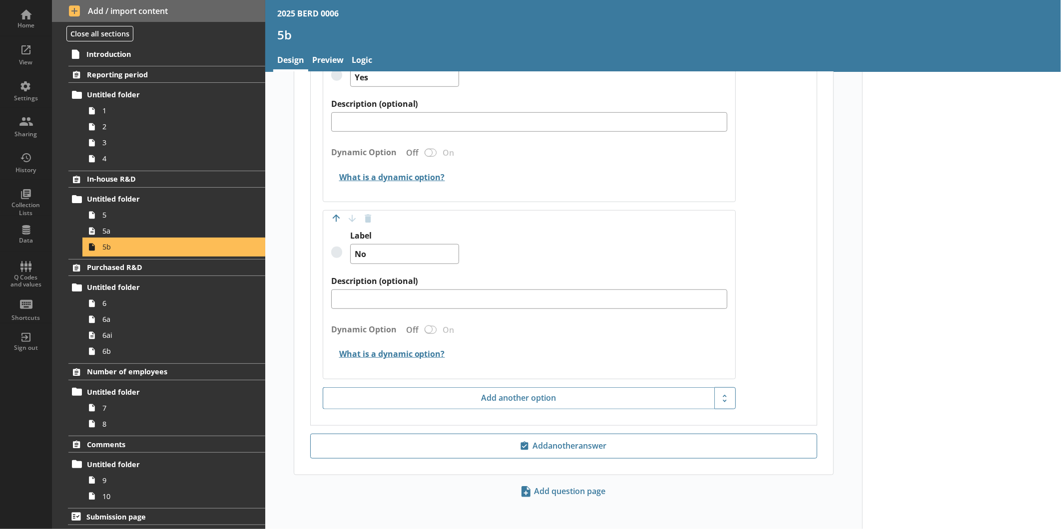
scroll to position [430, 0]
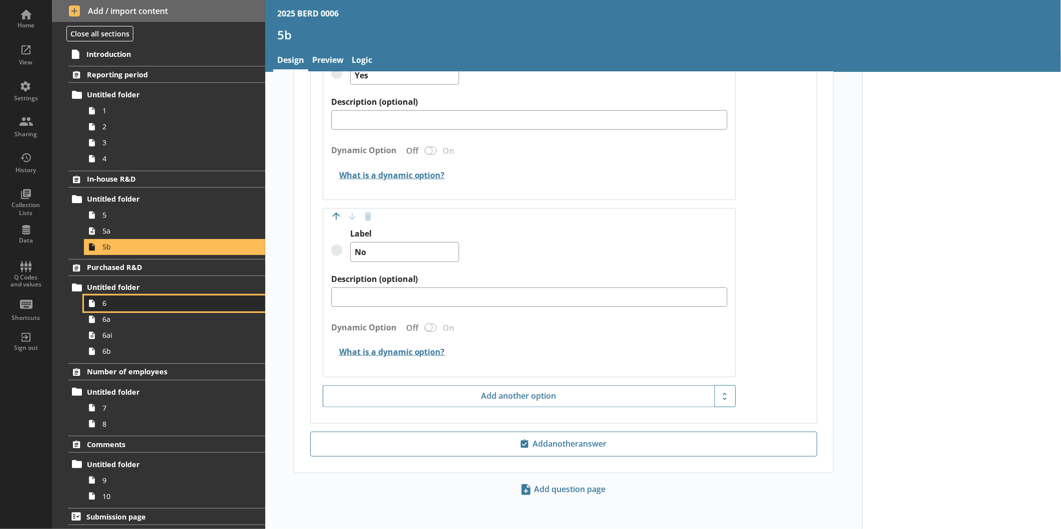
click at [98, 302] on icon at bounding box center [92, 304] width 16 height 16
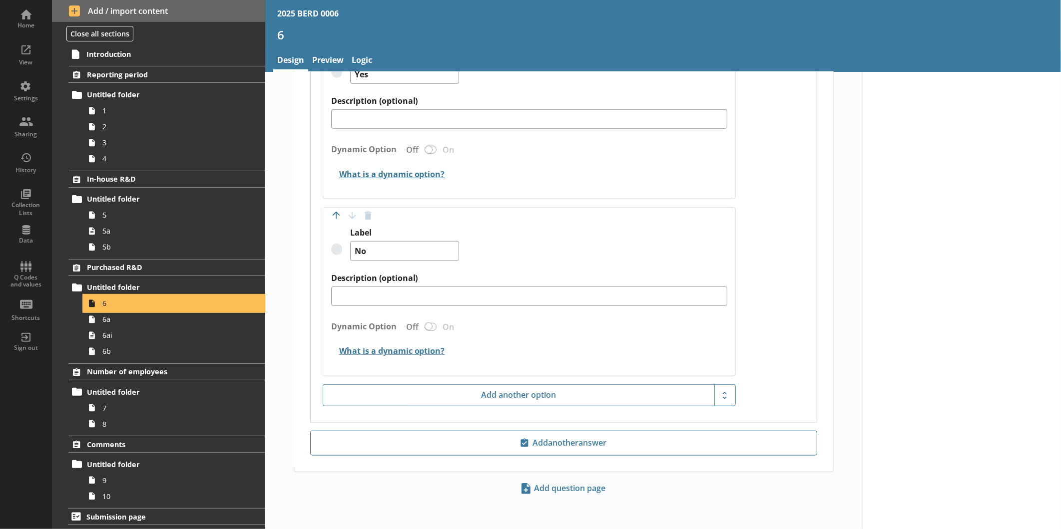
scroll to position [430, 0]
click at [145, 322] on span "6a" at bounding box center [167, 319] width 130 height 9
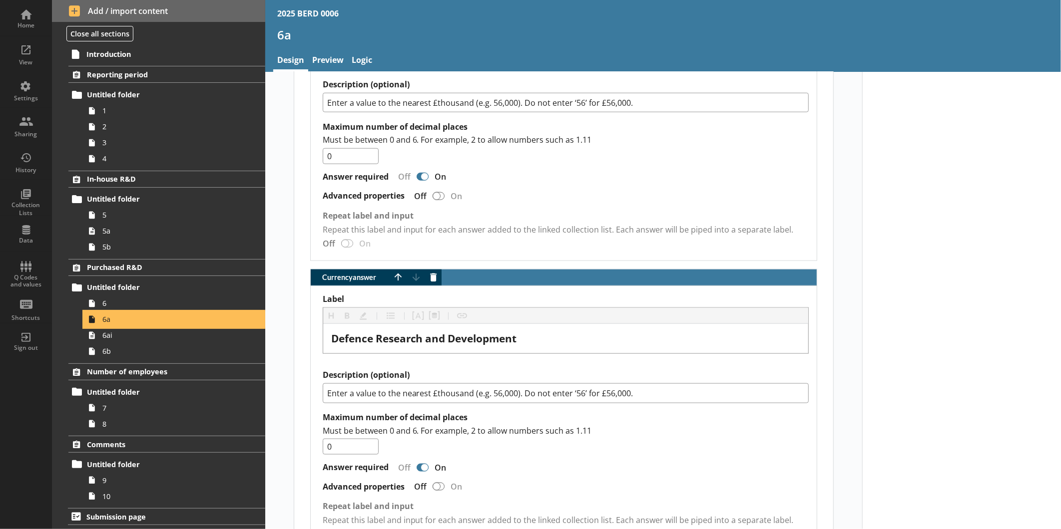
scroll to position [666, 0]
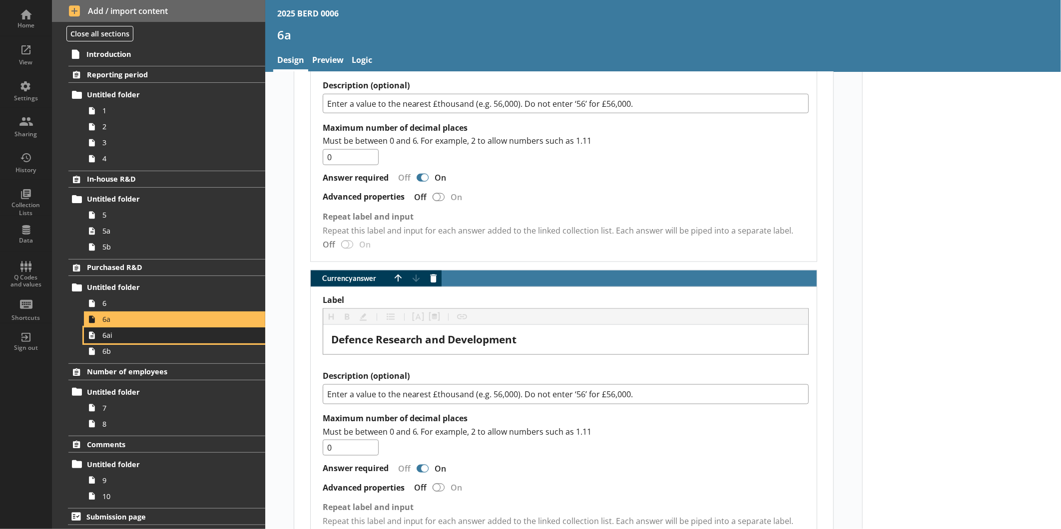
click at [176, 340] on span "6ai" at bounding box center [167, 335] width 130 height 9
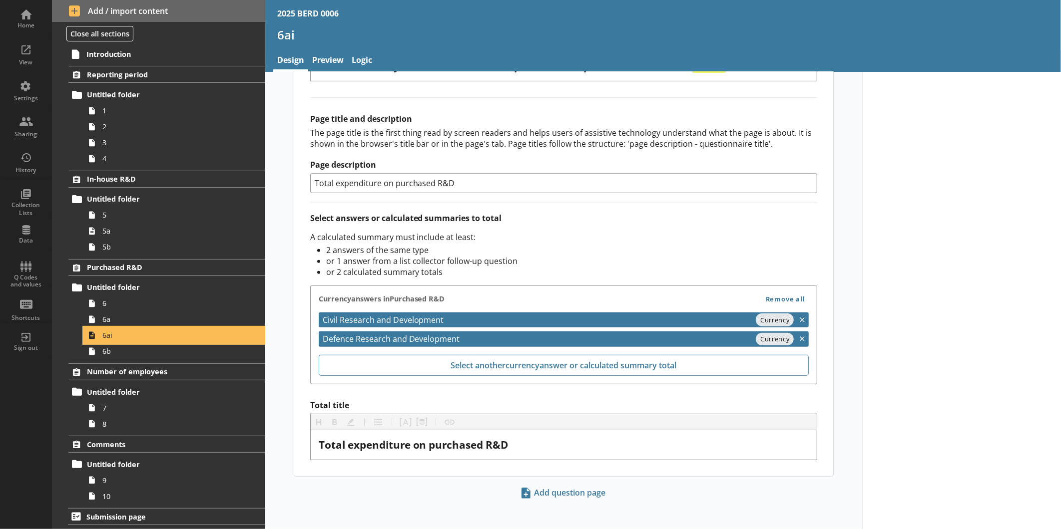
scroll to position [250, 0]
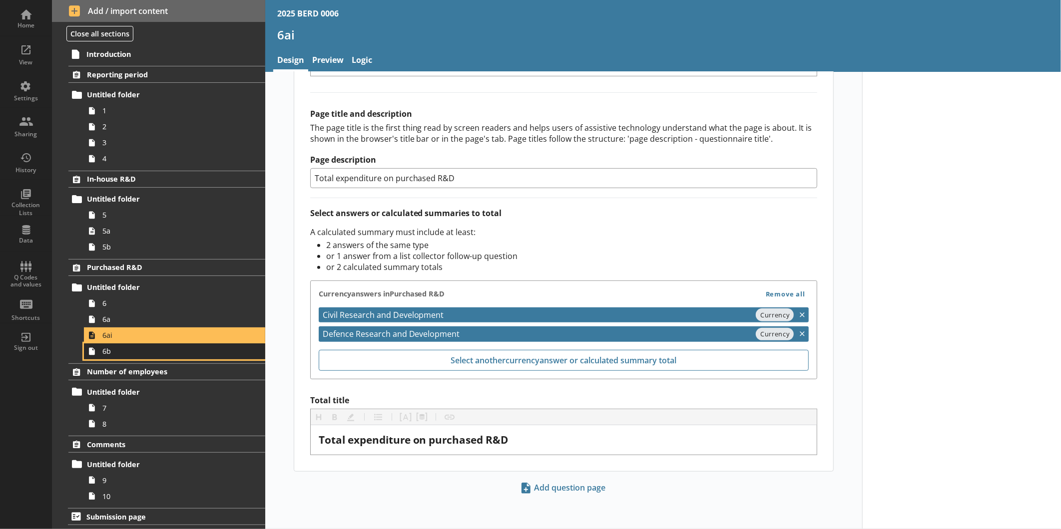
click at [156, 356] on span "6b" at bounding box center [167, 351] width 130 height 9
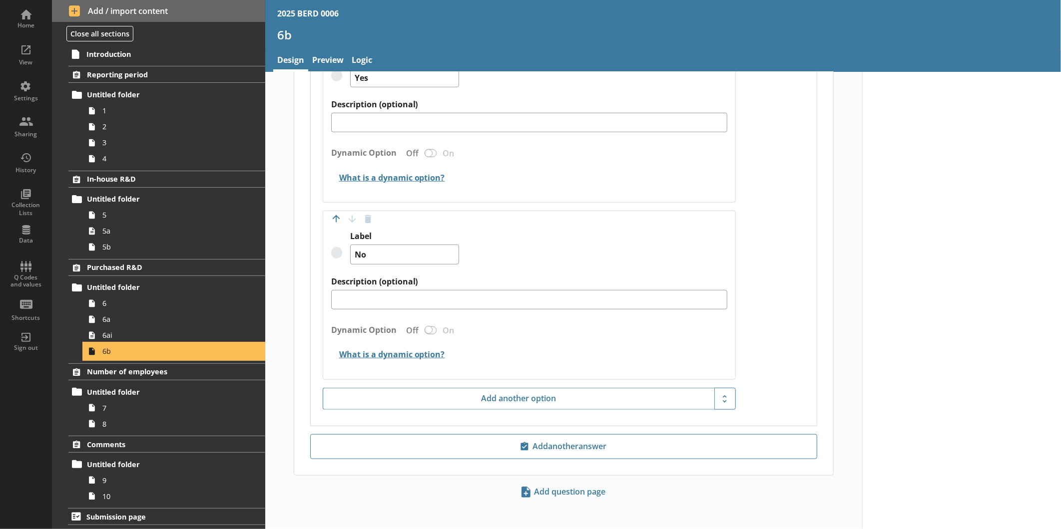
scroll to position [430, 0]
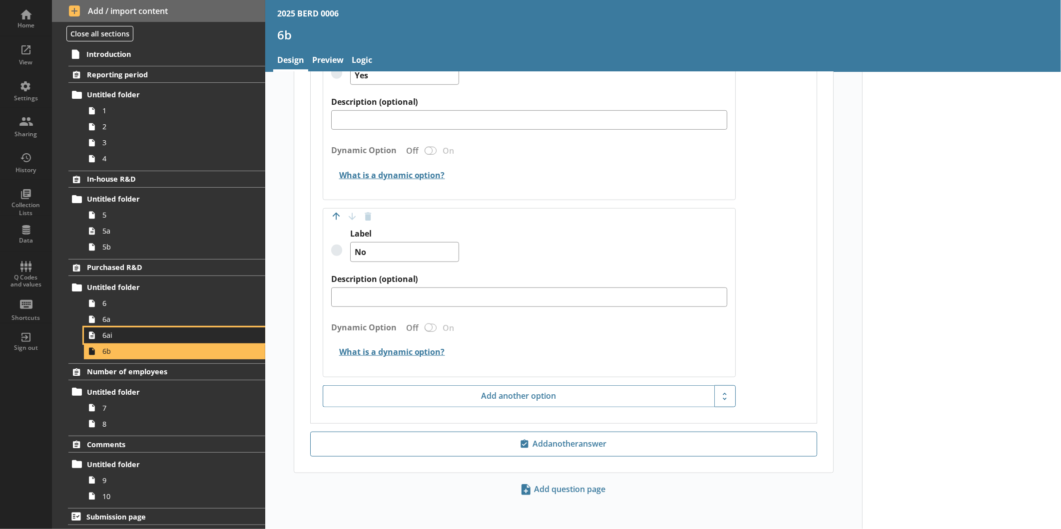
click at [129, 335] on span "6ai" at bounding box center [167, 335] width 130 height 9
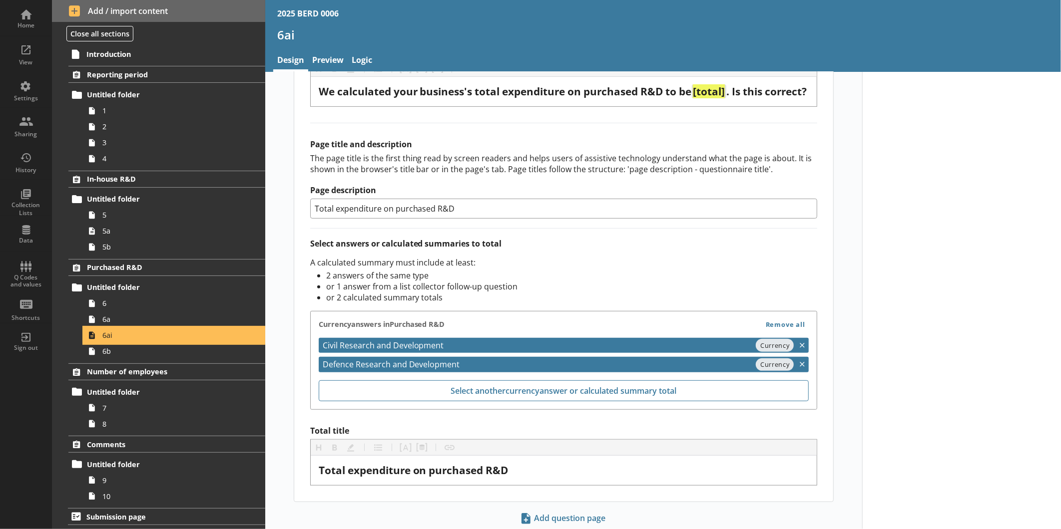
scroll to position [250, 0]
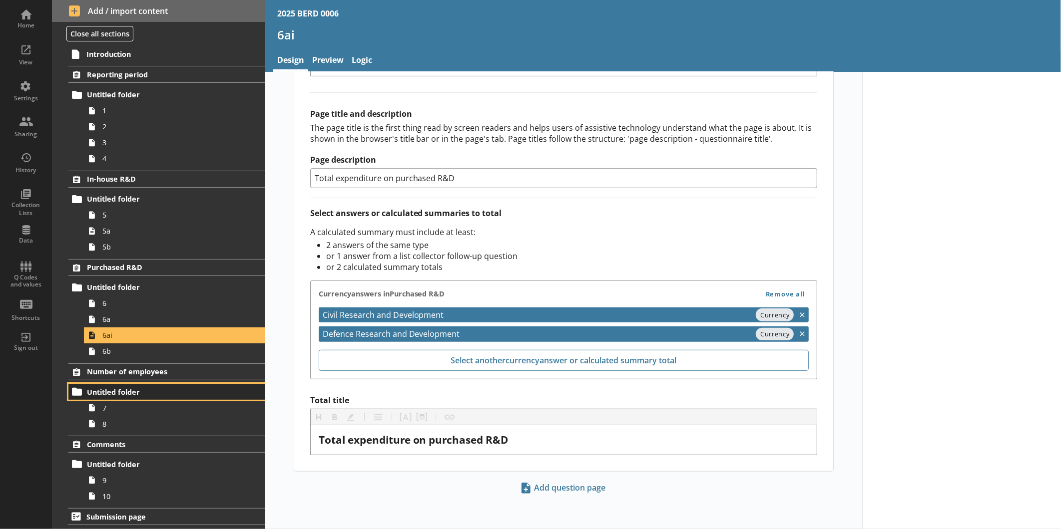
click at [173, 395] on span "Untitled folder" at bounding box center [158, 392] width 142 height 9
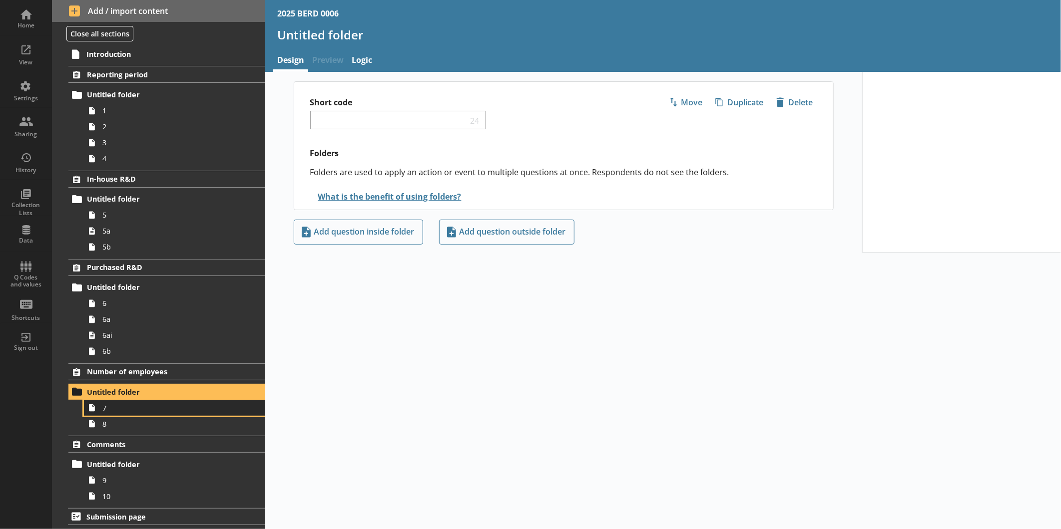
click at [142, 405] on span "7" at bounding box center [167, 408] width 130 height 9
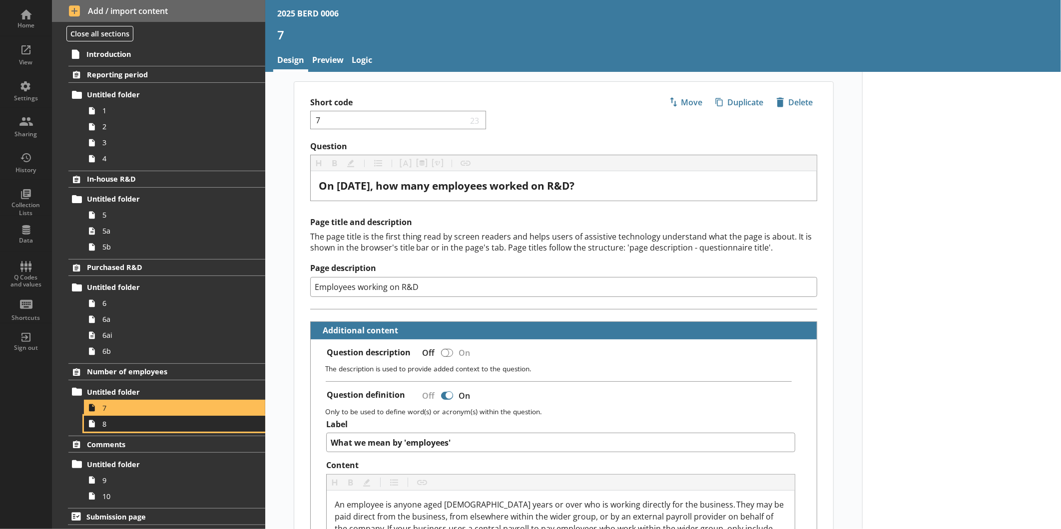
click at [133, 422] on span "8" at bounding box center [167, 424] width 130 height 9
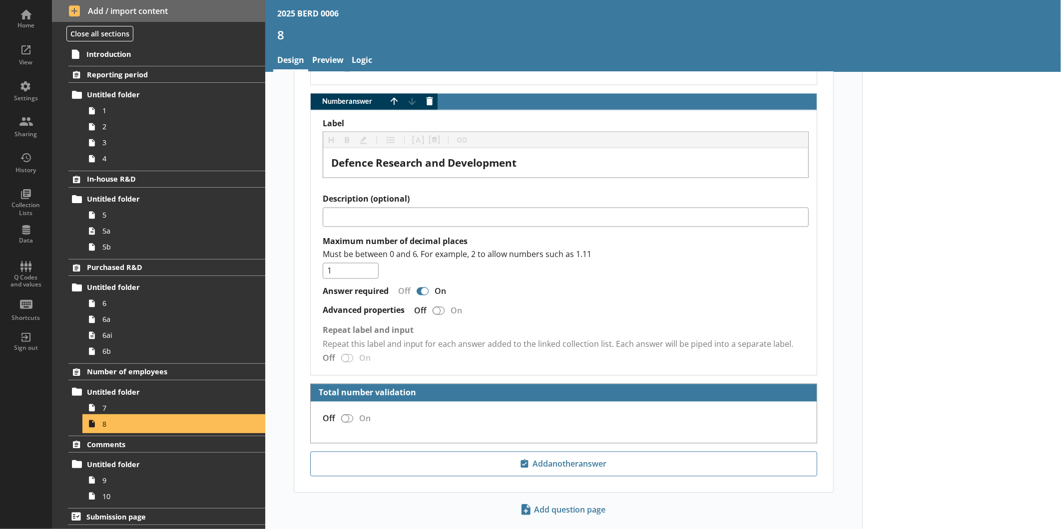
scroll to position [1098, 0]
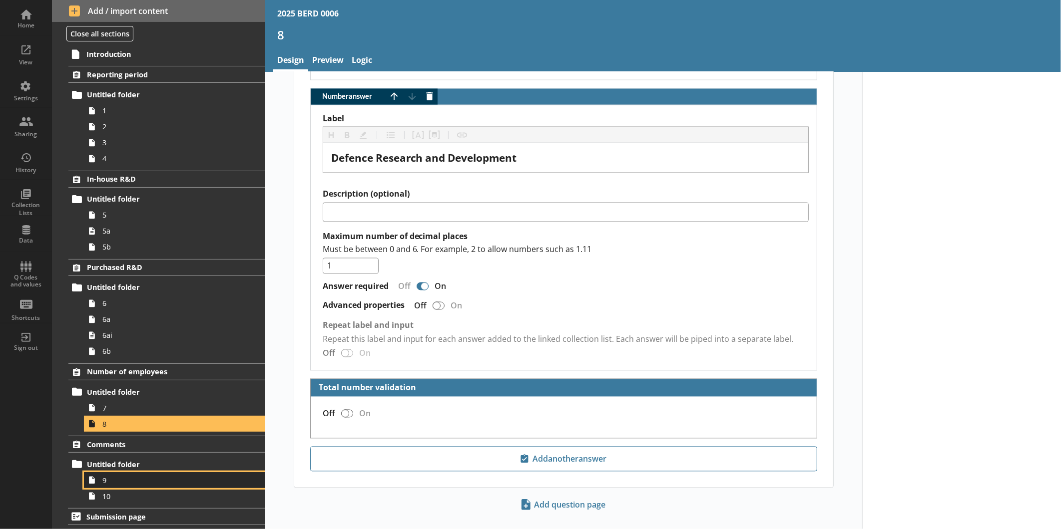
click at [133, 480] on span "9" at bounding box center [167, 480] width 130 height 9
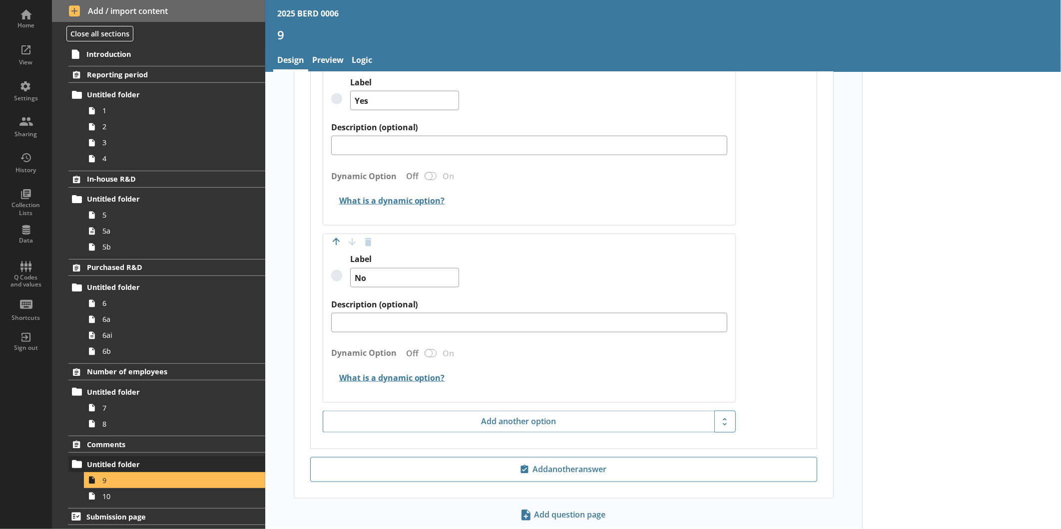
scroll to position [757, 0]
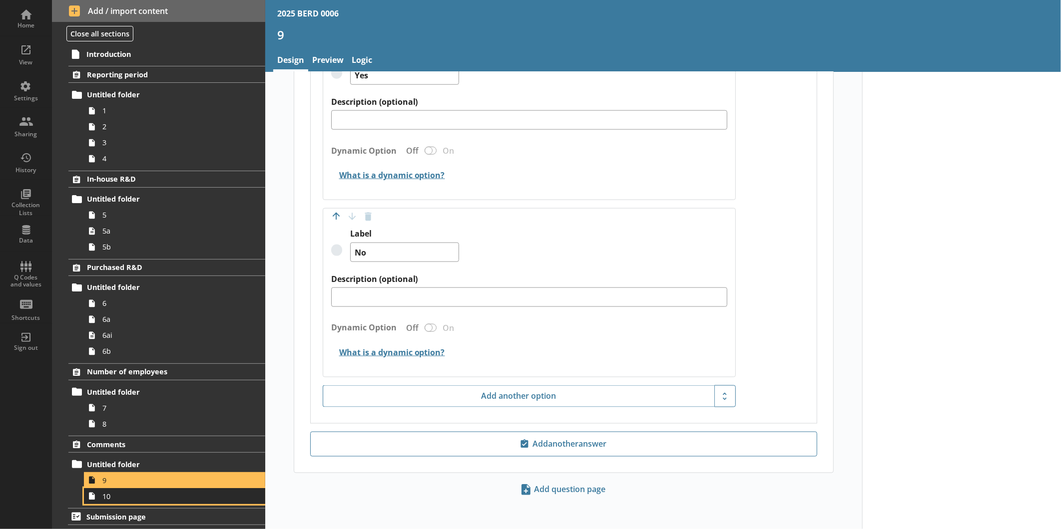
click at [185, 497] on span "10" at bounding box center [167, 496] width 130 height 9
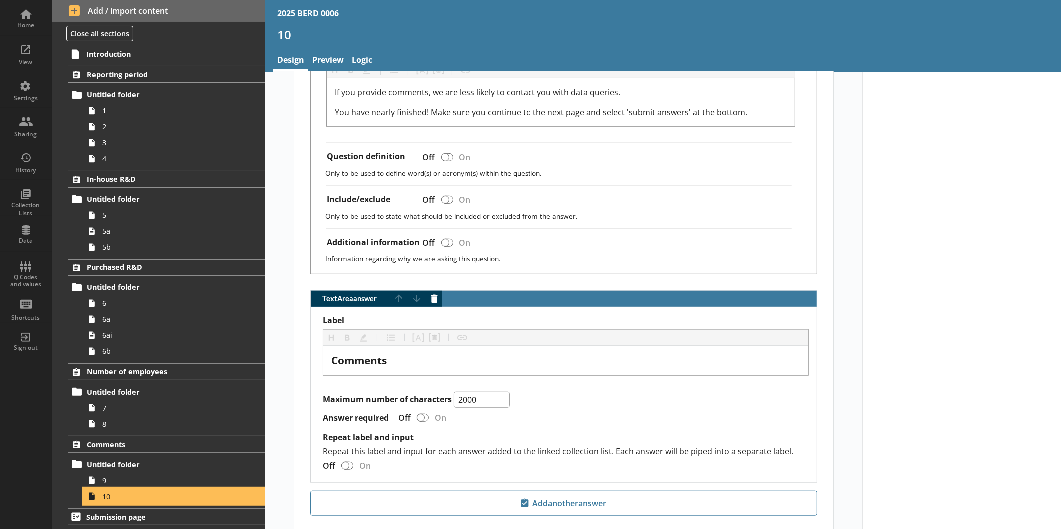
scroll to position [386, 0]
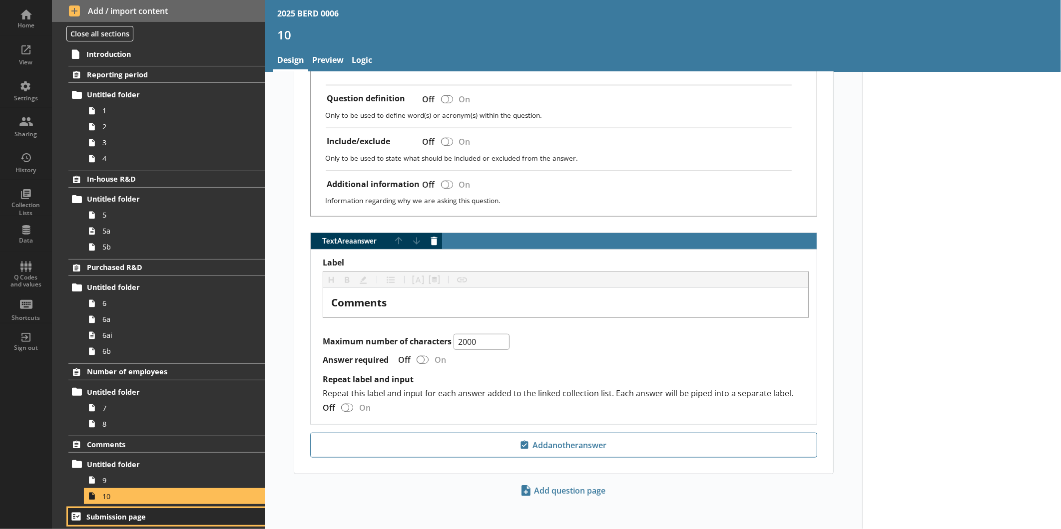
click at [127, 515] on span "Submission page" at bounding box center [157, 516] width 142 height 9
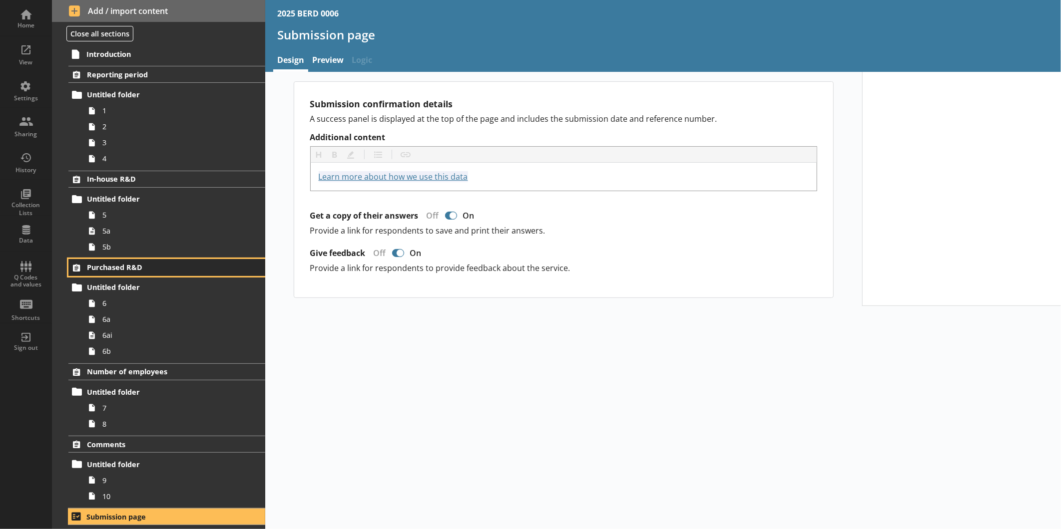
click at [153, 264] on span "Purchased R&D" at bounding box center [158, 267] width 142 height 9
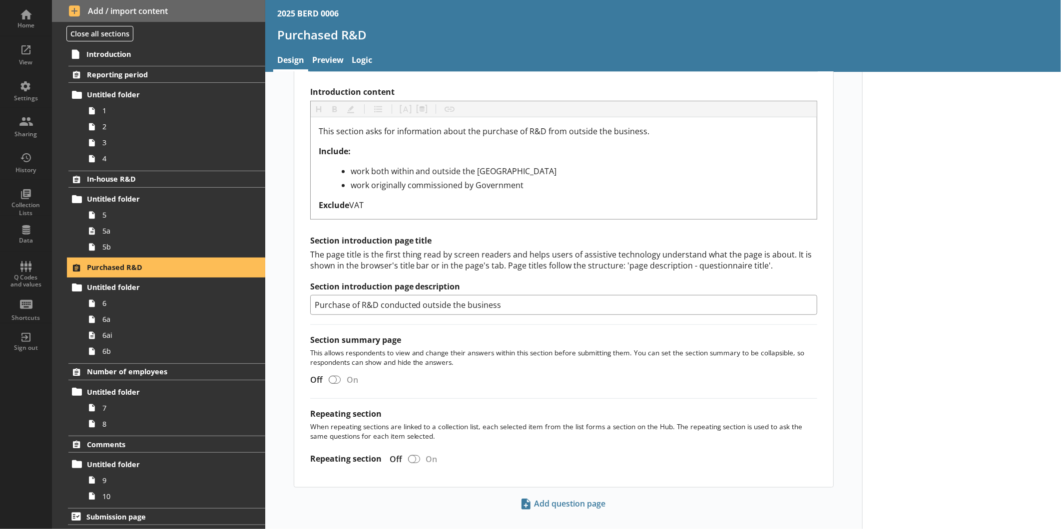
scroll to position [306, 0]
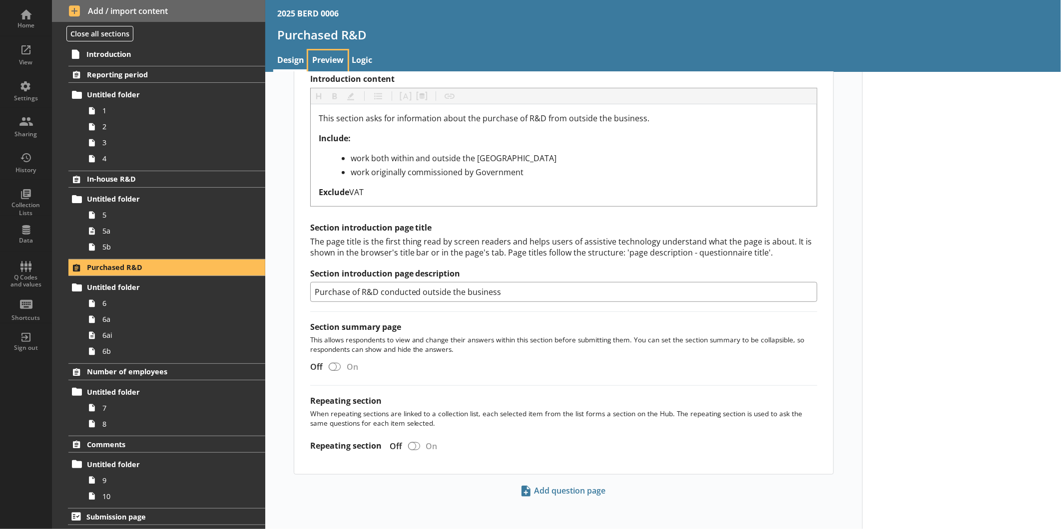
click at [329, 53] on link "Preview" at bounding box center [327, 60] width 39 height 21
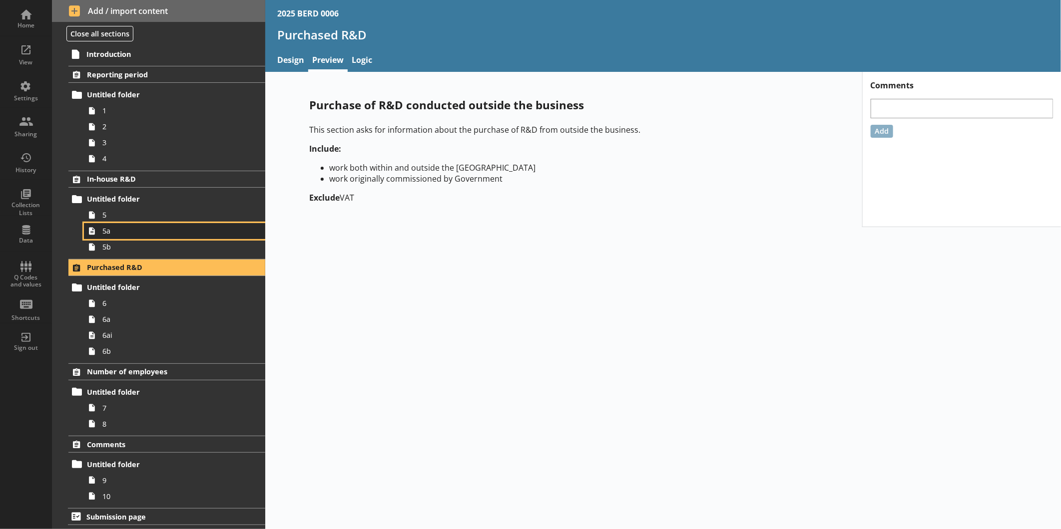
click at [176, 230] on span "5a" at bounding box center [167, 230] width 130 height 9
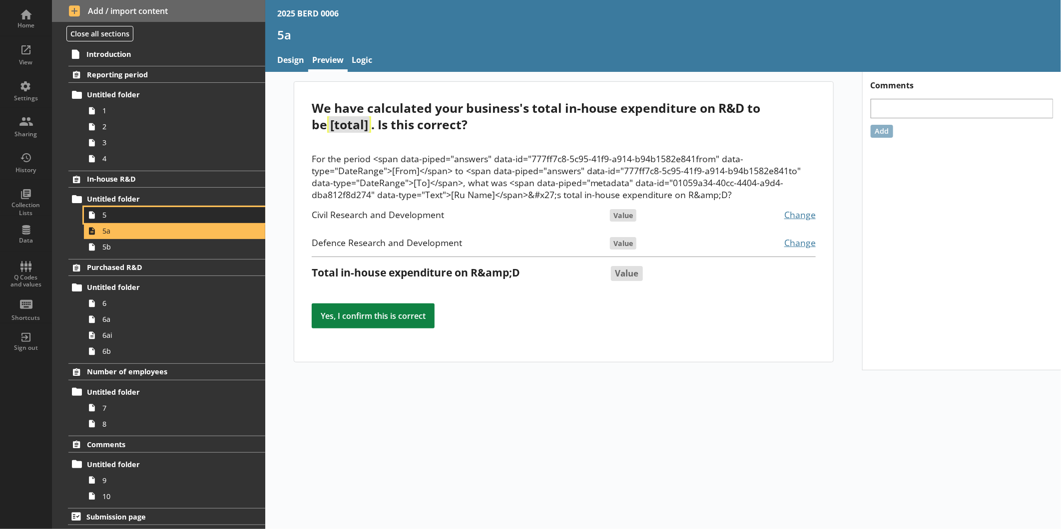
click at [116, 211] on span "5" at bounding box center [167, 214] width 130 height 9
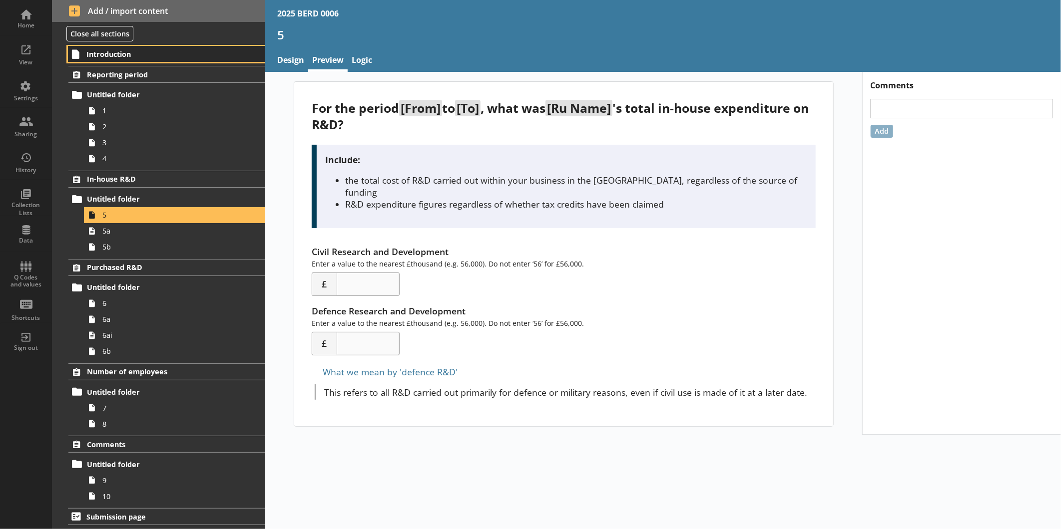
click at [125, 57] on span "Introduction" at bounding box center [157, 53] width 142 height 9
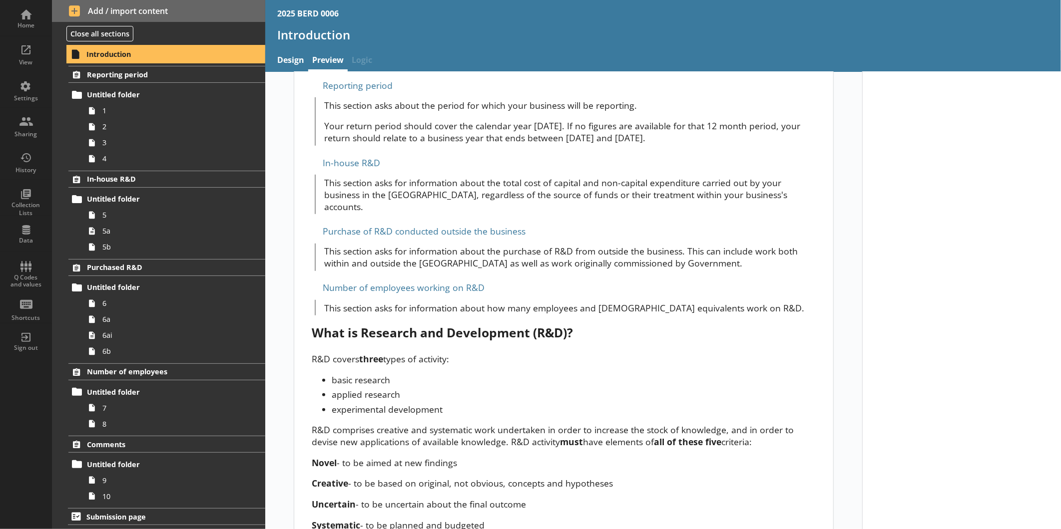
scroll to position [436, 0]
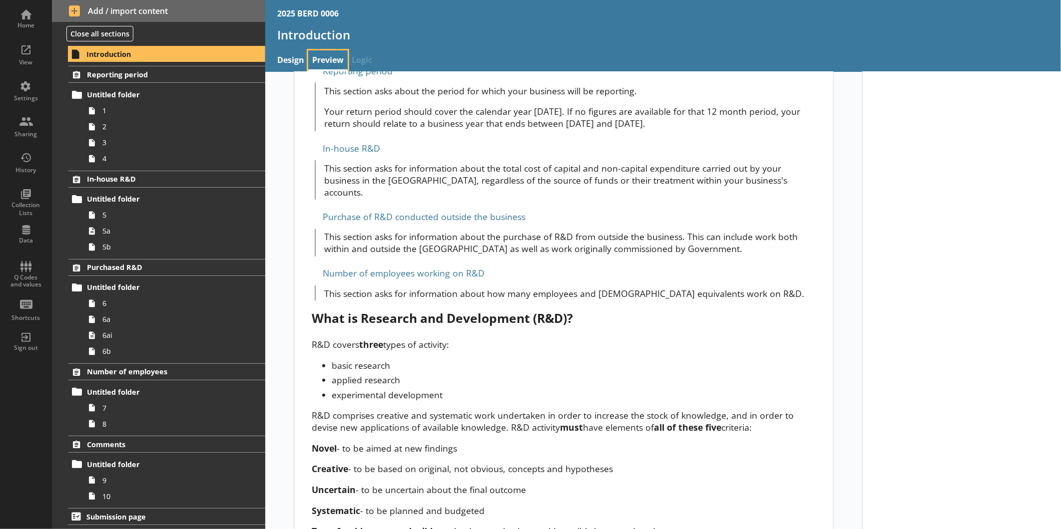
click at [309, 52] on link "Preview" at bounding box center [327, 60] width 39 height 21
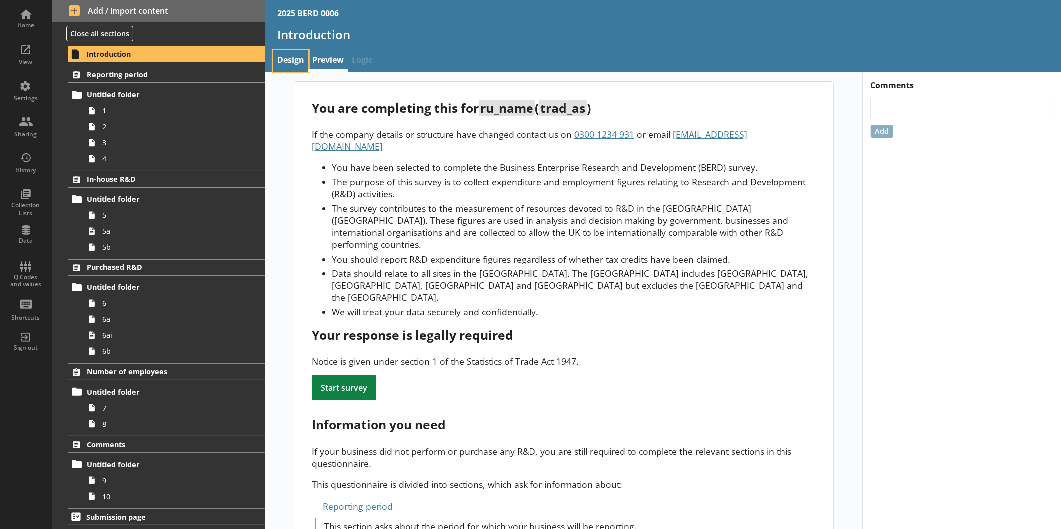
click at [293, 52] on link "Design" at bounding box center [290, 60] width 35 height 21
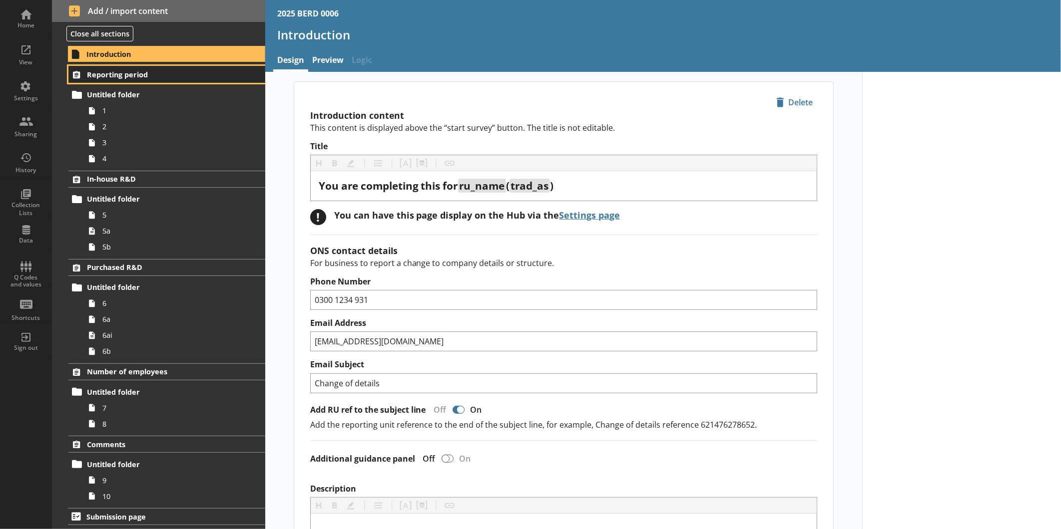
click at [143, 74] on span "Reporting period" at bounding box center [158, 74] width 142 height 9
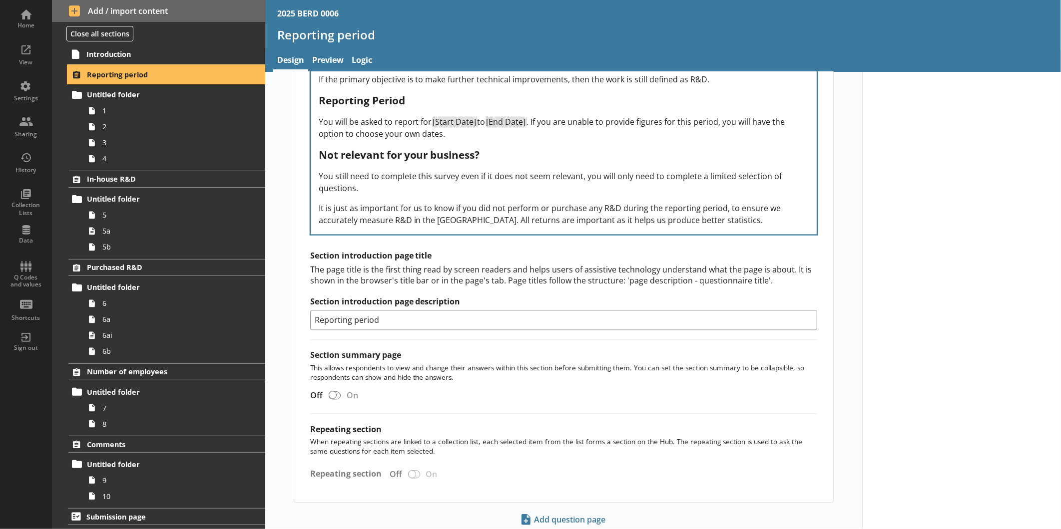
scroll to position [1237, 0]
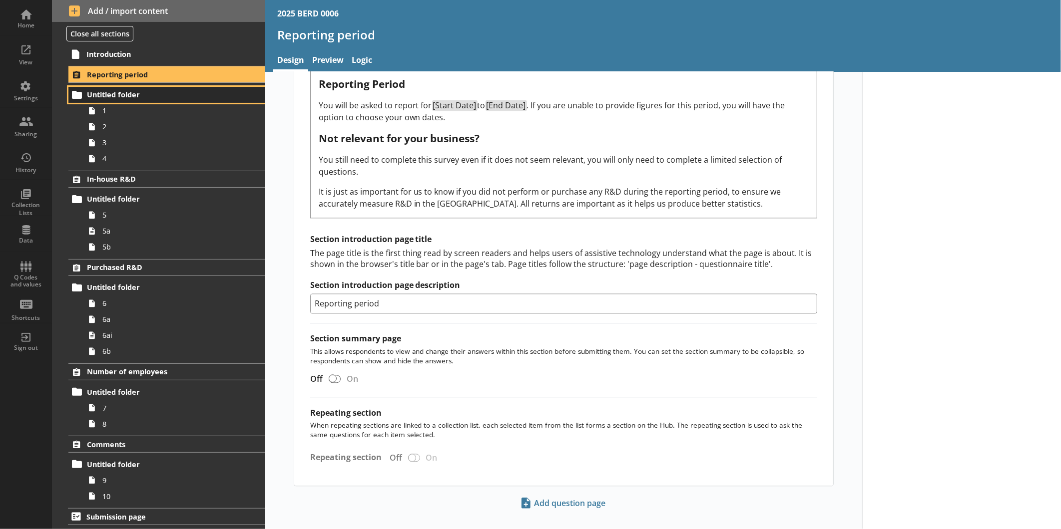
click at [93, 93] on span "Untitled folder" at bounding box center [158, 94] width 142 height 9
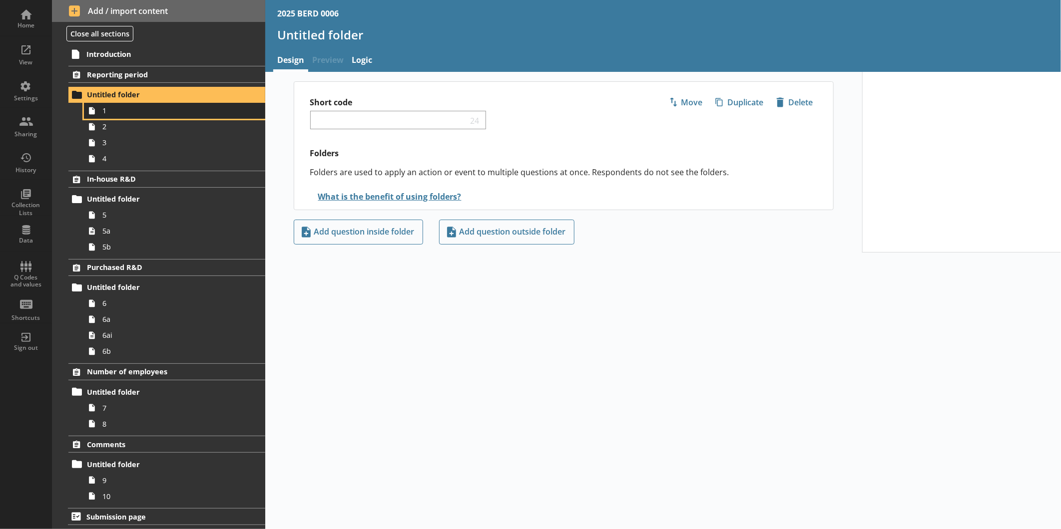
click at [113, 114] on span "1" at bounding box center [167, 110] width 130 height 9
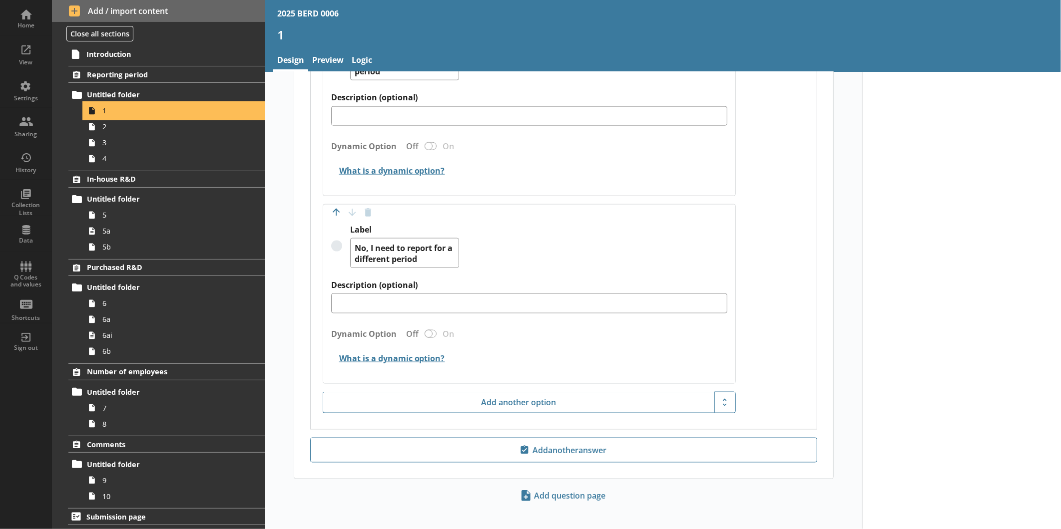
scroll to position [783, 0]
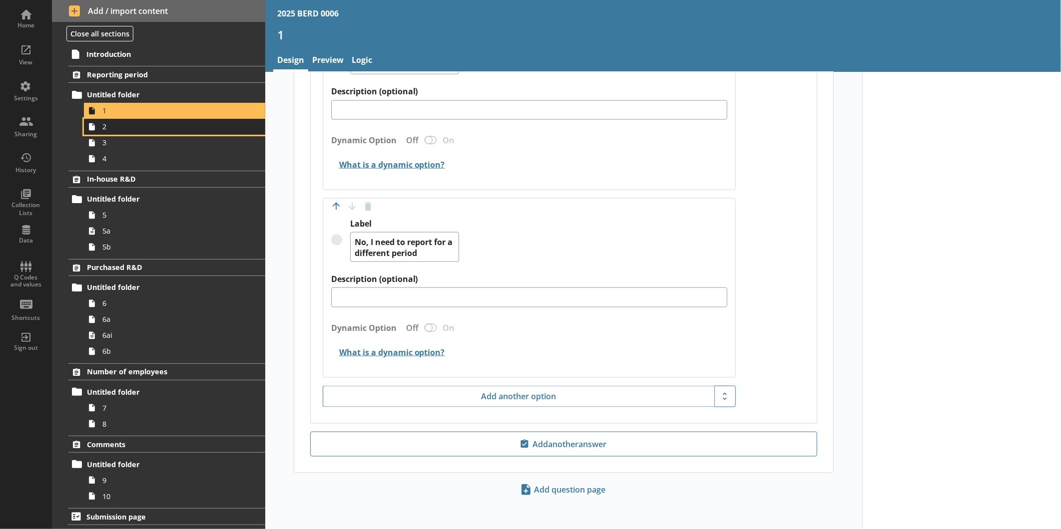
click at [117, 123] on span "2" at bounding box center [167, 126] width 130 height 9
type textarea "x"
select select "ref_p_end_date"
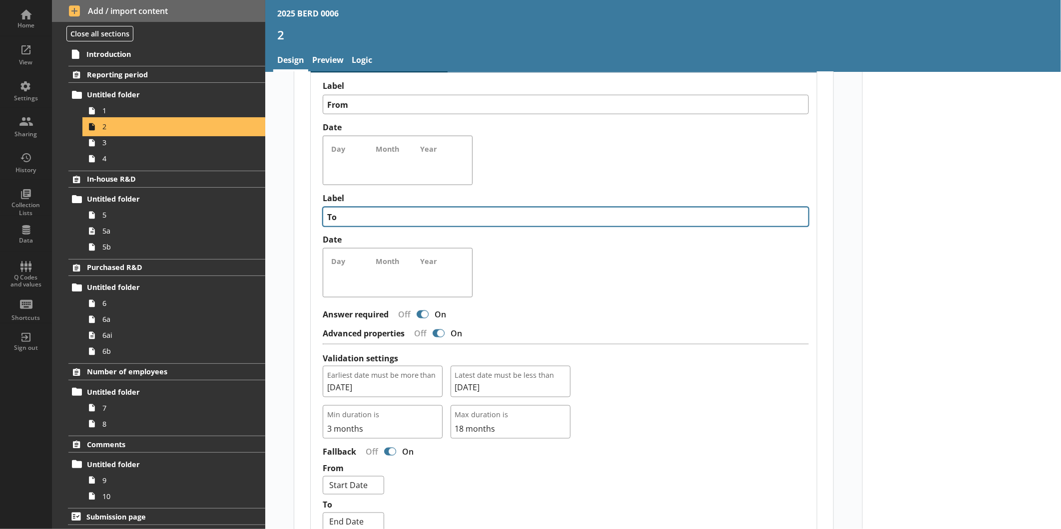
scroll to position [862, 0]
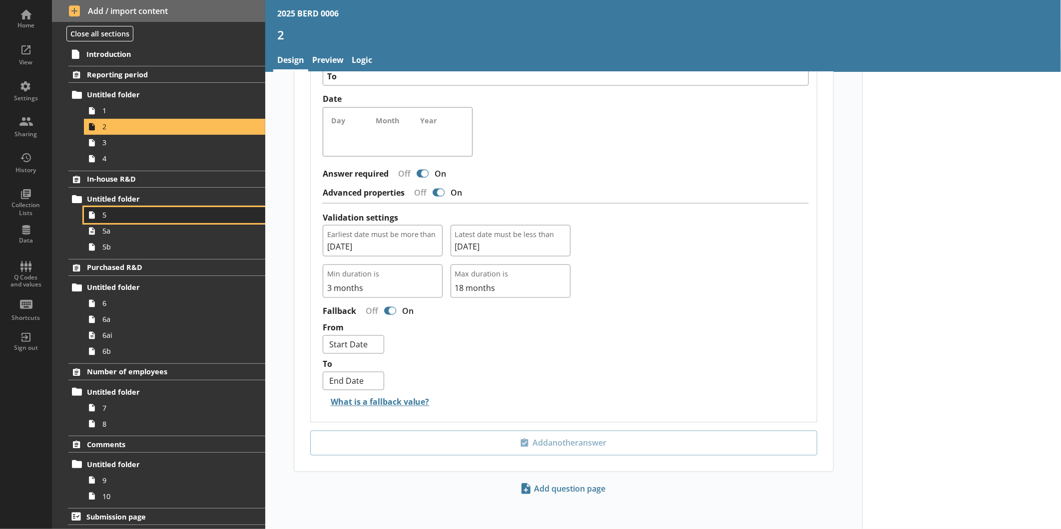
click at [135, 210] on span "5" at bounding box center [167, 214] width 130 height 9
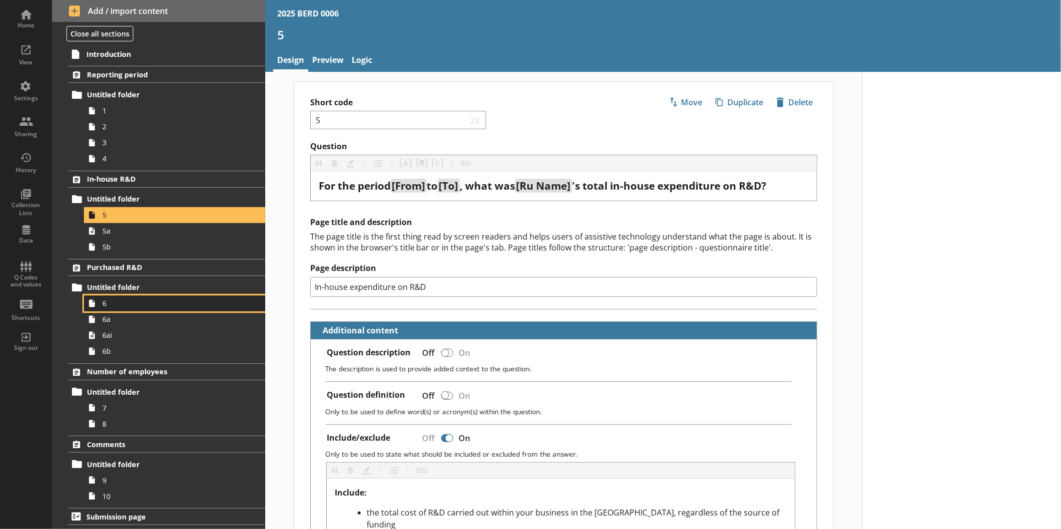
click at [142, 305] on span "6" at bounding box center [167, 303] width 130 height 9
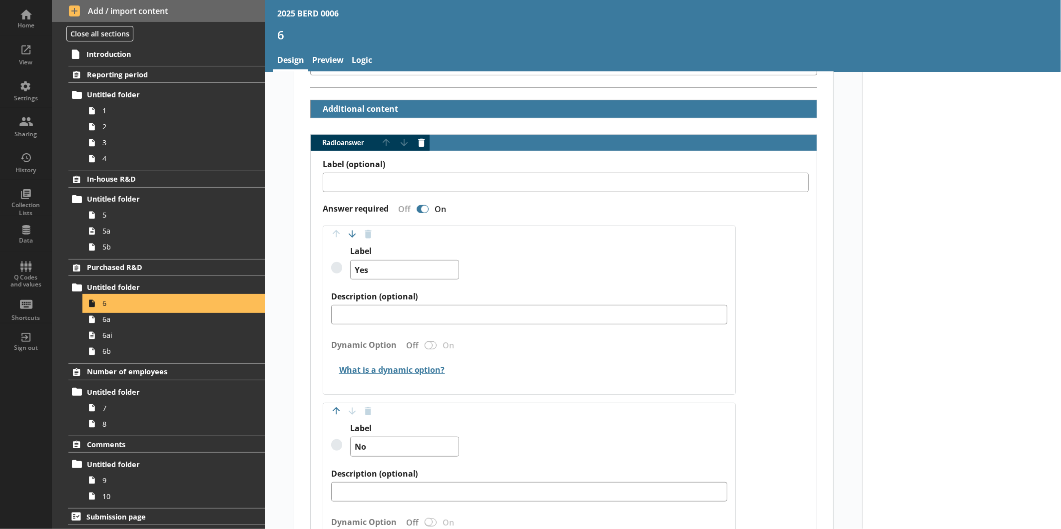
scroll to position [430, 0]
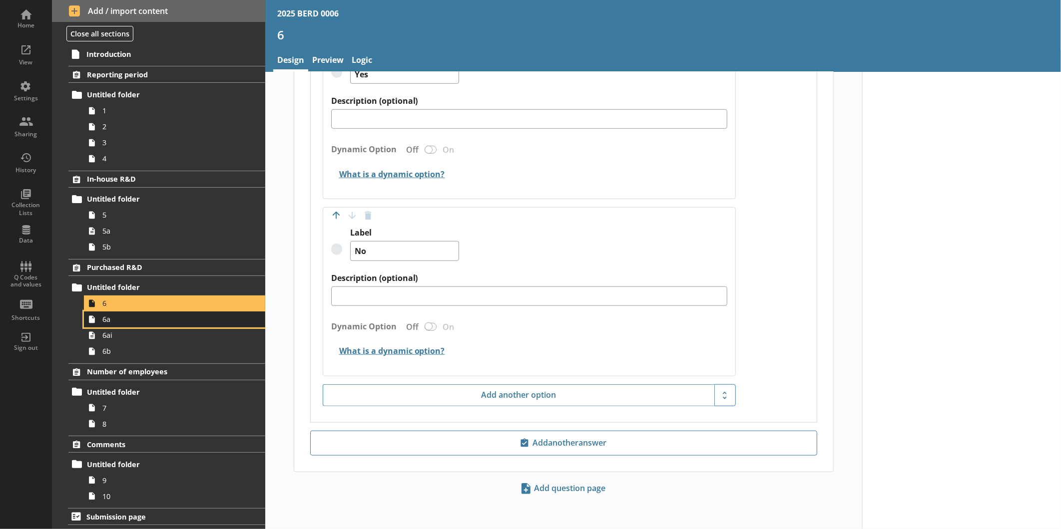
click at [160, 325] on link "6a" at bounding box center [174, 320] width 181 height 16
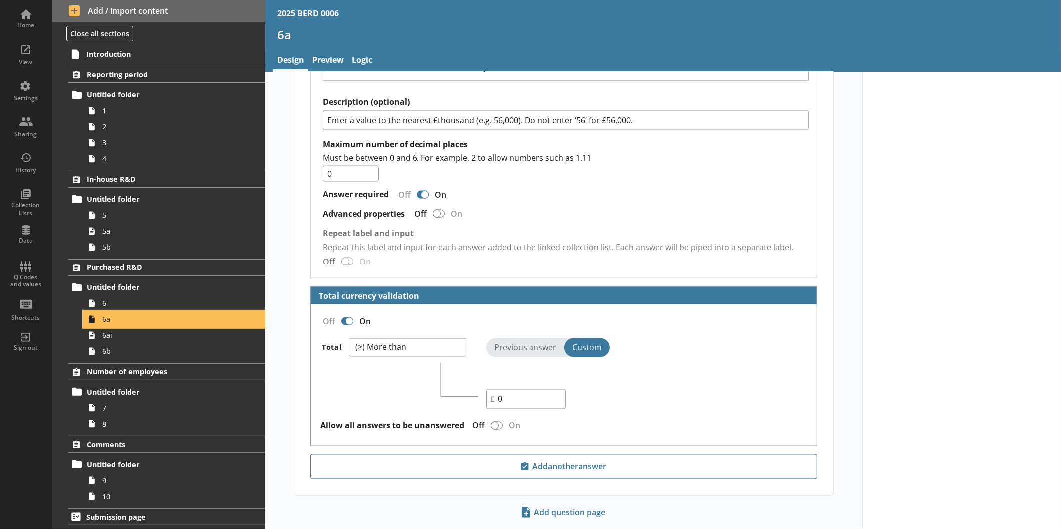
scroll to position [959, 0]
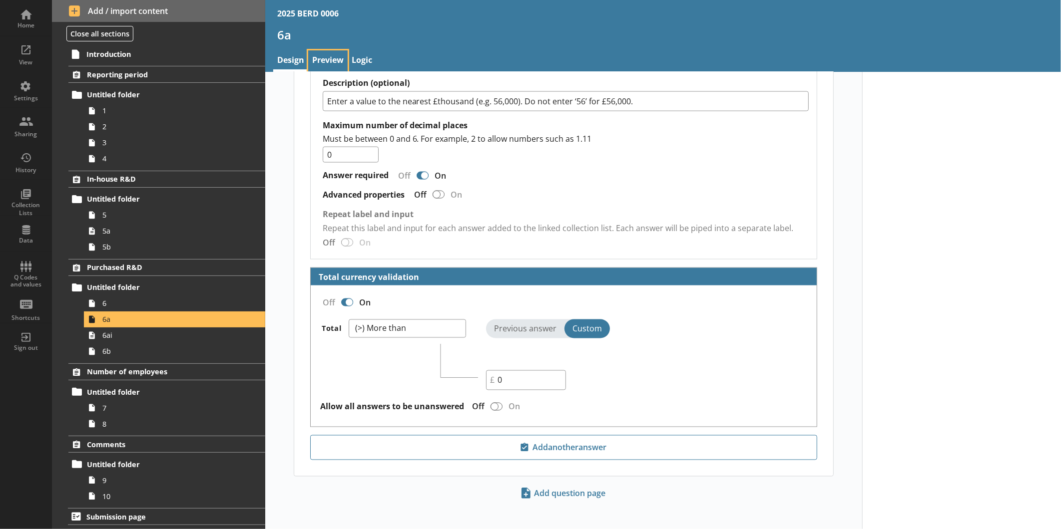
click at [315, 57] on link "Preview" at bounding box center [327, 60] width 39 height 21
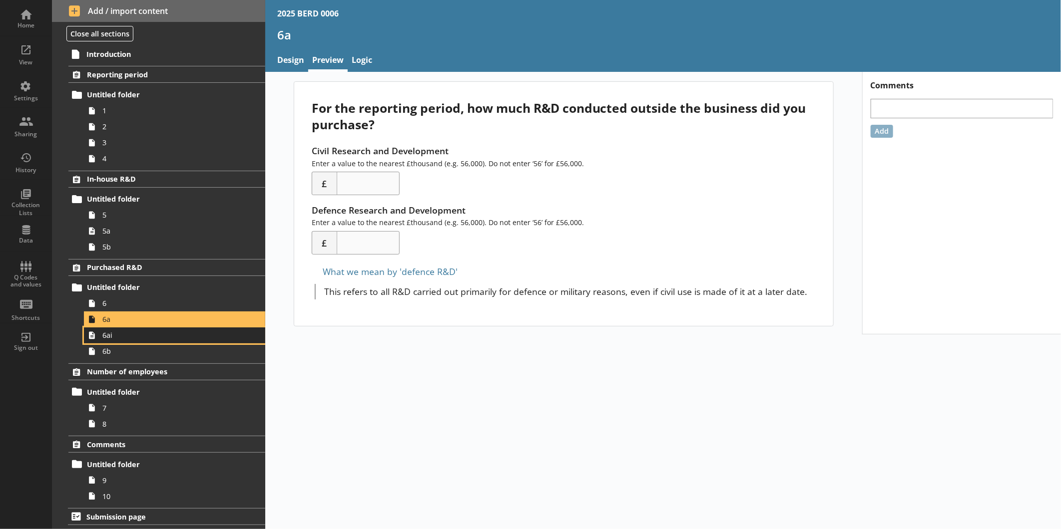
click at [146, 340] on span "6ai" at bounding box center [167, 335] width 130 height 9
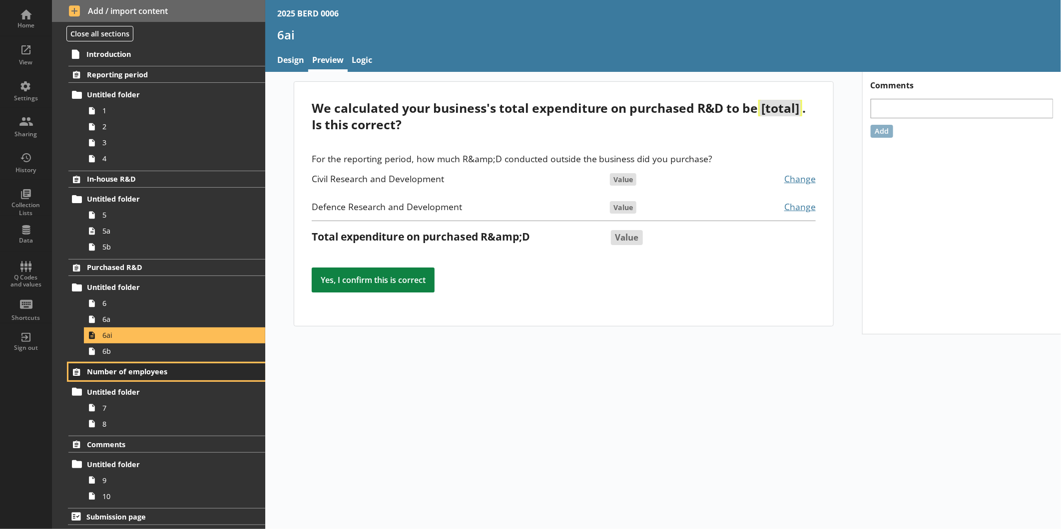
click at [123, 370] on span "Number of employees" at bounding box center [158, 371] width 142 height 9
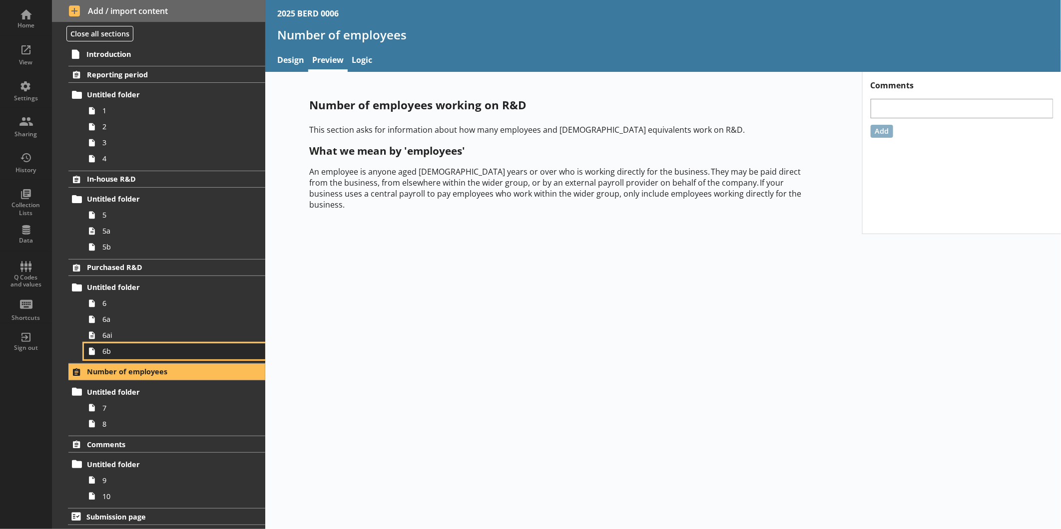
click at [134, 355] on span "6b" at bounding box center [167, 351] width 130 height 9
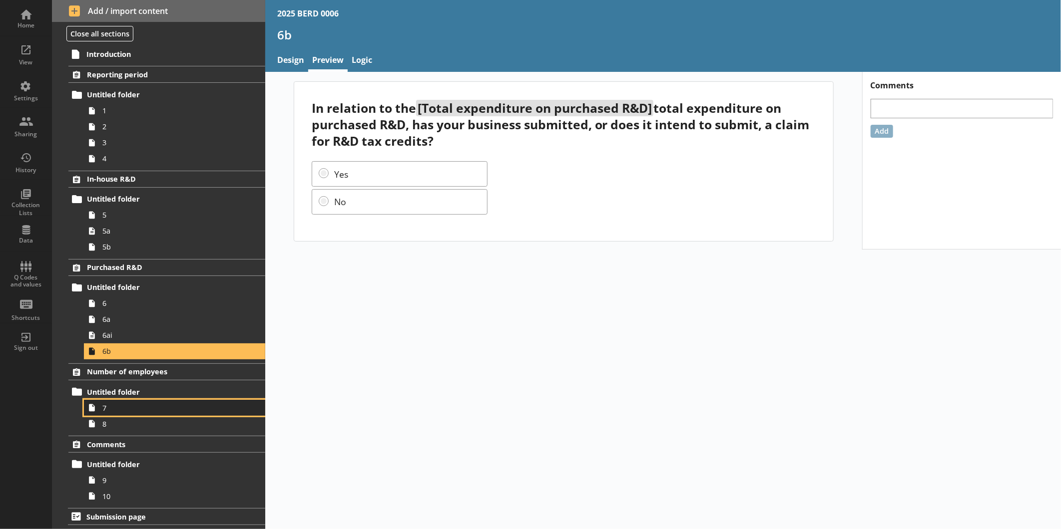
click at [140, 404] on span "7" at bounding box center [167, 408] width 130 height 9
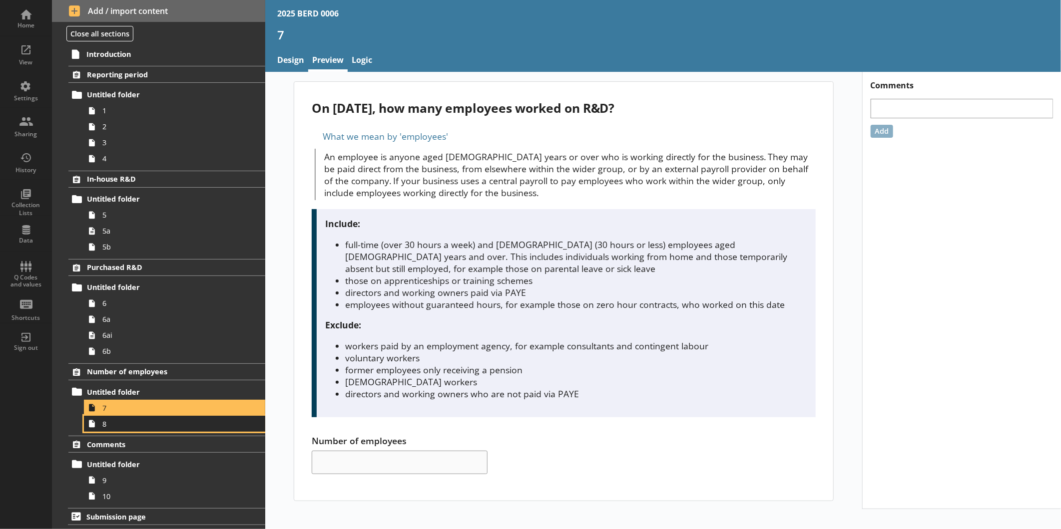
click at [152, 417] on link "8" at bounding box center [174, 424] width 181 height 16
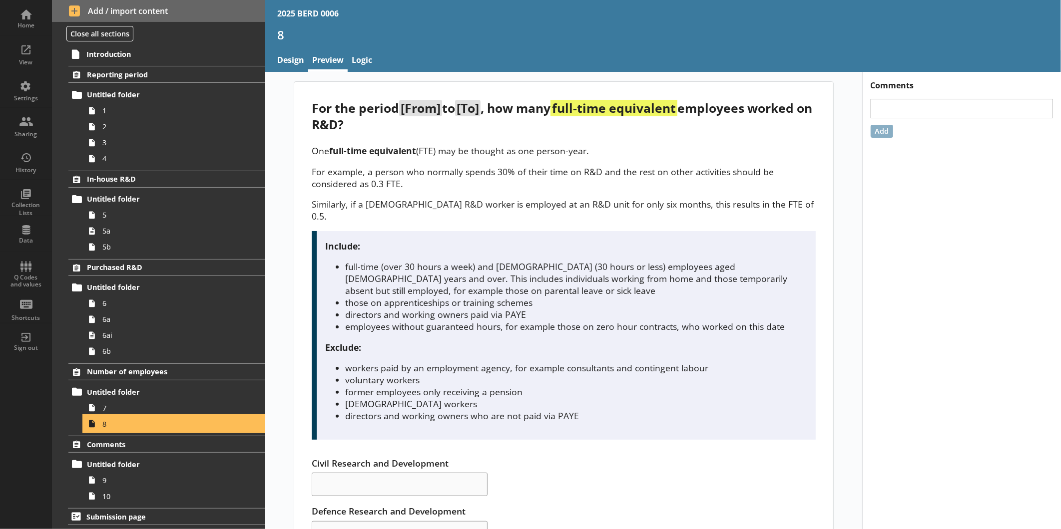
scroll to position [42, 0]
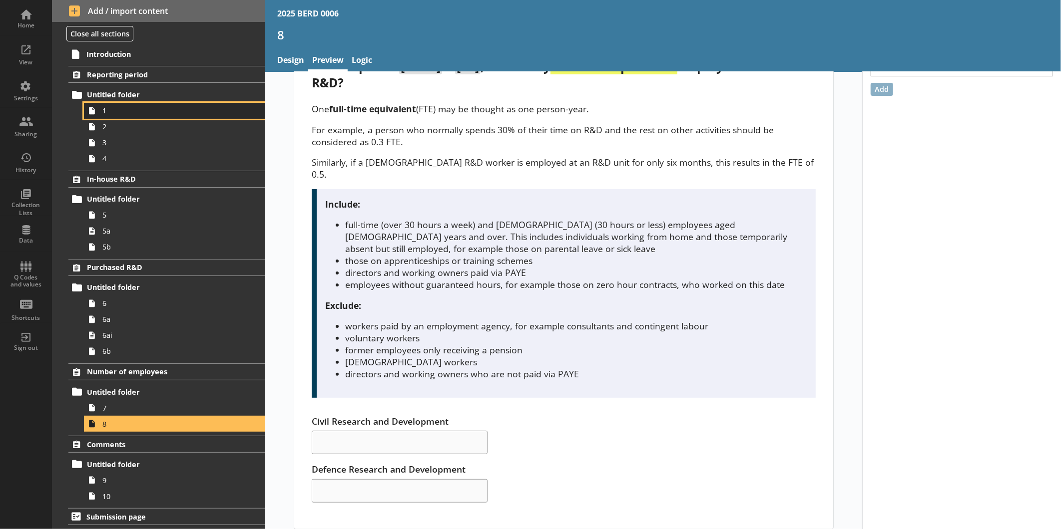
click at [128, 112] on span "1" at bounding box center [167, 110] width 130 height 9
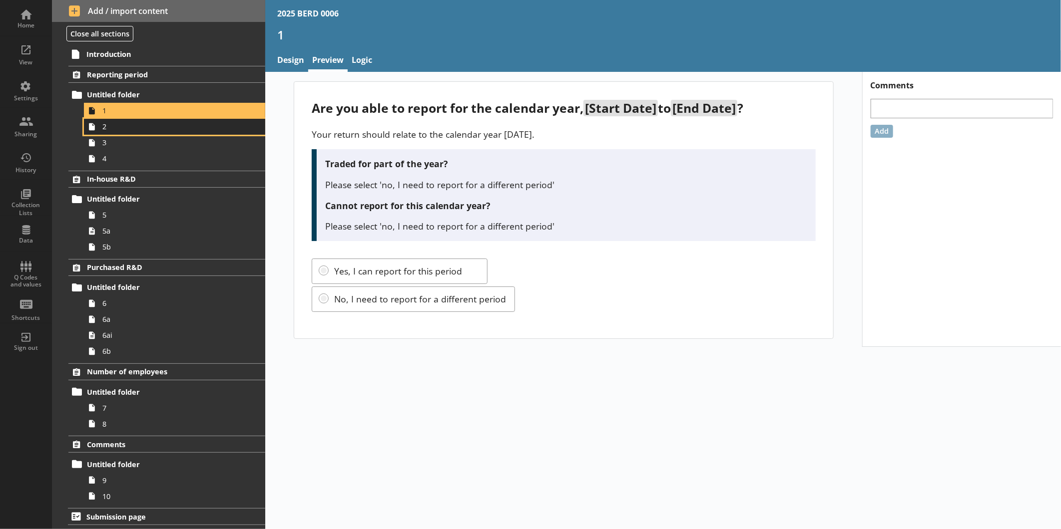
click at [142, 131] on link "2" at bounding box center [174, 127] width 181 height 16
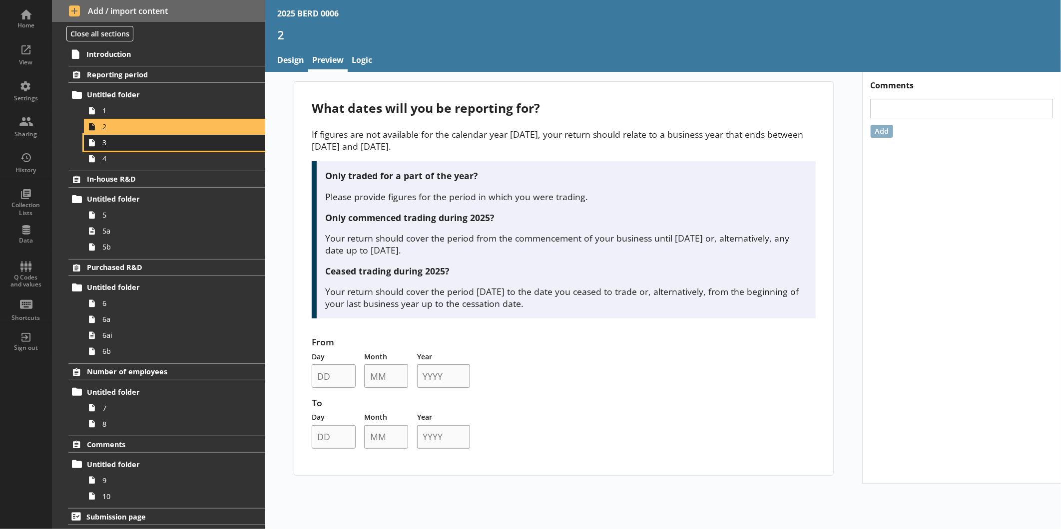
click at [148, 147] on link "3" at bounding box center [174, 143] width 181 height 16
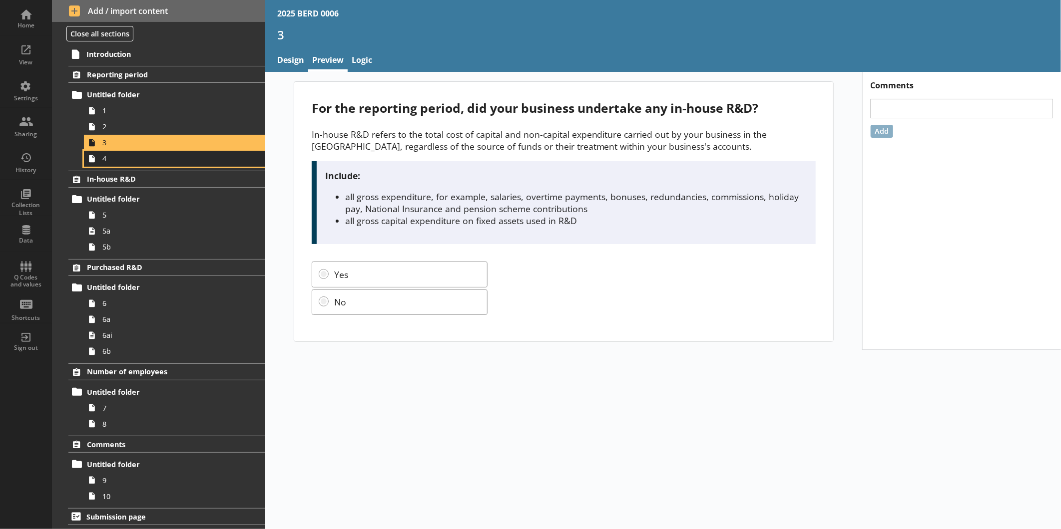
click at [148, 161] on span "4" at bounding box center [167, 158] width 130 height 9
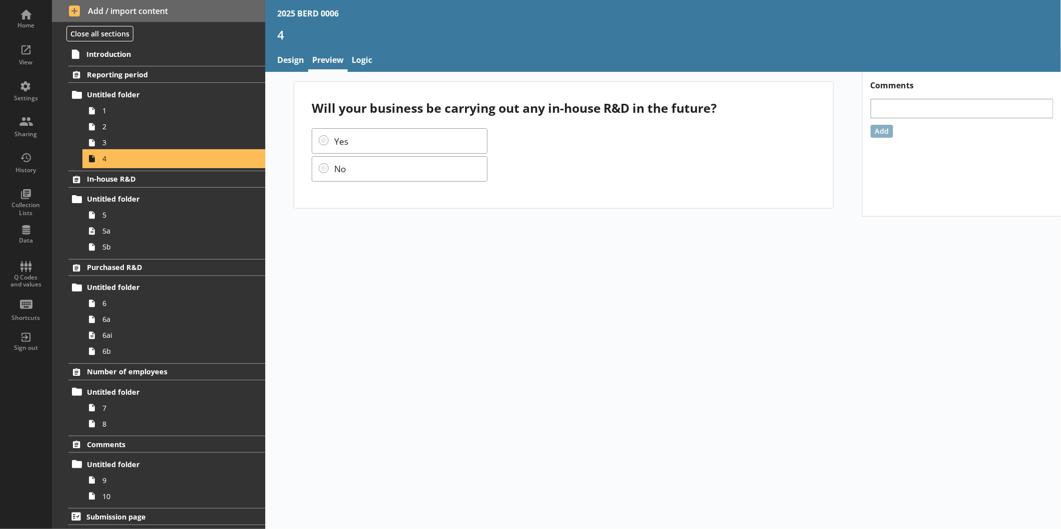
click at [140, 189] on div "In-house R&D Untitled folder 5 5a 5b" at bounding box center [158, 213] width 213 height 84
click at [142, 182] on span "In-house R&D" at bounding box center [158, 178] width 142 height 9
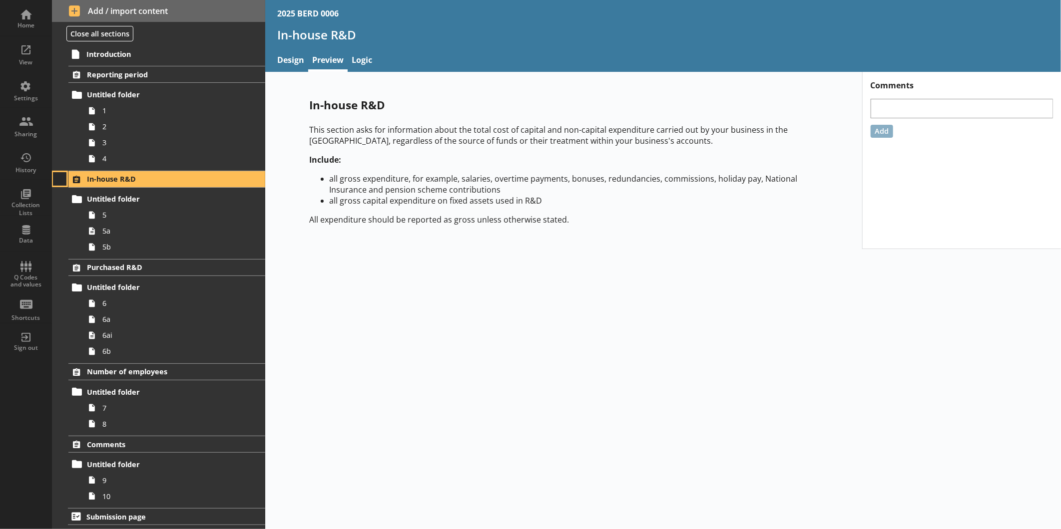
click at [62, 176] on button at bounding box center [60, 179] width 14 height 14
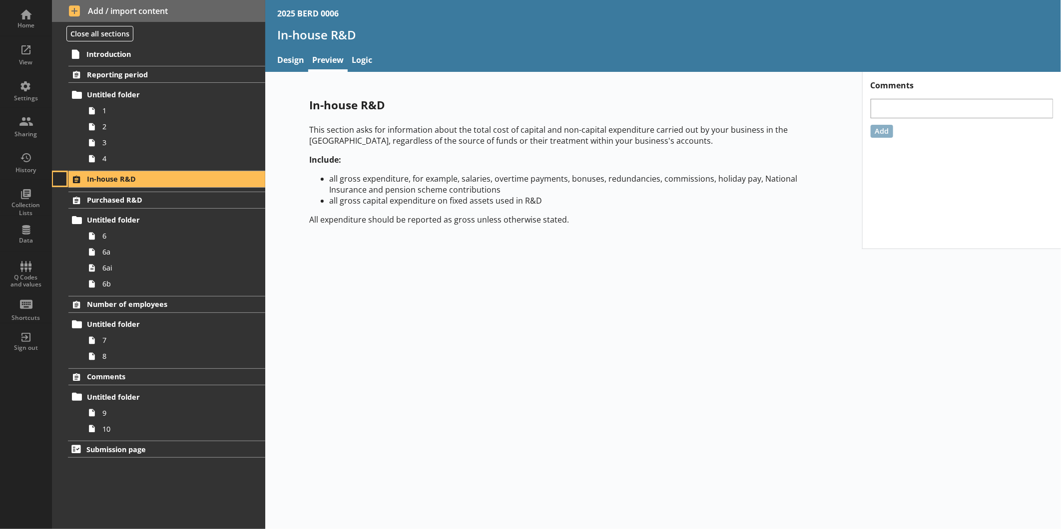
click at [63, 175] on button at bounding box center [60, 179] width 14 height 14
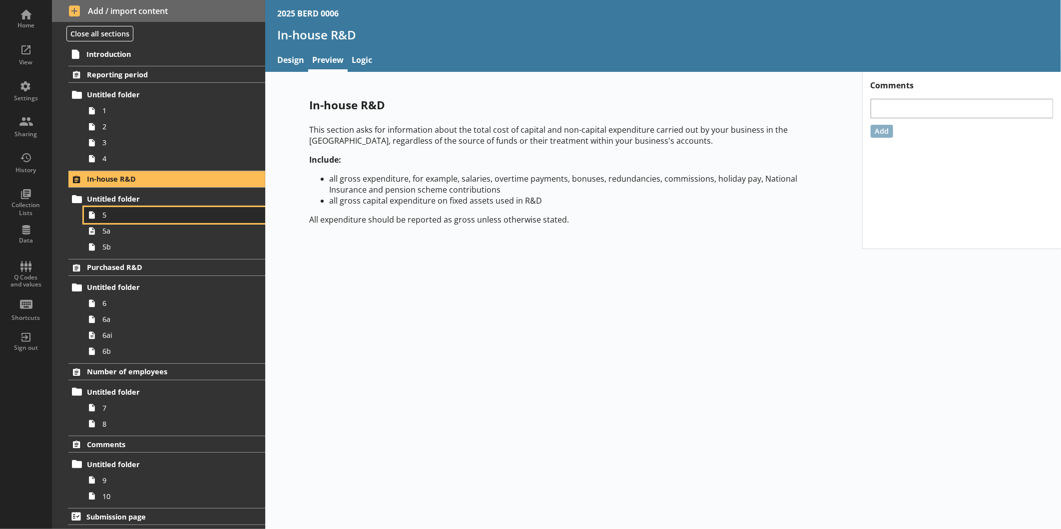
click at [123, 208] on link "5" at bounding box center [174, 215] width 181 height 16
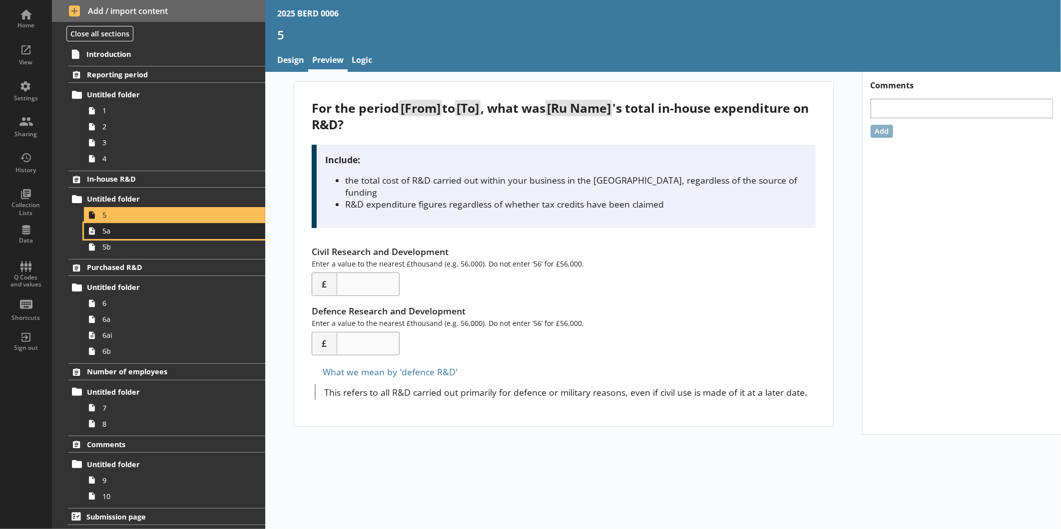
click at [135, 223] on link "5a" at bounding box center [174, 231] width 181 height 16
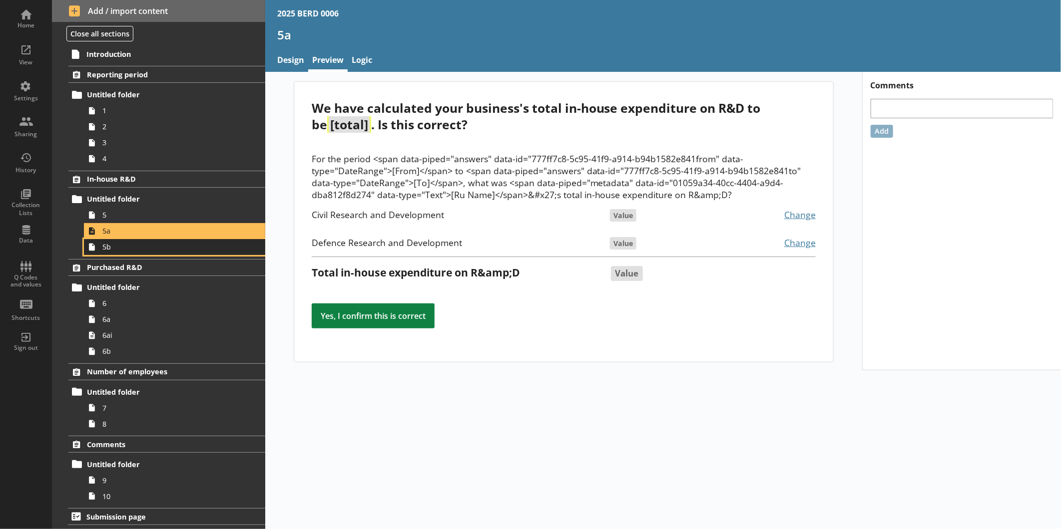
click at [143, 247] on span "5b" at bounding box center [167, 246] width 130 height 9
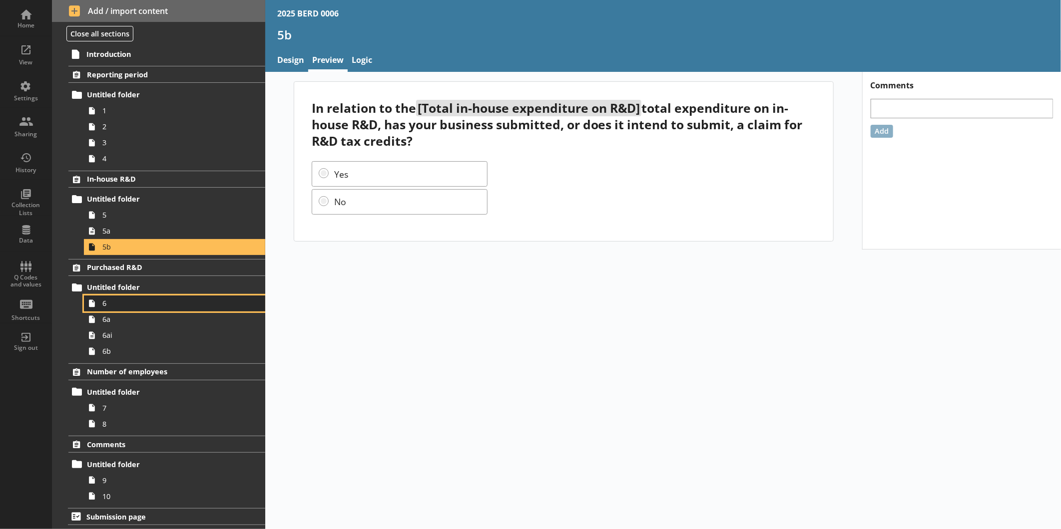
click at [162, 299] on span "6" at bounding box center [167, 303] width 130 height 9
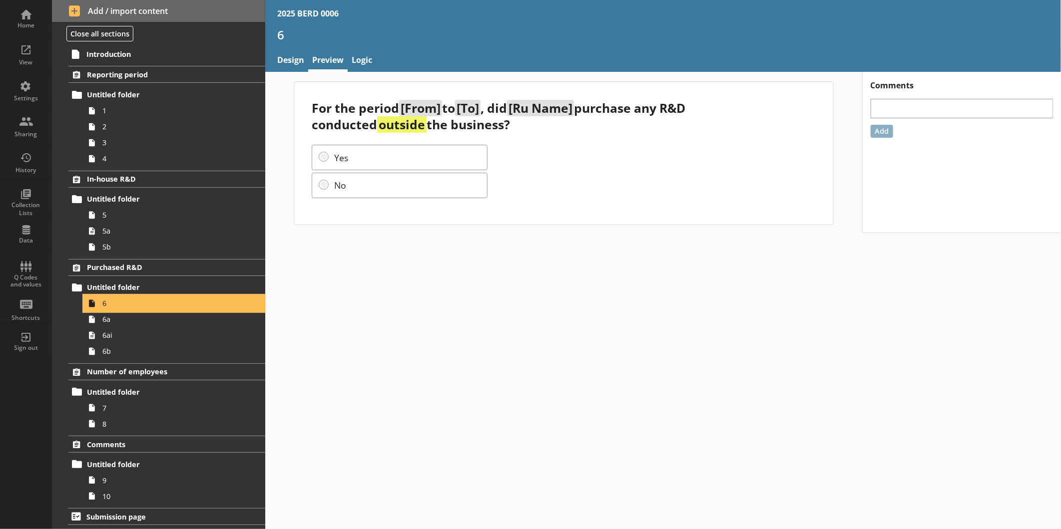
click at [160, 307] on span "6" at bounding box center [167, 303] width 130 height 9
click at [156, 323] on span "6a" at bounding box center [167, 319] width 130 height 9
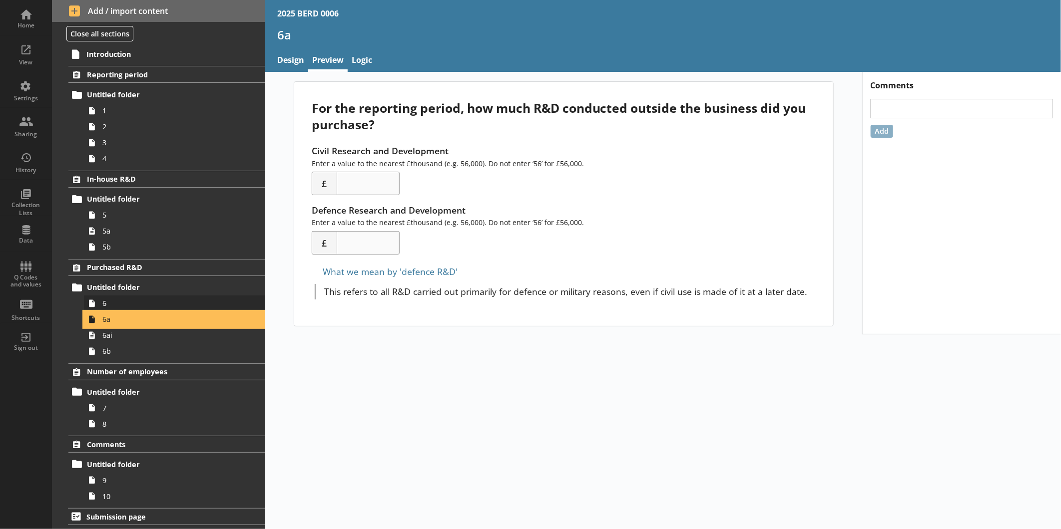
scroll to position [0, 0]
click at [138, 341] on link "6ai" at bounding box center [174, 336] width 181 height 16
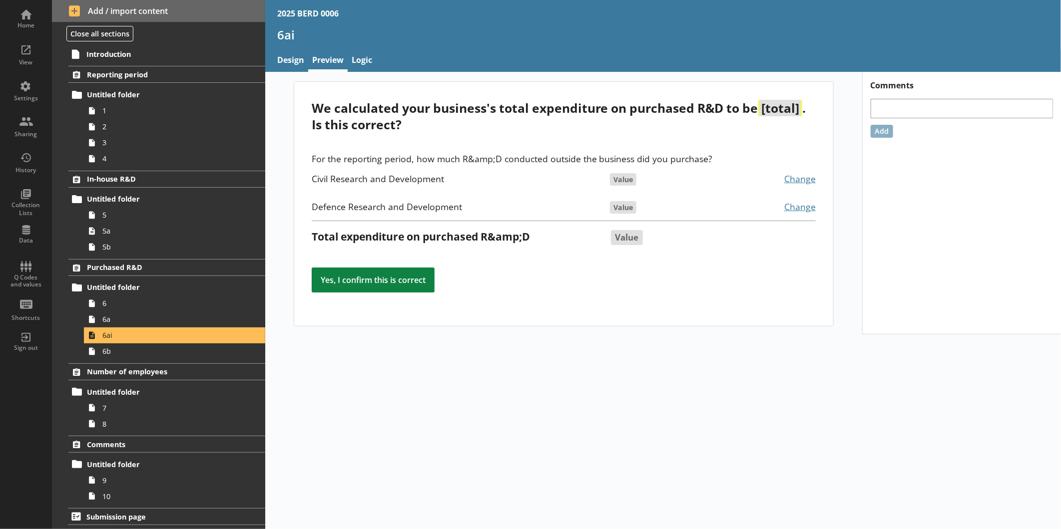
click at [156, 362] on ol "Reporting period Untitled folder 1 2 3 4 In-house R&D Untitled folder 5 5a 5b P…" at bounding box center [158, 285] width 213 height 439
click at [156, 354] on span "6b" at bounding box center [167, 351] width 130 height 9
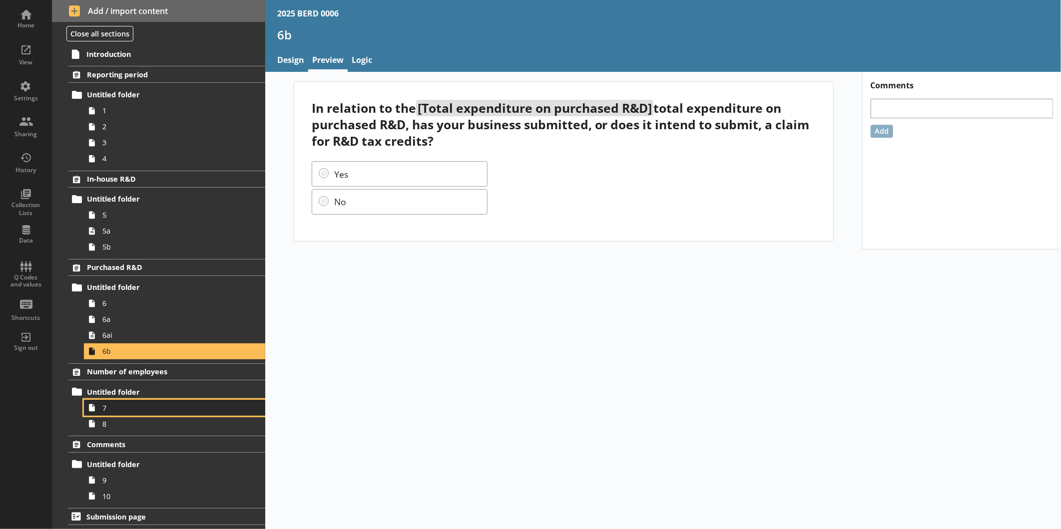
click at [172, 406] on span "7" at bounding box center [167, 408] width 130 height 9
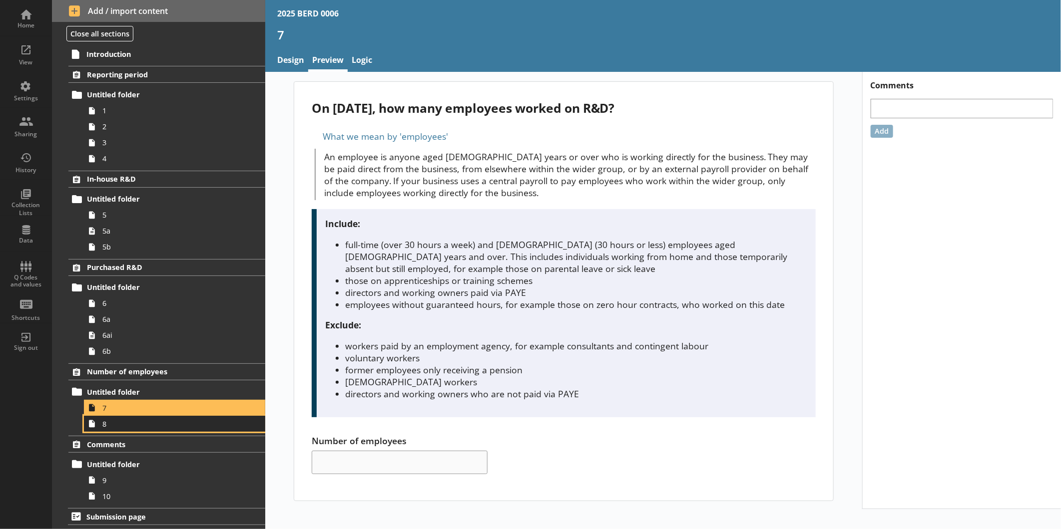
click at [158, 427] on span "8" at bounding box center [167, 424] width 130 height 9
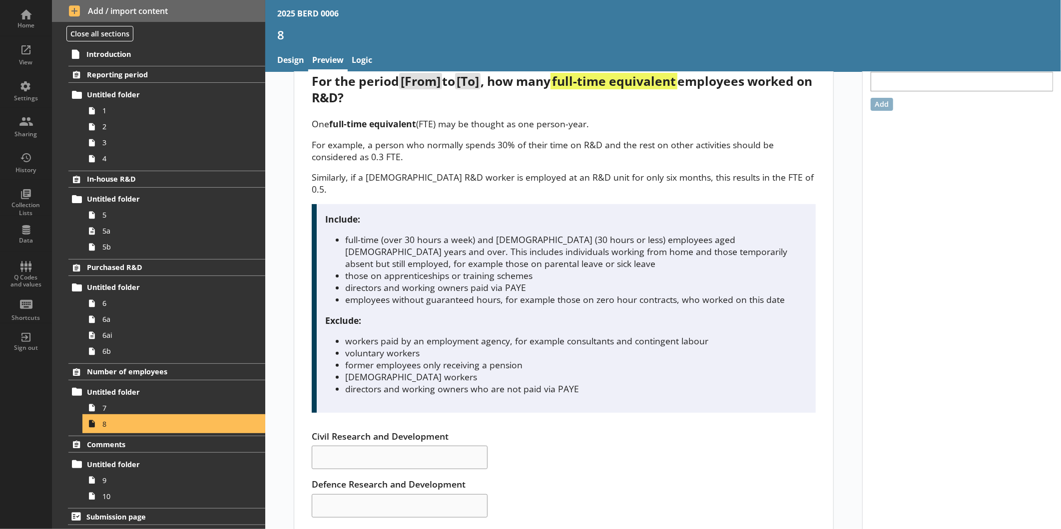
scroll to position [42, 0]
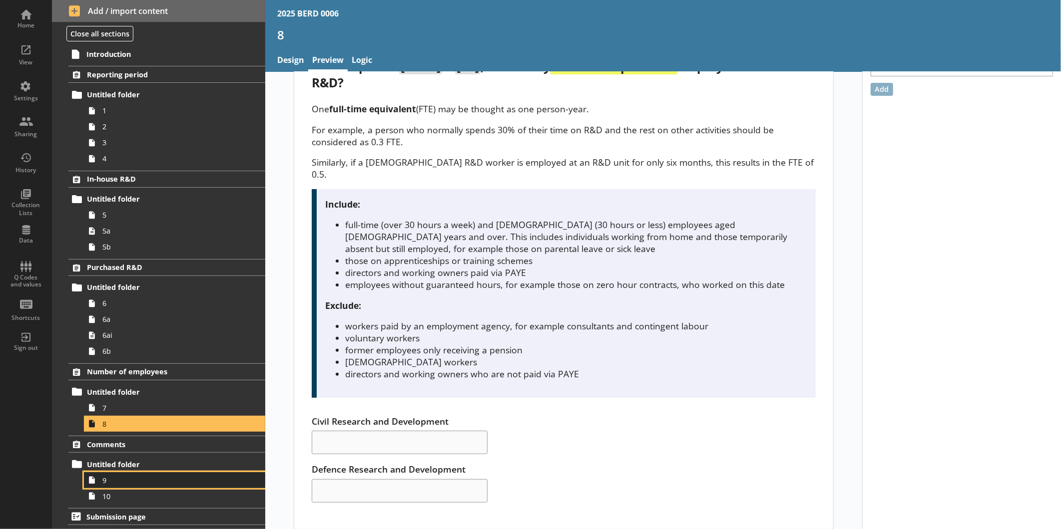
click at [147, 483] on span "9" at bounding box center [167, 480] width 130 height 9
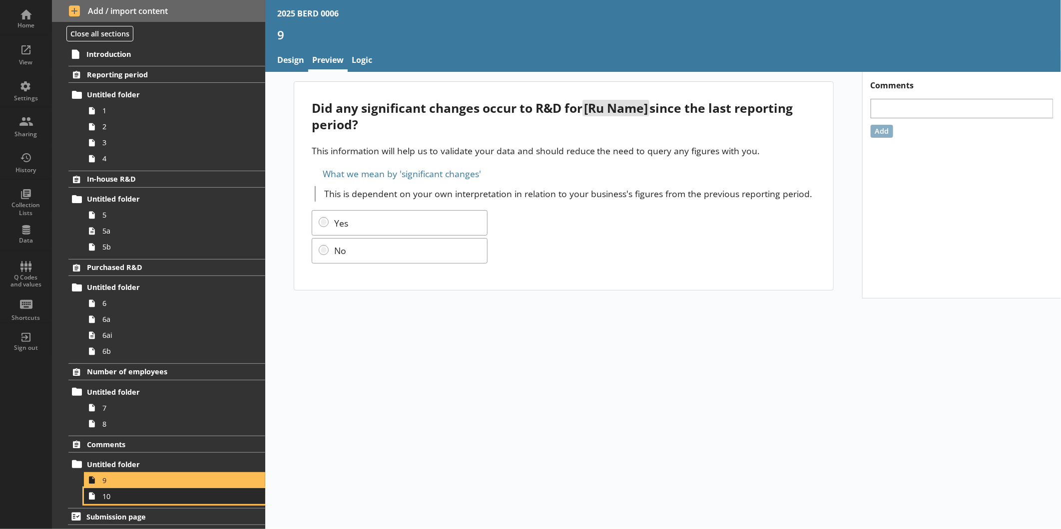
click at [146, 495] on span "10" at bounding box center [167, 496] width 130 height 9
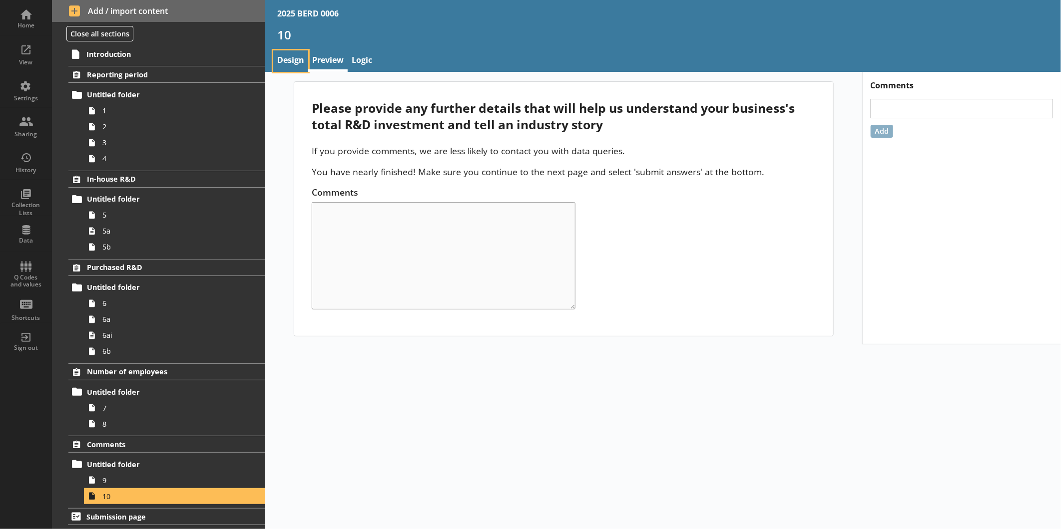
click at [274, 52] on link "Design" at bounding box center [290, 60] width 35 height 21
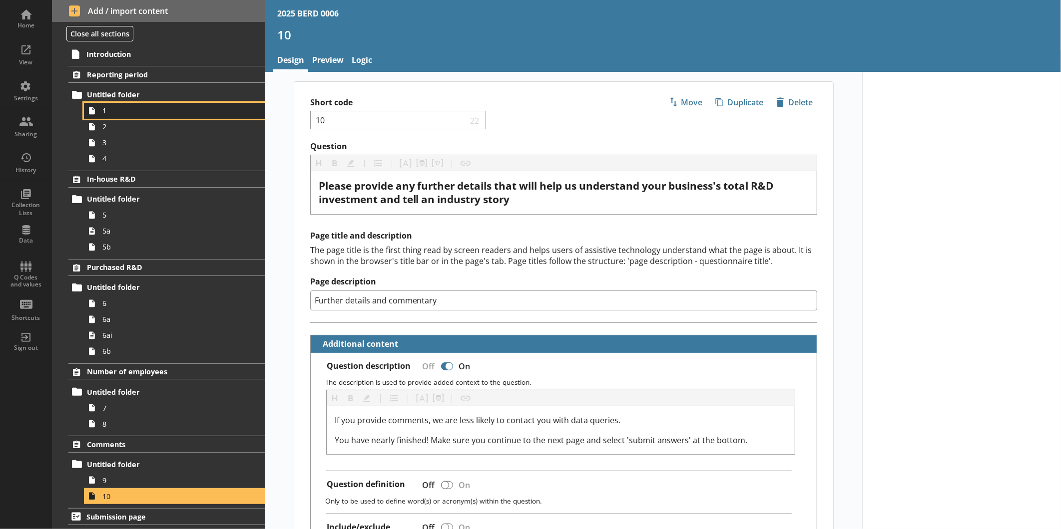
click at [158, 108] on span "1" at bounding box center [167, 110] width 130 height 9
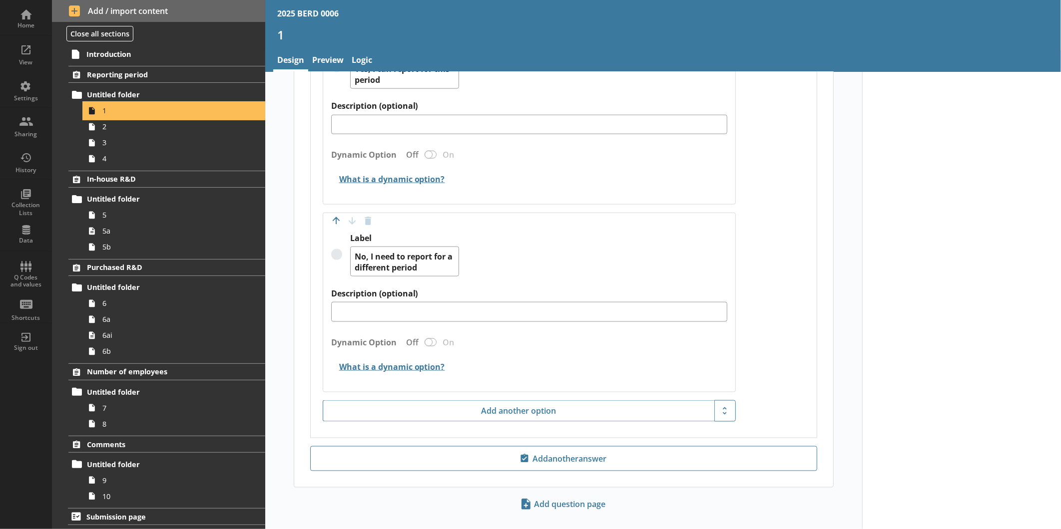
scroll to position [783, 0]
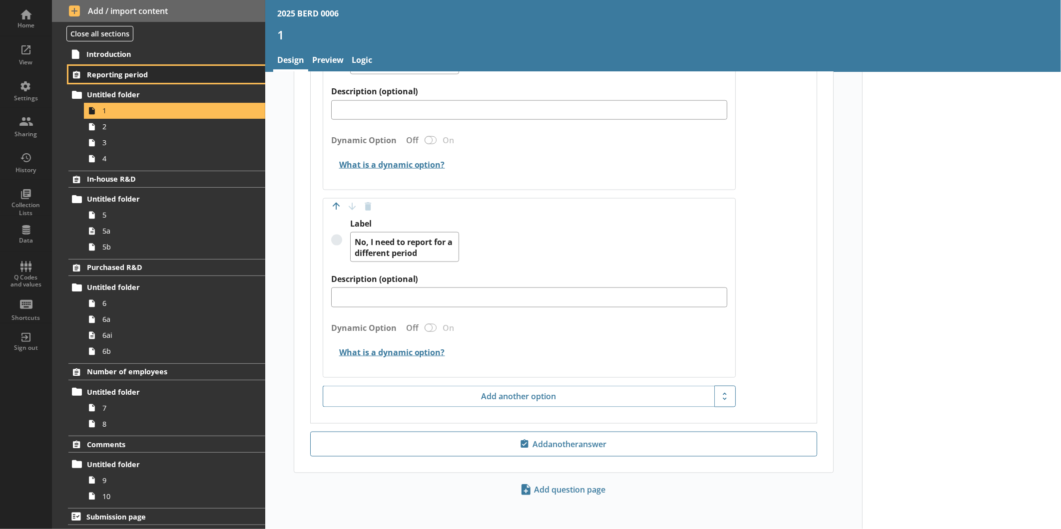
click at [128, 73] on span "Reporting period" at bounding box center [158, 74] width 142 height 9
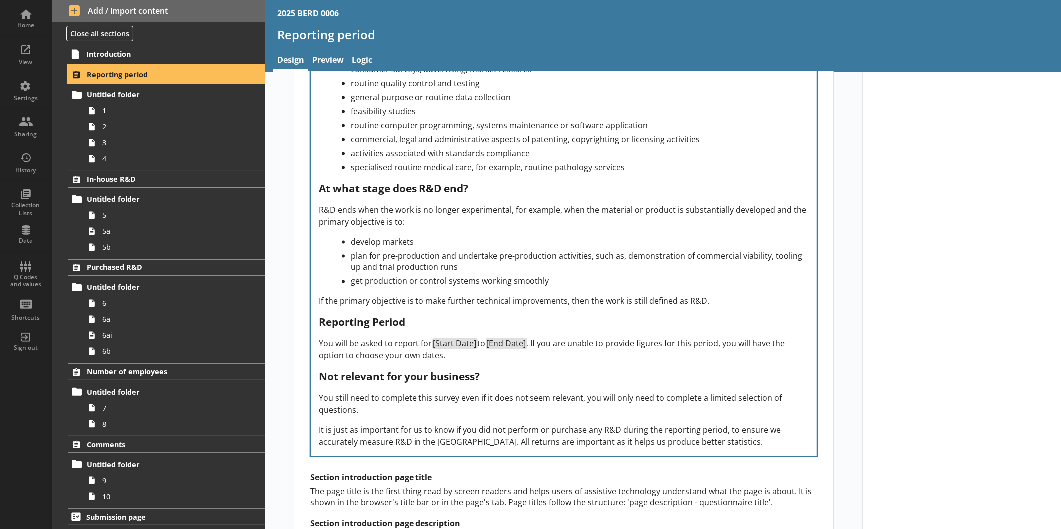
scroll to position [1237, 0]
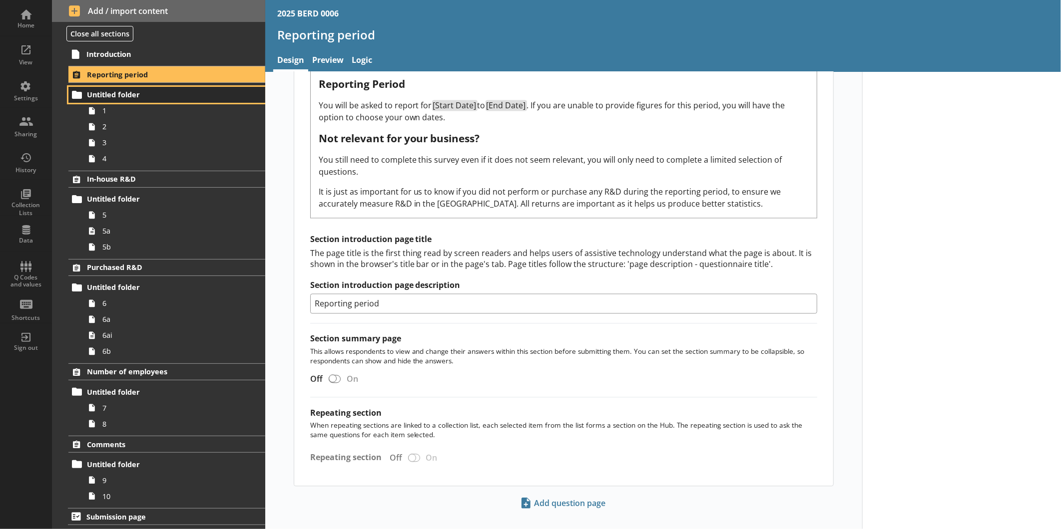
click at [130, 101] on link "Untitled folder" at bounding box center [166, 95] width 197 height 16
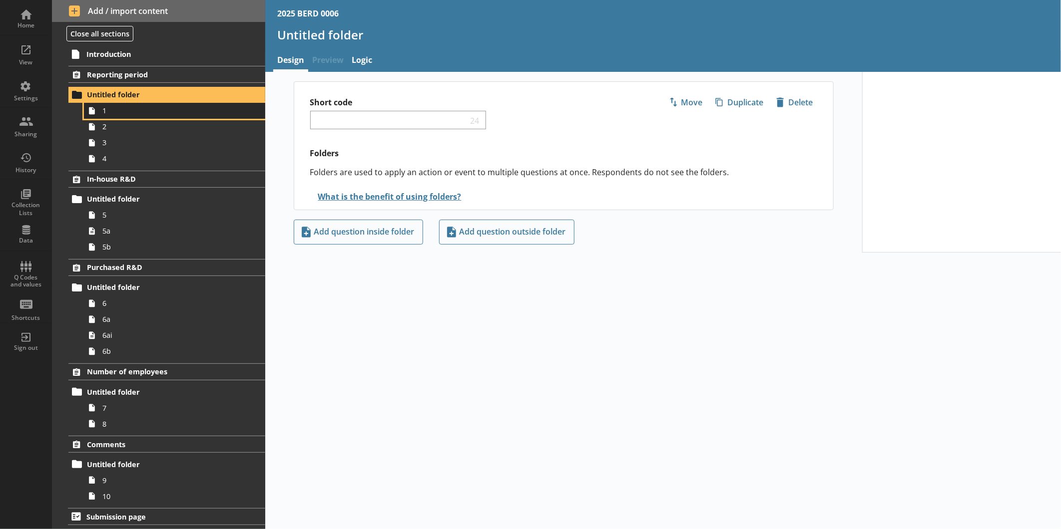
click at [156, 115] on span "1" at bounding box center [167, 110] width 130 height 9
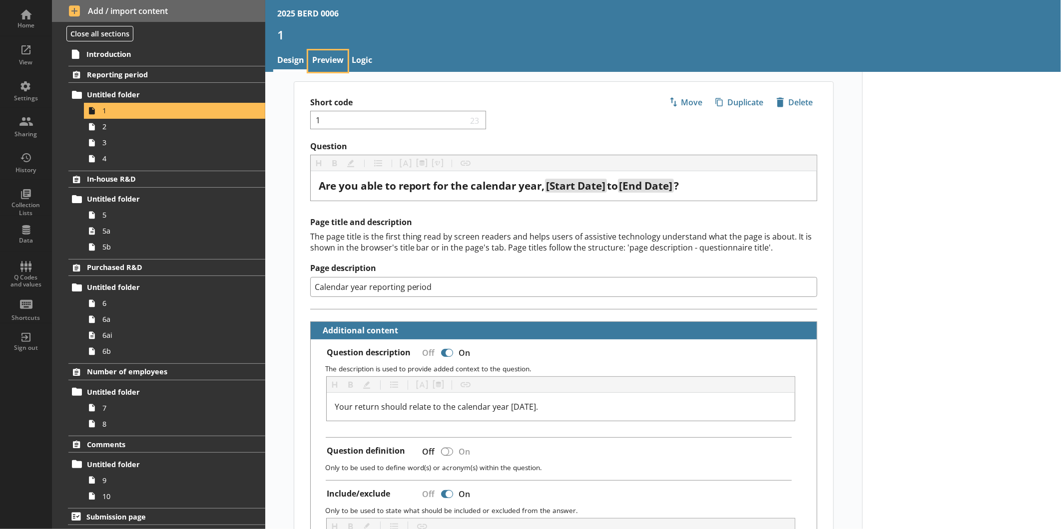
click at [338, 61] on link "Preview" at bounding box center [327, 60] width 39 height 21
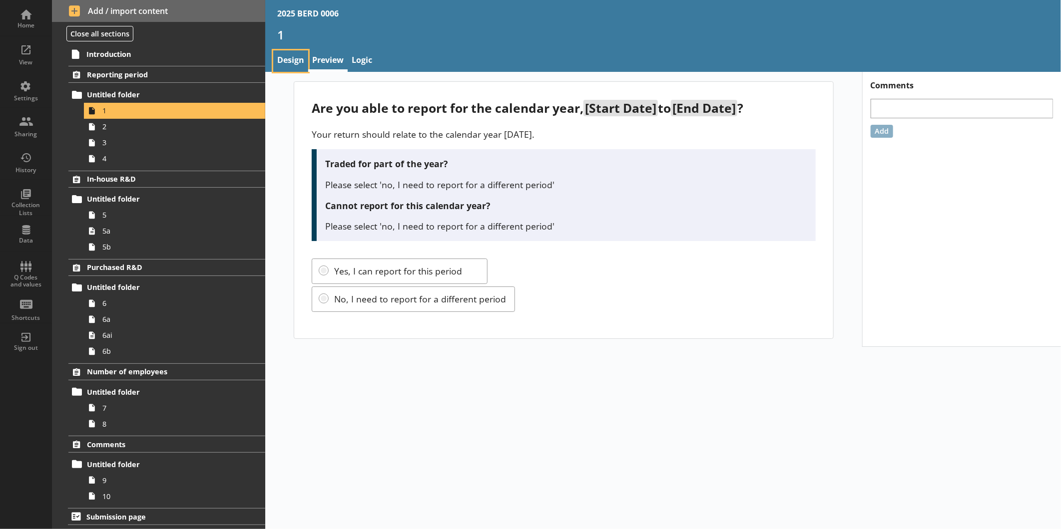
click at [297, 66] on link "Design" at bounding box center [290, 60] width 35 height 21
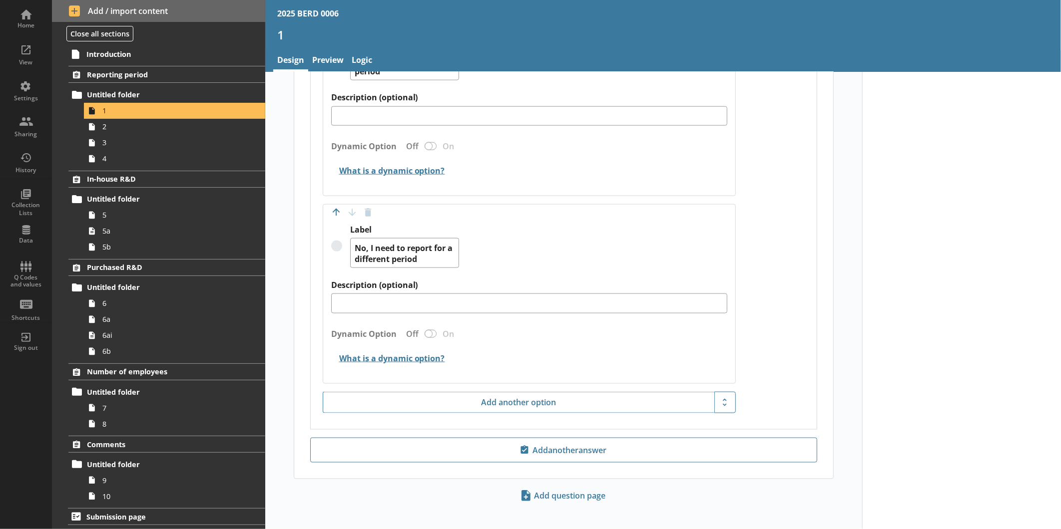
scroll to position [783, 0]
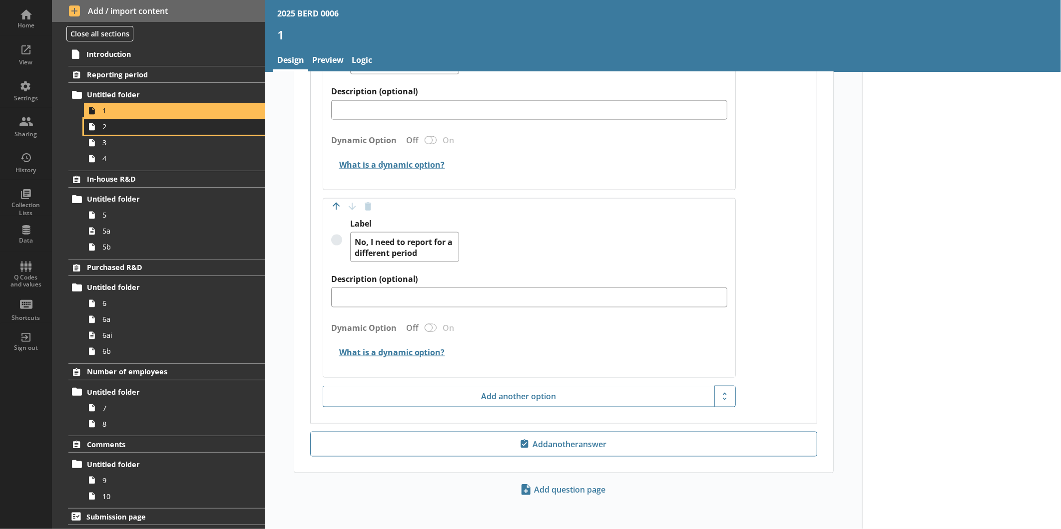
click at [146, 126] on span "2" at bounding box center [167, 126] width 130 height 9
type textarea "x"
select select "ref_p_end_date"
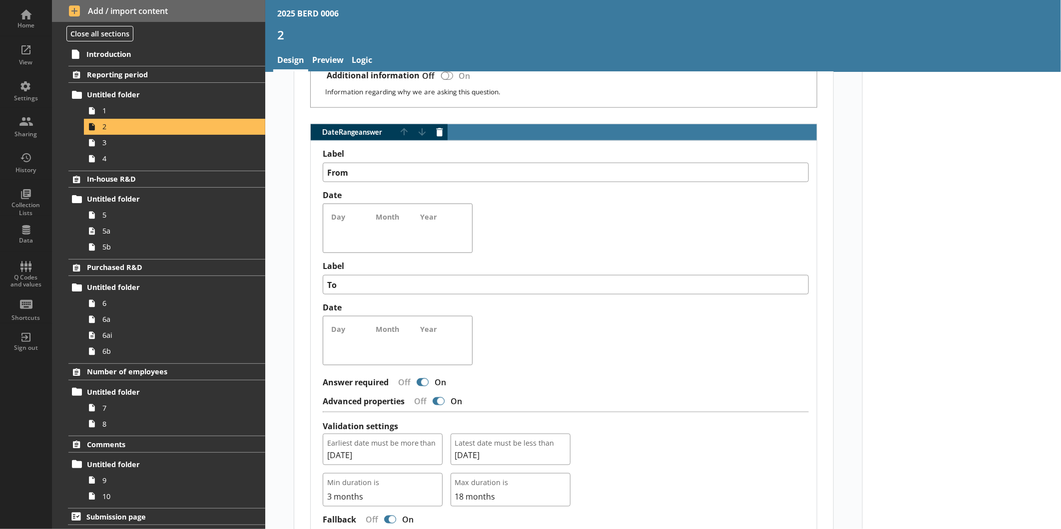
scroll to position [666, 0]
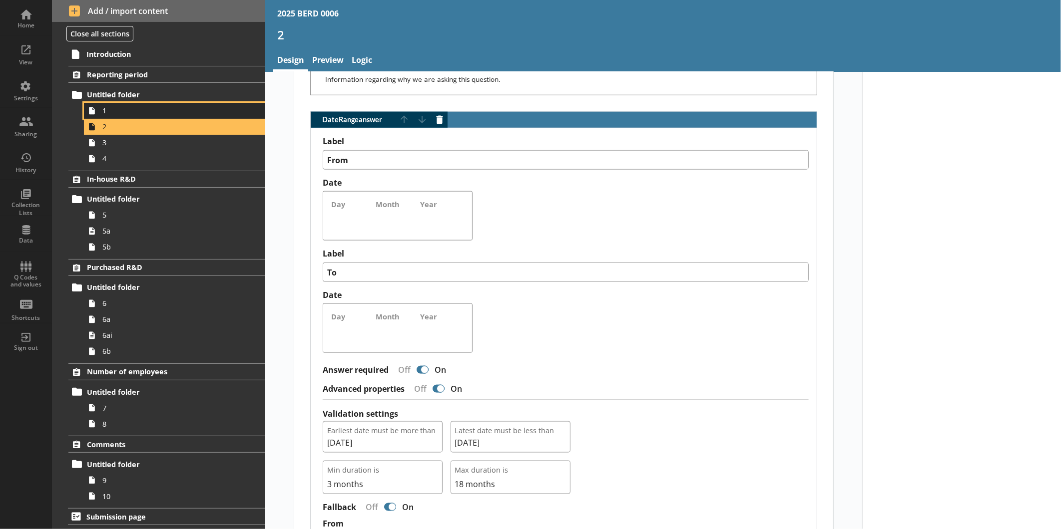
click at [136, 110] on span "1" at bounding box center [167, 110] width 130 height 9
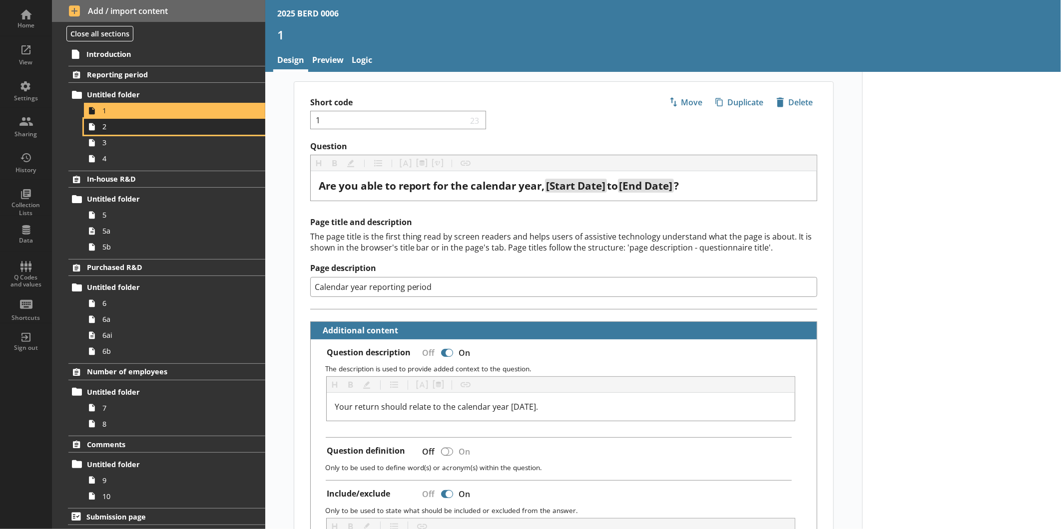
click at [121, 131] on span "2" at bounding box center [167, 126] width 130 height 9
type textarea "x"
select select "ref_p_end_date"
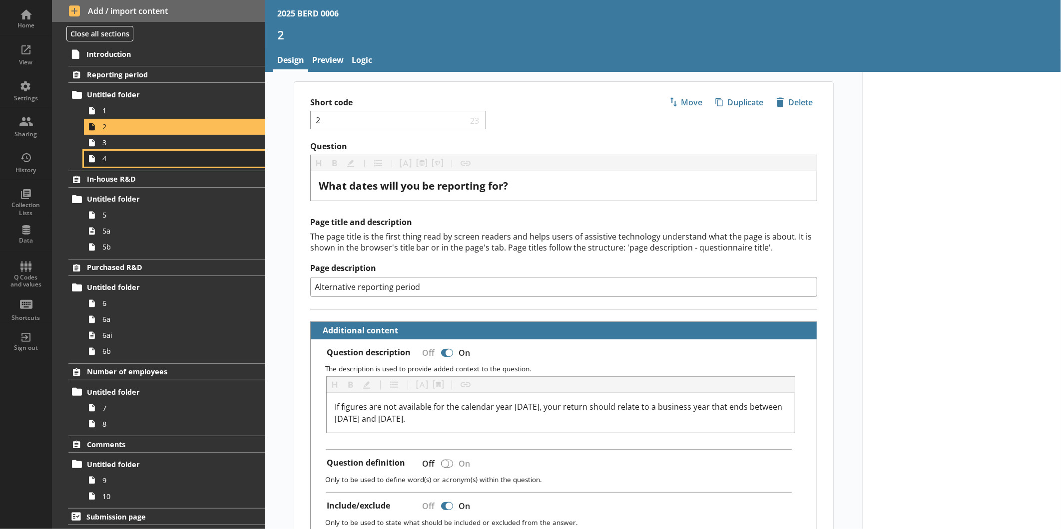
click at [131, 152] on link "4" at bounding box center [174, 159] width 181 height 16
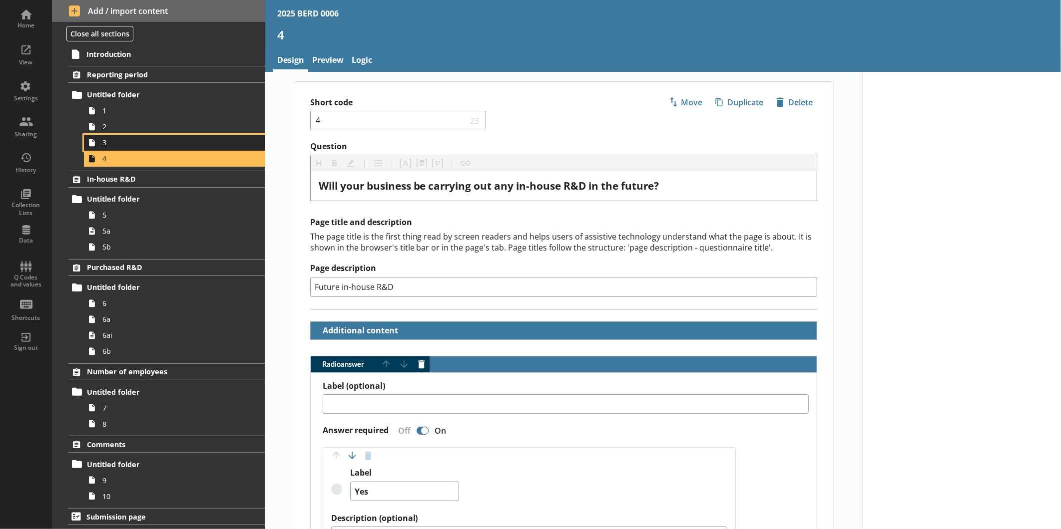
drag, startPoint x: 126, startPoint y: 143, endPoint x: 131, endPoint y: 144, distance: 5.5
click at [126, 143] on span "3" at bounding box center [167, 142] width 130 height 9
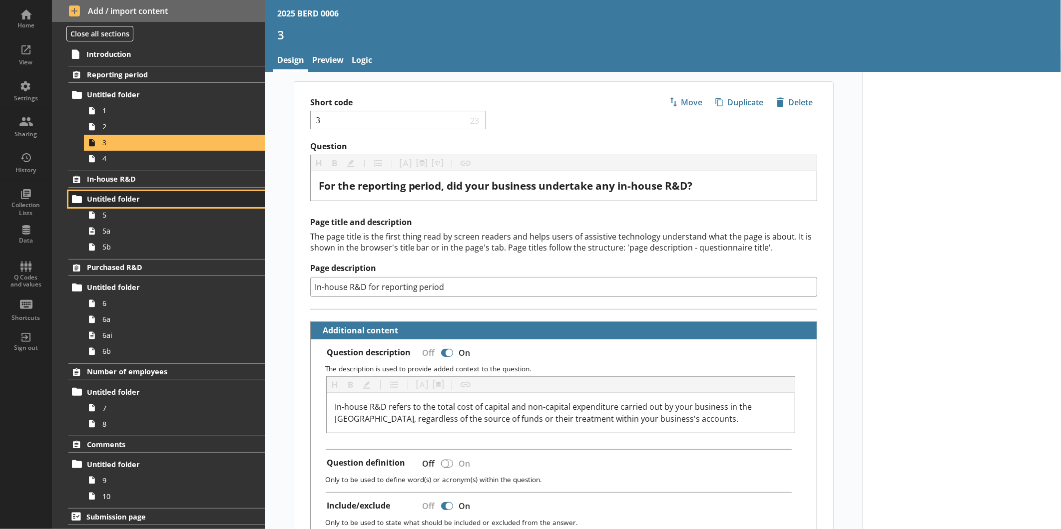
drag, startPoint x: 115, startPoint y: 207, endPoint x: 120, endPoint y: 207, distance: 5.5
click at [116, 207] on div "Untitled folder 5 5a 5b" at bounding box center [158, 223] width 213 height 64
click at [143, 215] on span "5" at bounding box center [167, 214] width 130 height 9
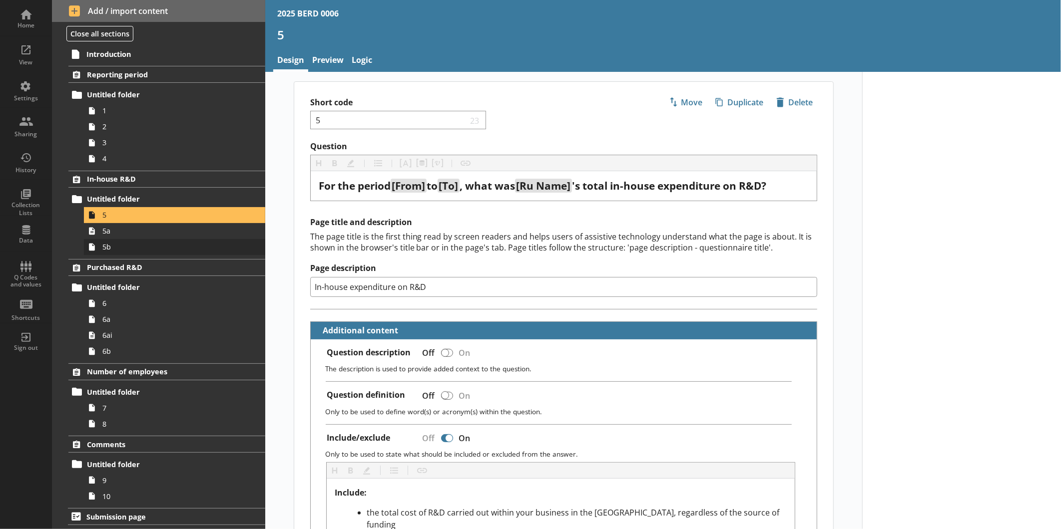
scroll to position [0, 0]
click at [136, 233] on span "5a" at bounding box center [167, 230] width 130 height 9
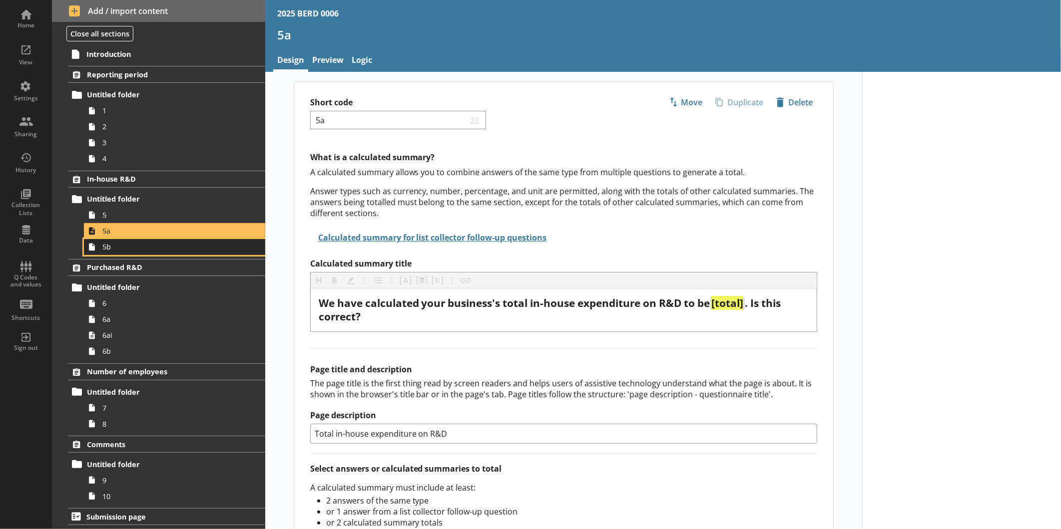
click at [134, 246] on span "5b" at bounding box center [167, 246] width 130 height 9
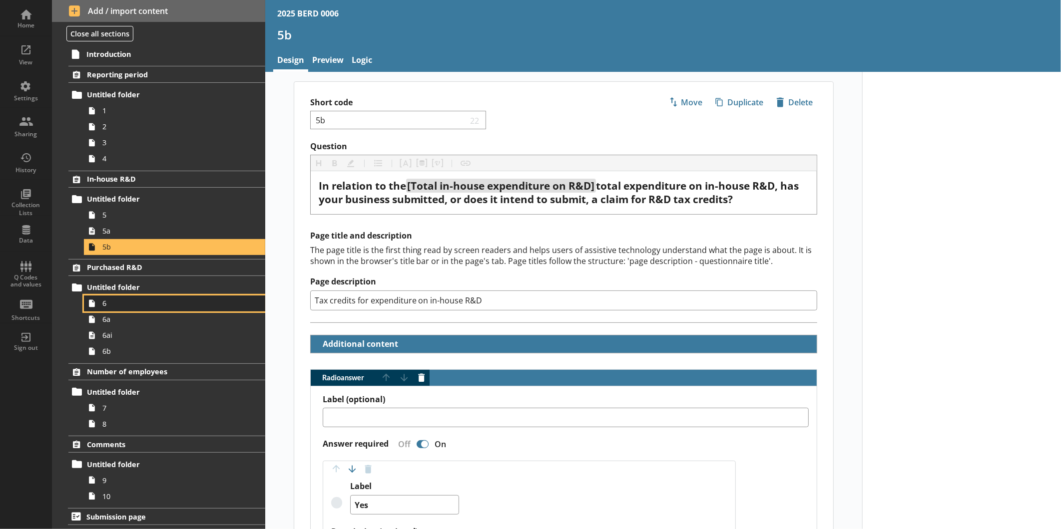
click at [116, 296] on link "6" at bounding box center [174, 304] width 181 height 16
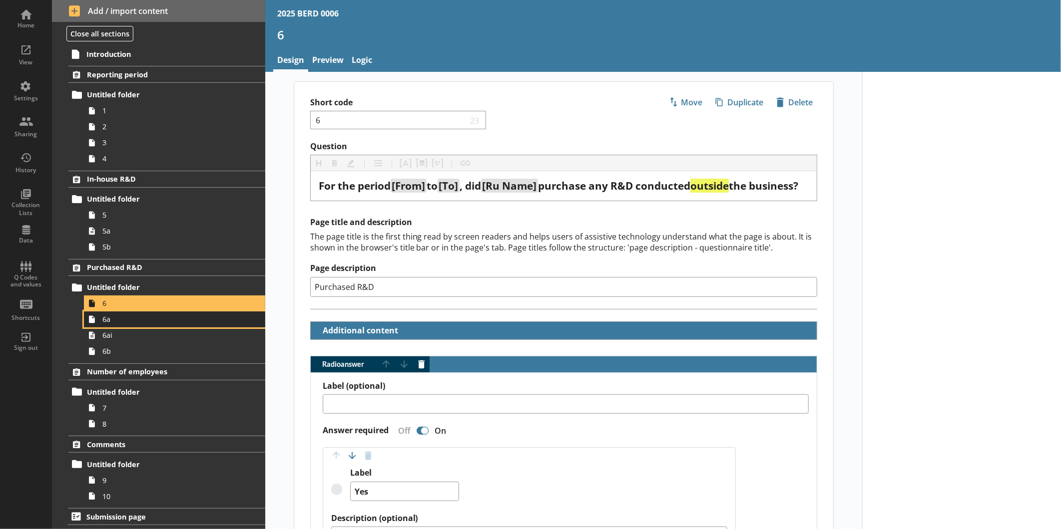
click at [127, 326] on link "6a" at bounding box center [174, 320] width 181 height 16
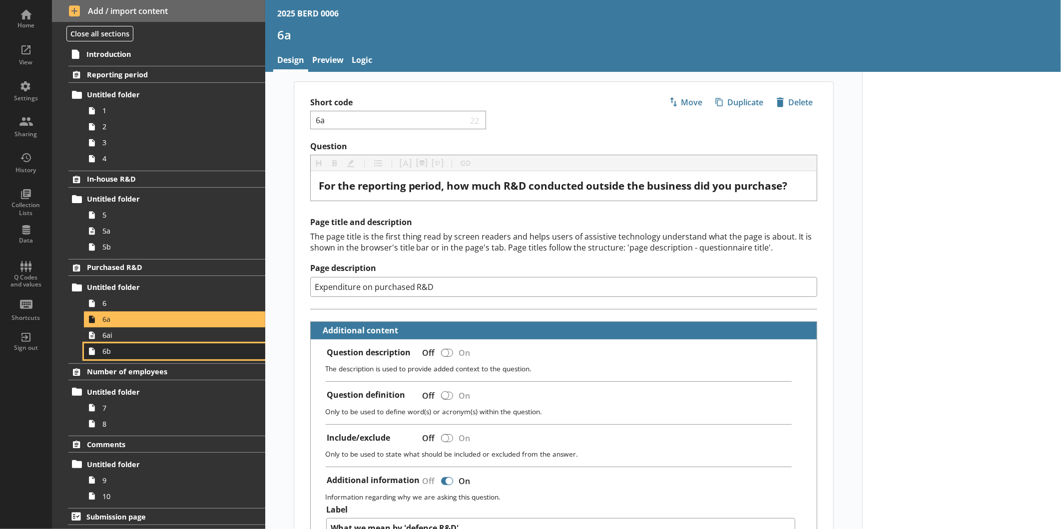
click at [169, 344] on link "6b" at bounding box center [174, 352] width 181 height 16
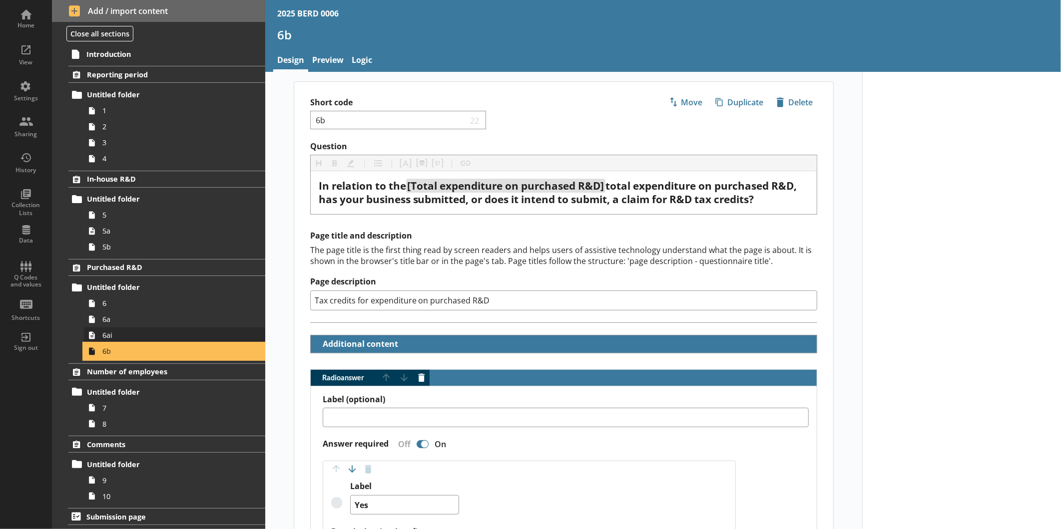
click at [134, 344] on link "6b" at bounding box center [174, 352] width 181 height 16
click at [138, 337] on span "6ai" at bounding box center [167, 335] width 130 height 9
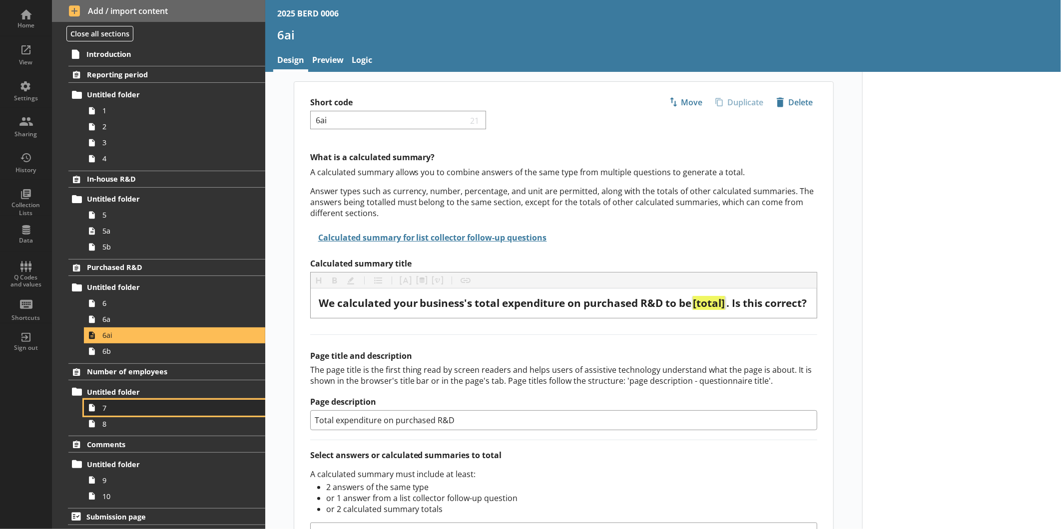
drag, startPoint x: 138, startPoint y: 407, endPoint x: 147, endPoint y: 403, distance: 9.8
click at [138, 407] on span "7" at bounding box center [167, 408] width 130 height 9
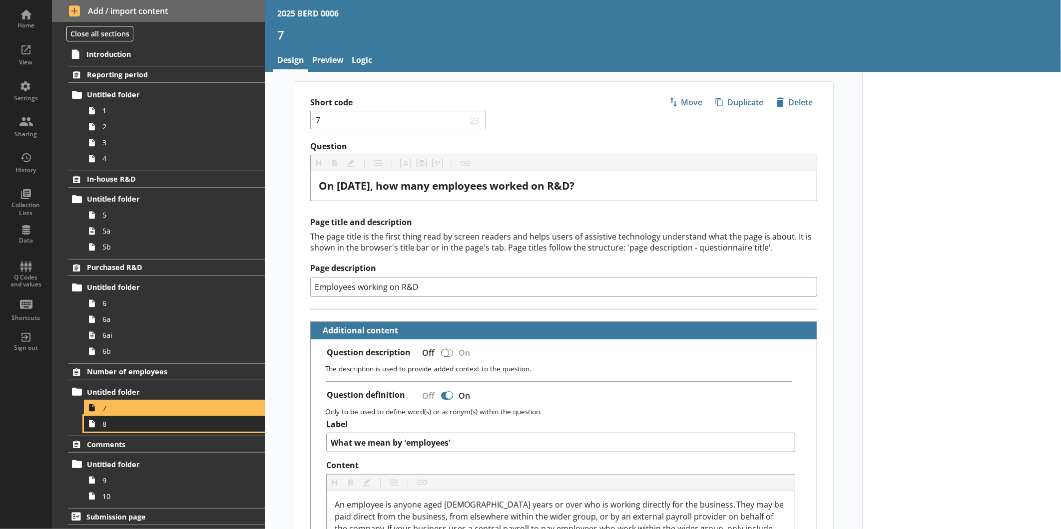
click at [124, 421] on span "8" at bounding box center [167, 424] width 130 height 9
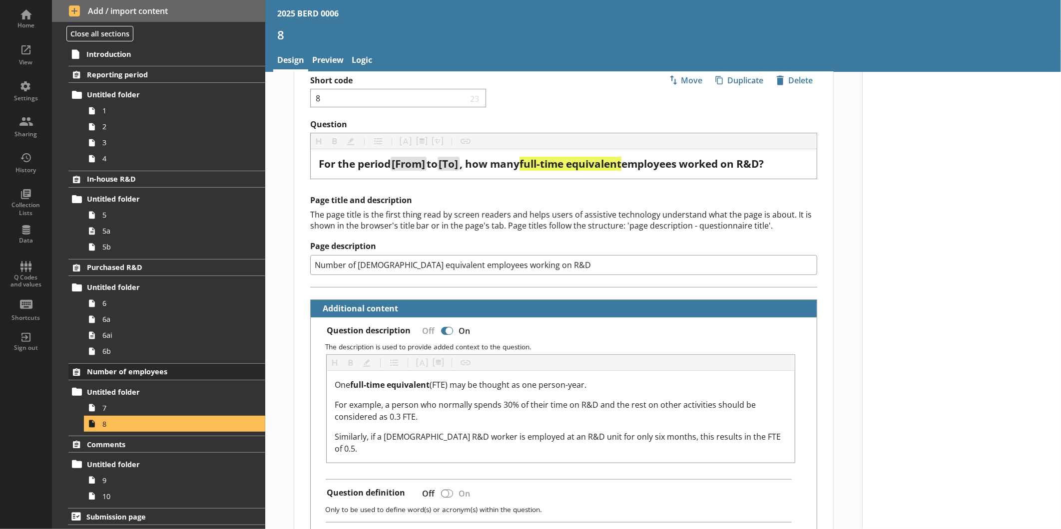
scroll to position [55, 0]
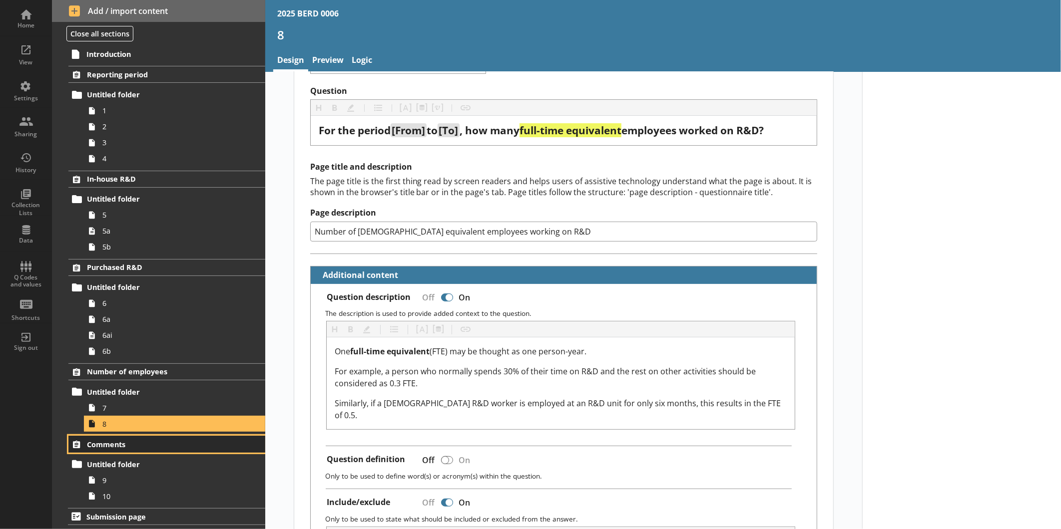
click at [121, 438] on link "Comments" at bounding box center [166, 444] width 197 height 17
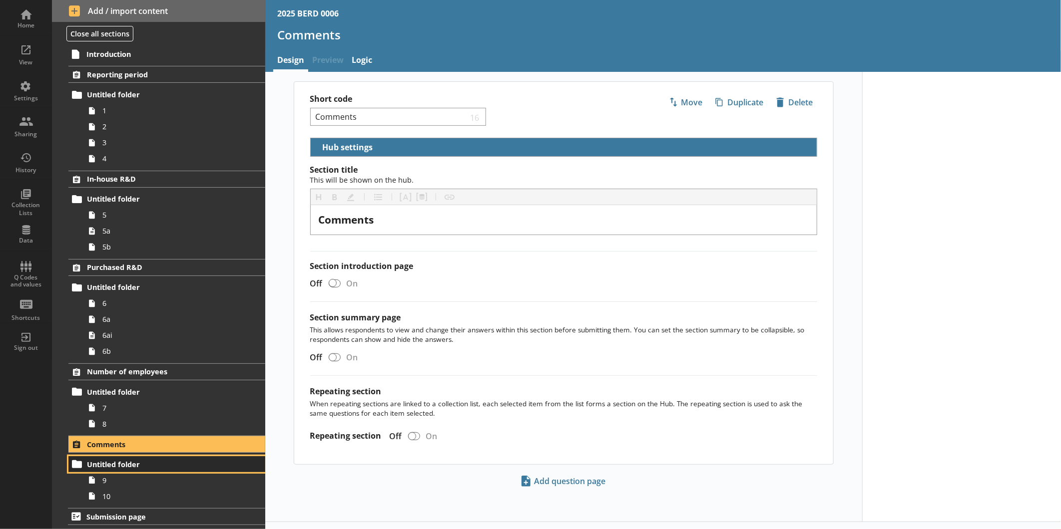
click at [135, 463] on span "Untitled folder" at bounding box center [158, 464] width 142 height 9
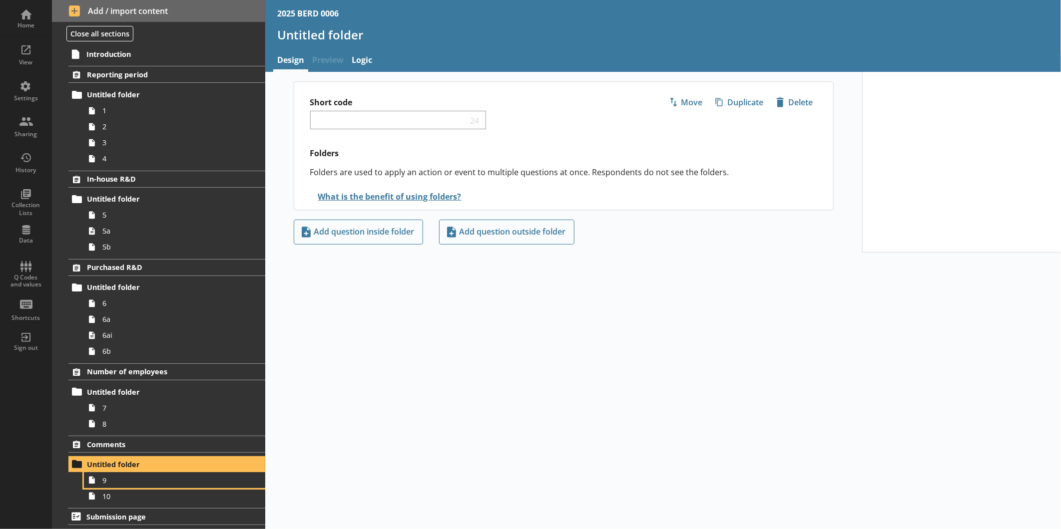
drag, startPoint x: 136, startPoint y: 475, endPoint x: 143, endPoint y: 470, distance: 8.3
click at [136, 475] on link "9" at bounding box center [174, 481] width 181 height 16
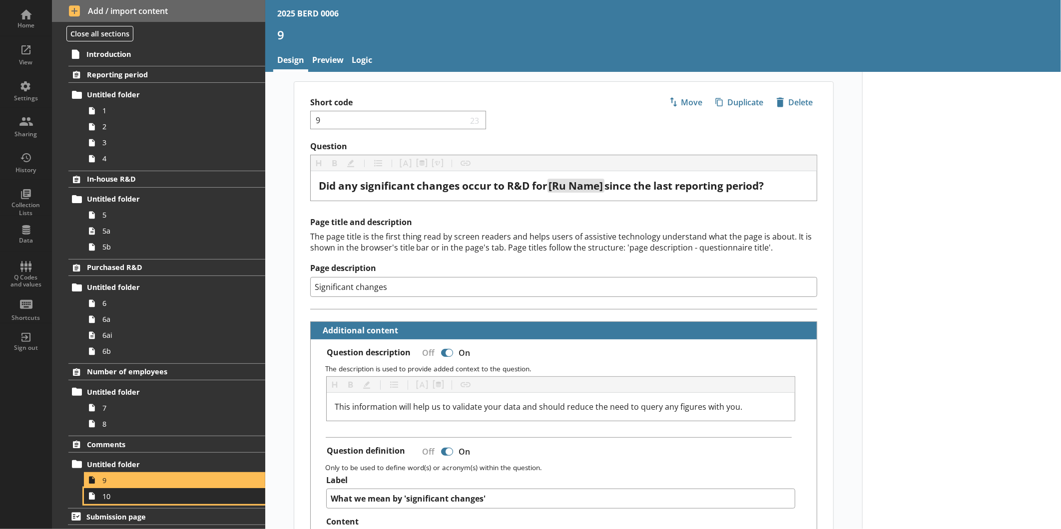
click at [121, 494] on span "10" at bounding box center [167, 496] width 130 height 9
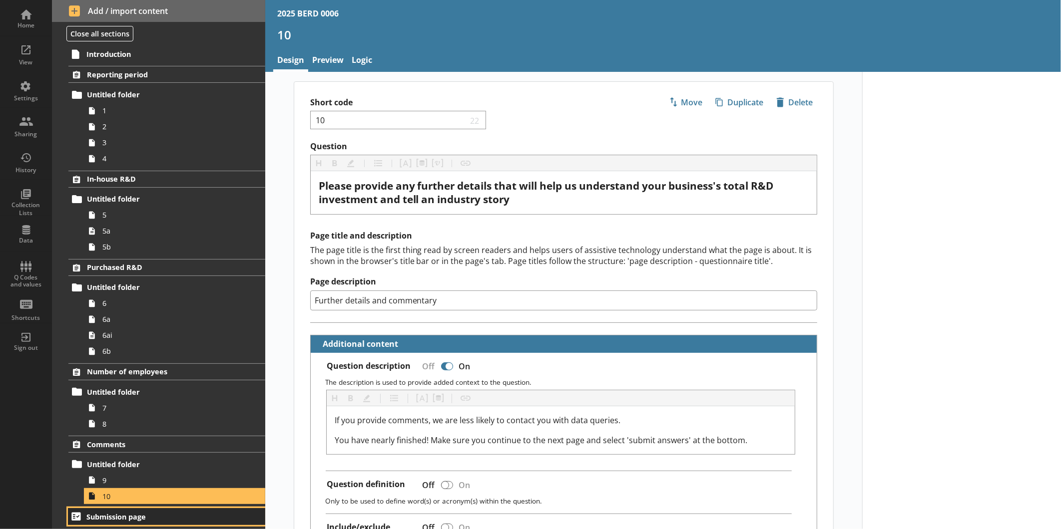
click at [130, 512] on span "Submission page" at bounding box center [157, 516] width 142 height 9
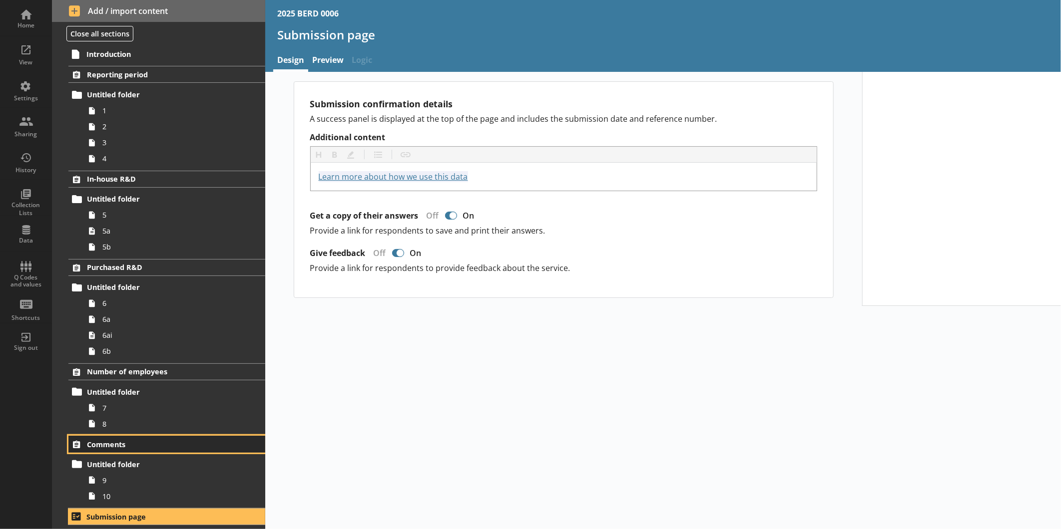
click at [126, 442] on span "Comments" at bounding box center [158, 444] width 142 height 9
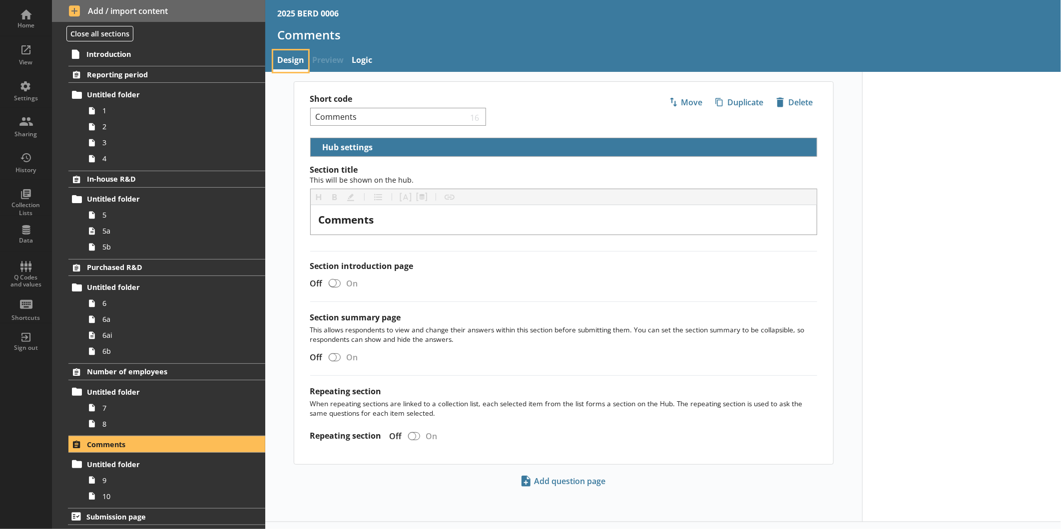
click at [301, 57] on link "Design" at bounding box center [290, 60] width 35 height 21
click at [138, 460] on span "Untitled folder" at bounding box center [158, 464] width 142 height 9
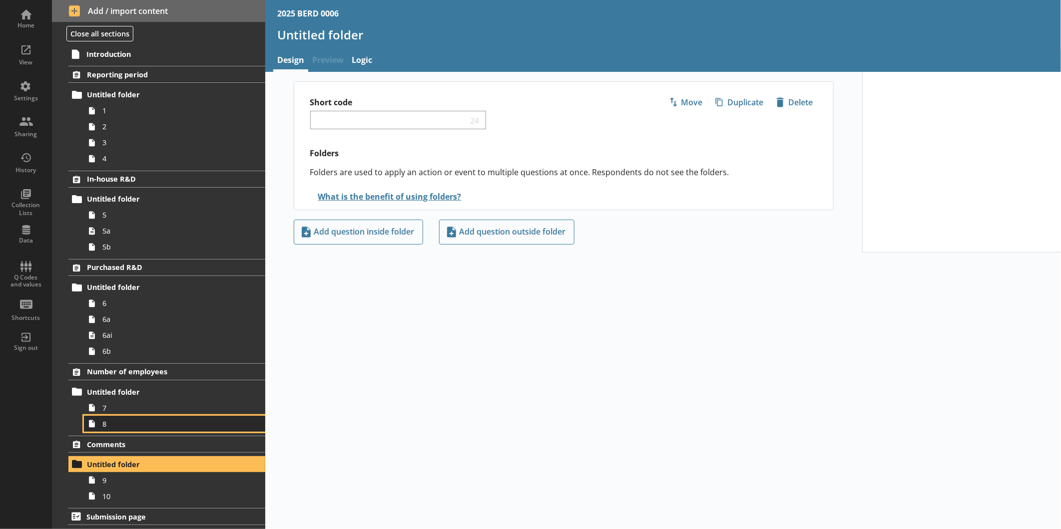
click at [135, 418] on link "8" at bounding box center [174, 424] width 181 height 16
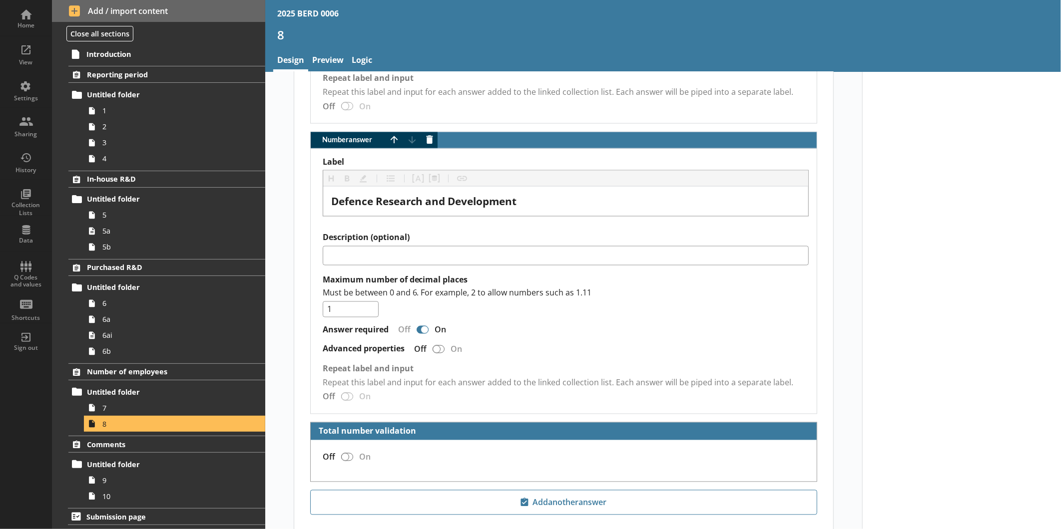
scroll to position [1098, 0]
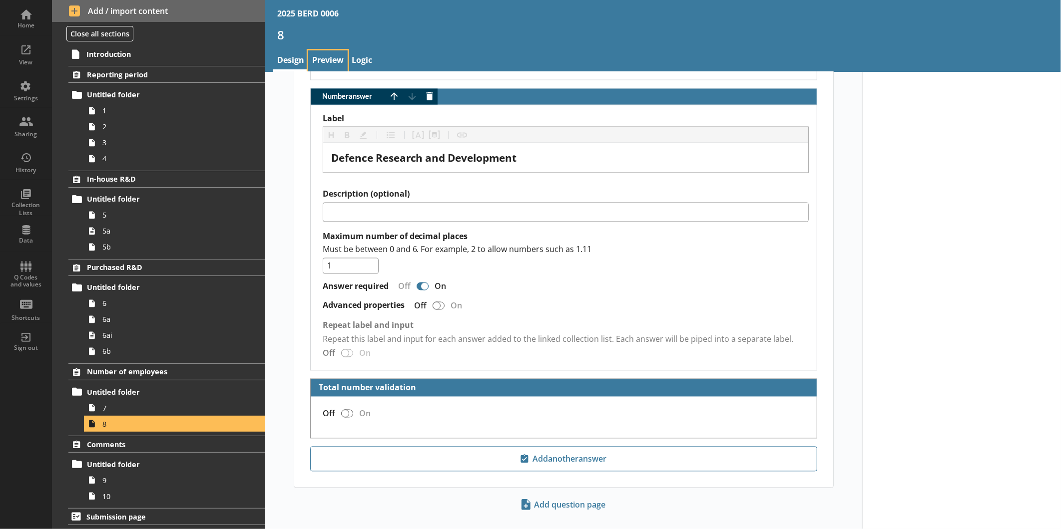
click at [327, 59] on link "Preview" at bounding box center [327, 60] width 39 height 21
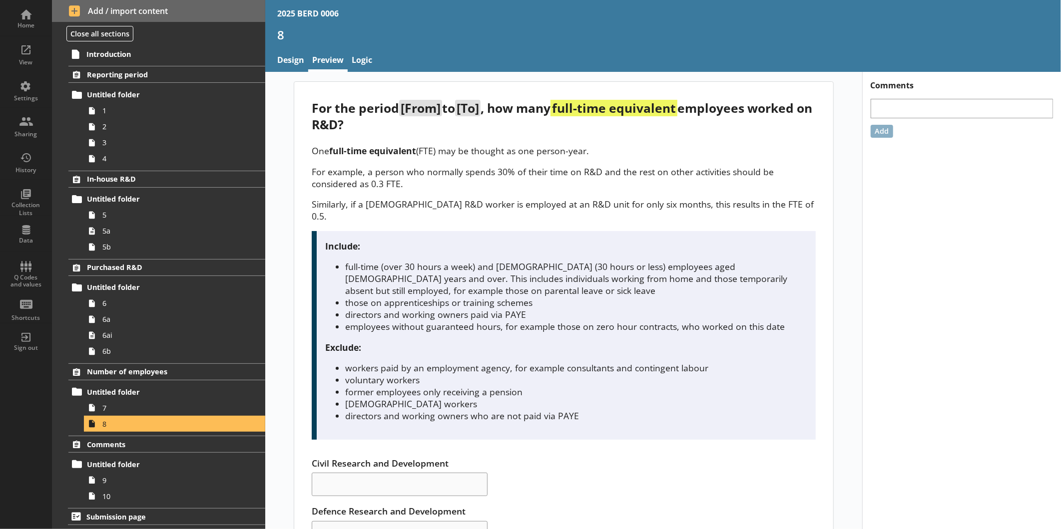
scroll to position [42, 0]
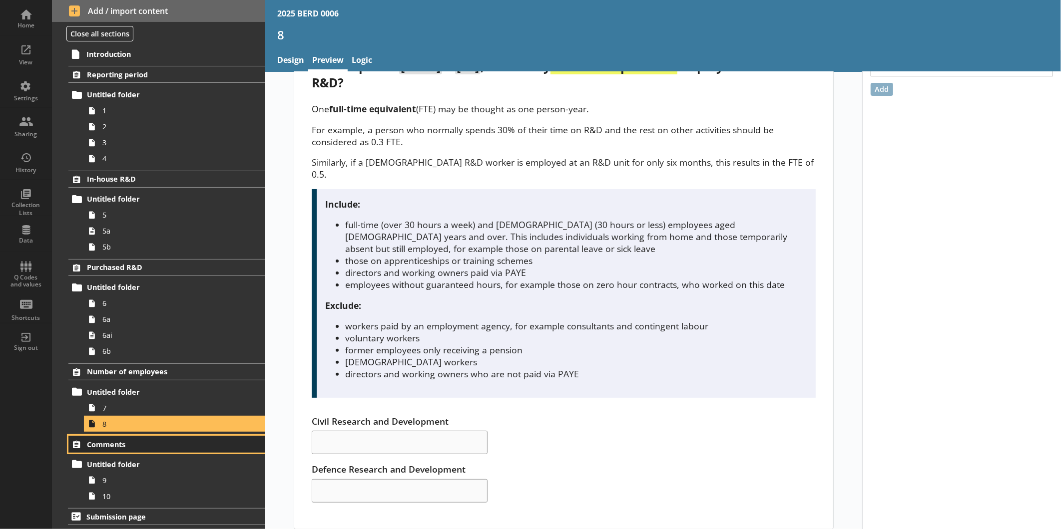
click at [157, 445] on span "Comments" at bounding box center [158, 444] width 142 height 9
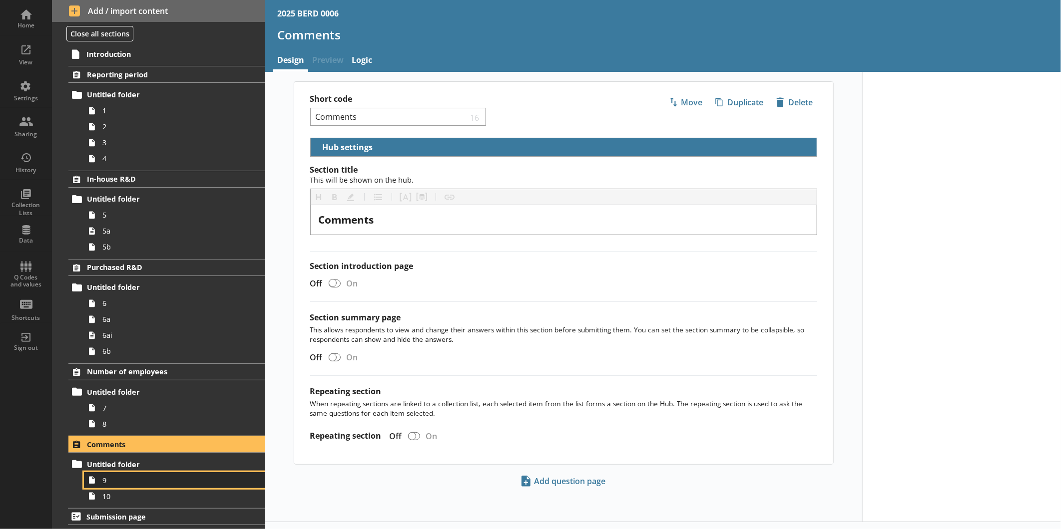
click at [152, 480] on span "9" at bounding box center [167, 480] width 130 height 9
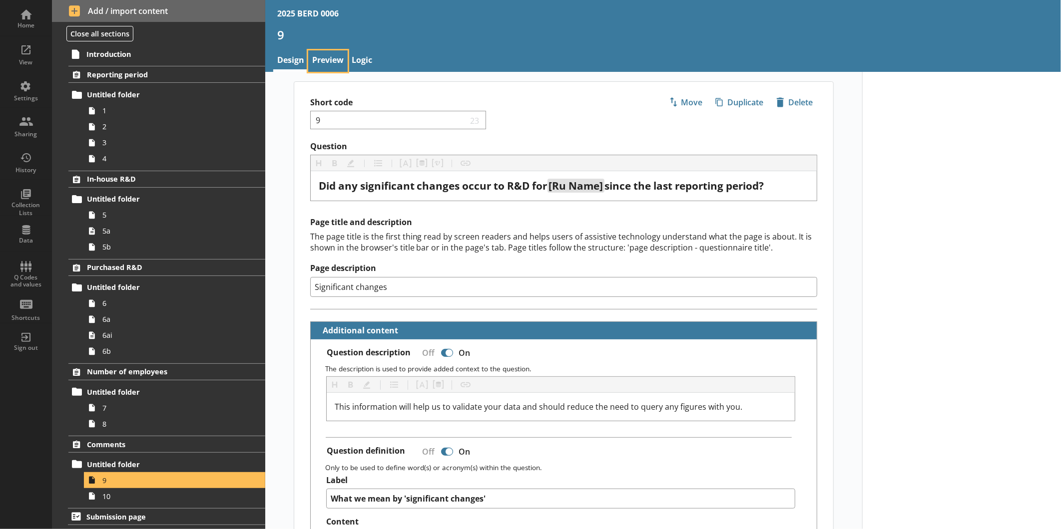
click at [320, 58] on link "Preview" at bounding box center [327, 60] width 39 height 21
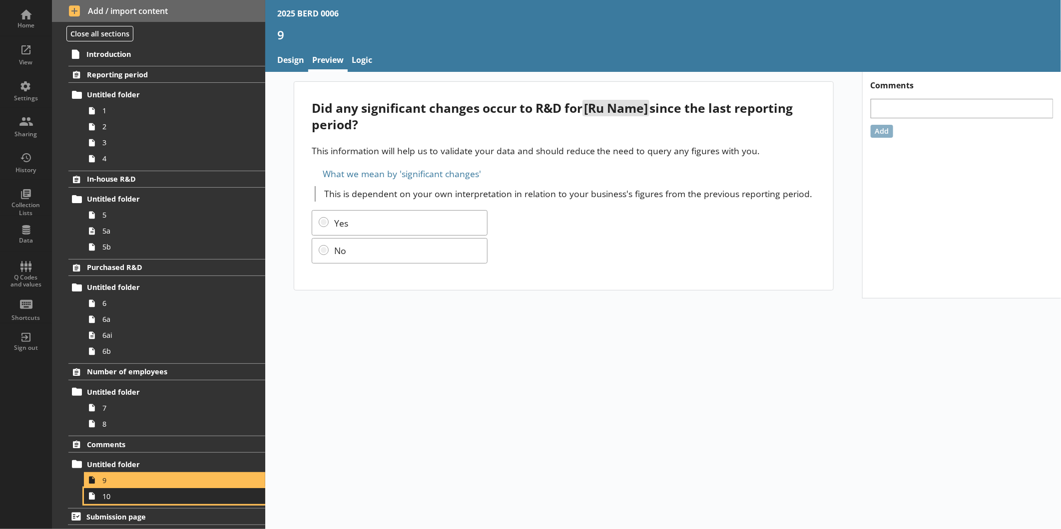
click at [138, 492] on span "10" at bounding box center [167, 496] width 130 height 9
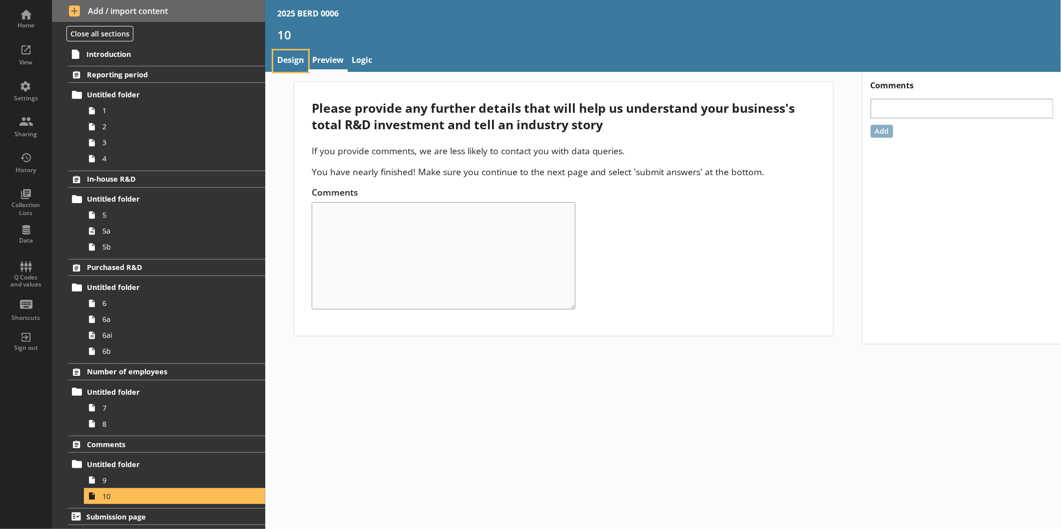
click at [294, 60] on link "Design" at bounding box center [290, 60] width 35 height 21
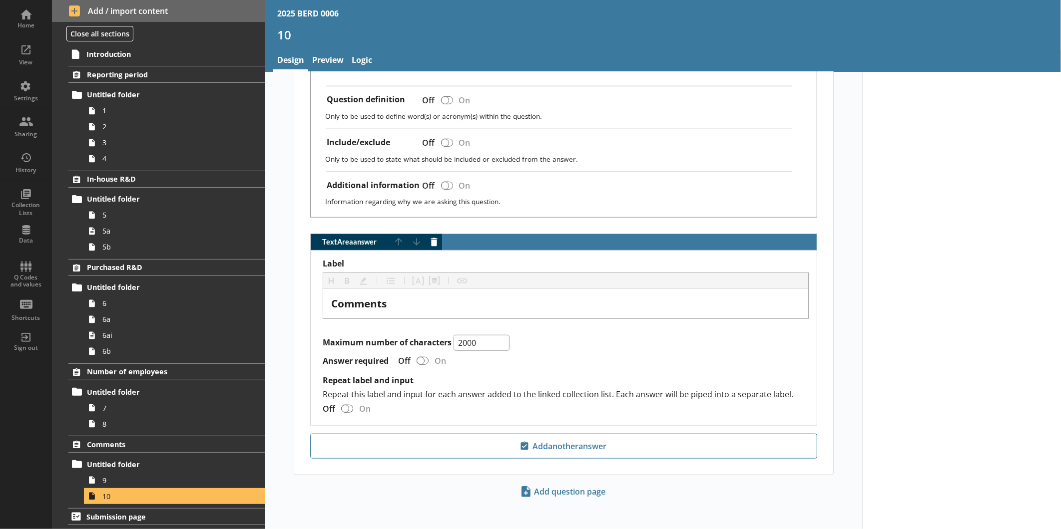
scroll to position [386, 0]
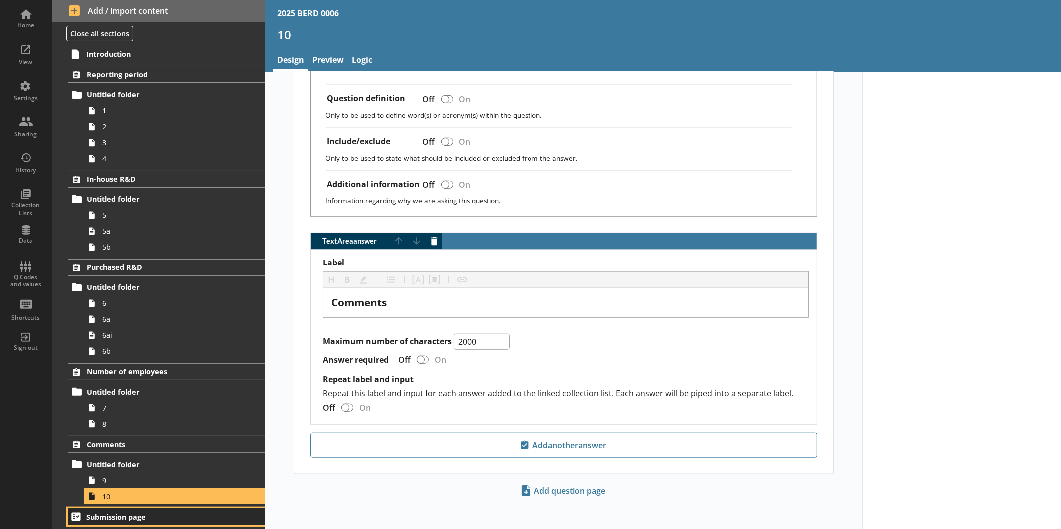
click at [140, 512] on span "Submission page" at bounding box center [157, 516] width 142 height 9
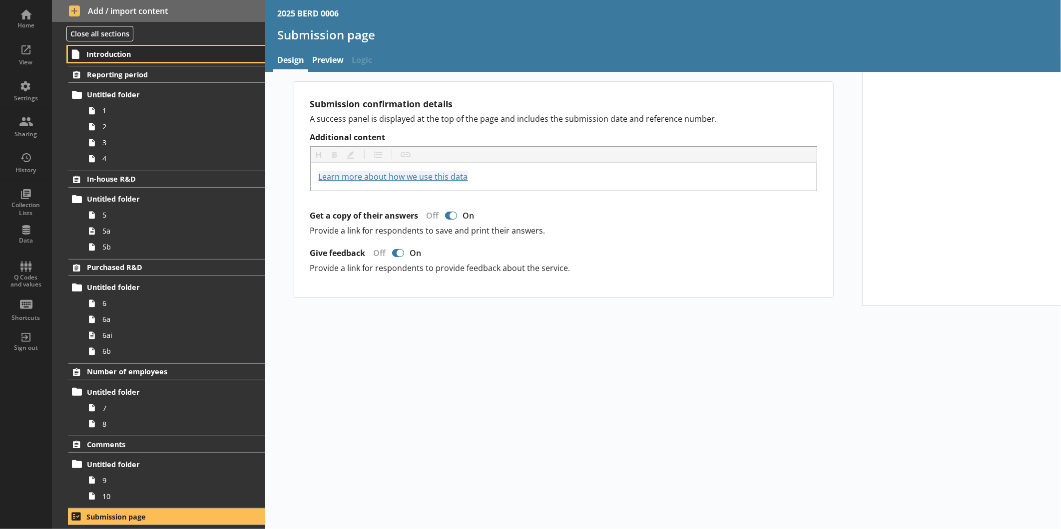
click at [134, 53] on span "Introduction" at bounding box center [157, 53] width 142 height 9
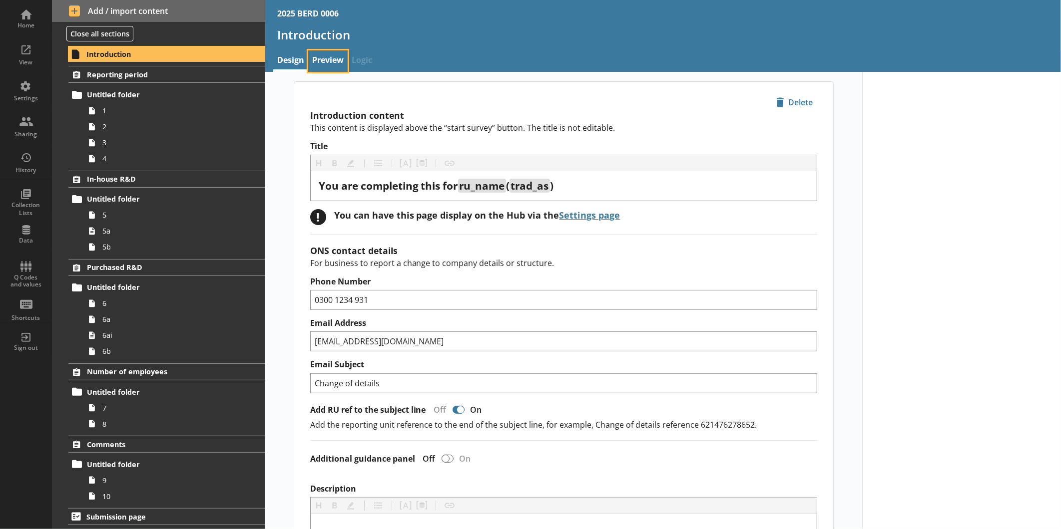
click at [331, 65] on link "Preview" at bounding box center [327, 60] width 39 height 21
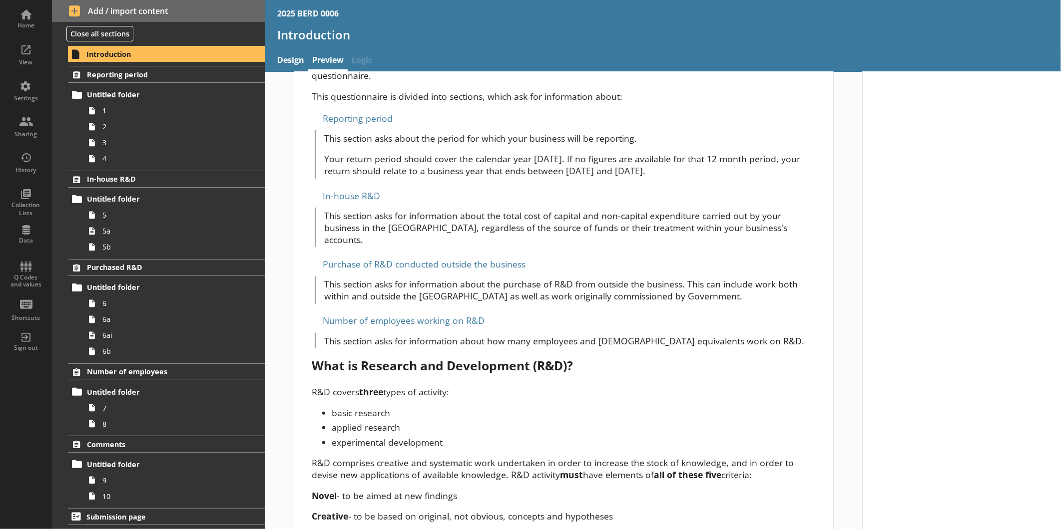
scroll to position [436, 0]
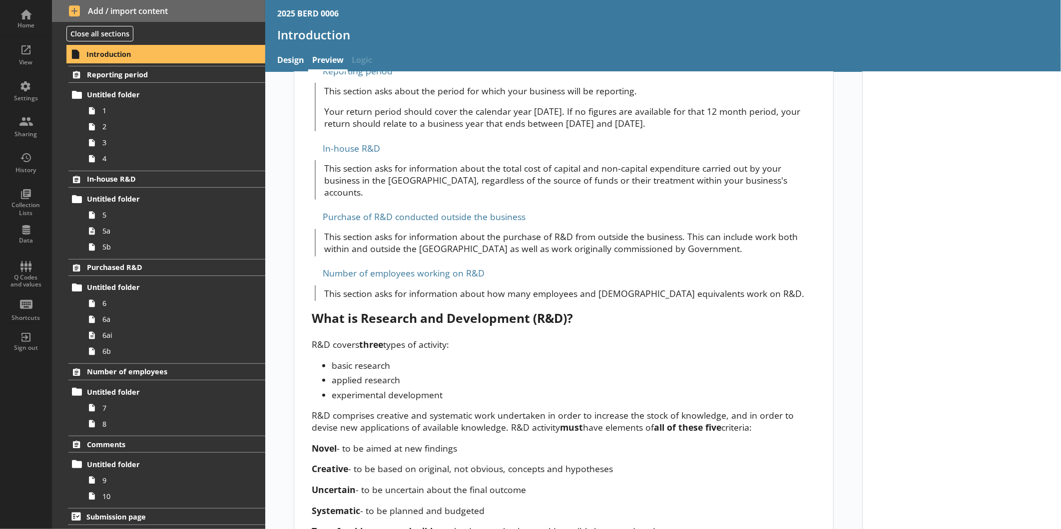
click at [137, 59] on link "Introduction" at bounding box center [166, 54] width 197 height 16
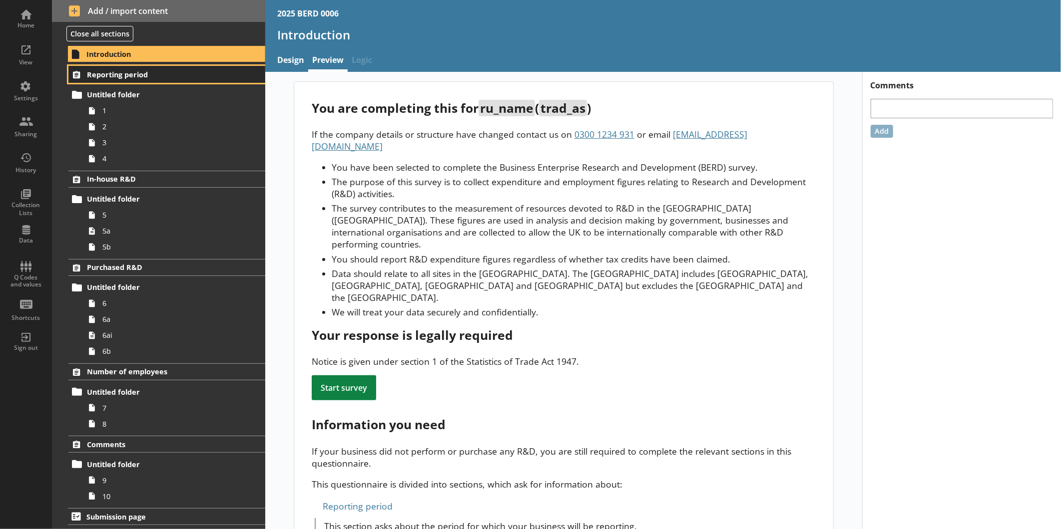
click at [129, 74] on span "Reporting period" at bounding box center [158, 74] width 142 height 9
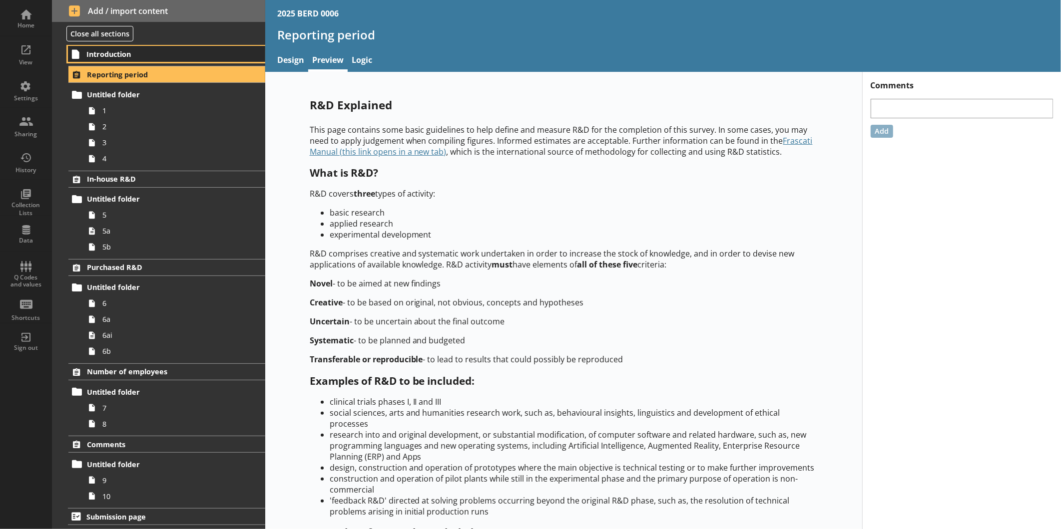
click at [141, 47] on link "Introduction" at bounding box center [166, 54] width 197 height 16
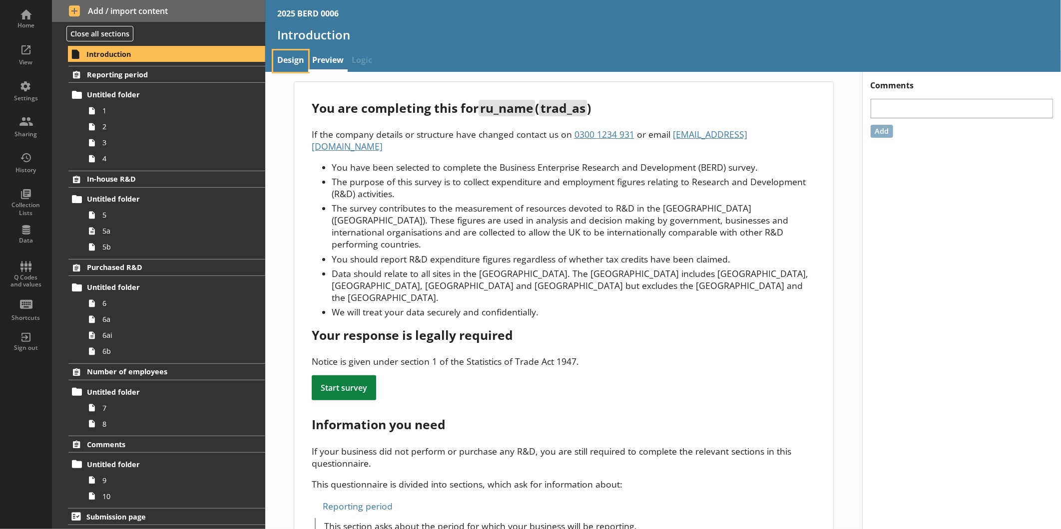
click at [280, 56] on link "Design" at bounding box center [290, 60] width 35 height 21
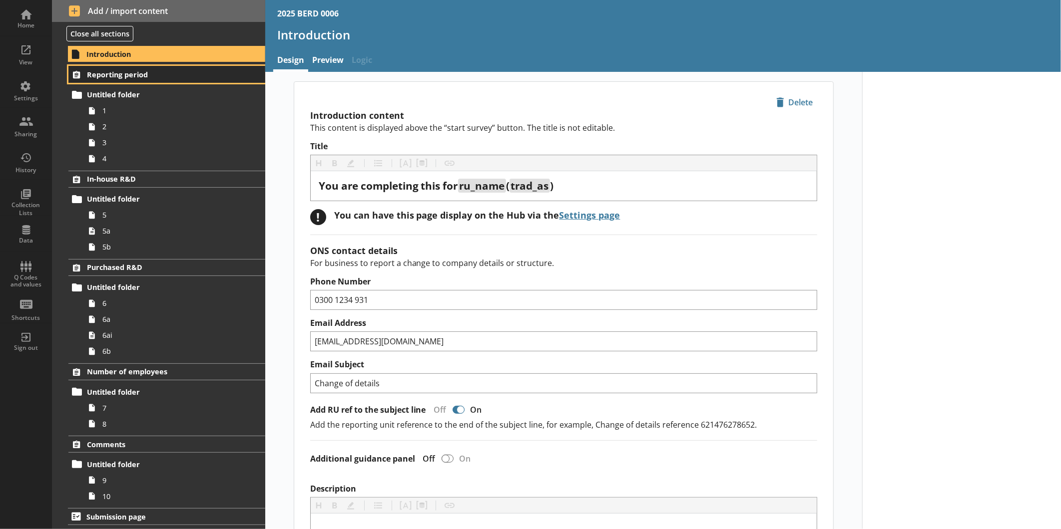
click at [121, 76] on span "Reporting period" at bounding box center [158, 74] width 142 height 9
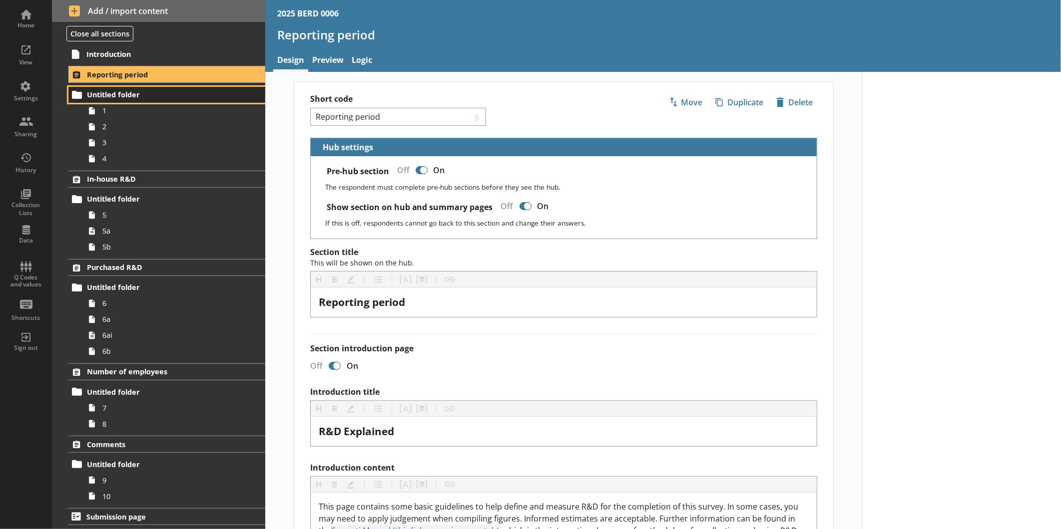
click at [114, 102] on link "Untitled folder" at bounding box center [166, 95] width 197 height 16
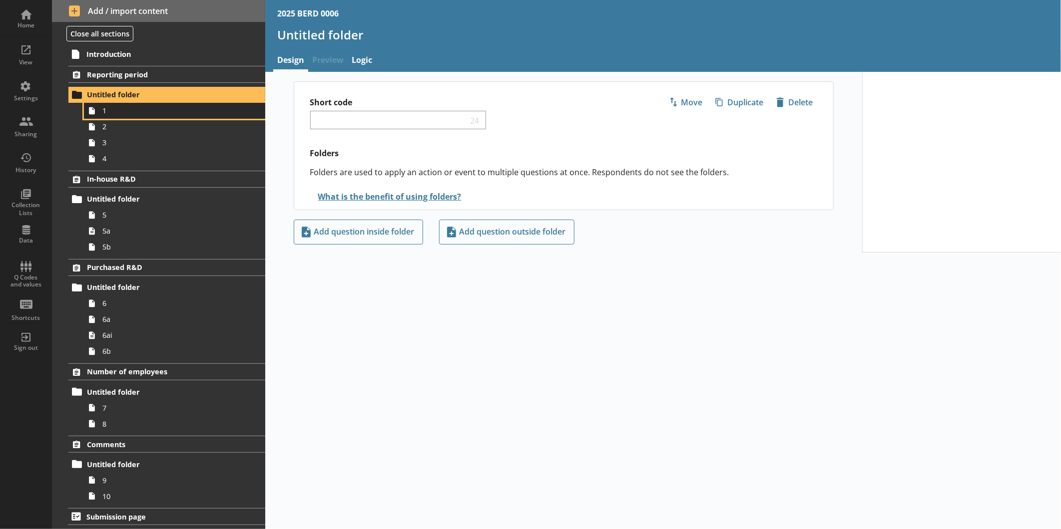
click at [125, 109] on span "1" at bounding box center [167, 110] width 130 height 9
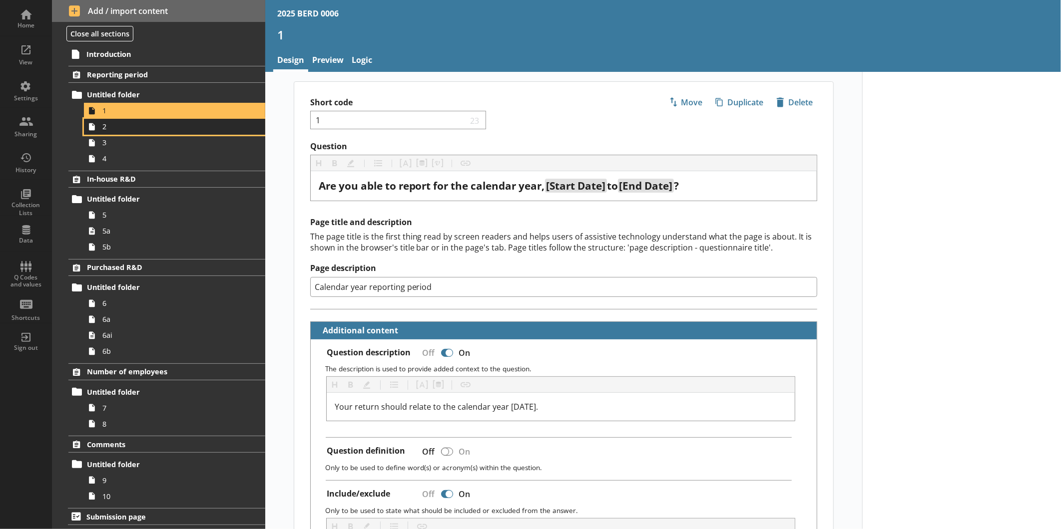
click at [114, 127] on span "2" at bounding box center [167, 126] width 130 height 9
type textarea "x"
select select "ref_p_end_date"
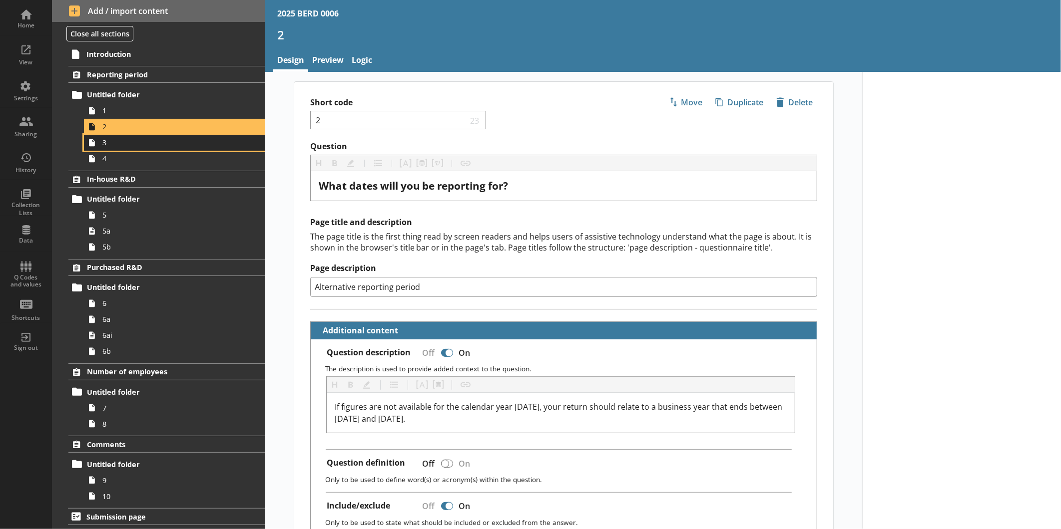
click at [187, 141] on span "3" at bounding box center [167, 142] width 130 height 9
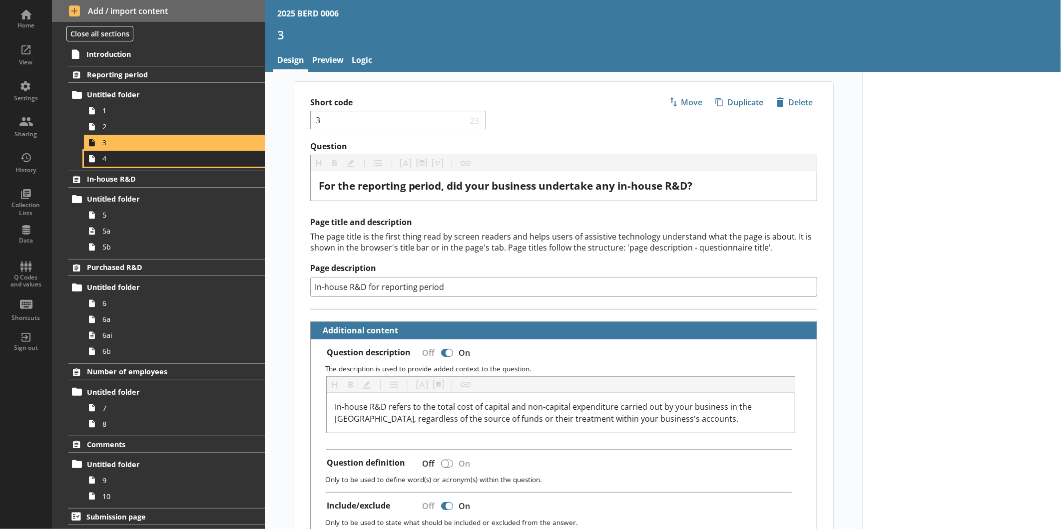
drag, startPoint x: 182, startPoint y: 165, endPoint x: 197, endPoint y: 160, distance: 15.8
click at [184, 165] on link "4" at bounding box center [174, 159] width 181 height 16
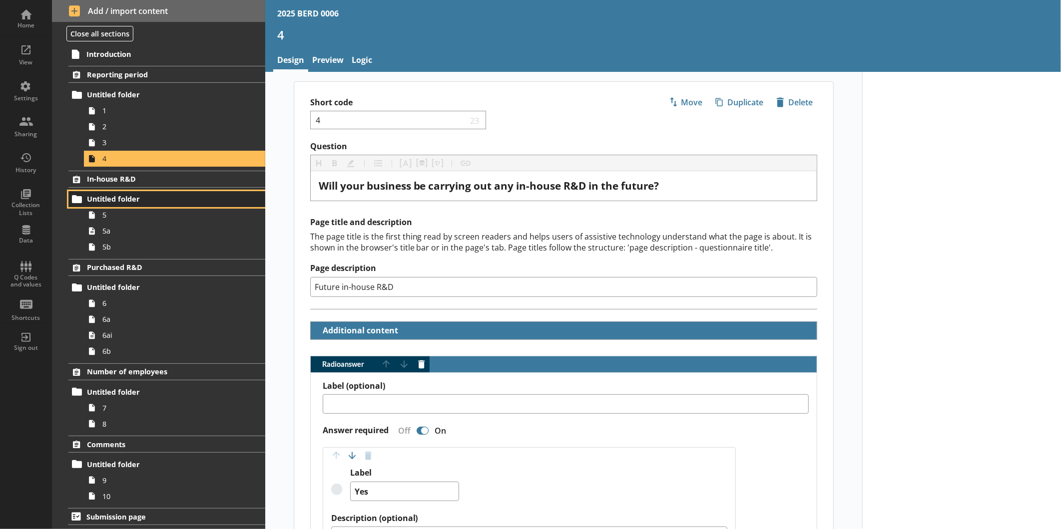
click at [137, 207] on link "Untitled folder" at bounding box center [166, 199] width 197 height 16
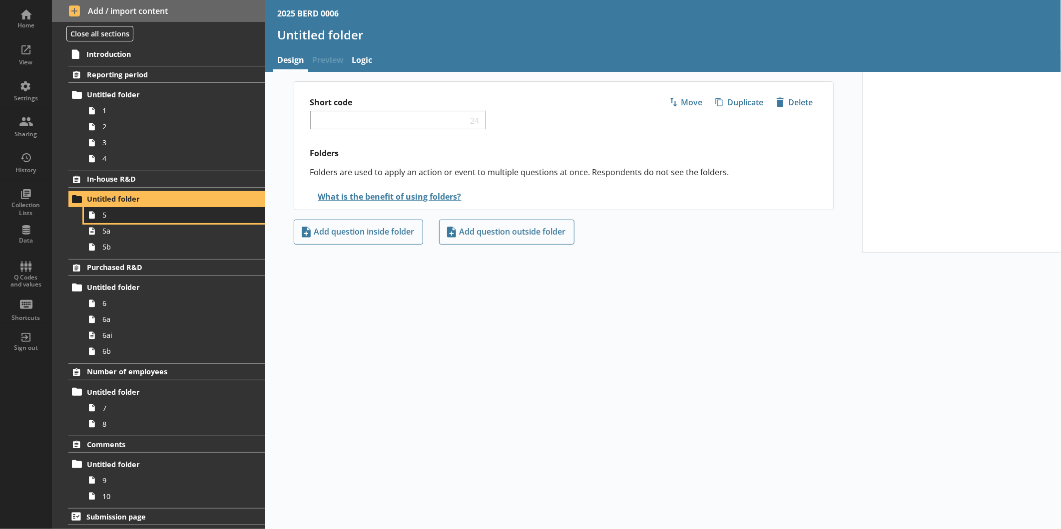
click at [183, 215] on span "5" at bounding box center [167, 214] width 130 height 9
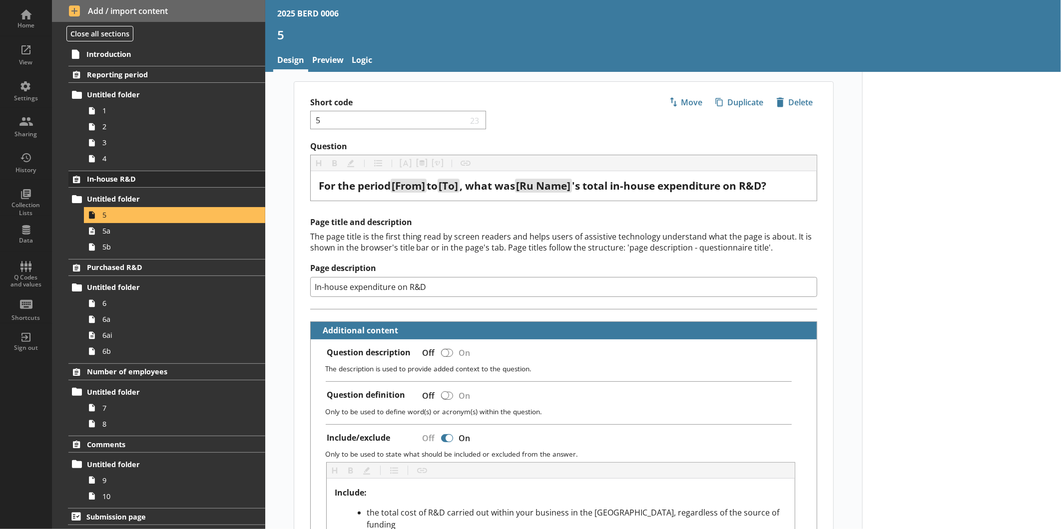
scroll to position [0, 0]
click at [139, 235] on span "5a" at bounding box center [167, 230] width 130 height 9
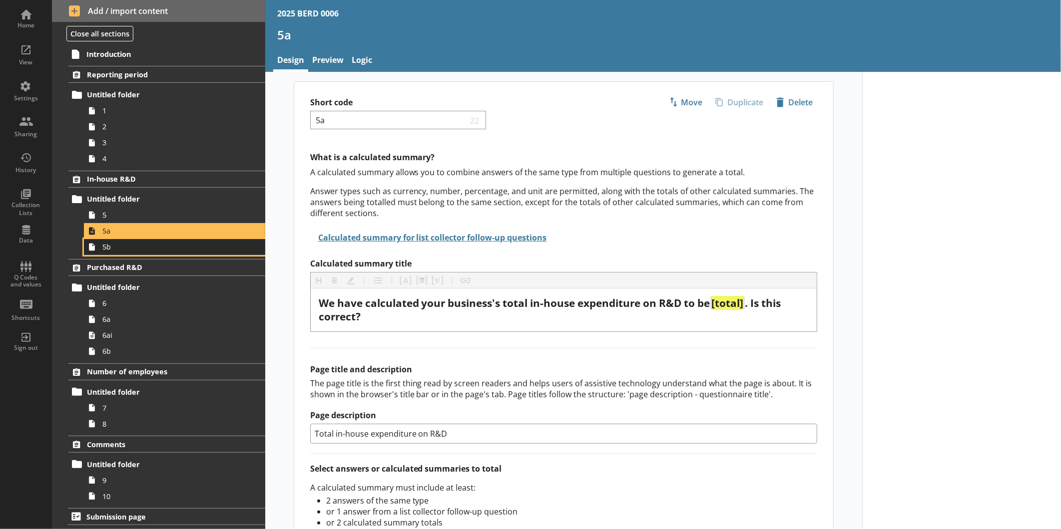
drag, startPoint x: 134, startPoint y: 248, endPoint x: 157, endPoint y: 243, distance: 23.6
click at [134, 248] on span "5b" at bounding box center [167, 246] width 130 height 9
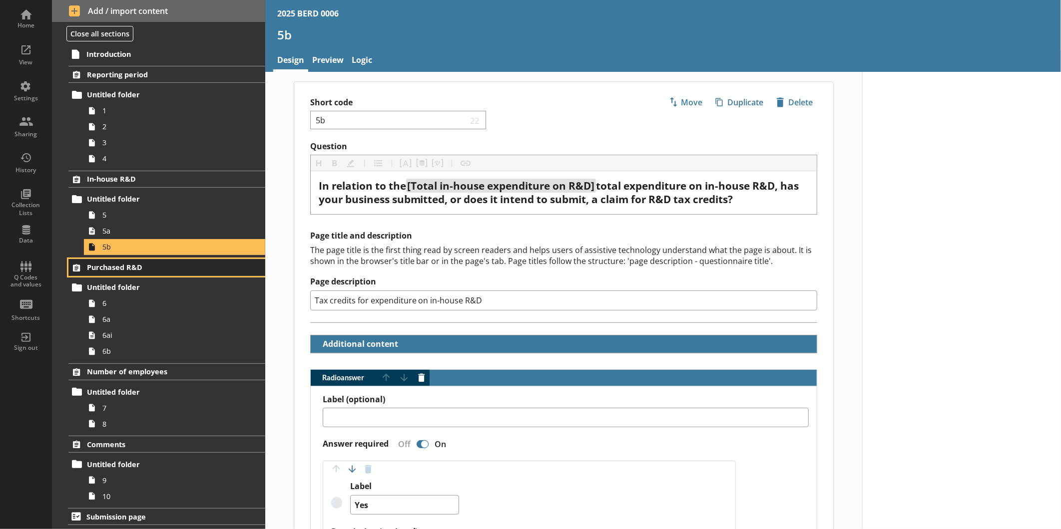
click at [134, 265] on span "Purchased R&D" at bounding box center [158, 267] width 142 height 9
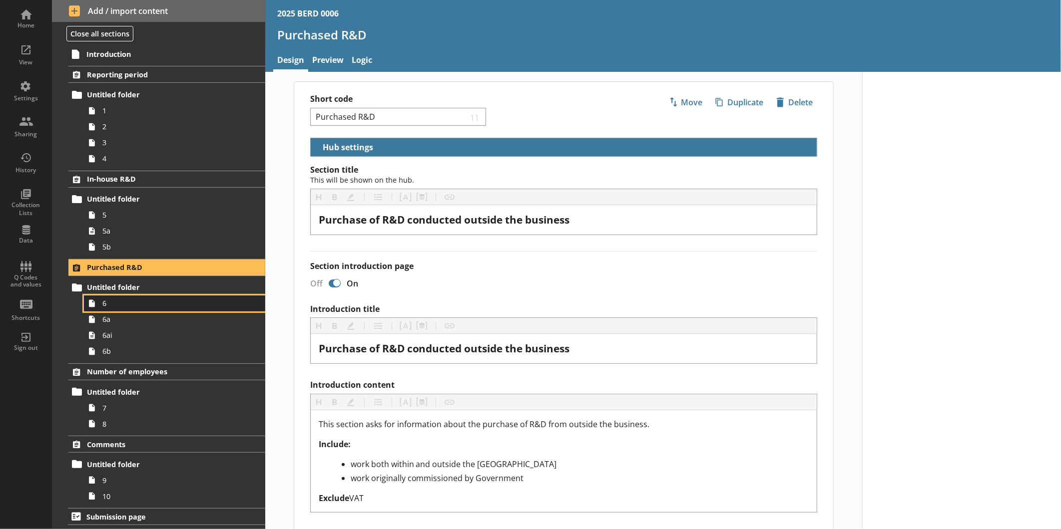
click at [174, 303] on span "6" at bounding box center [167, 303] width 130 height 9
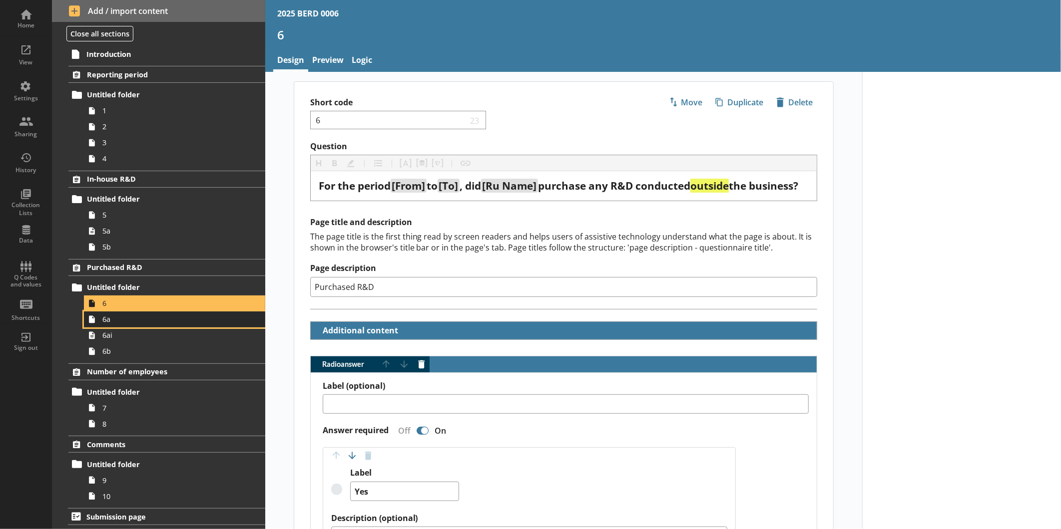
click at [155, 326] on link "6a" at bounding box center [174, 320] width 181 height 16
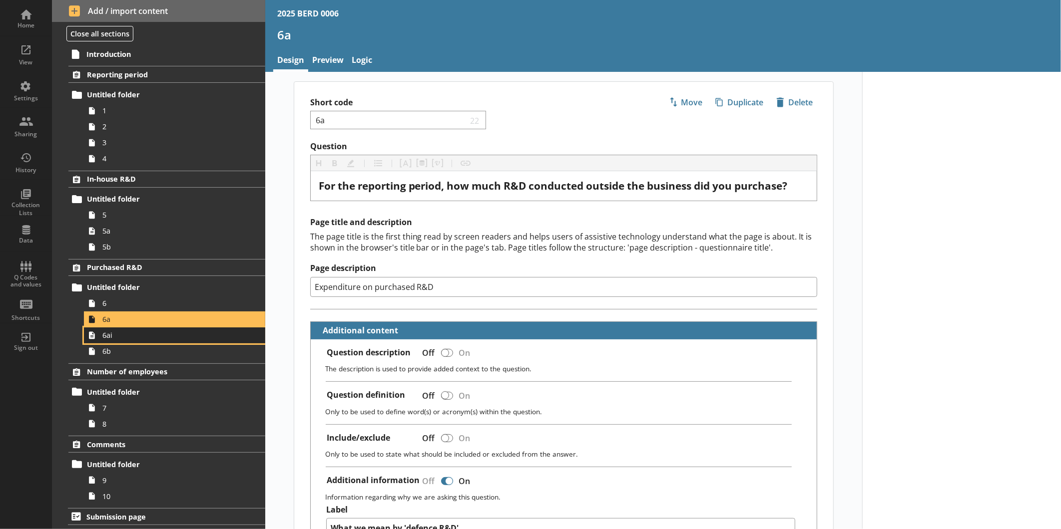
click at [116, 337] on span "6ai" at bounding box center [167, 335] width 130 height 9
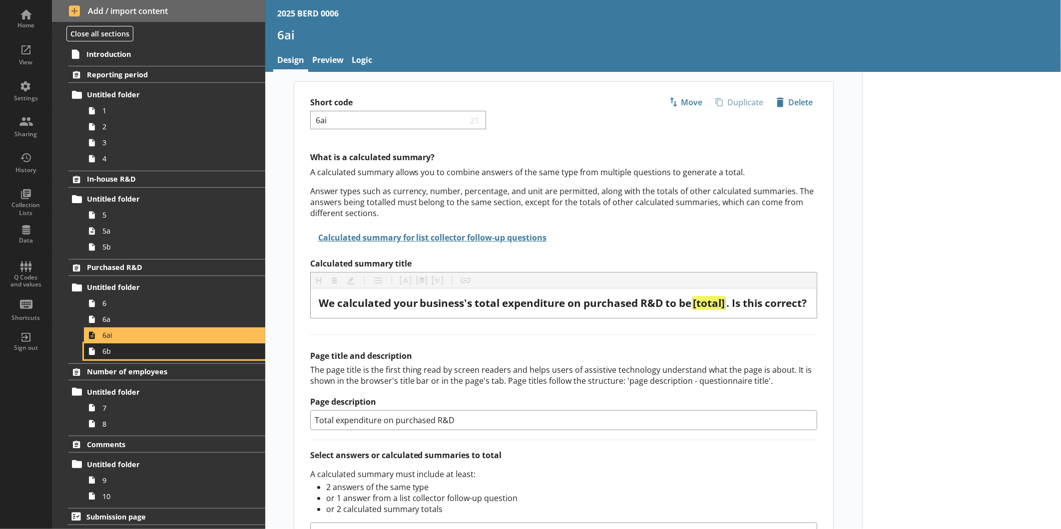
click at [138, 350] on span "6b" at bounding box center [167, 351] width 130 height 9
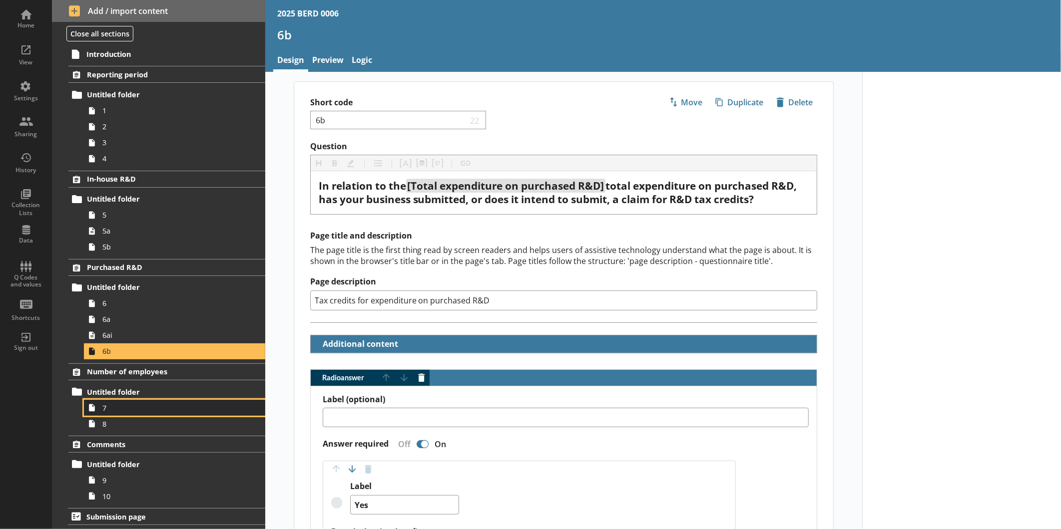
click at [101, 412] on link "7" at bounding box center [174, 408] width 181 height 16
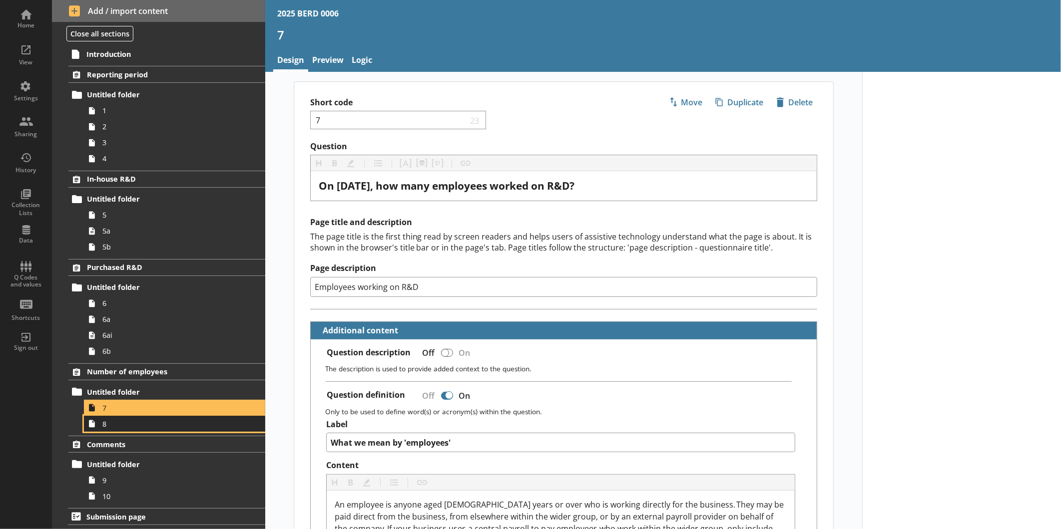
click at [148, 421] on span "8" at bounding box center [167, 424] width 130 height 9
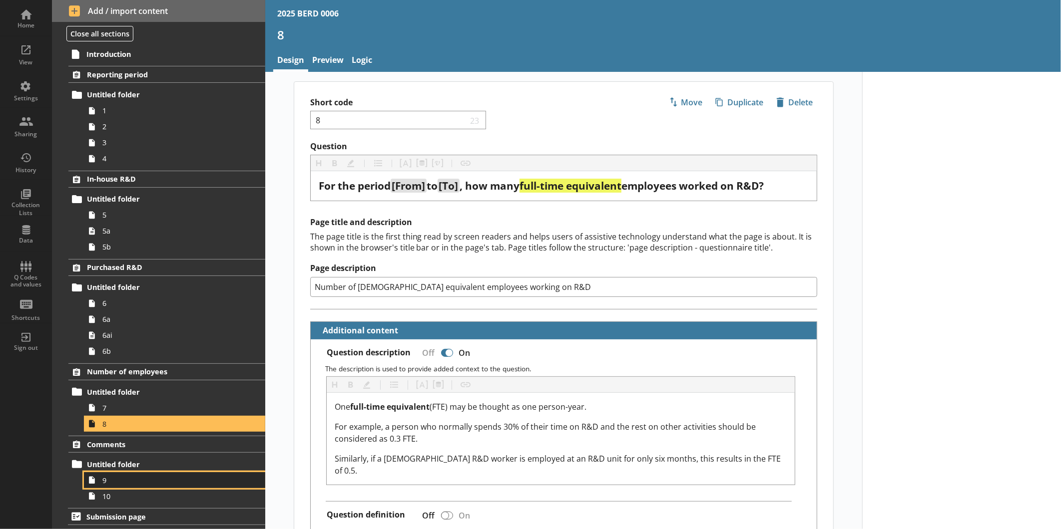
click at [119, 473] on link "9" at bounding box center [174, 481] width 181 height 16
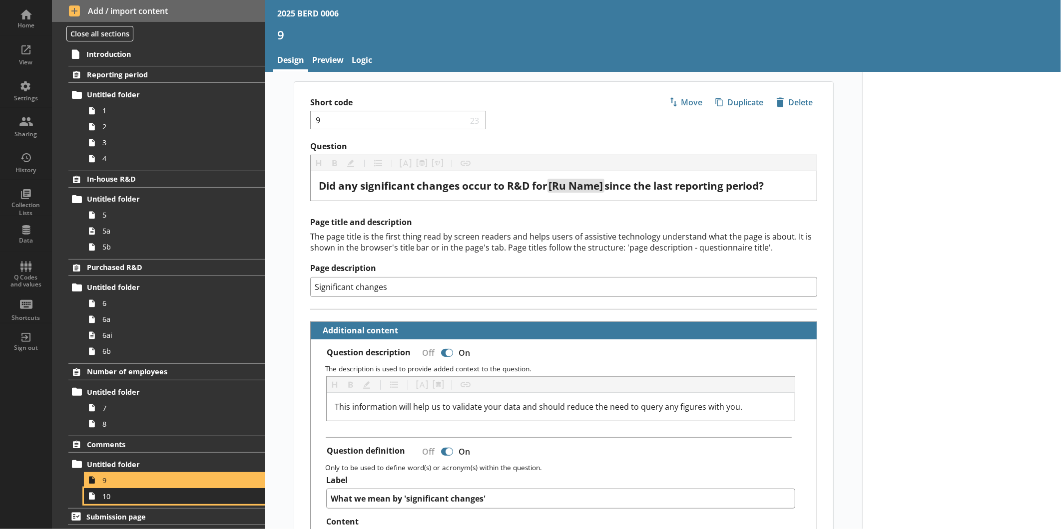
click at [128, 503] on link "10" at bounding box center [174, 496] width 181 height 16
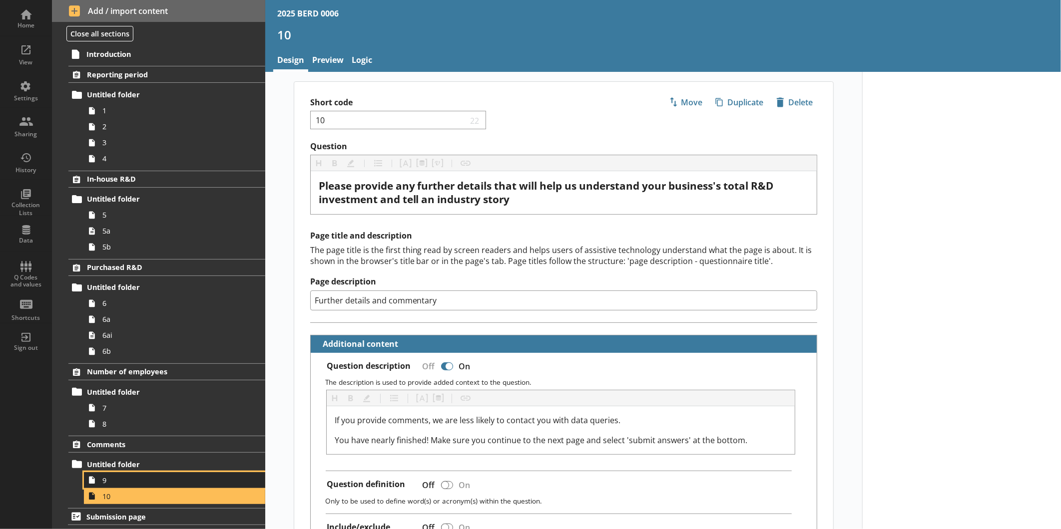
click at [148, 482] on span "9" at bounding box center [167, 480] width 130 height 9
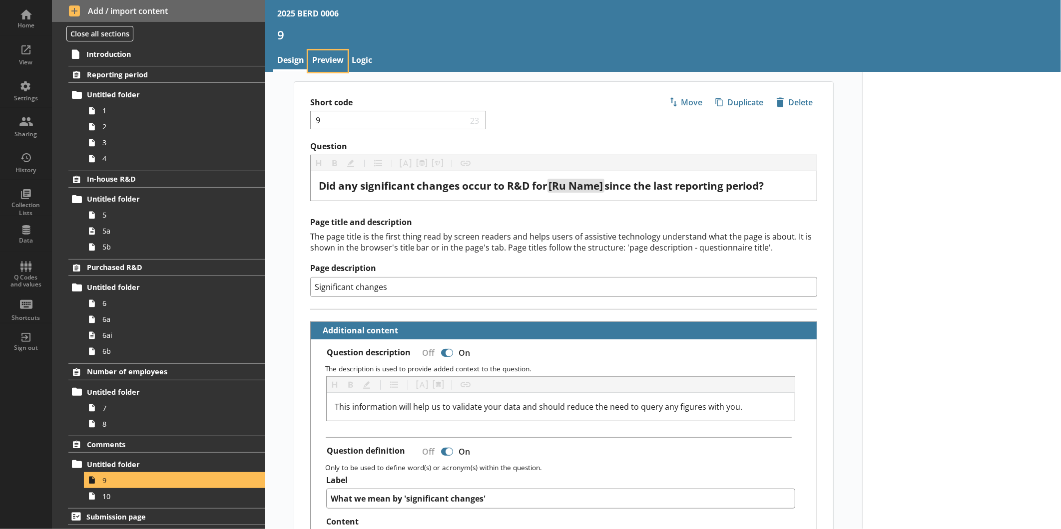
click at [333, 62] on link "Preview" at bounding box center [327, 60] width 39 height 21
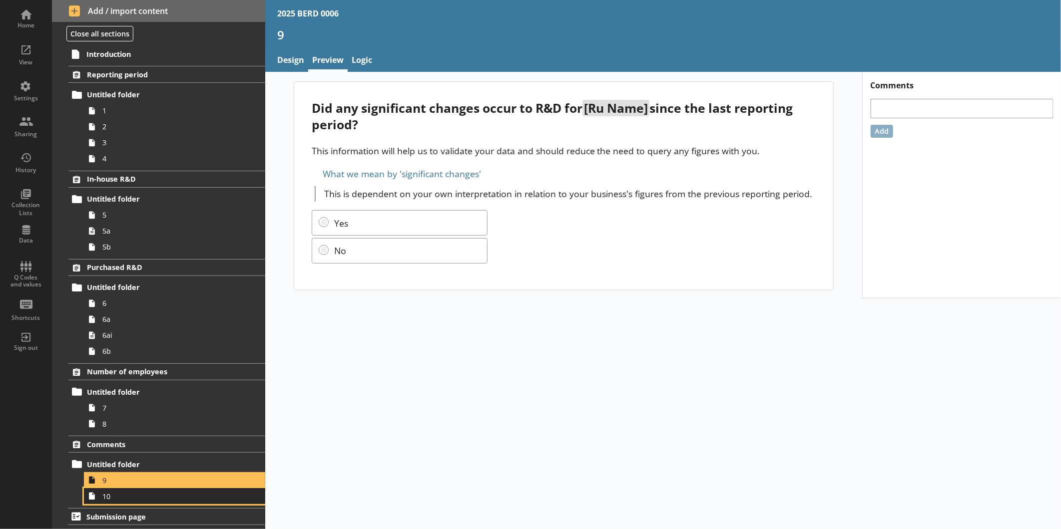
click at [160, 497] on span "10" at bounding box center [167, 496] width 130 height 9
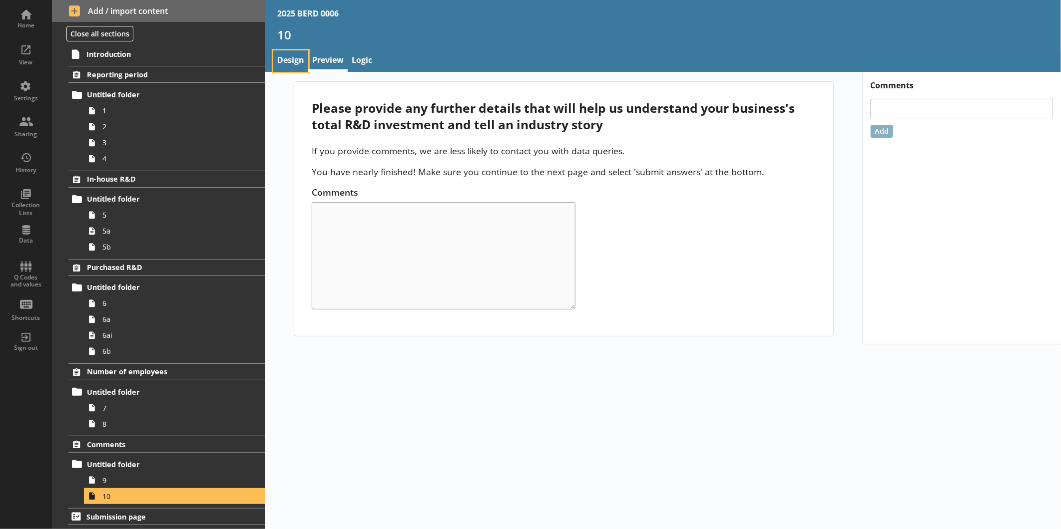
click at [296, 57] on link "Design" at bounding box center [290, 60] width 35 height 21
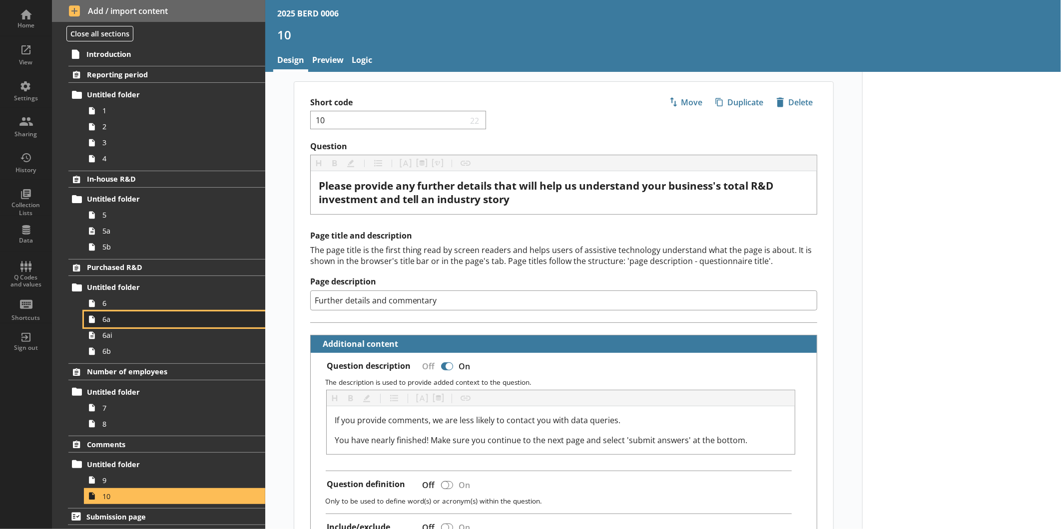
click at [142, 315] on span "6a" at bounding box center [167, 319] width 130 height 9
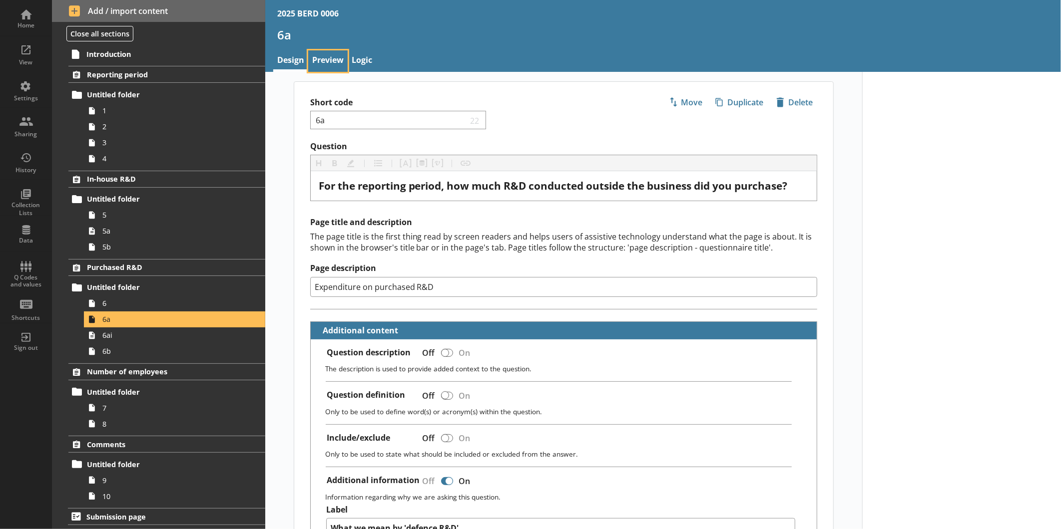
click at [339, 61] on link "Preview" at bounding box center [327, 60] width 39 height 21
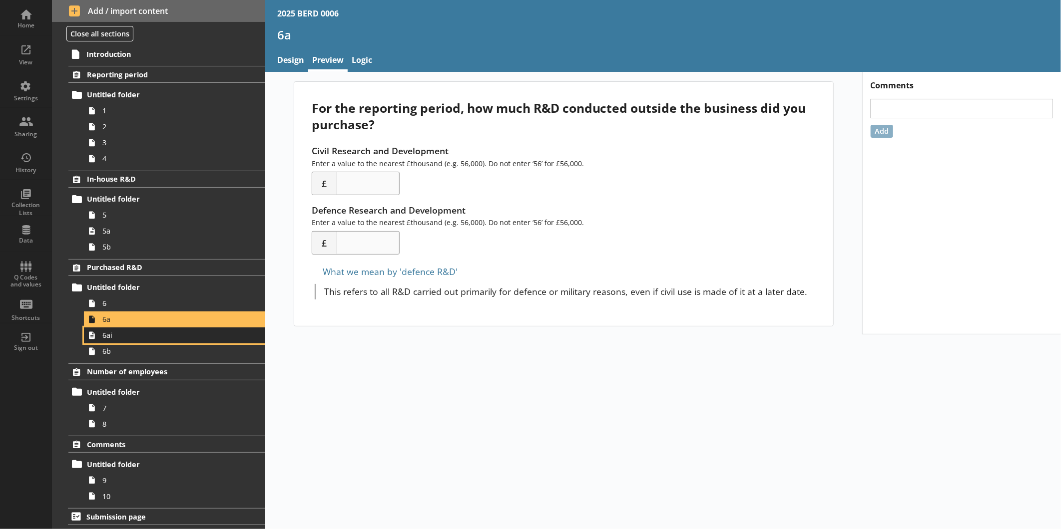
click at [133, 338] on span "6ai" at bounding box center [167, 335] width 130 height 9
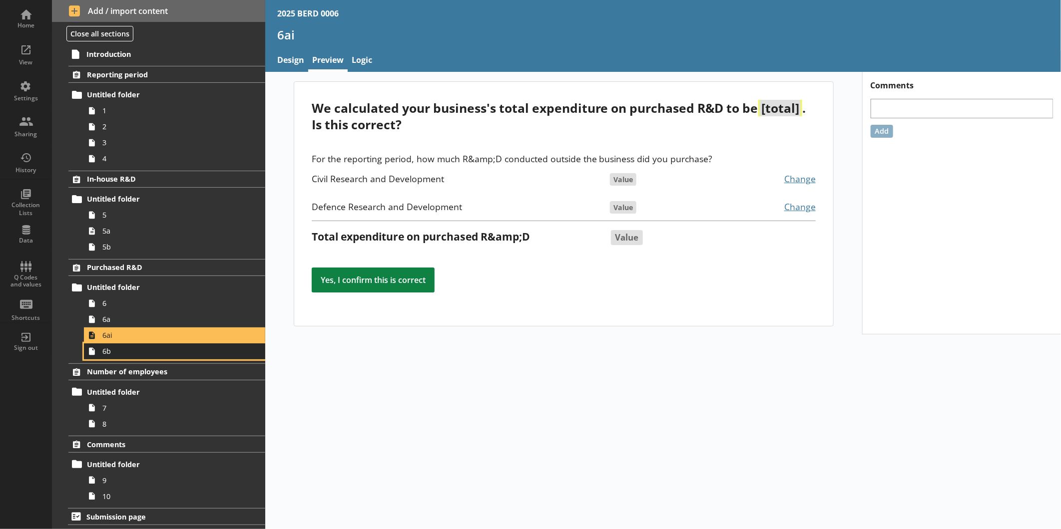
click at [141, 350] on span "6b" at bounding box center [167, 351] width 130 height 9
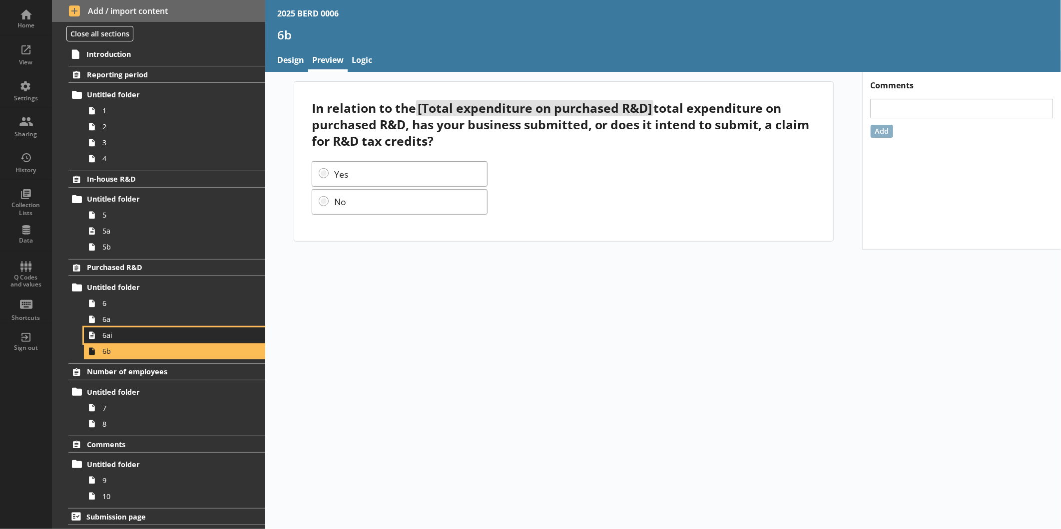
click at [143, 338] on span "6ai" at bounding box center [167, 335] width 130 height 9
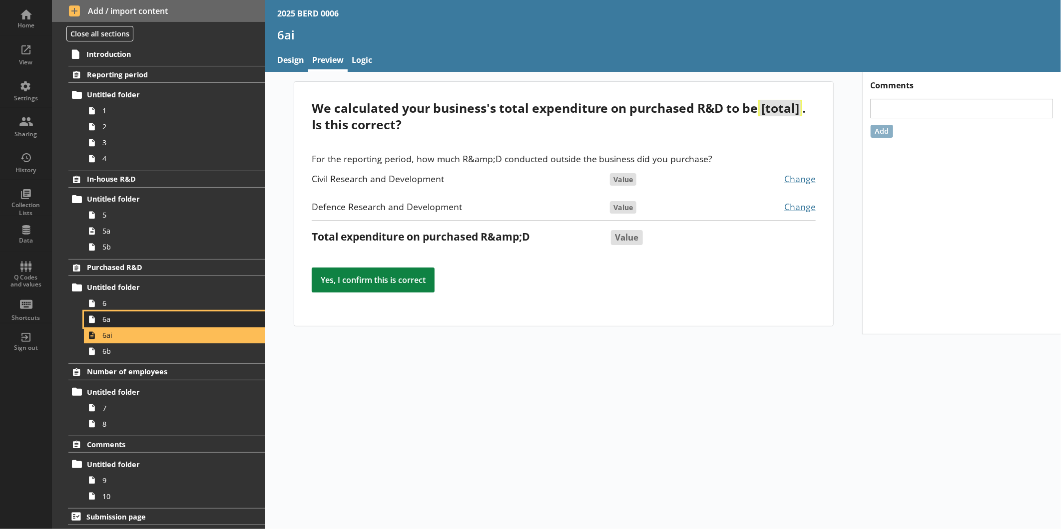
click at [150, 320] on span "6a" at bounding box center [167, 319] width 130 height 9
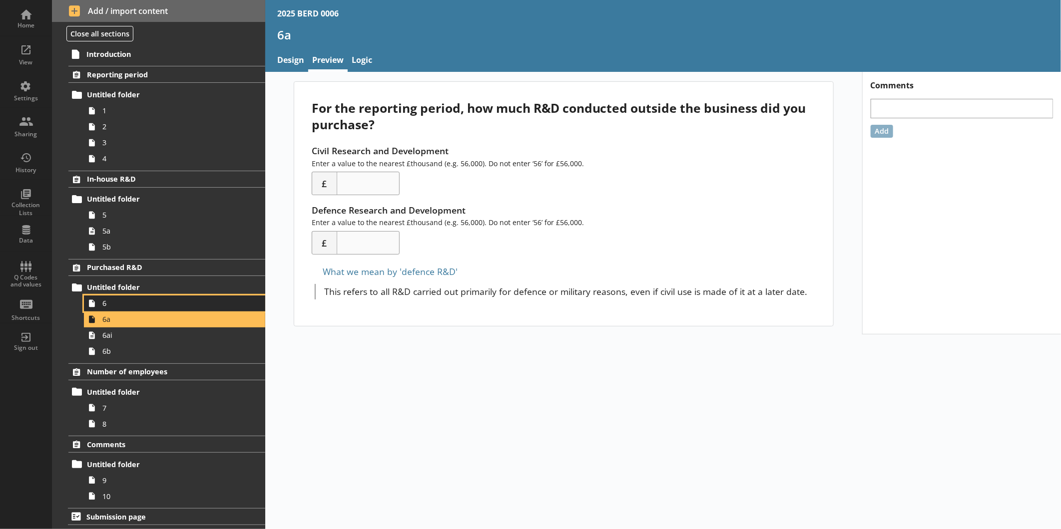
click at [150, 305] on span "6" at bounding box center [167, 303] width 130 height 9
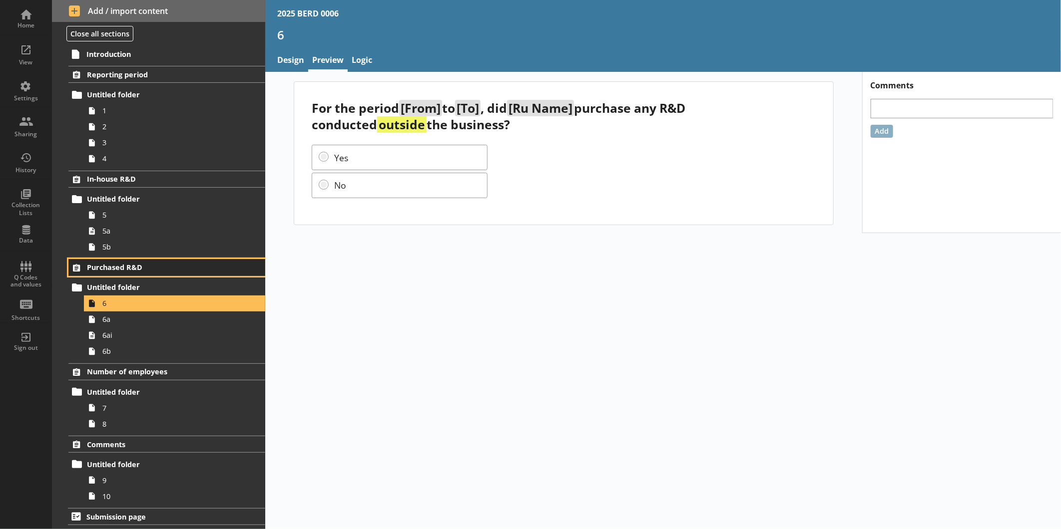
click at [150, 273] on link "Purchased R&D" at bounding box center [166, 267] width 197 height 17
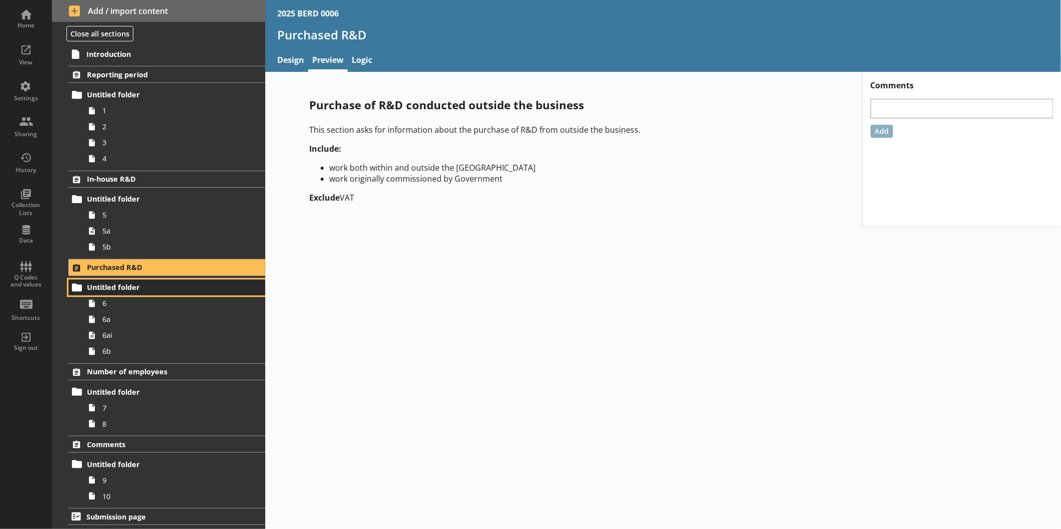
click at [153, 290] on span "Untitled folder" at bounding box center [158, 287] width 142 height 9
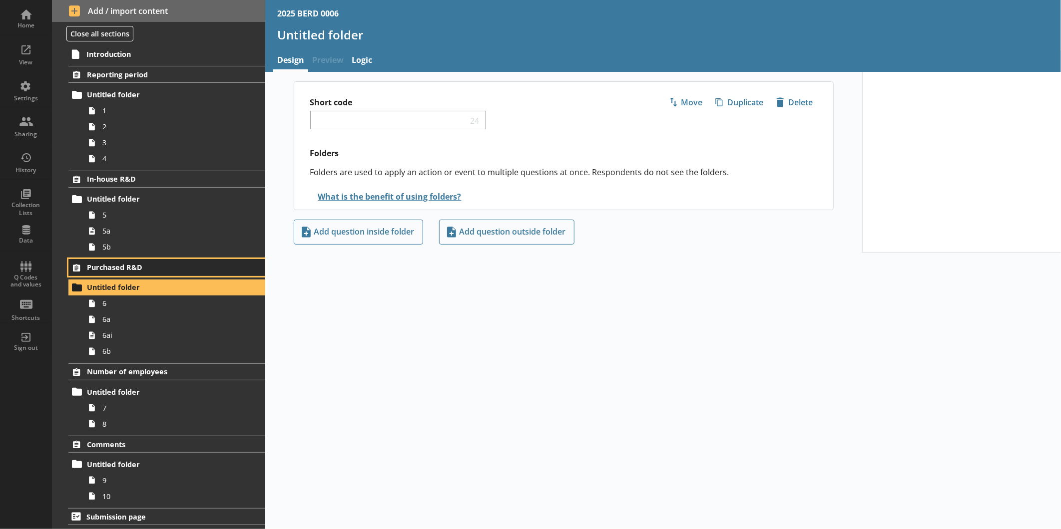
click at [155, 263] on span "Purchased R&D" at bounding box center [158, 267] width 142 height 9
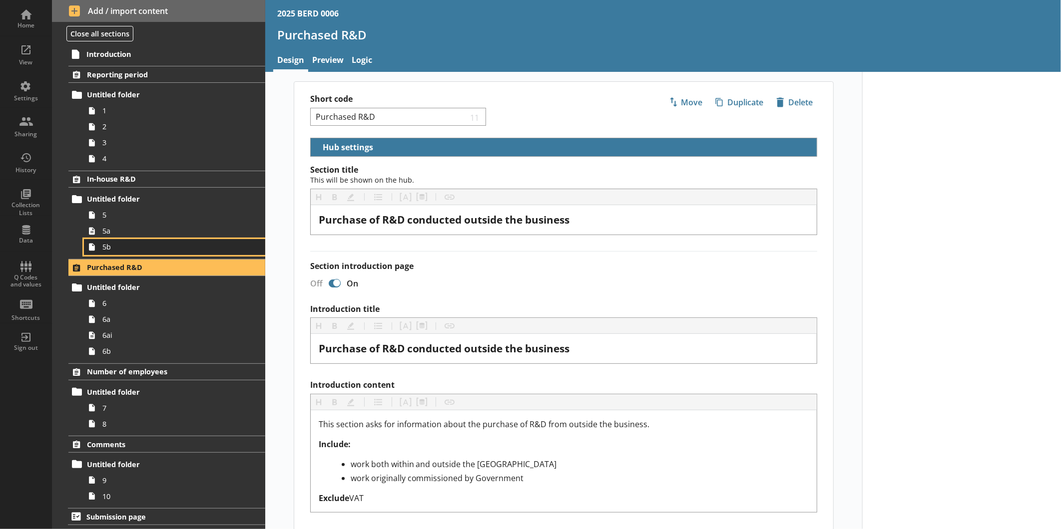
click at [157, 243] on span "5b" at bounding box center [167, 246] width 130 height 9
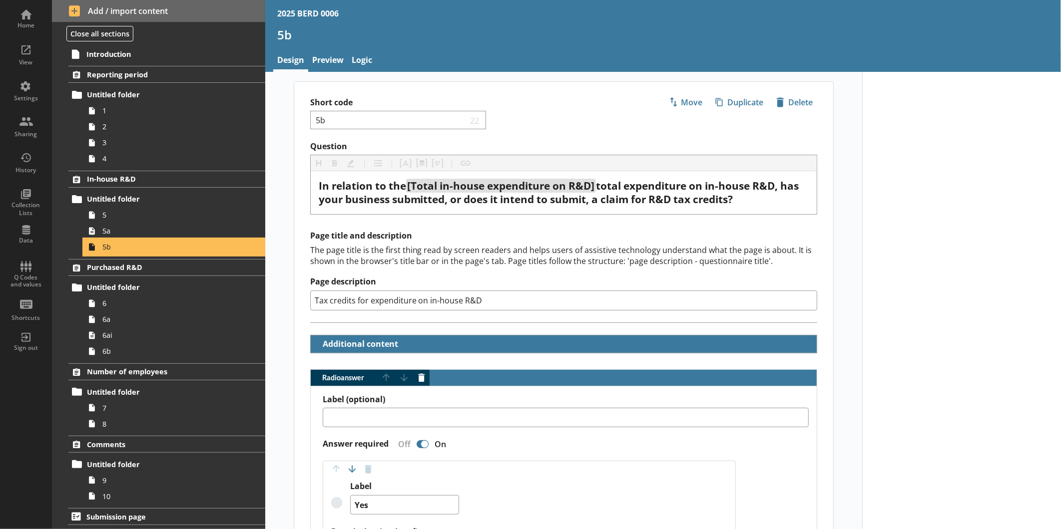
type textarea "x"
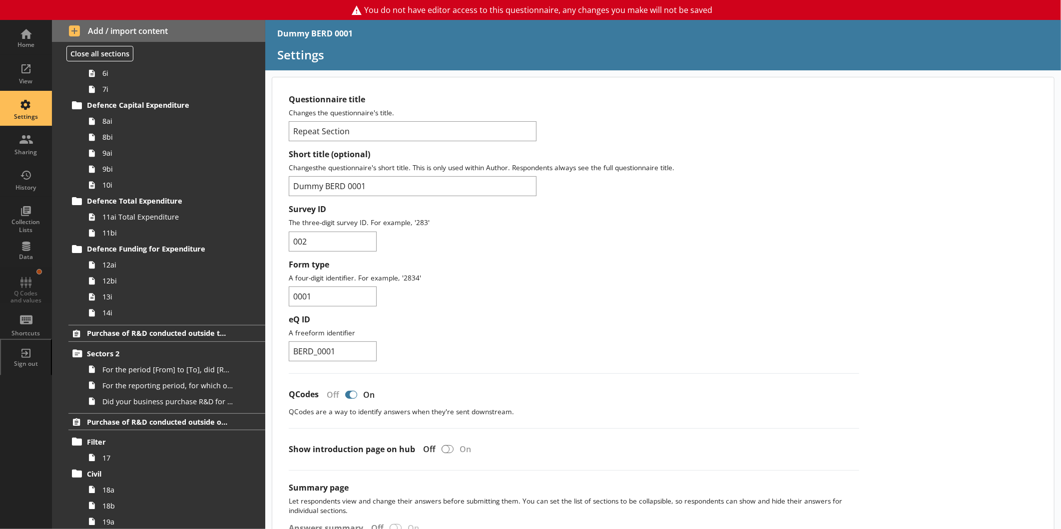
scroll to position [277, 0]
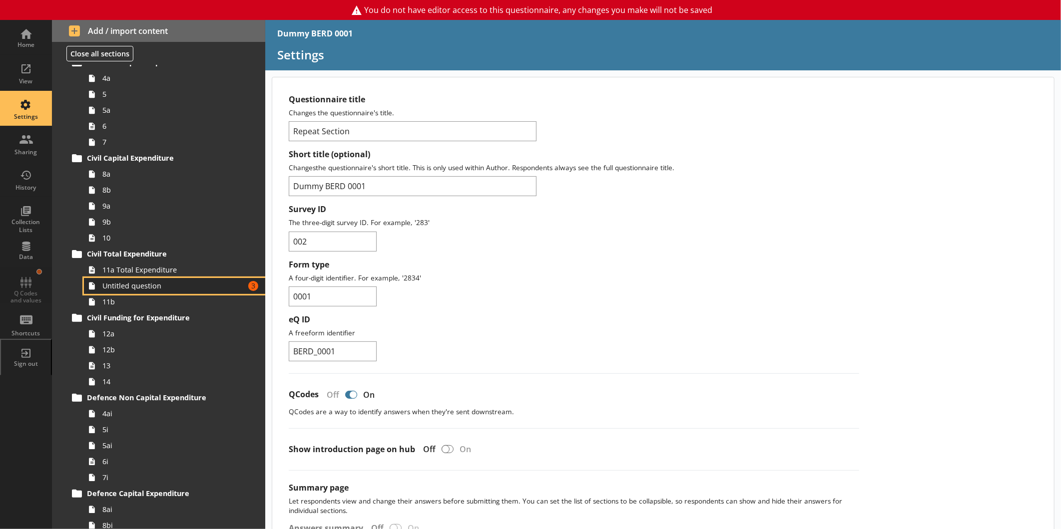
click at [163, 286] on span "Untitled question" at bounding box center [167, 285] width 130 height 9
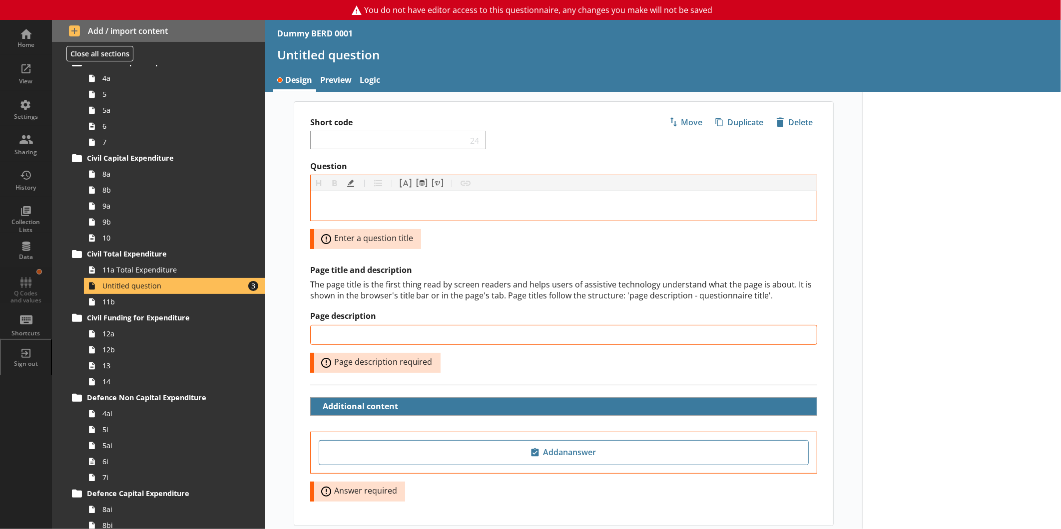
click at [922, 240] on div at bounding box center [961, 338] width 199 height 492
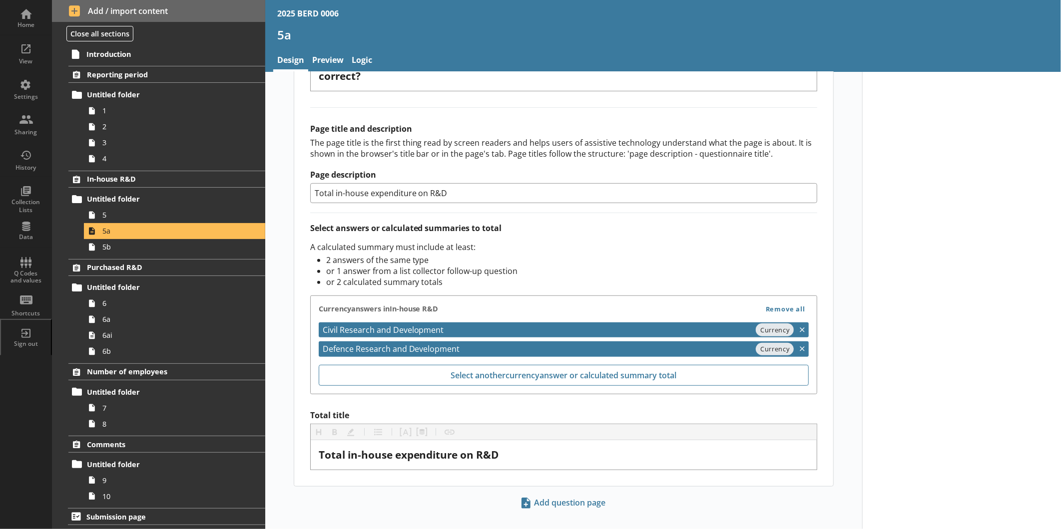
scroll to position [250, 0]
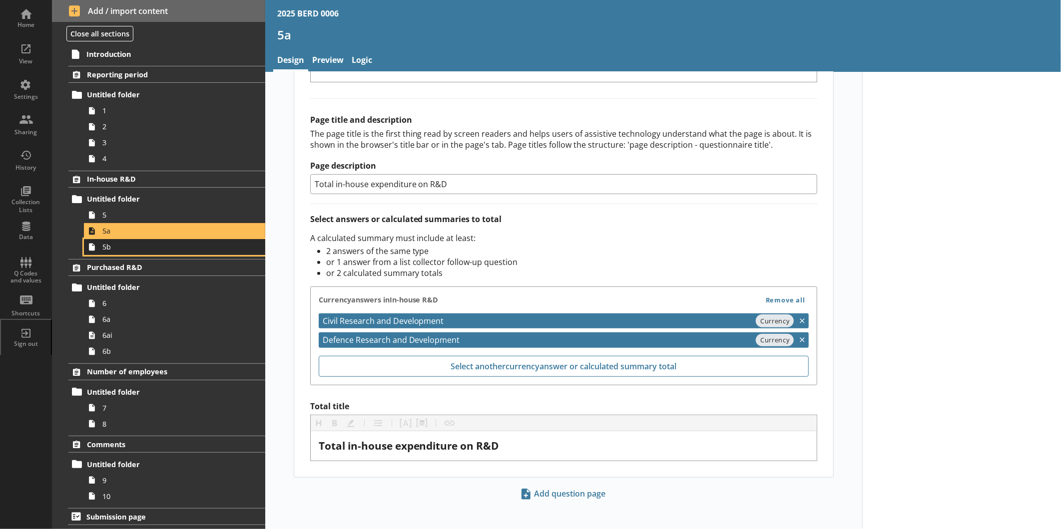
click at [121, 245] on span "5b" at bounding box center [167, 246] width 130 height 9
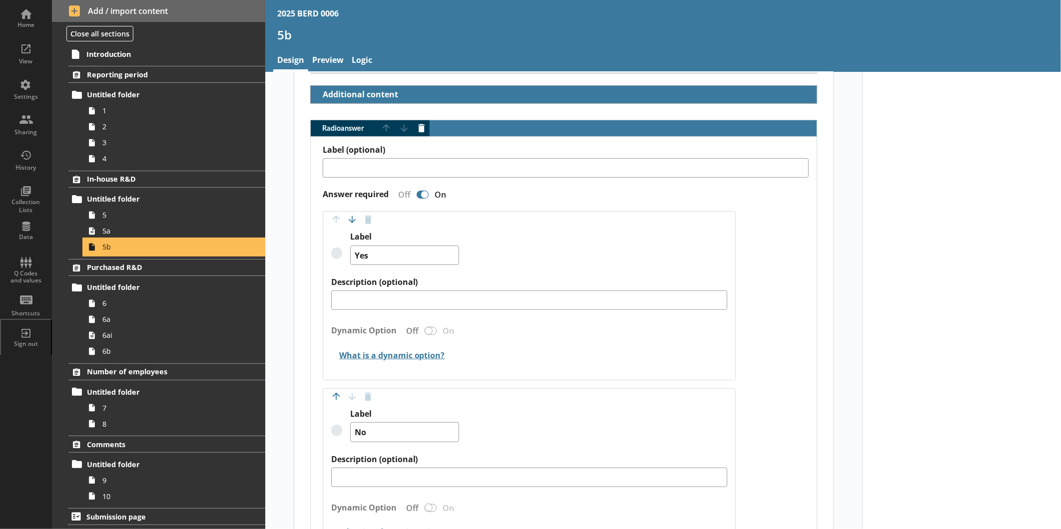
scroll to position [0, 0]
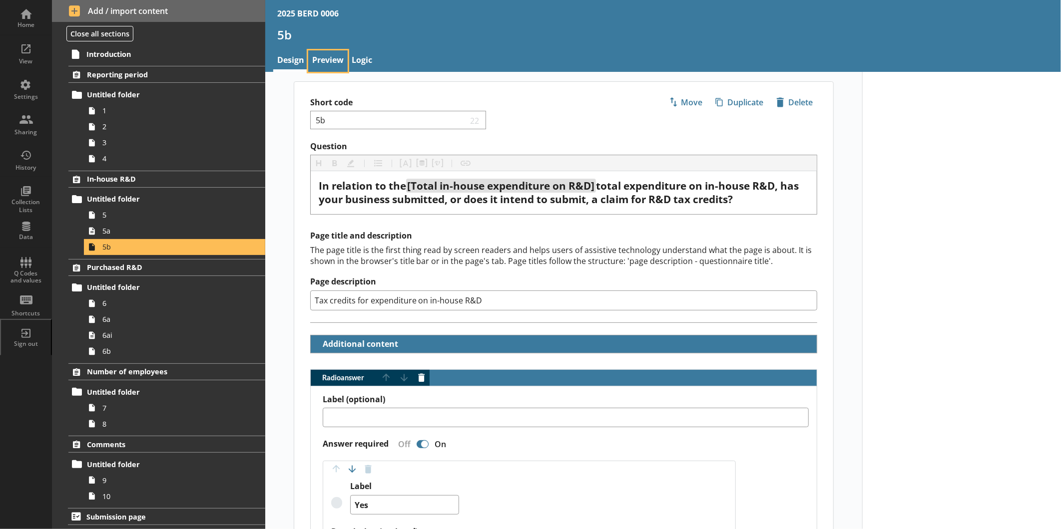
click at [323, 57] on link "Preview" at bounding box center [327, 60] width 39 height 21
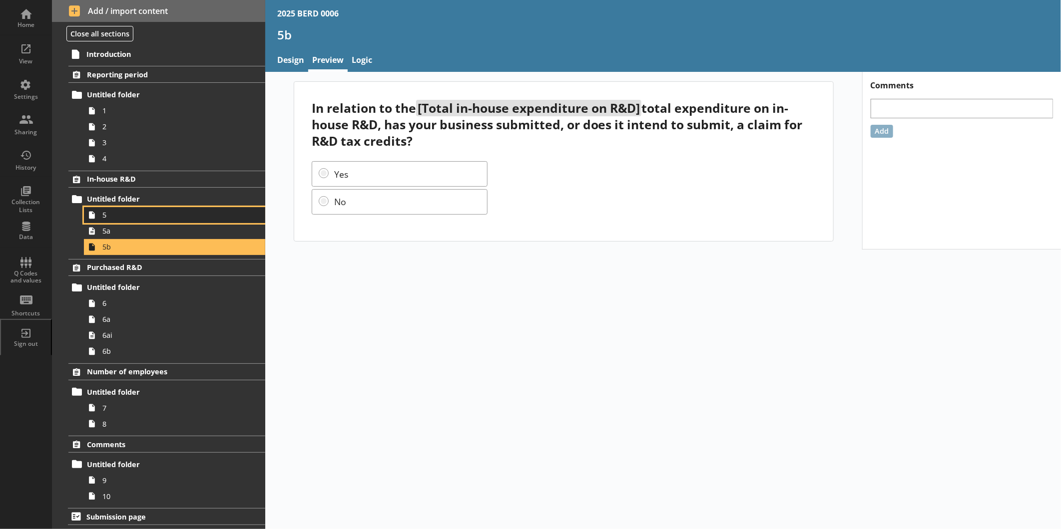
click at [156, 212] on span "5" at bounding box center [167, 214] width 130 height 9
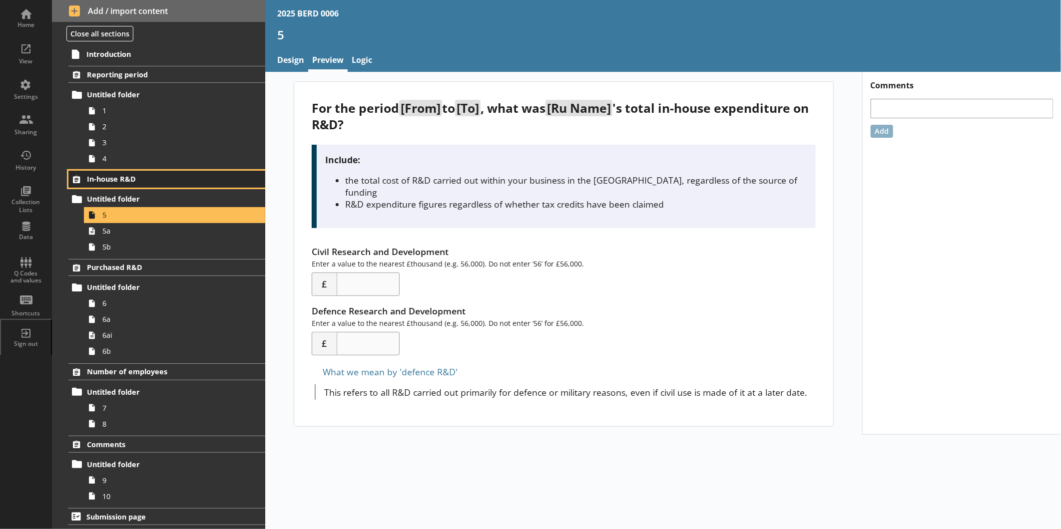
click at [165, 182] on span "In-house R&D" at bounding box center [158, 178] width 142 height 9
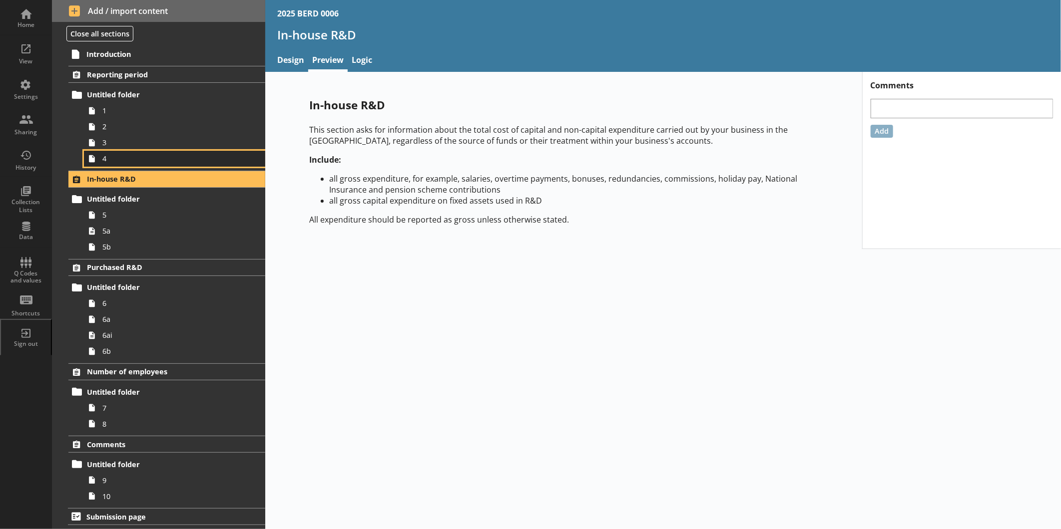
click at [169, 160] on span "4" at bounding box center [167, 158] width 130 height 9
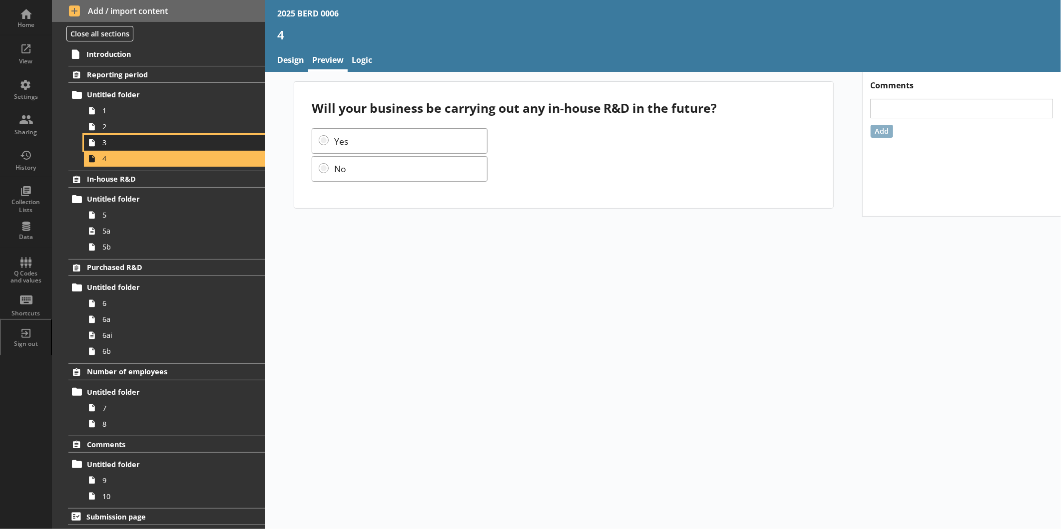
click at [171, 147] on span "3" at bounding box center [167, 142] width 130 height 9
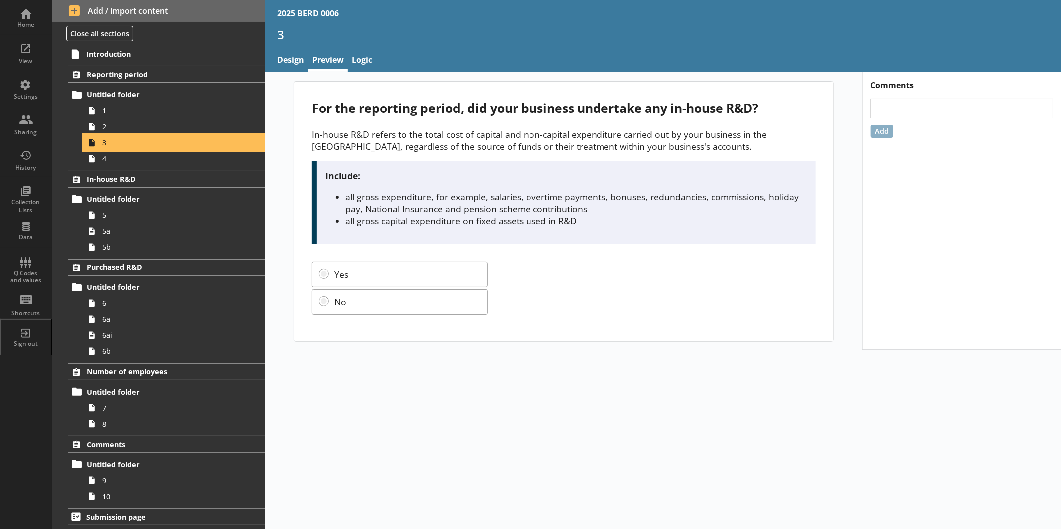
click at [177, 137] on link "3" at bounding box center [174, 143] width 181 height 16
click at [177, 132] on link "2" at bounding box center [174, 127] width 181 height 16
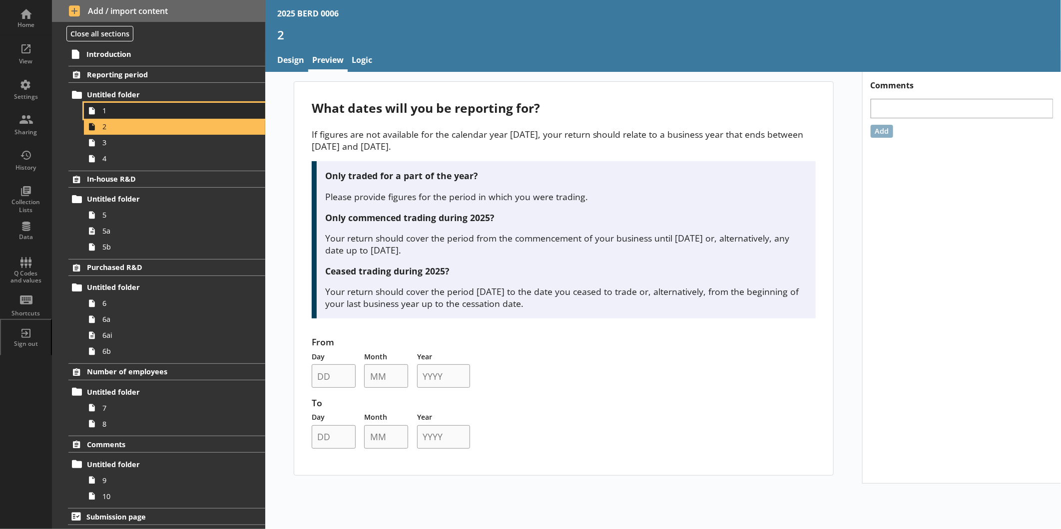
click at [184, 115] on link "1" at bounding box center [174, 111] width 181 height 16
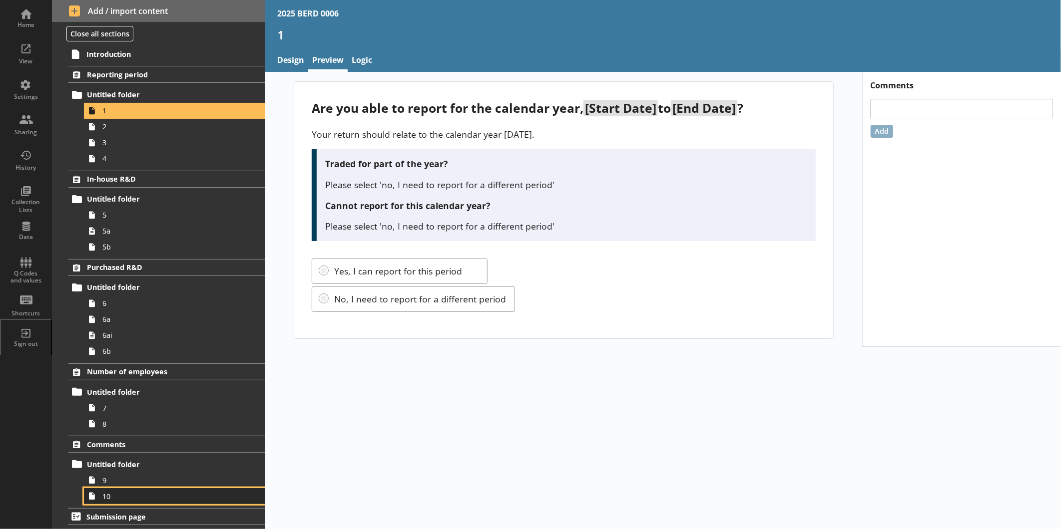
click at [133, 503] on link "10" at bounding box center [174, 496] width 181 height 16
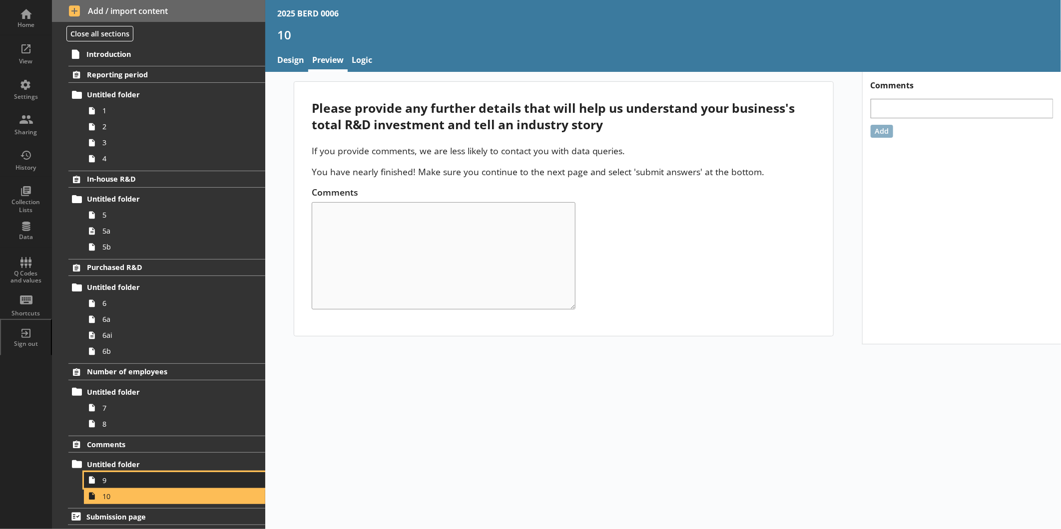
click at [169, 475] on link "9" at bounding box center [174, 481] width 181 height 16
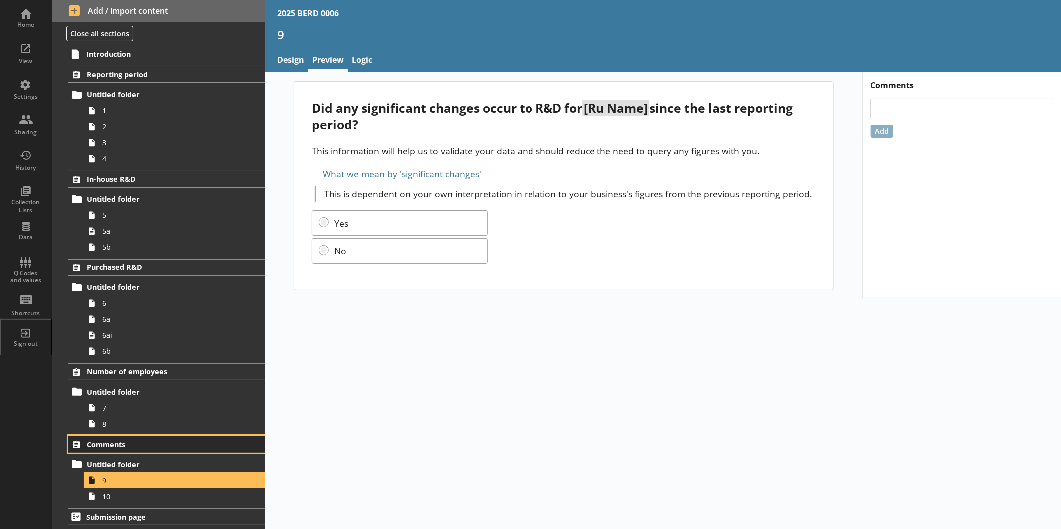
click at [129, 441] on span "Comments" at bounding box center [158, 444] width 142 height 9
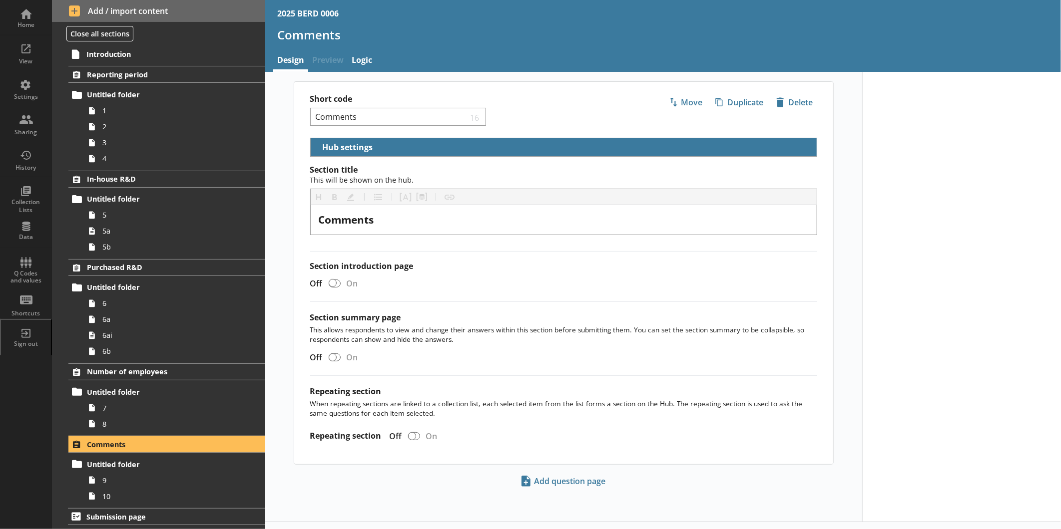
click at [148, 433] on ol "Reporting period Untitled folder 1 2 3 4 In-house R&D Untitled folder 5 5a 5b P…" at bounding box center [158, 285] width 213 height 439
click at [147, 423] on span "8" at bounding box center [167, 424] width 130 height 9
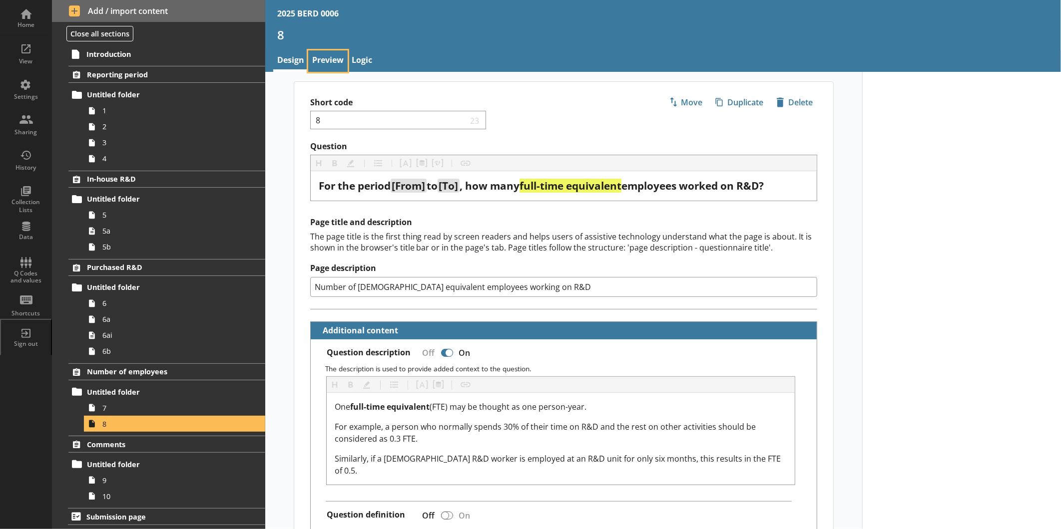
click at [326, 67] on link "Preview" at bounding box center [327, 60] width 39 height 21
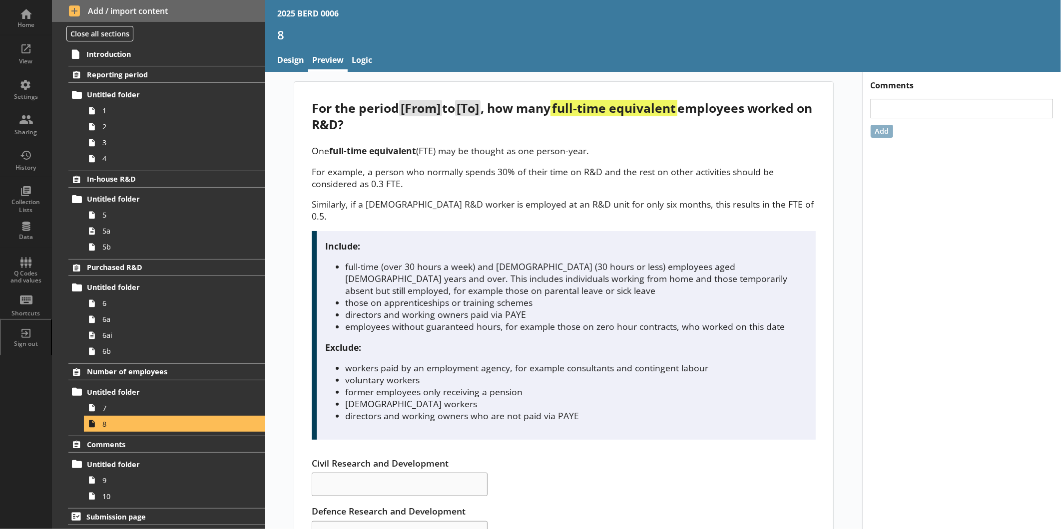
scroll to position [42, 0]
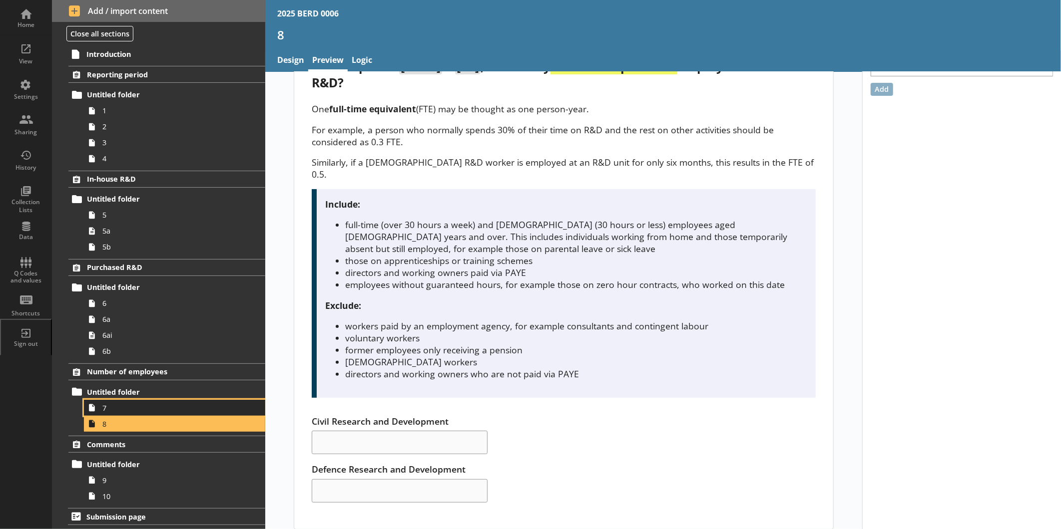
click at [181, 411] on span "7" at bounding box center [167, 408] width 130 height 9
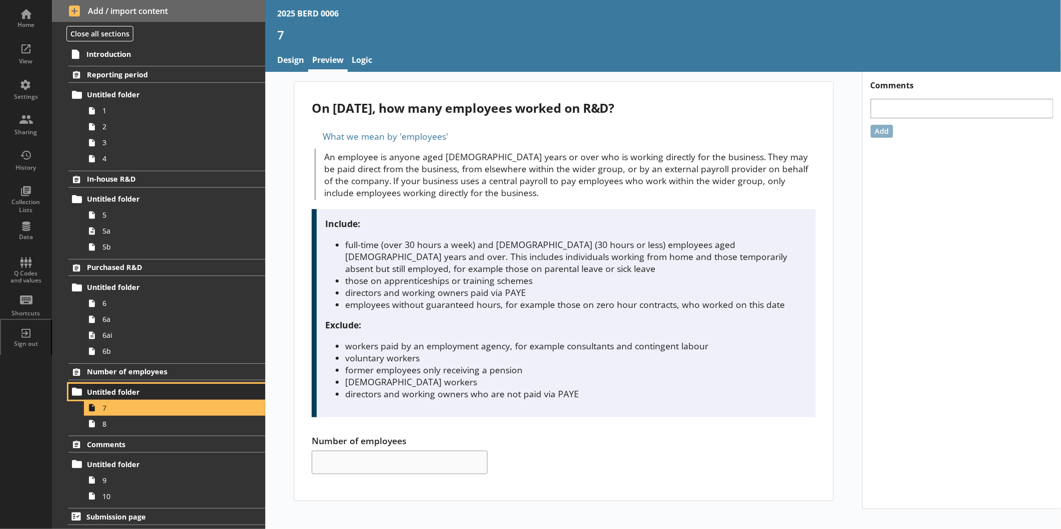
click at [150, 391] on span "Untitled folder" at bounding box center [158, 392] width 142 height 9
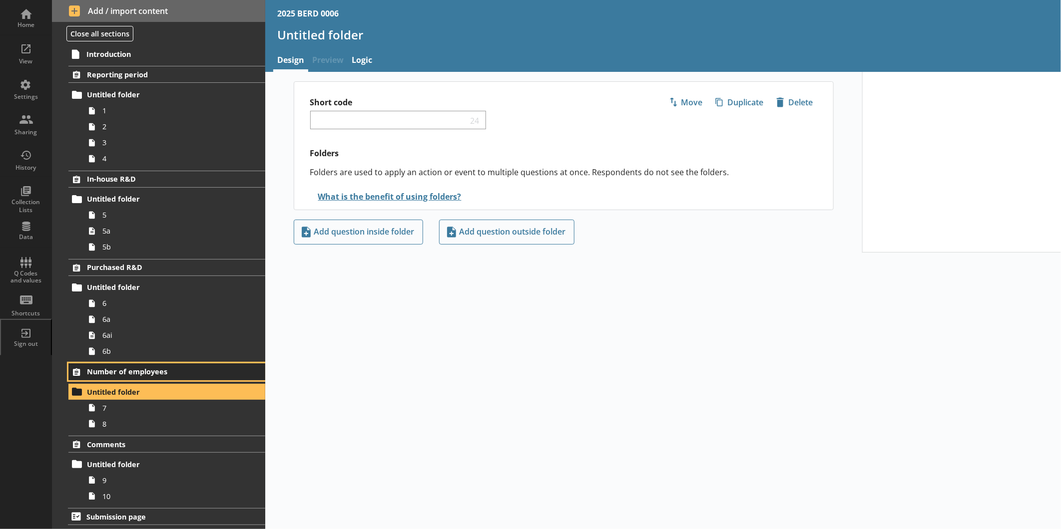
click at [171, 375] on span "Number of employees" at bounding box center [158, 371] width 142 height 9
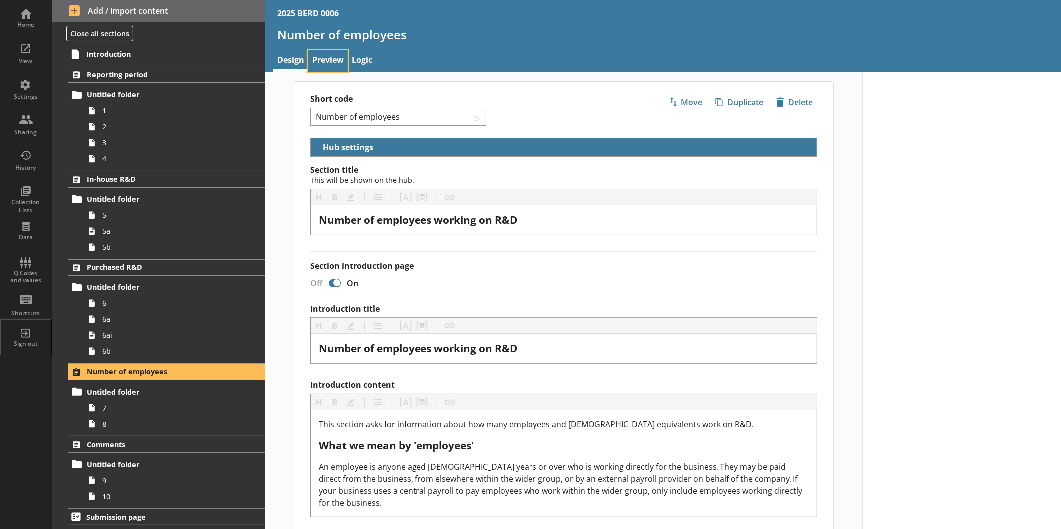
click at [323, 55] on link "Preview" at bounding box center [327, 60] width 39 height 21
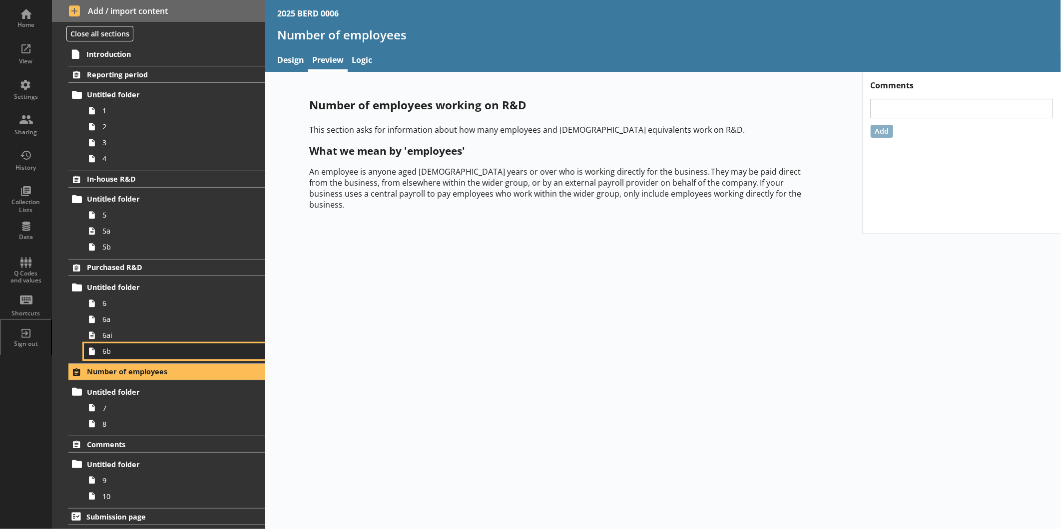
click at [159, 353] on span "6b" at bounding box center [167, 351] width 130 height 9
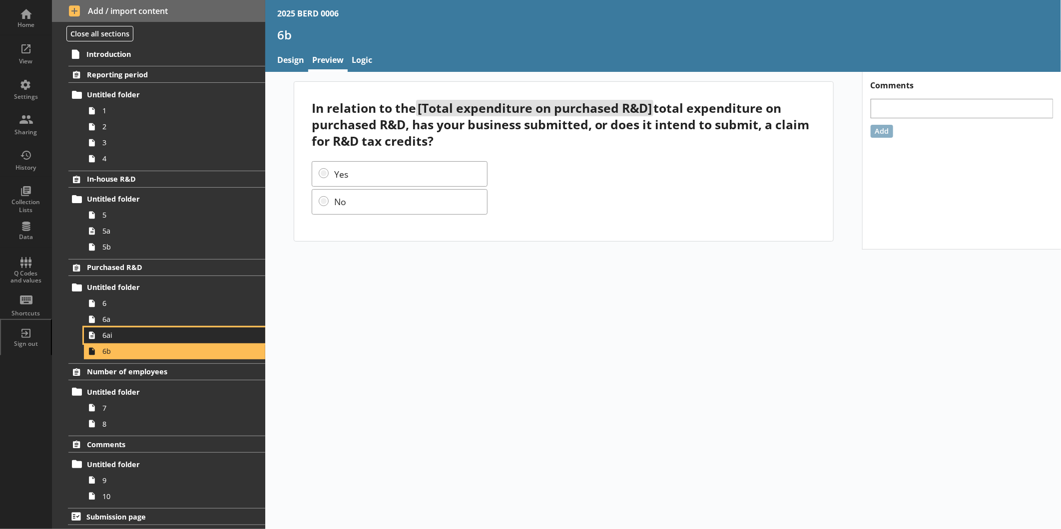
click at [126, 337] on span "6ai" at bounding box center [167, 335] width 130 height 9
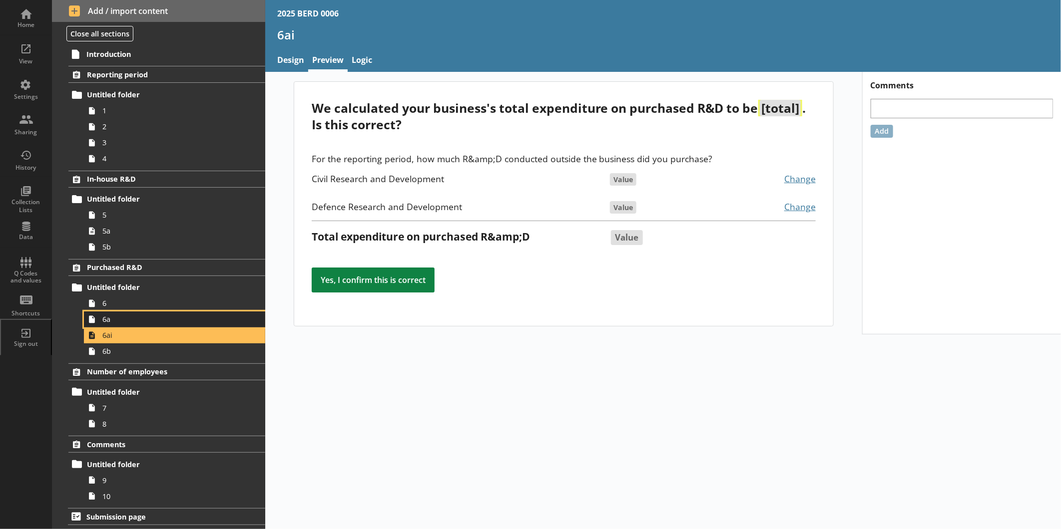
click at [106, 322] on span "6a" at bounding box center [167, 319] width 130 height 9
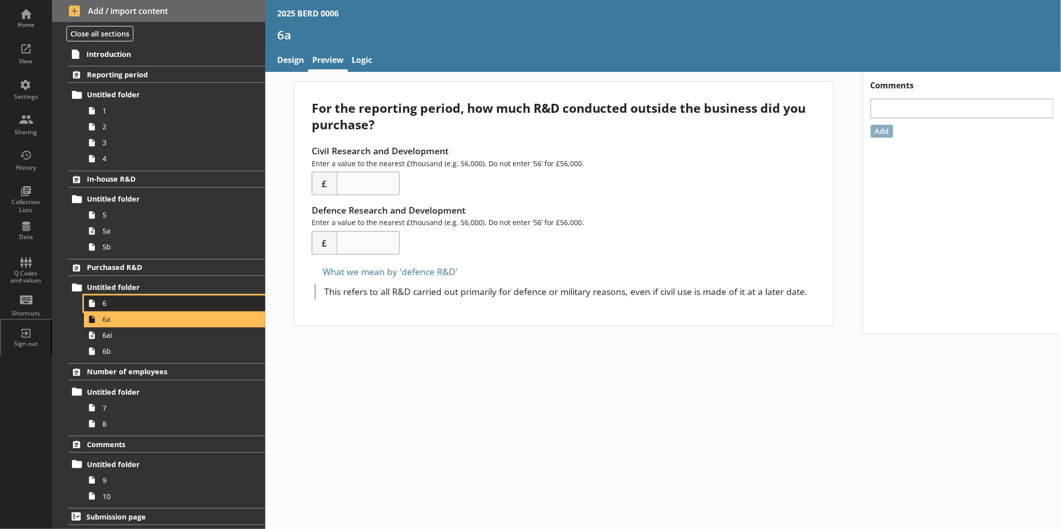
click at [185, 302] on span "6" at bounding box center [167, 303] width 130 height 9
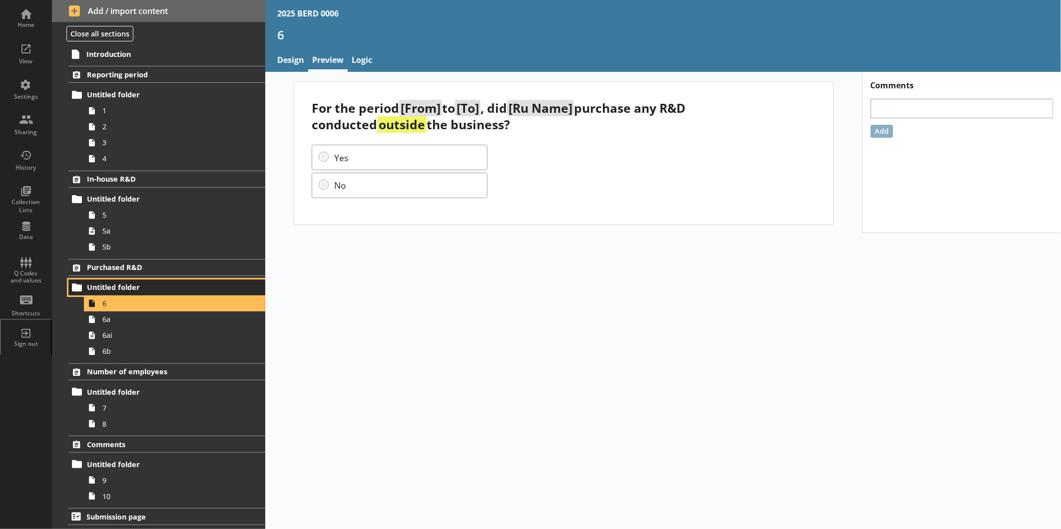
click at [140, 283] on span "Untitled folder" at bounding box center [158, 287] width 142 height 9
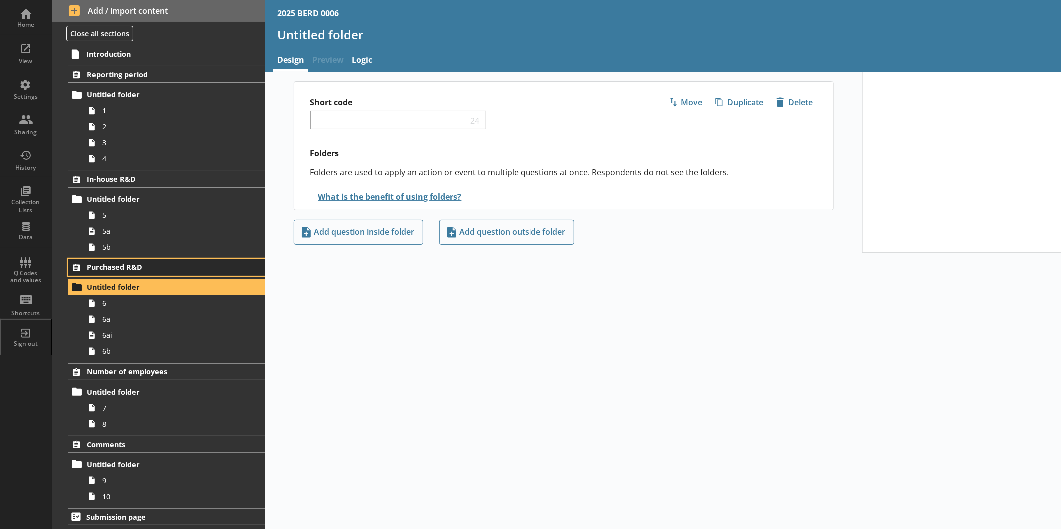
click at [158, 266] on span "Purchased R&D" at bounding box center [158, 267] width 142 height 9
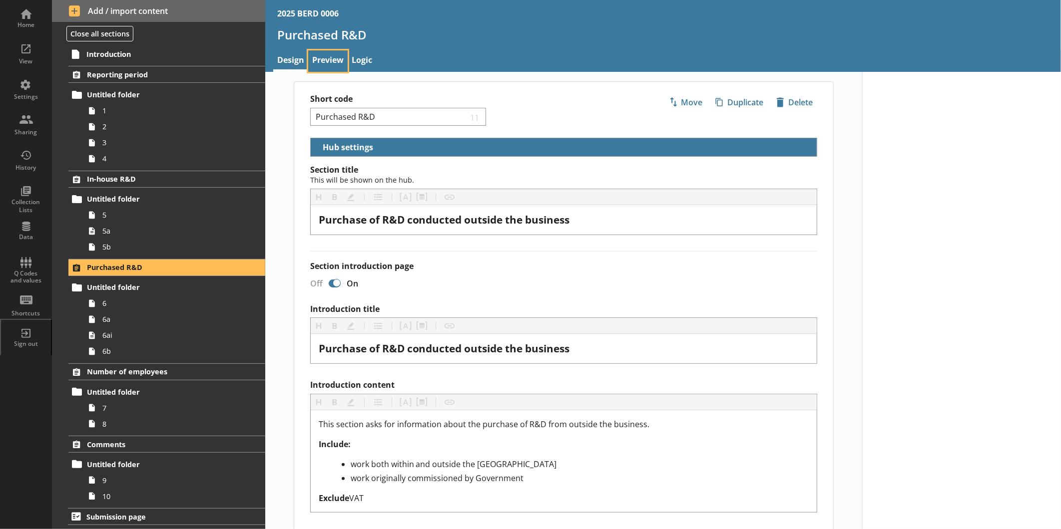
click at [327, 53] on link "Preview" at bounding box center [327, 60] width 39 height 21
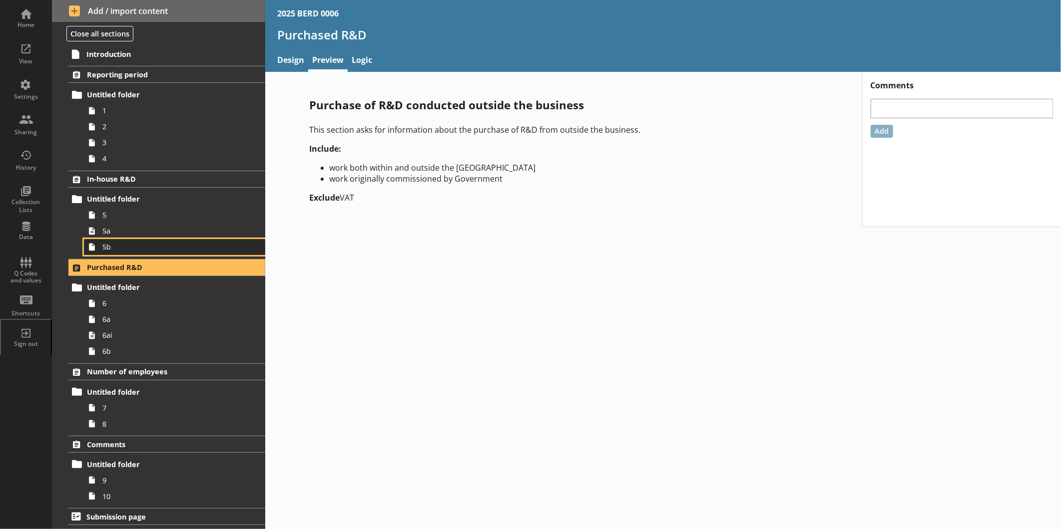
click at [152, 244] on ol "Reporting period Untitled folder 1 2 3 4 In-house R&D Untitled folder 5 5a 5b P…" at bounding box center [158, 285] width 213 height 439
click at [177, 250] on span "5b" at bounding box center [167, 246] width 130 height 9
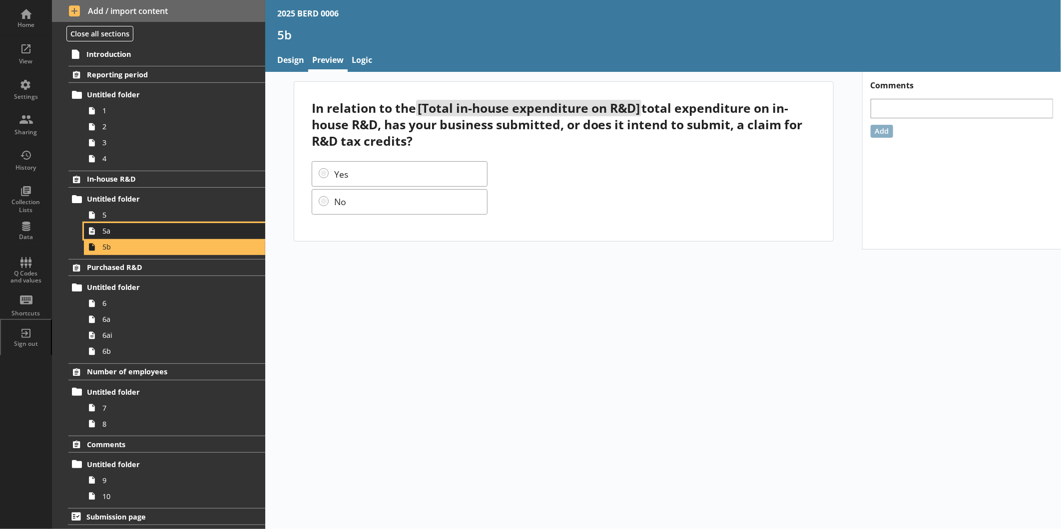
click at [179, 228] on span "5a" at bounding box center [167, 230] width 130 height 9
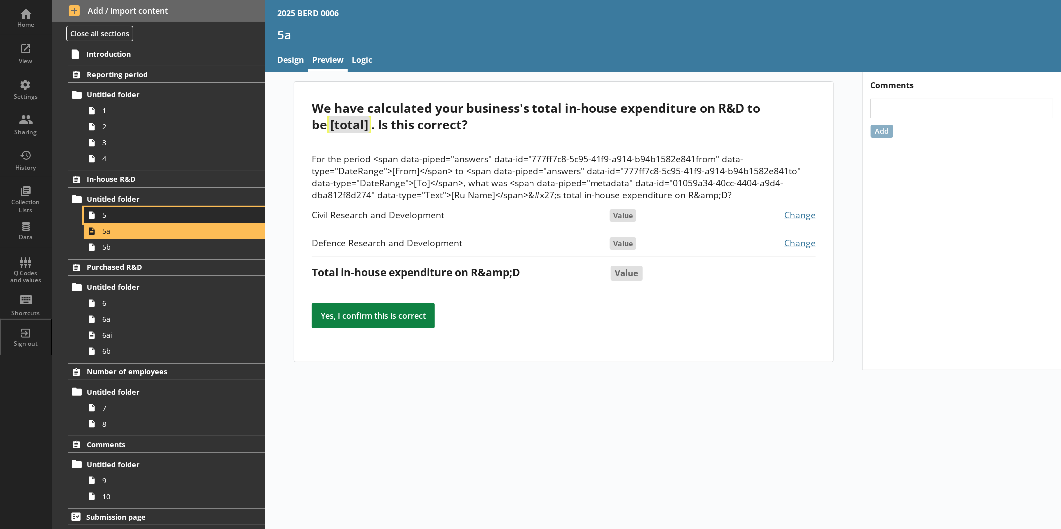
click at [193, 215] on span "5" at bounding box center [167, 214] width 130 height 9
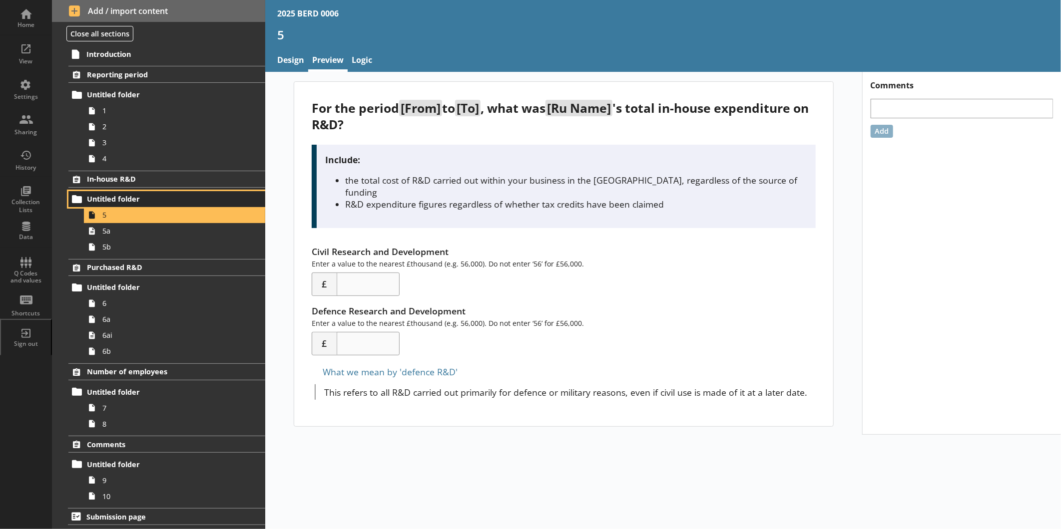
click at [176, 191] on link "Untitled folder" at bounding box center [166, 199] width 197 height 16
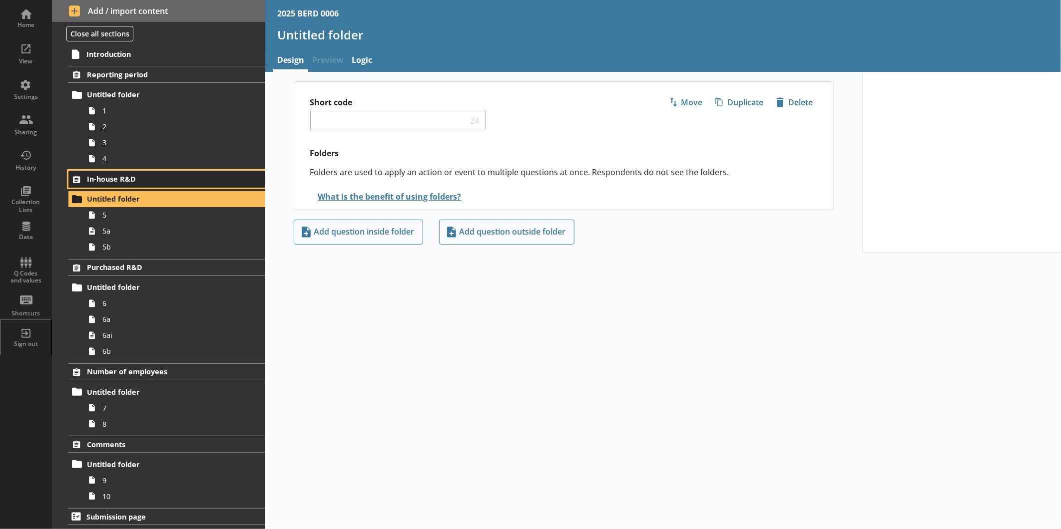
click at [175, 177] on span "In-house R&D" at bounding box center [158, 178] width 142 height 9
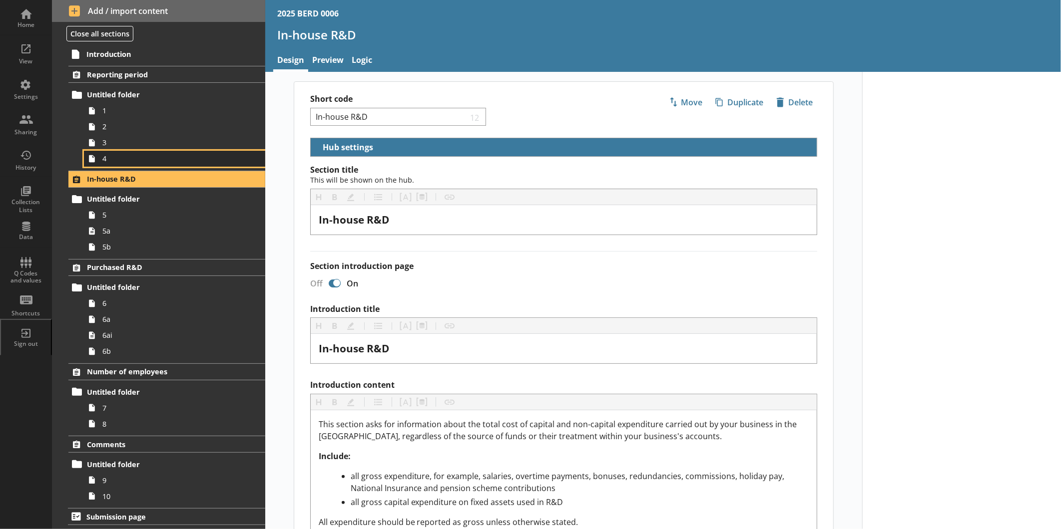
click at [171, 161] on span "4" at bounding box center [167, 158] width 130 height 9
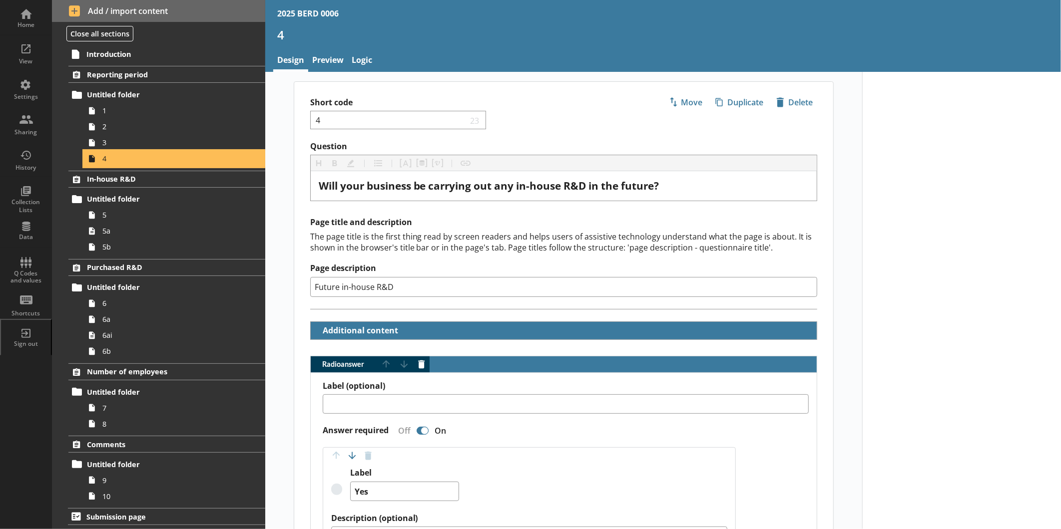
type textarea "x"
click at [325, 58] on link "Preview" at bounding box center [327, 60] width 39 height 21
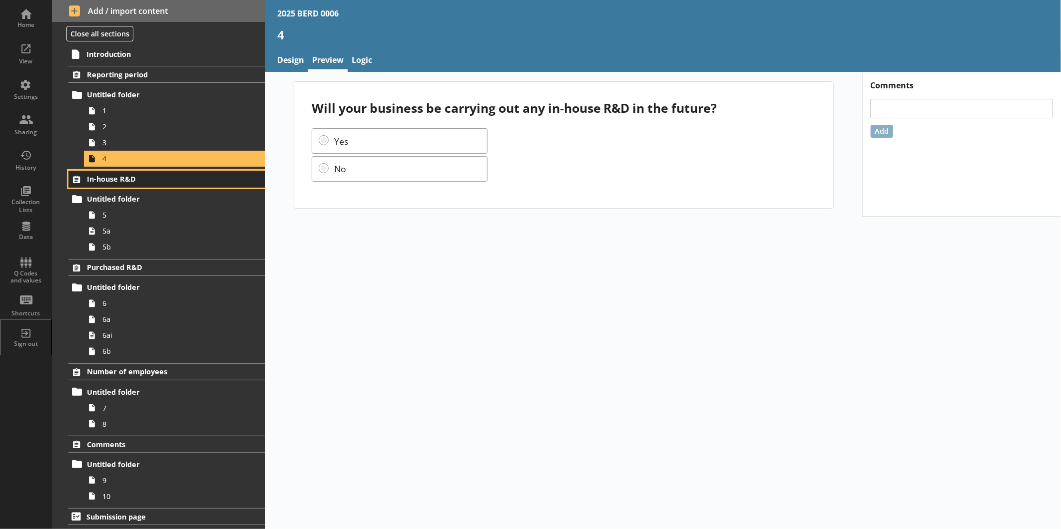
click at [155, 183] on span "In-house R&D" at bounding box center [158, 178] width 142 height 9
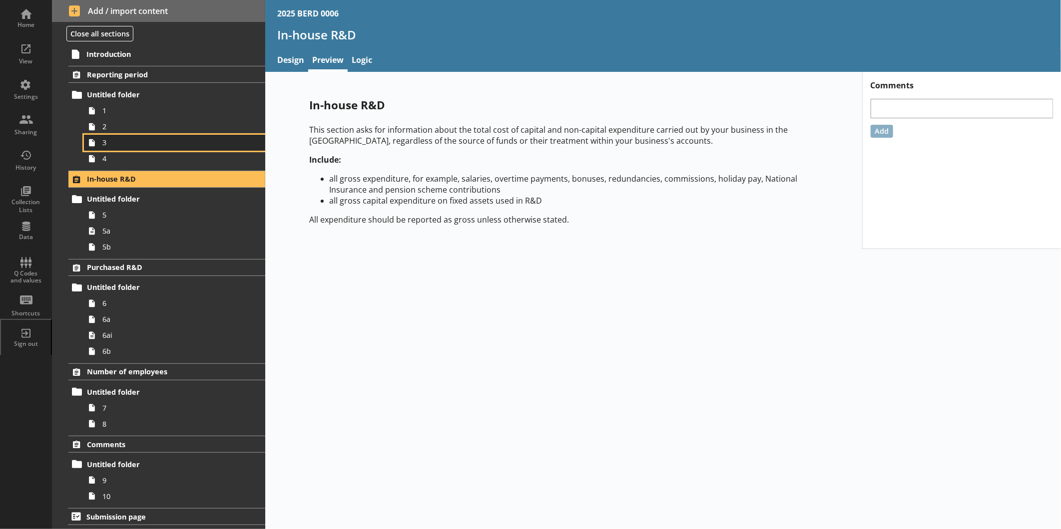
click at [127, 145] on span "3" at bounding box center [167, 142] width 130 height 9
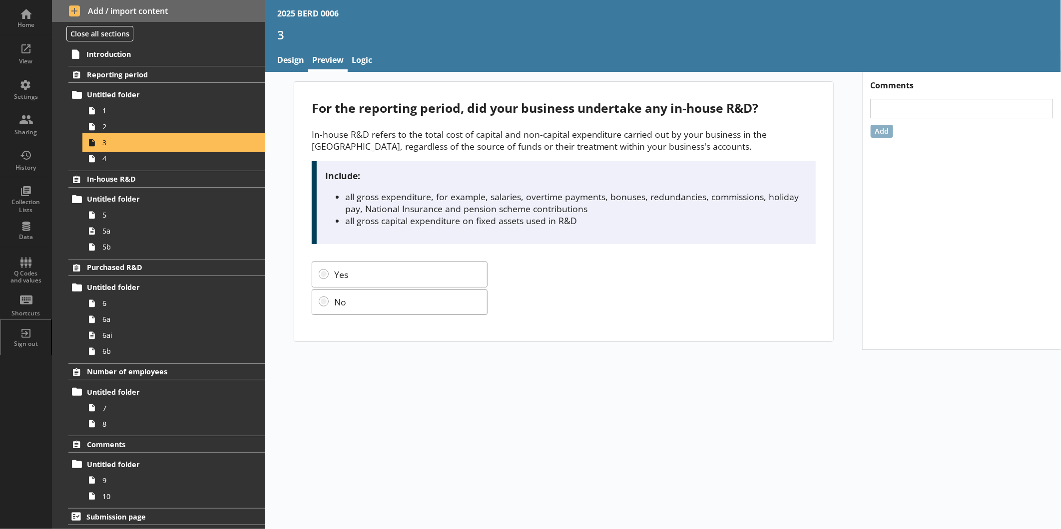
click at [136, 136] on link "3" at bounding box center [174, 143] width 181 height 16
click at [137, 126] on span "2" at bounding box center [167, 126] width 130 height 9
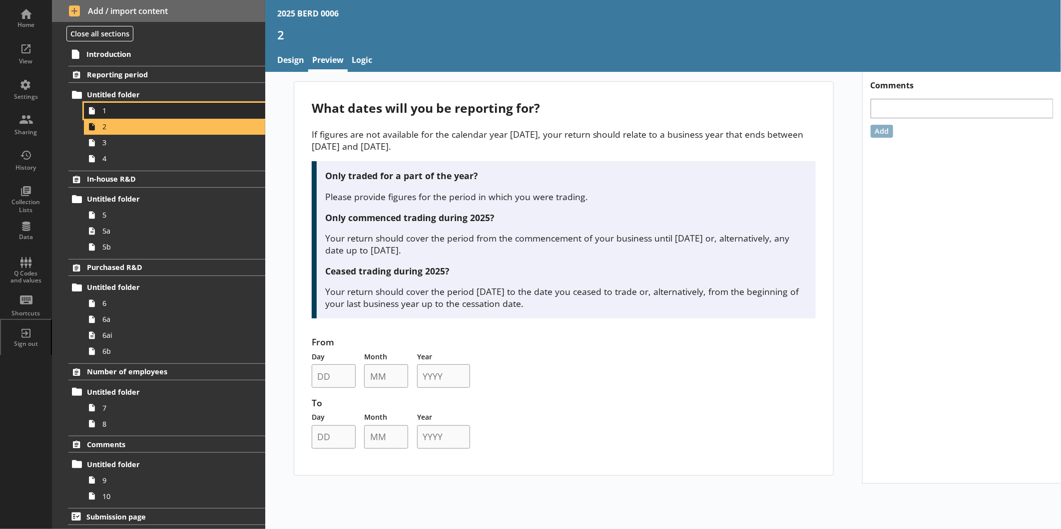
click at [142, 113] on span "1" at bounding box center [167, 110] width 130 height 9
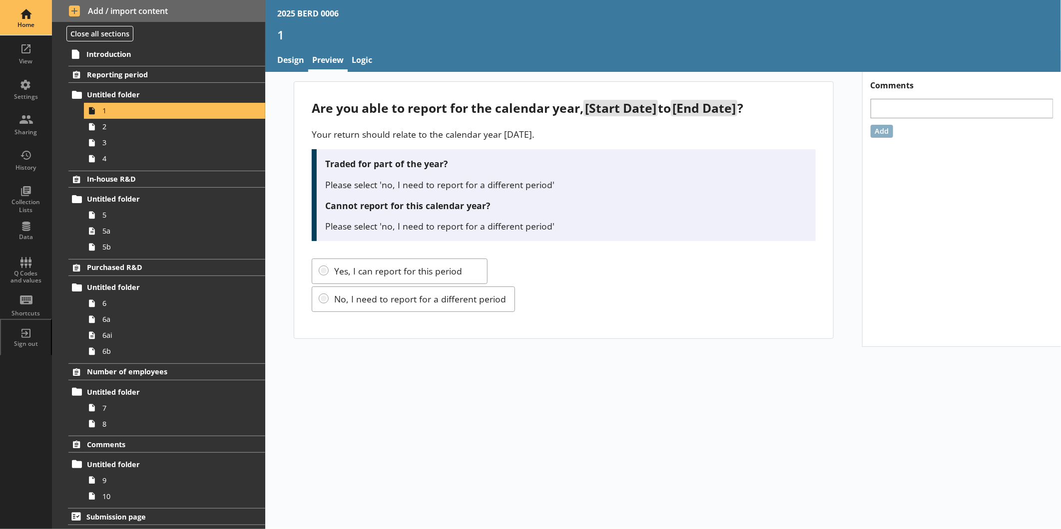
click at [40, 15] on div "Home" at bounding box center [25, 17] width 35 height 35
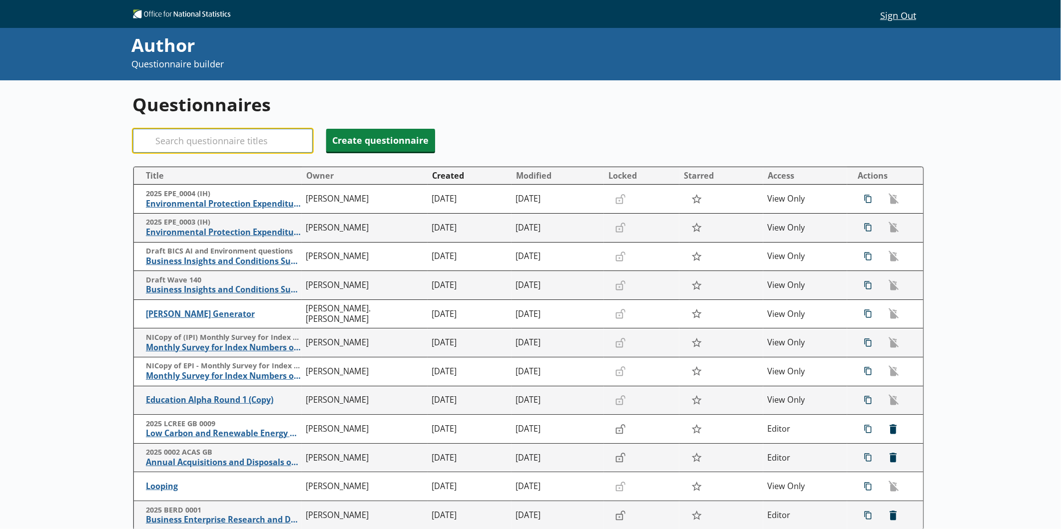
click at [187, 135] on input "Search" at bounding box center [223, 141] width 180 height 24
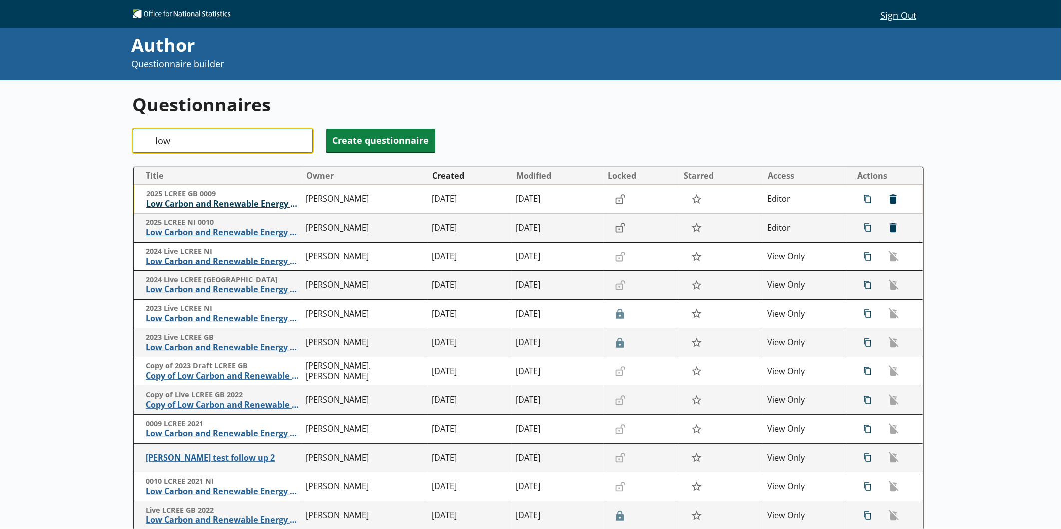
type input "low"
click at [241, 206] on span "Low Carbon and Renewable Energy Economy Survey" at bounding box center [223, 204] width 155 height 10
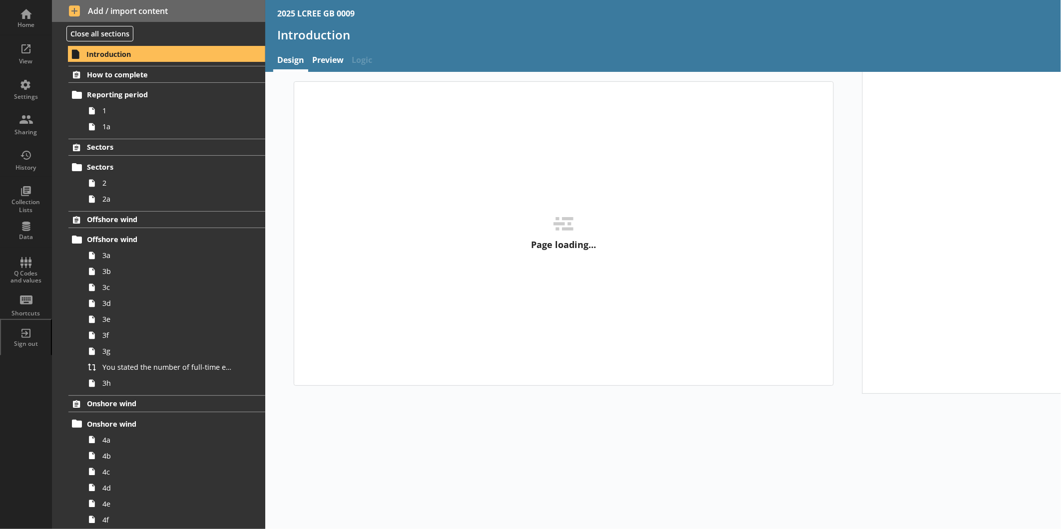
type textarea "x"
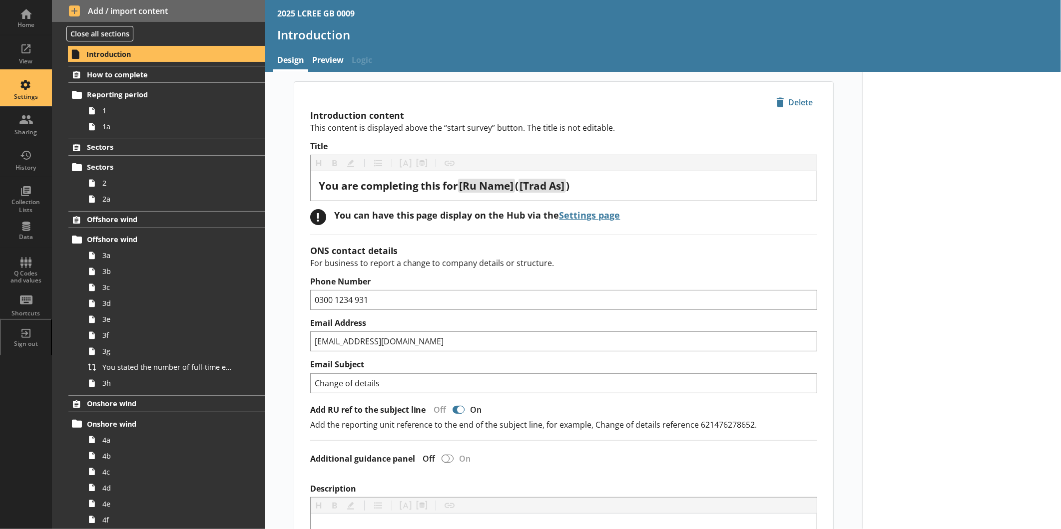
click at [42, 99] on div "Settings" at bounding box center [25, 97] width 35 height 8
